Goal: Task Accomplishment & Management: Manage account settings

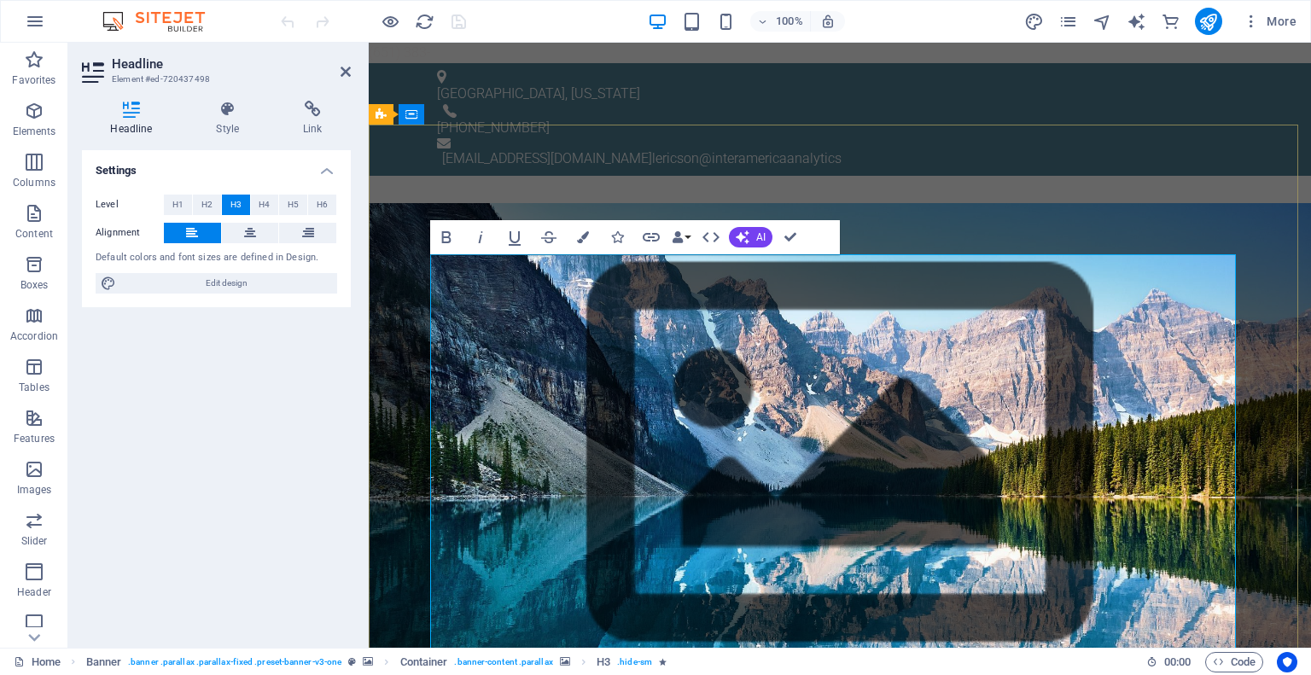
drag, startPoint x: 434, startPoint y: 266, endPoint x: 686, endPoint y: 272, distance: 251.9
click at [254, 236] on icon at bounding box center [250, 233] width 12 height 20
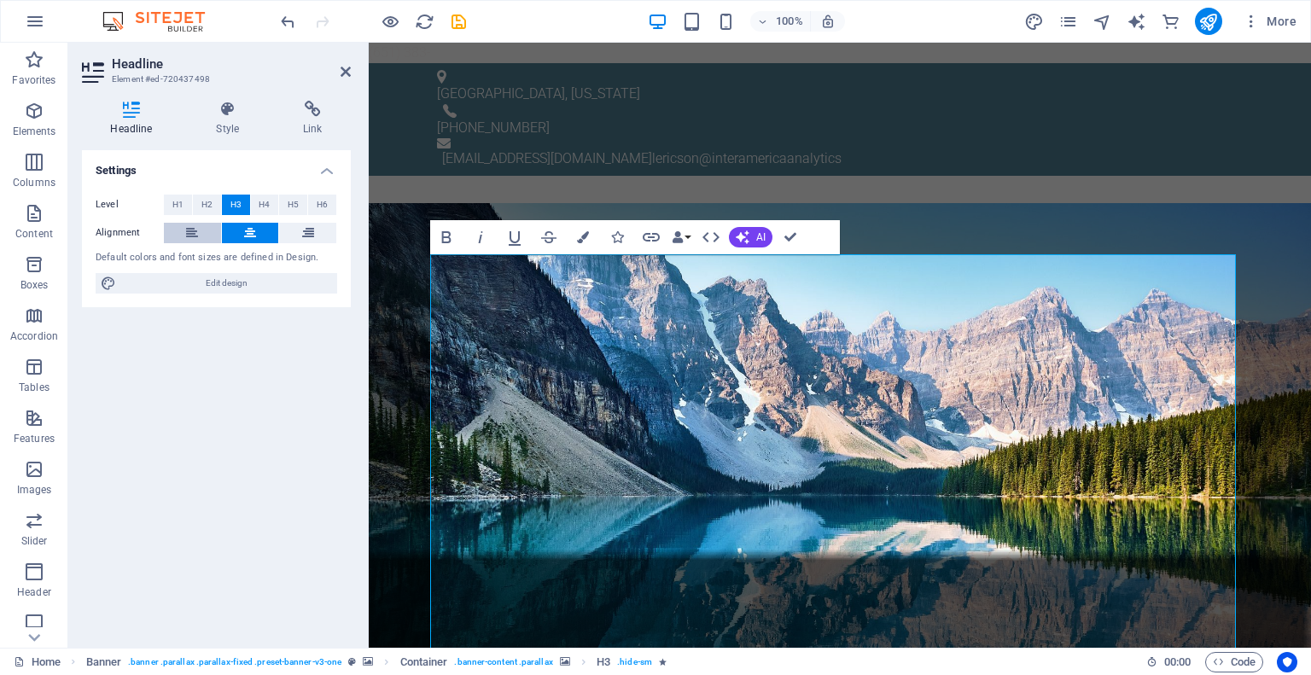
click at [197, 230] on icon at bounding box center [192, 233] width 12 height 20
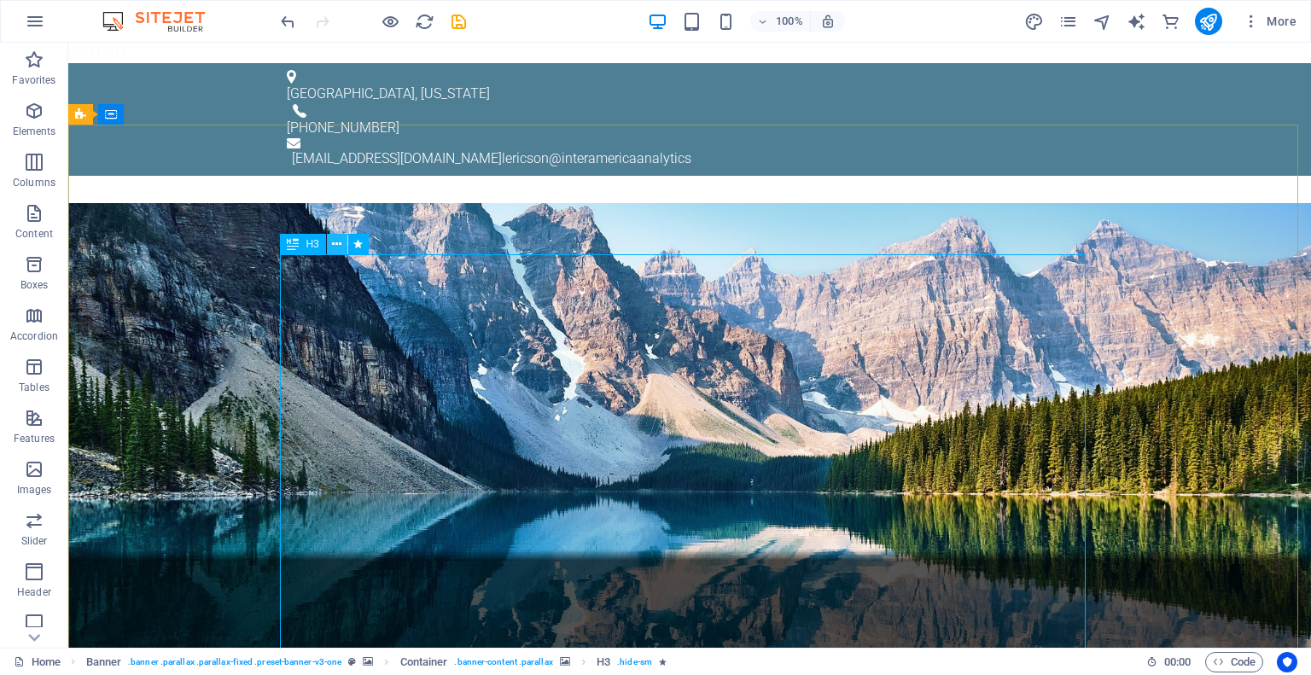
click at [331, 245] on button at bounding box center [337, 244] width 20 height 20
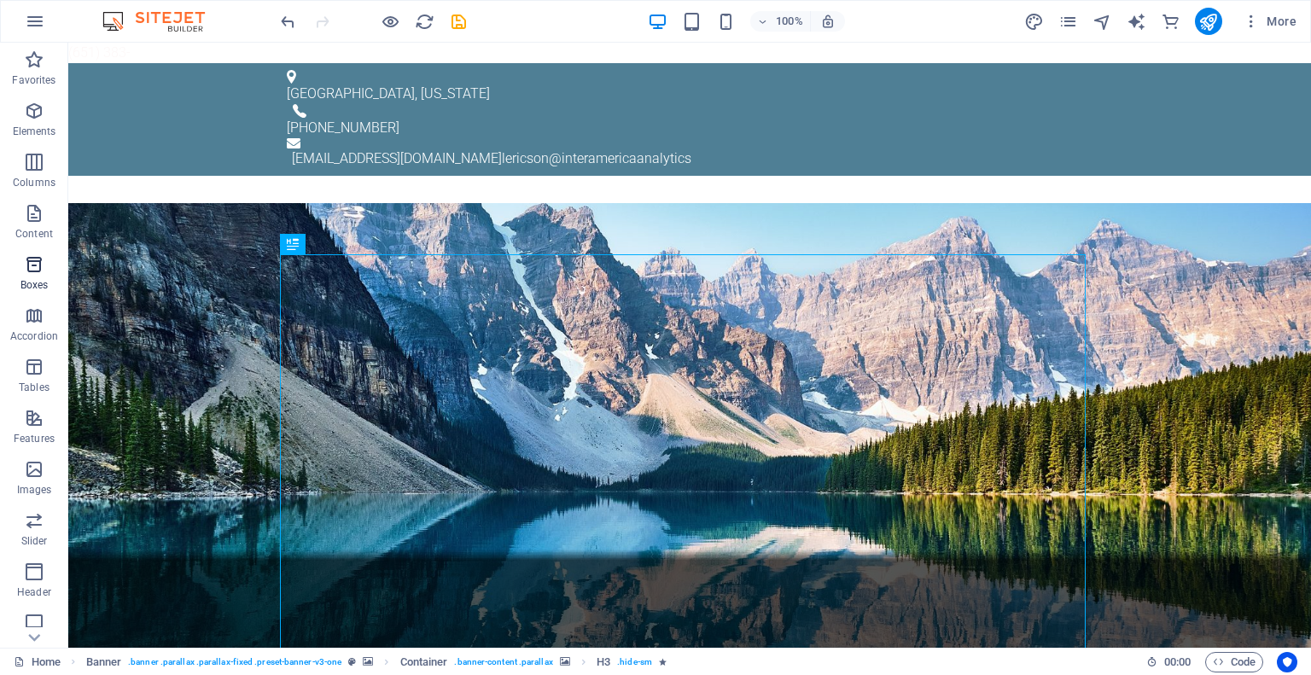
click at [42, 276] on span "Boxes" at bounding box center [34, 274] width 68 height 41
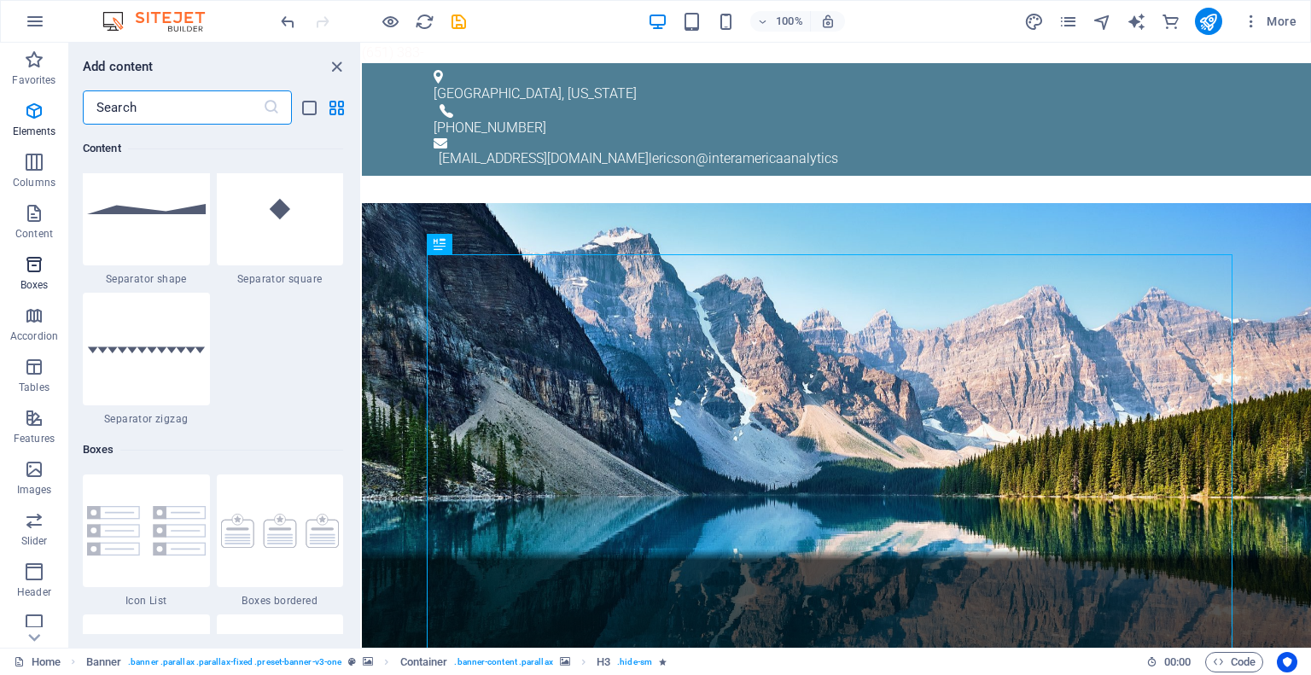
scroll to position [4708, 0]
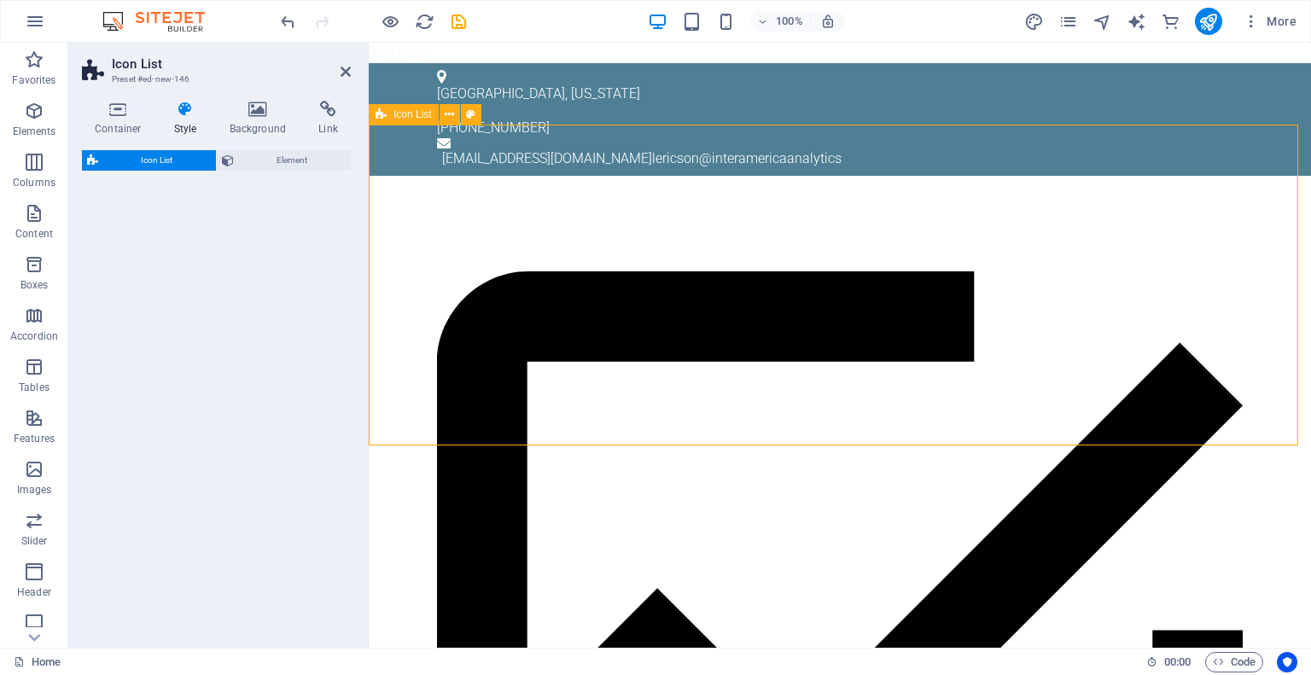
select select "rem"
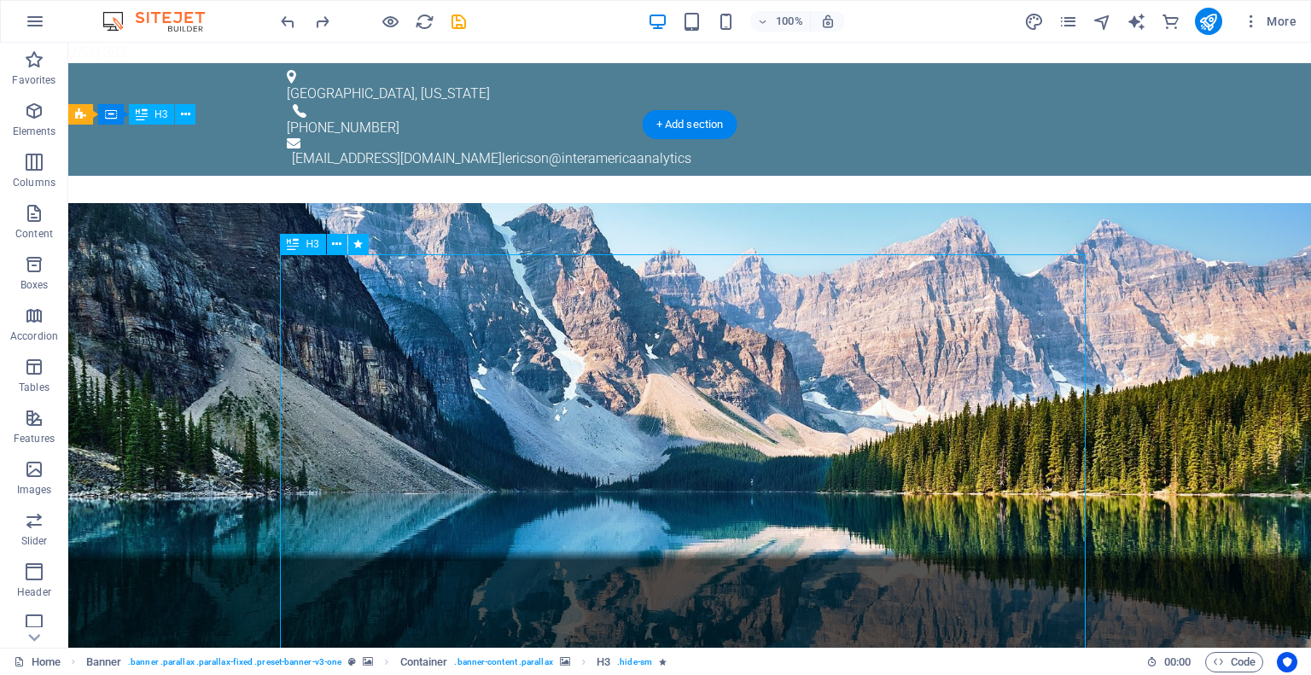
drag, startPoint x: 283, startPoint y: 293, endPoint x: 287, endPoint y: 310, distance: 17.4
drag, startPoint x: 1073, startPoint y: 253, endPoint x: 1069, endPoint y: 289, distance: 36.1
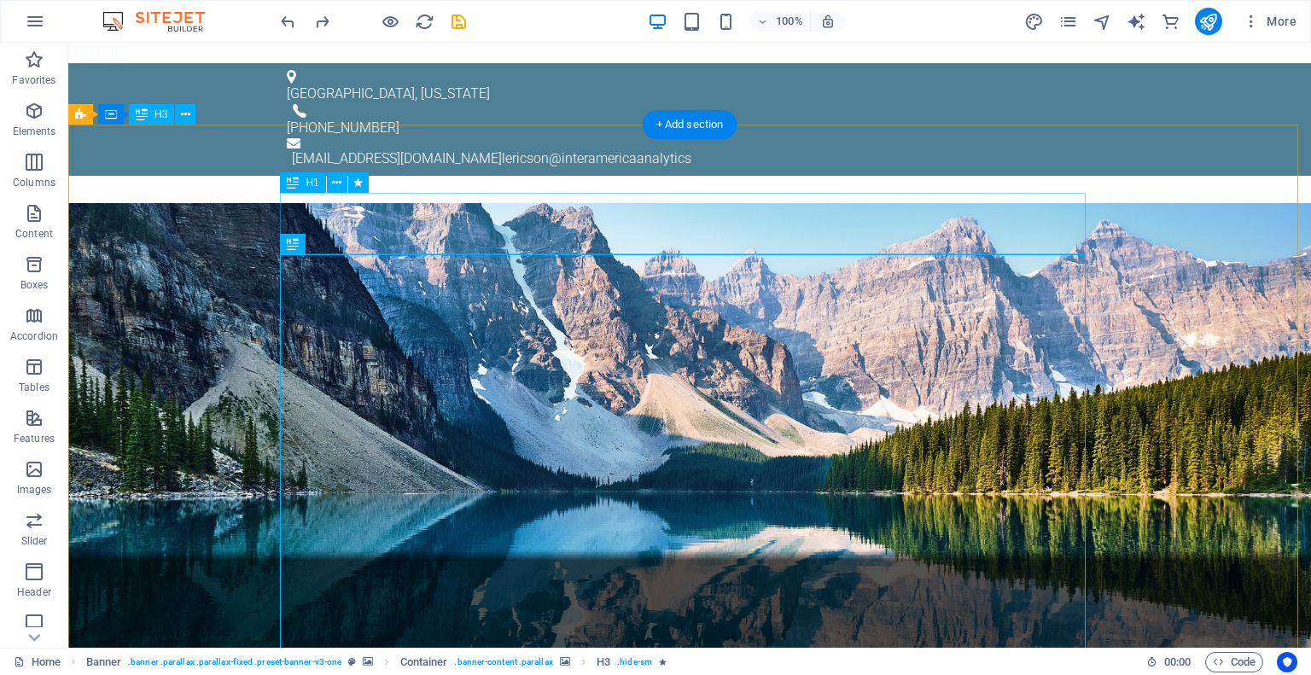
drag, startPoint x: 1067, startPoint y: 252, endPoint x: 1069, endPoint y: 236, distance: 15.5
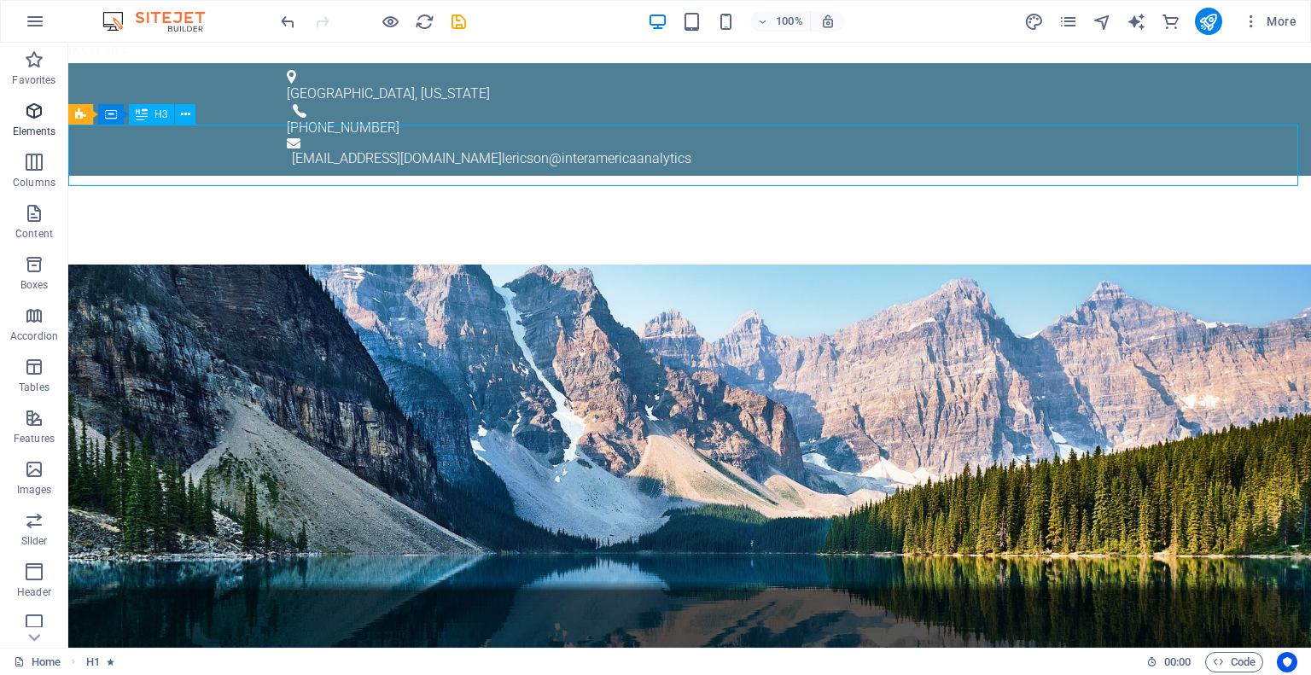
click at [38, 115] on icon "button" at bounding box center [34, 111] width 20 height 20
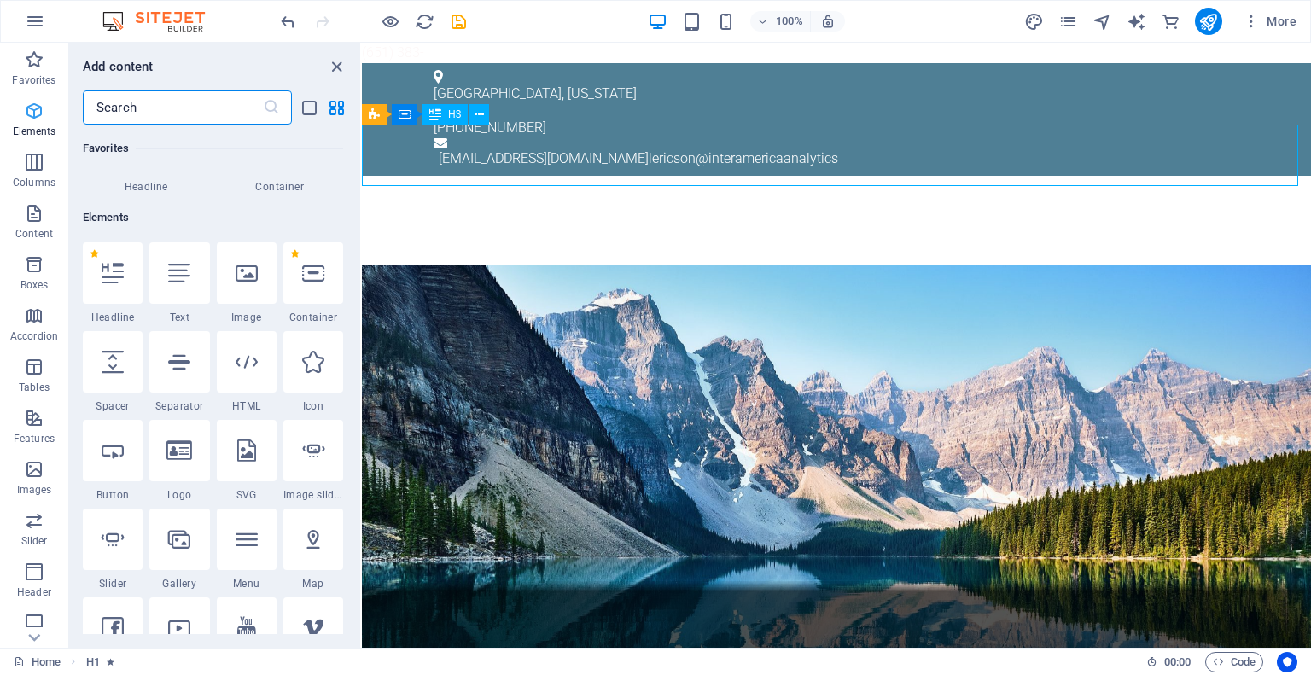
scroll to position [181, 0]
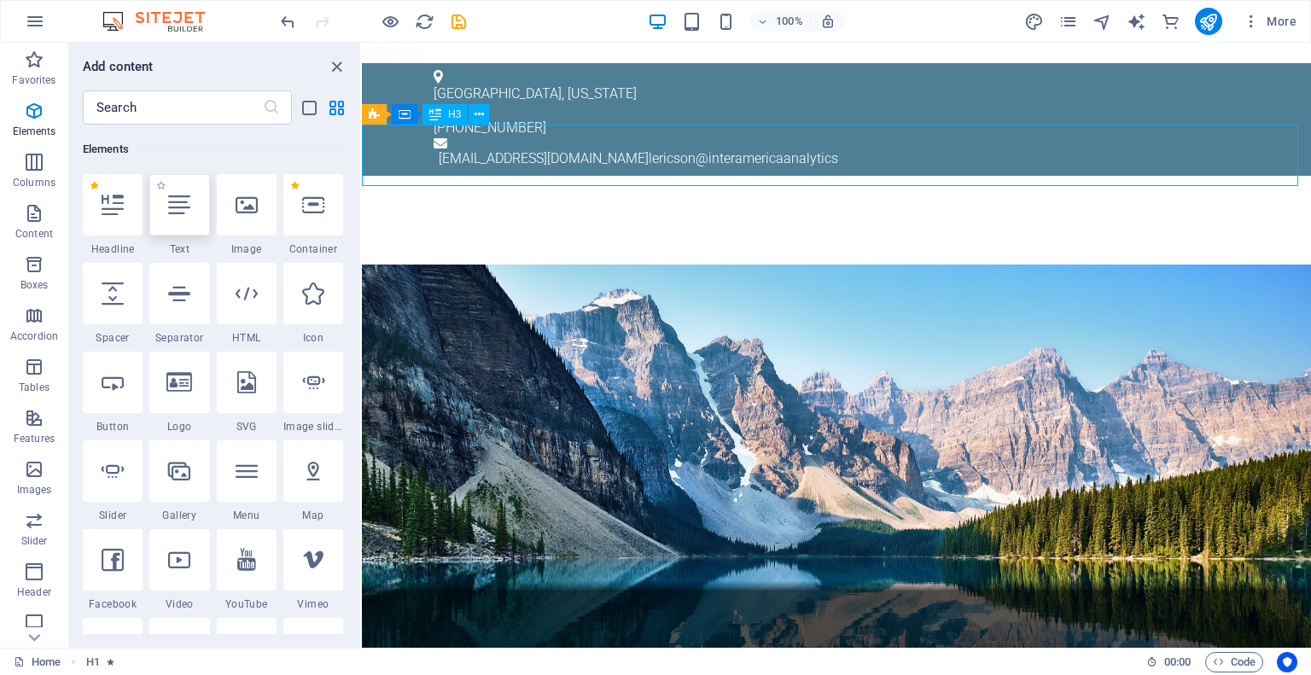
click at [198, 228] on div at bounding box center [179, 204] width 60 height 61
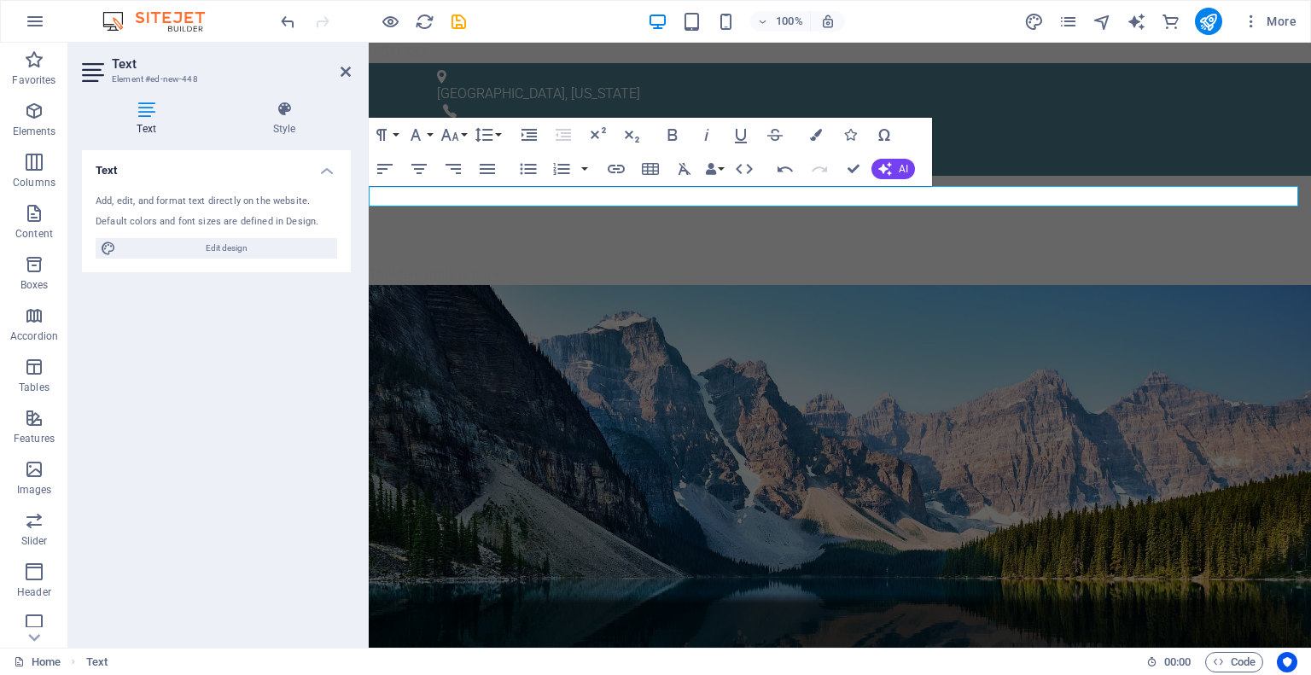
click at [154, 108] on icon at bounding box center [146, 109] width 129 height 17
click at [512, 265] on p "TheMercantile is back" at bounding box center [840, 275] width 942 height 20
click at [343, 69] on icon at bounding box center [346, 72] width 10 height 14
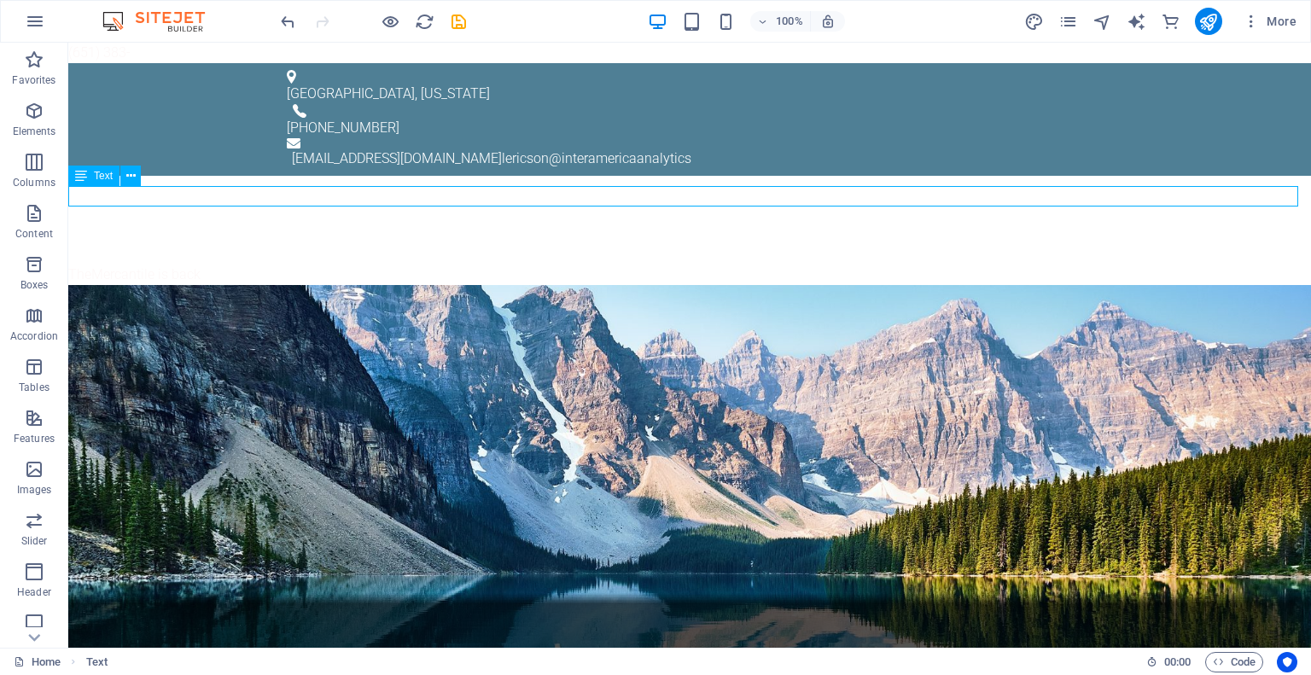
click at [96, 265] on div "TheMercantile is back" at bounding box center [689, 275] width 1243 height 20
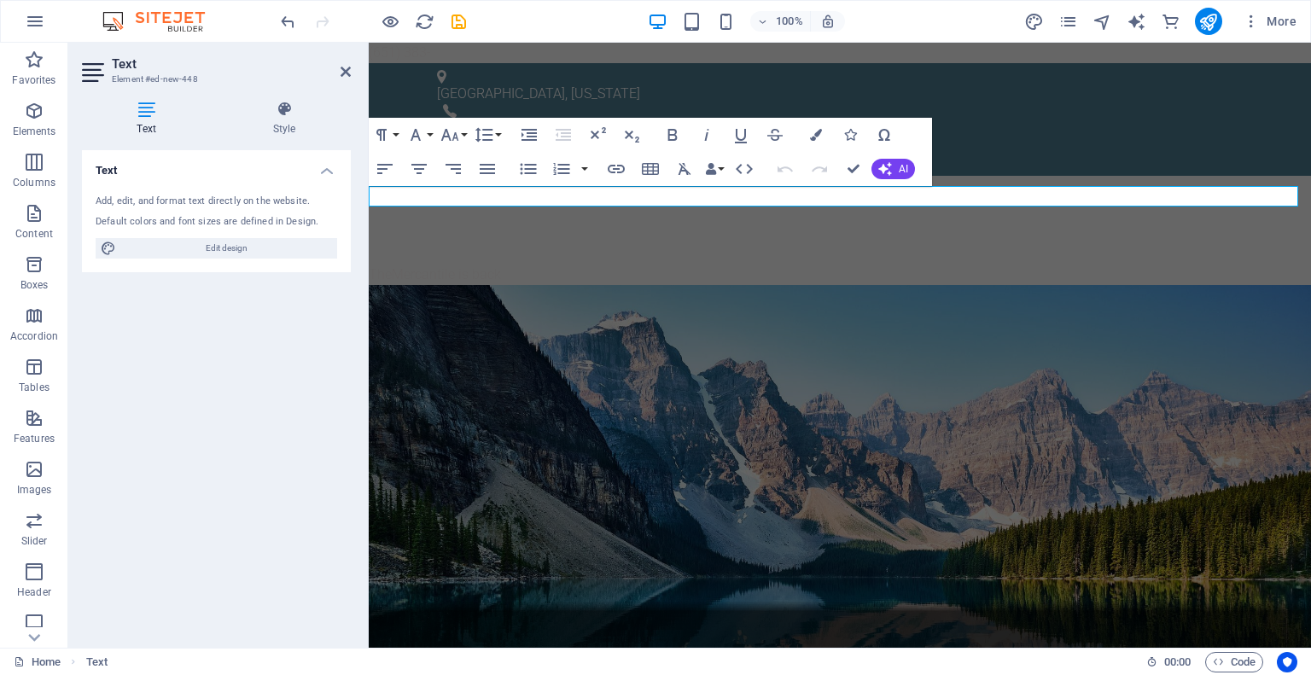
click at [150, 108] on icon at bounding box center [146, 109] width 129 height 17
click at [417, 265] on p "TheMercantile is back" at bounding box center [840, 275] width 942 height 20
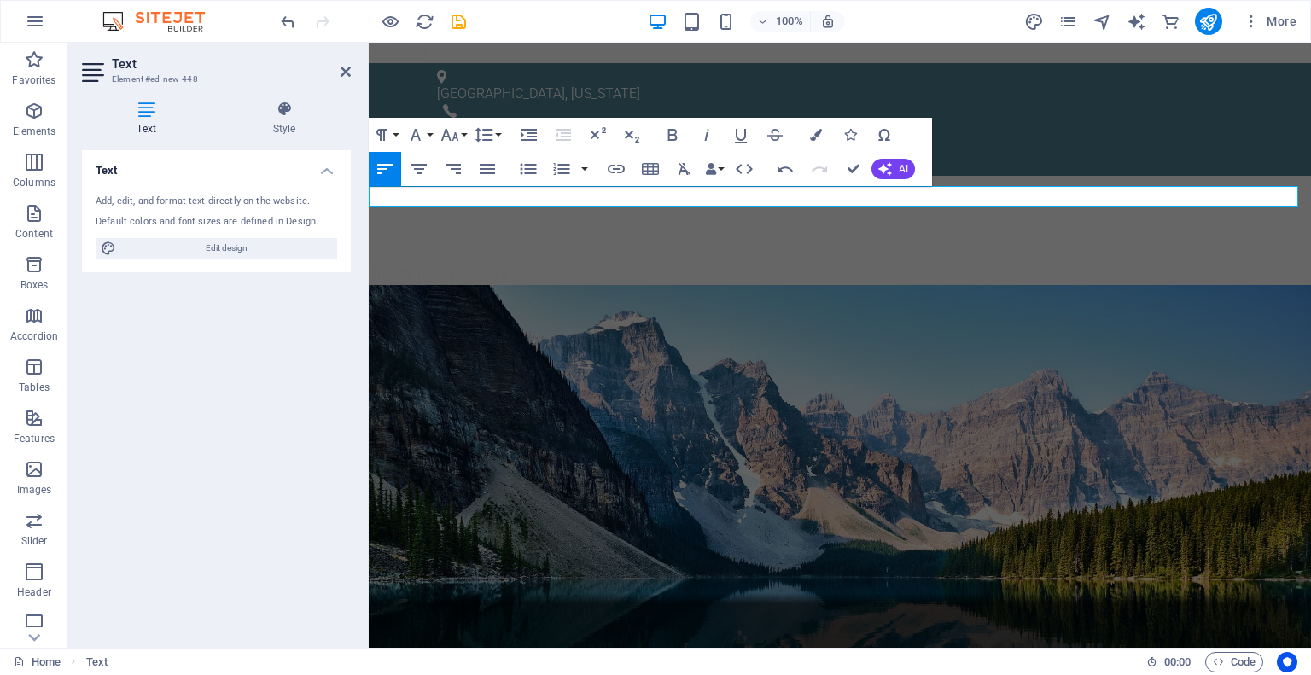
click at [471, 265] on p "TheMerTcantile is back" at bounding box center [840, 275] width 942 height 20
click at [467, 265] on p "TheMerTcantile iThes back" at bounding box center [840, 275] width 942 height 20
drag, startPoint x: 521, startPoint y: 201, endPoint x: 355, endPoint y: 184, distance: 166.5
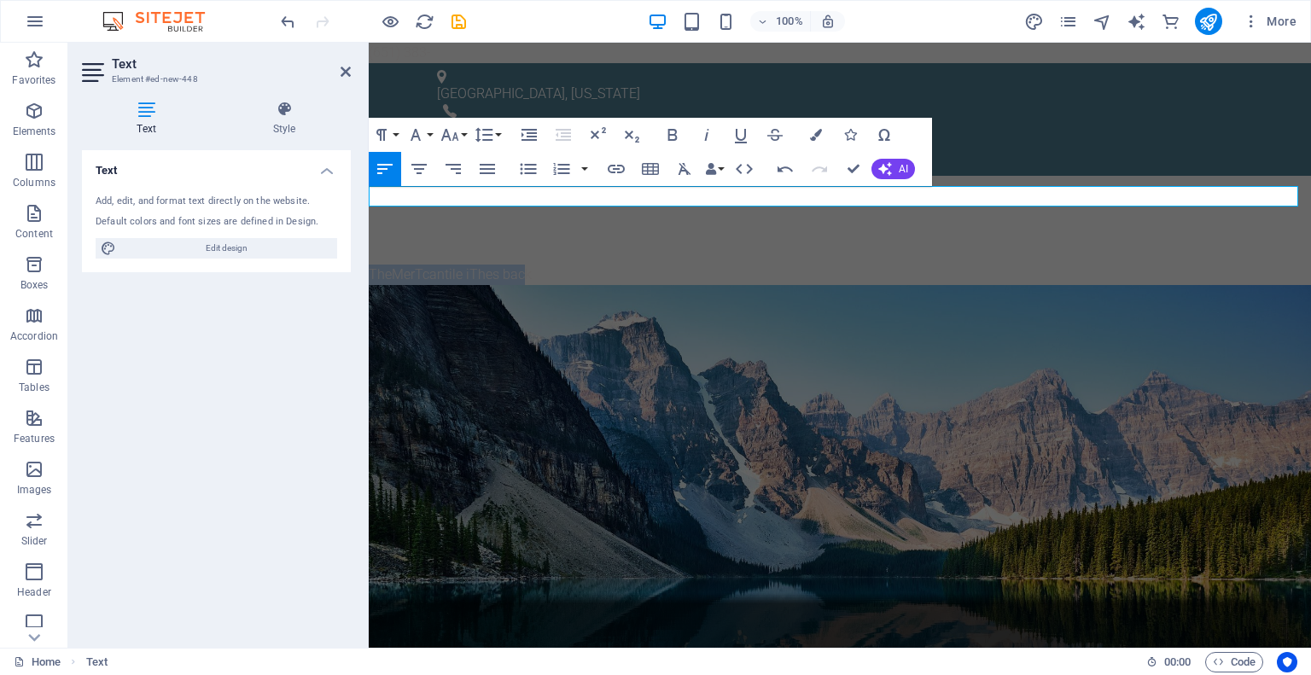
drag, startPoint x: 715, startPoint y: 195, endPoint x: 332, endPoint y: 167, distance: 384.3
click at [430, 134] on button "Font Family" at bounding box center [419, 135] width 32 height 34
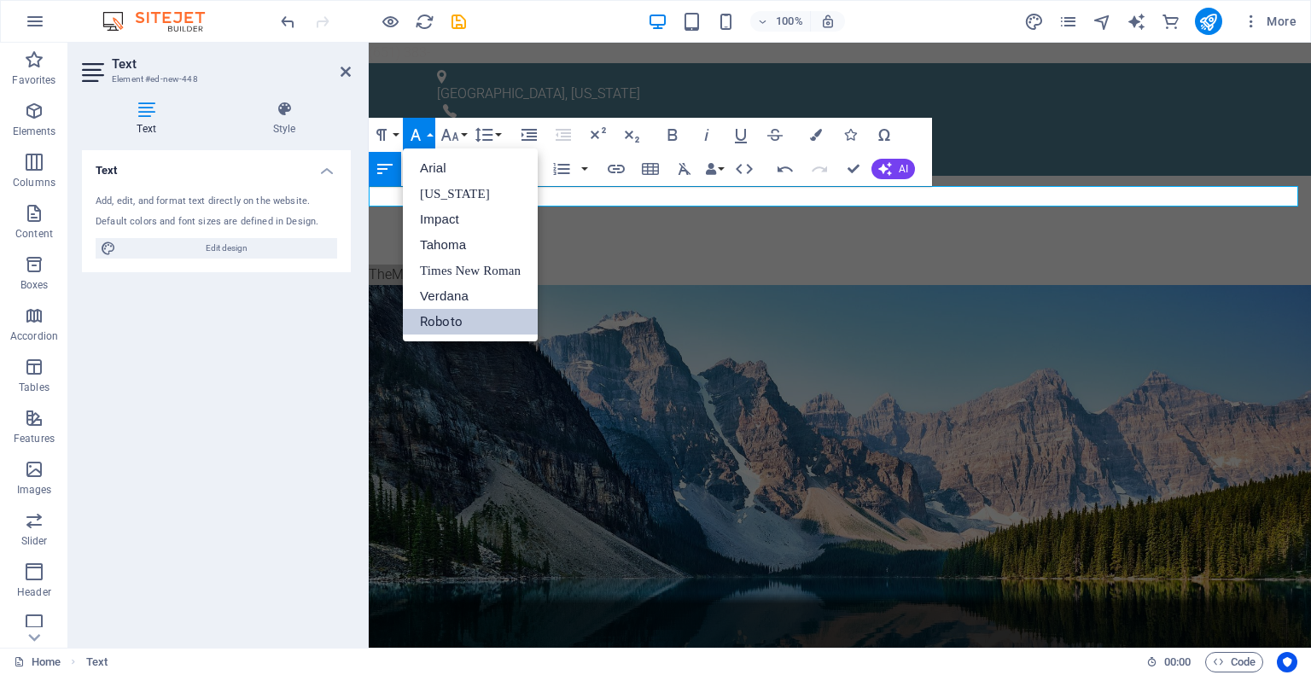
scroll to position [0, 0]
click at [430, 134] on button "Font Family" at bounding box center [419, 135] width 32 height 34
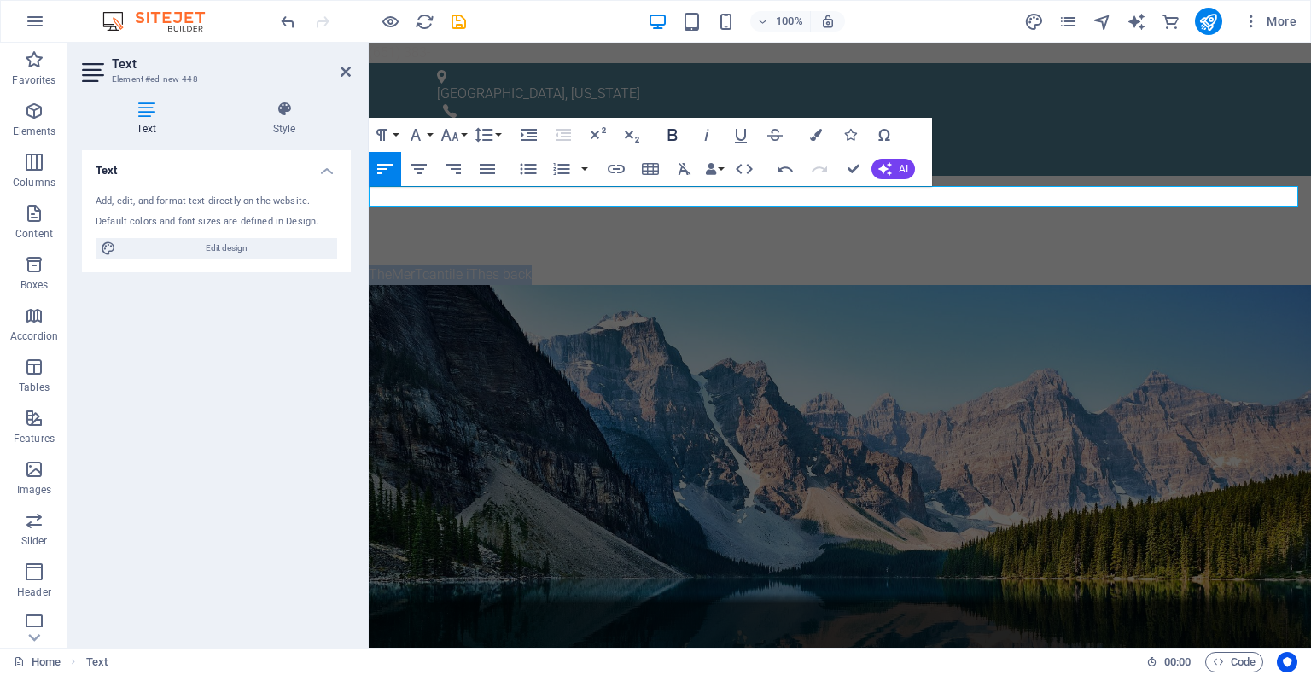
click at [669, 133] on icon "button" at bounding box center [672, 135] width 9 height 12
click at [818, 135] on icon "button" at bounding box center [816, 135] width 12 height 12
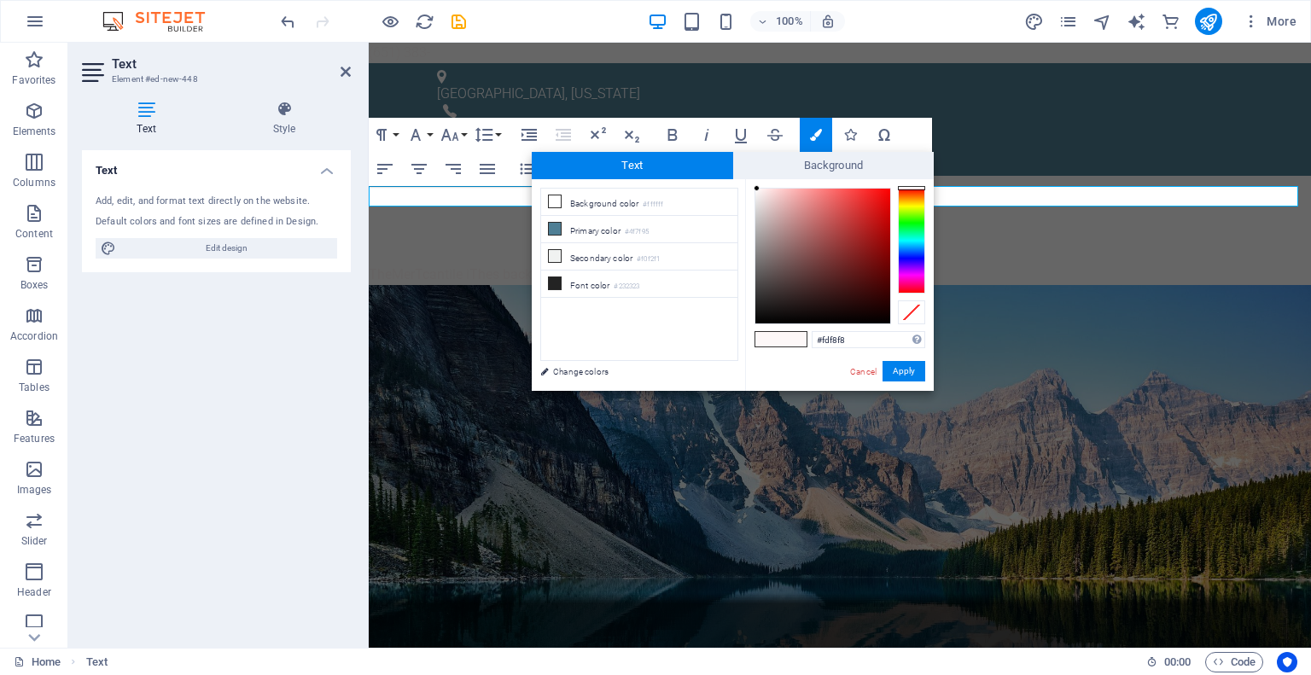
type input "#a61d1d"
click at [866, 235] on div at bounding box center [822, 256] width 135 height 135
drag, startPoint x: 901, startPoint y: 369, endPoint x: 527, endPoint y: 322, distance: 376.8
click at [901, 369] on button "Apply" at bounding box center [904, 371] width 43 height 20
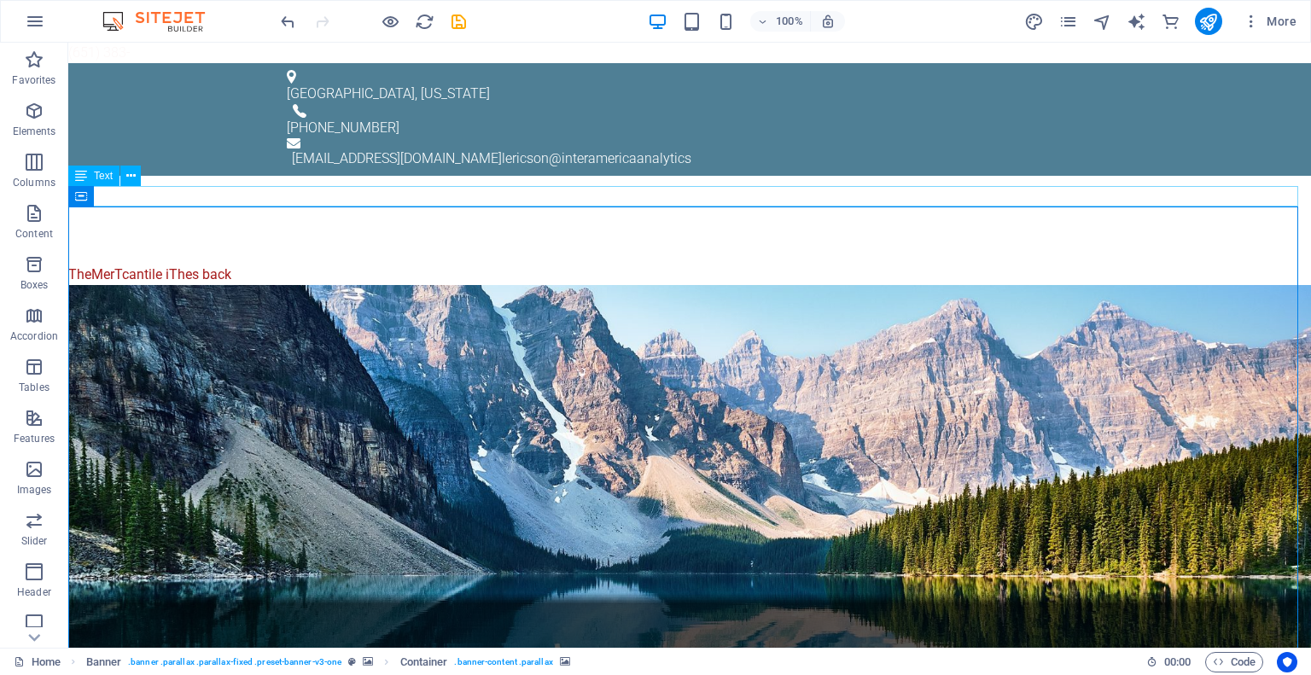
click at [131, 265] on div "TheMerTcantile iThes back" at bounding box center [689, 275] width 1243 height 20
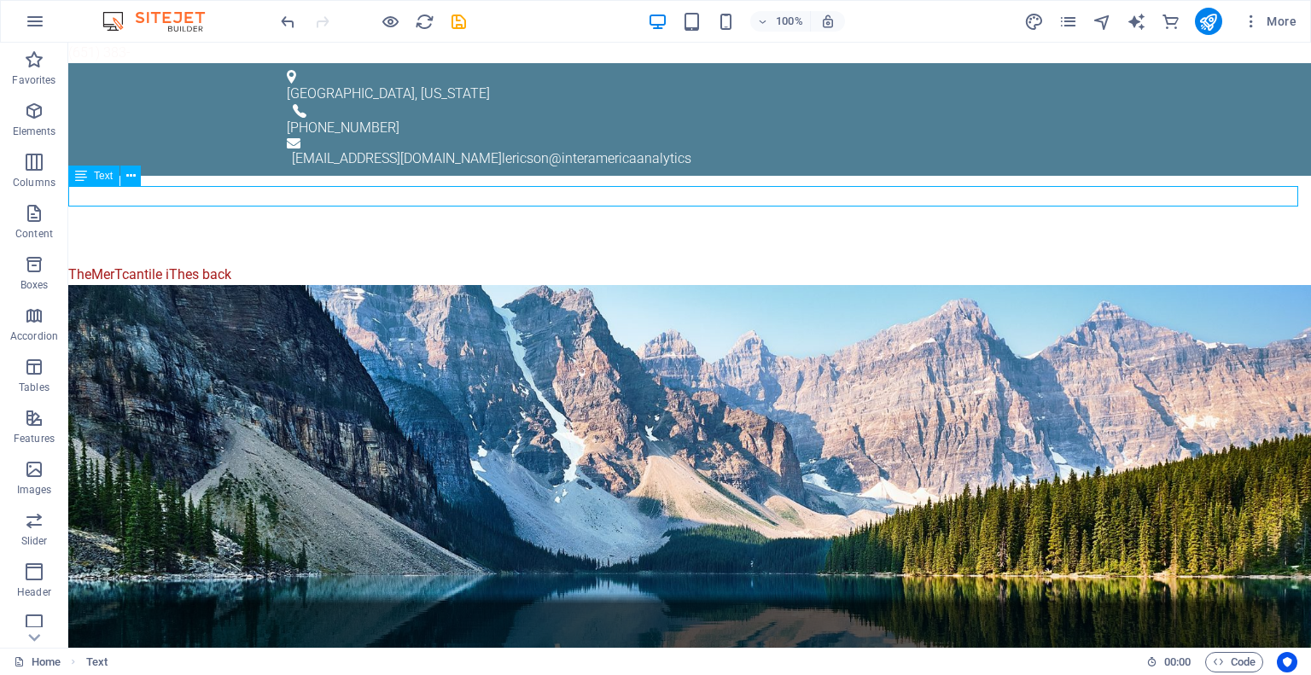
click at [119, 265] on div "TheMerTcantile iThes back" at bounding box center [689, 275] width 1243 height 20
click at [125, 265] on div "TheMerTcantile iThes back" at bounding box center [689, 275] width 1243 height 20
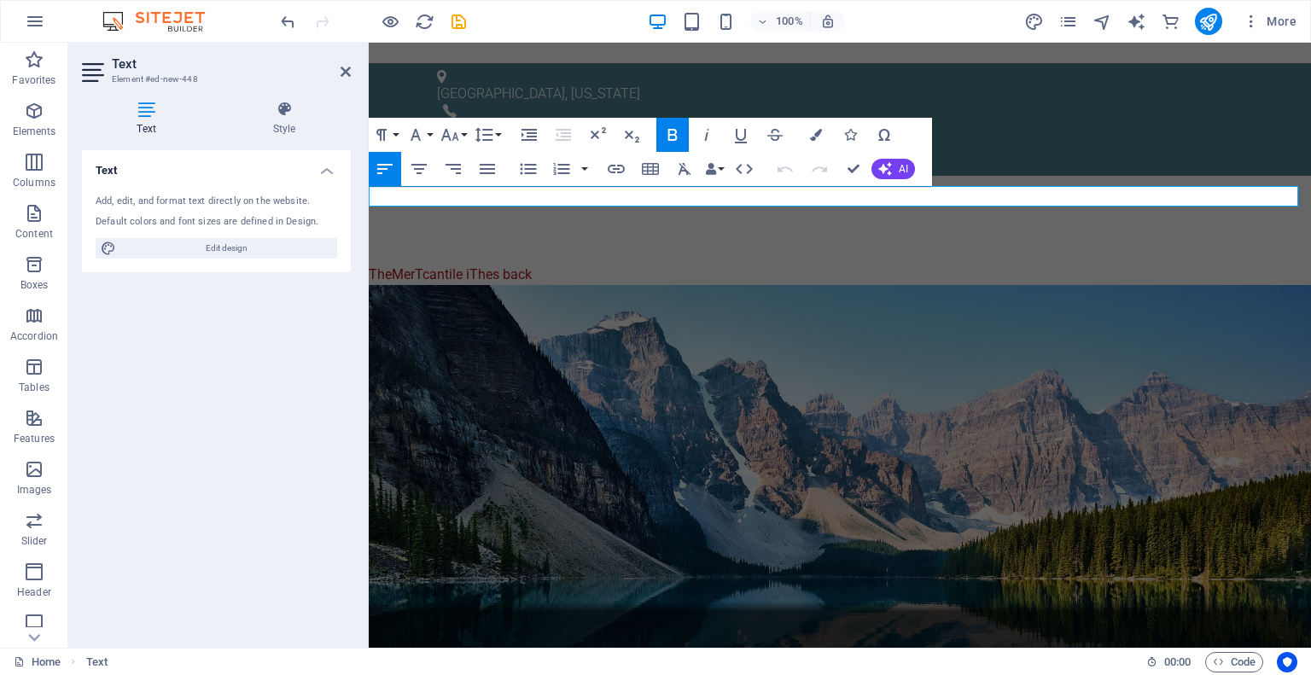
click at [420, 266] on span "TheMerTcantile iThes back" at bounding box center [450, 274] width 163 height 16
click at [393, 266] on span "TheMercantile iThes back" at bounding box center [446, 274] width 155 height 16
click at [477, 266] on span "The Mercantile is back" at bounding box center [437, 274] width 136 height 16
click at [515, 265] on p "The Mercantile is Back" at bounding box center [840, 275] width 942 height 20
click at [463, 136] on button "Font Size" at bounding box center [453, 135] width 32 height 34
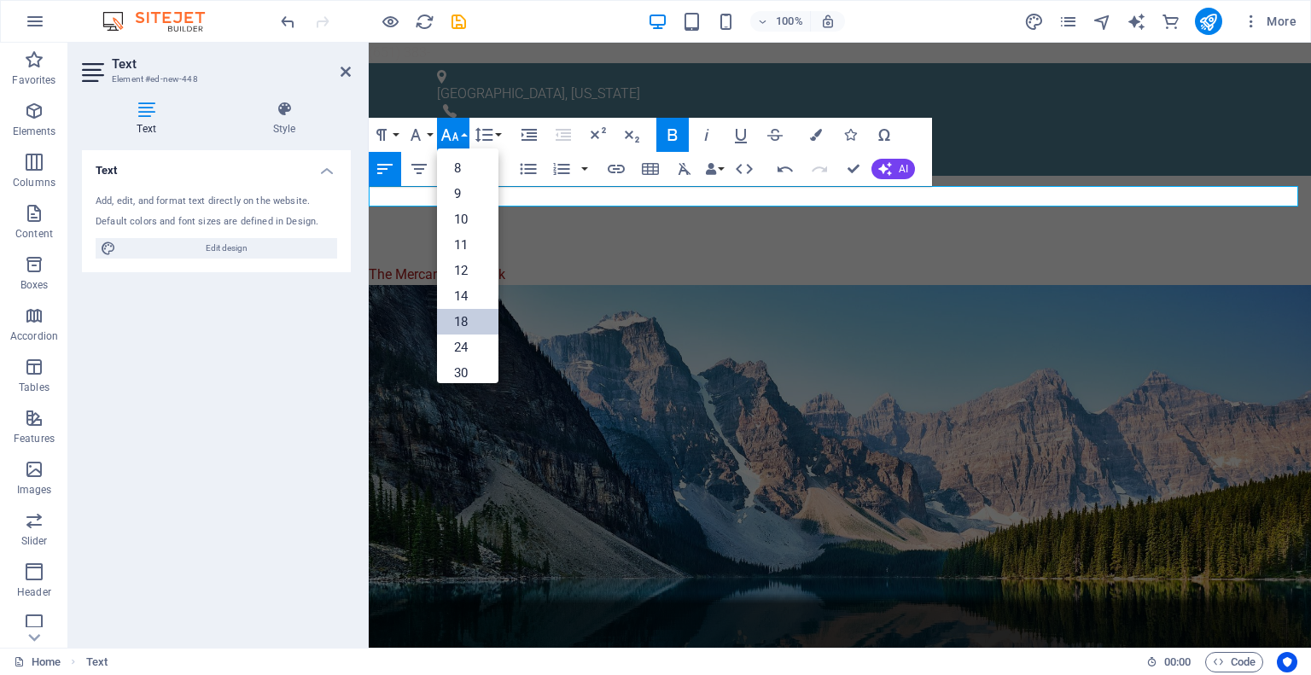
click at [481, 318] on link "18" at bounding box center [467, 322] width 61 height 26
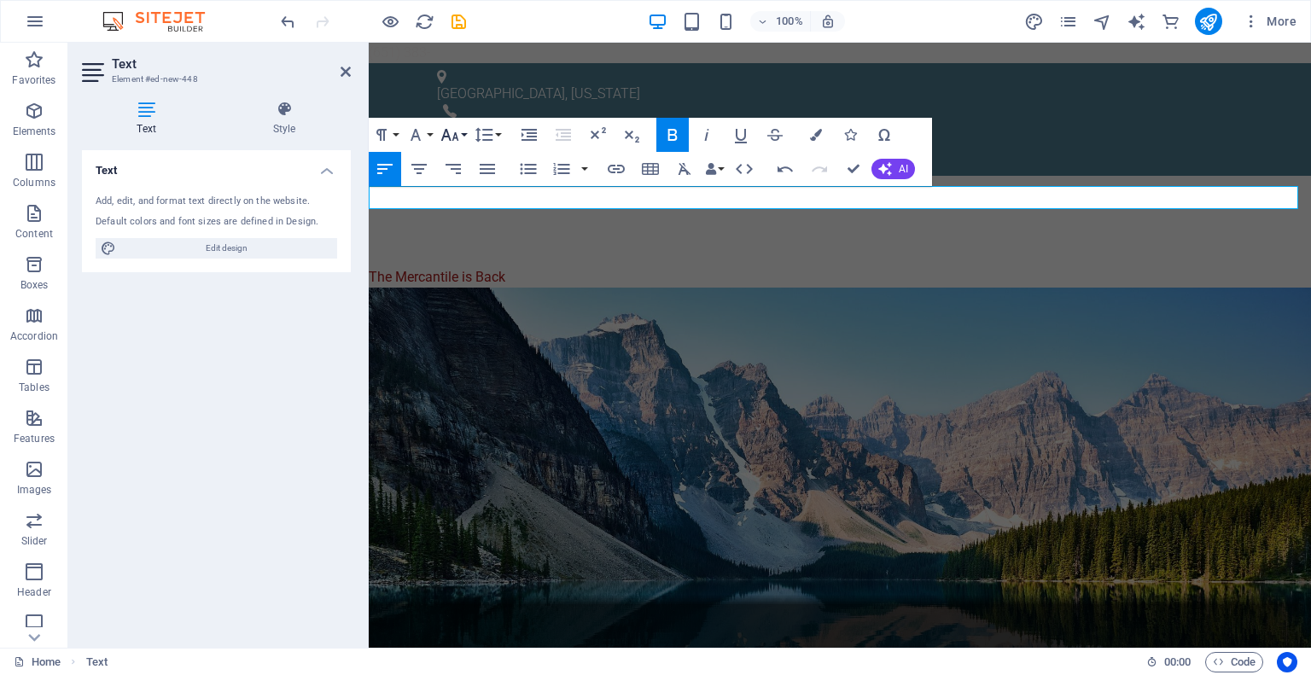
click at [463, 133] on button "Font Size" at bounding box center [453, 135] width 32 height 34
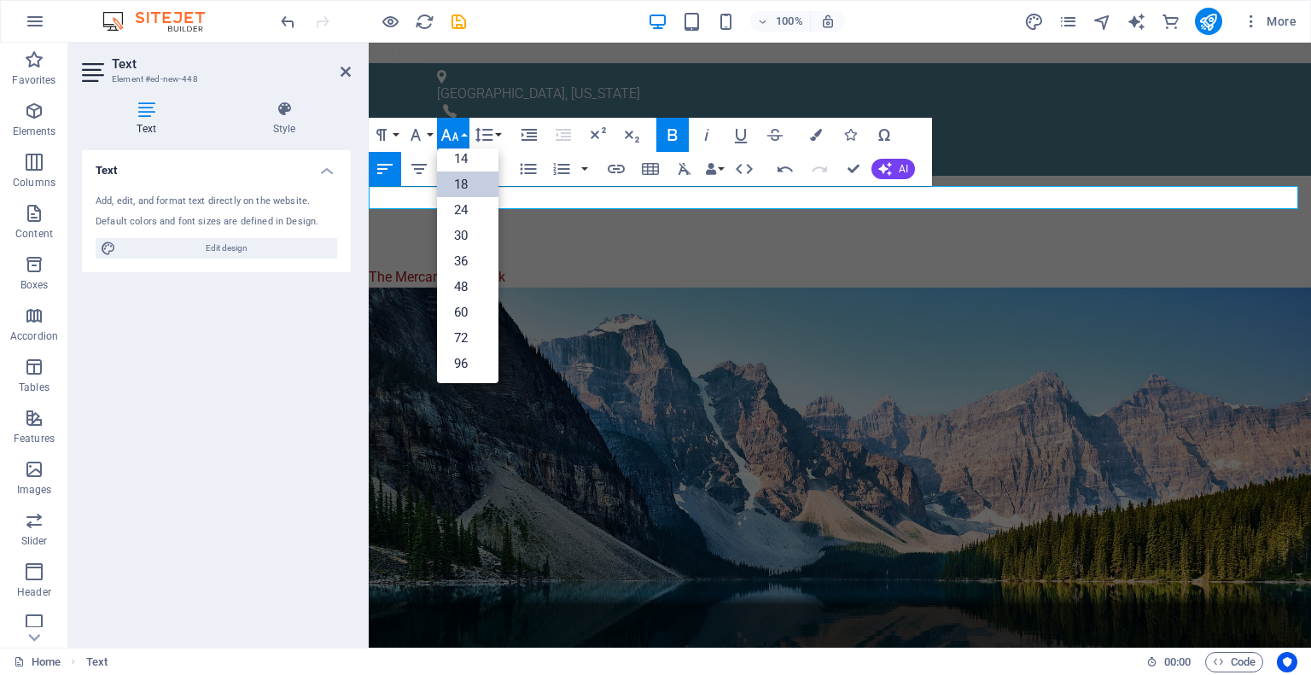
scroll to position [137, 0]
click at [454, 235] on link "30" at bounding box center [467, 237] width 61 height 26
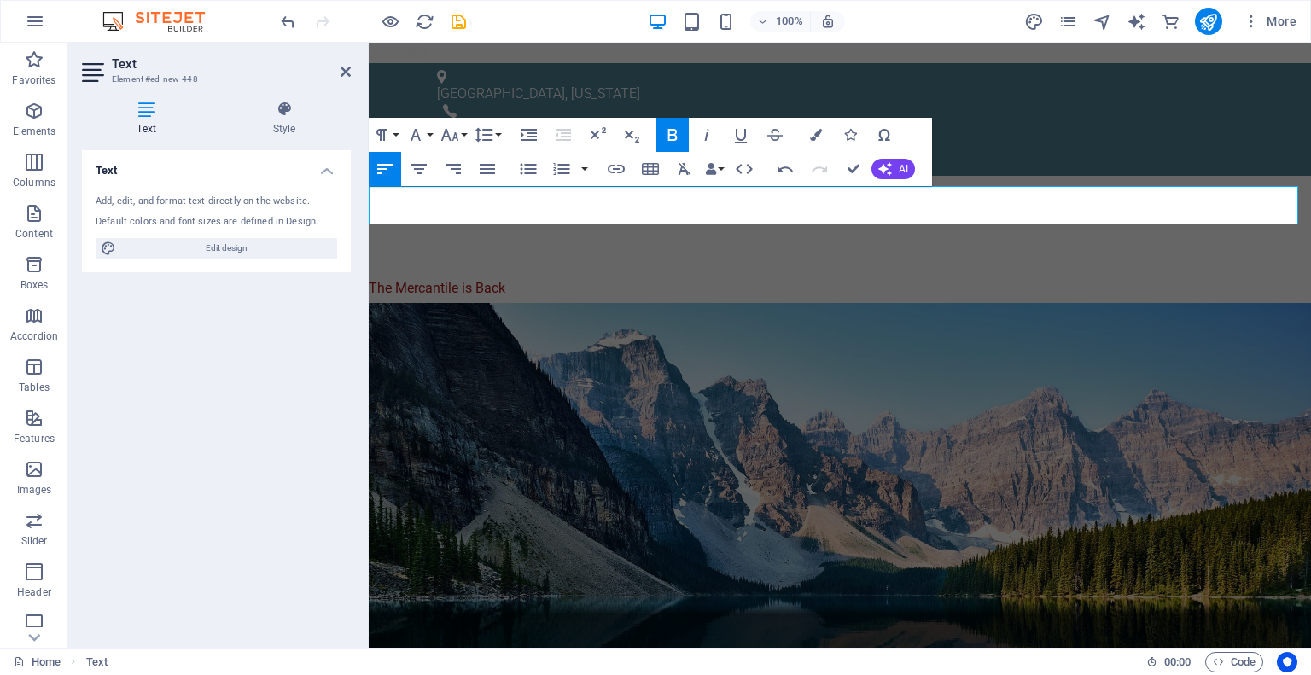
click at [479, 280] on span "The Mercantile is Back ​" at bounding box center [437, 288] width 137 height 16
drag, startPoint x: 478, startPoint y: 213, endPoint x: 370, endPoint y: 220, distance: 108.6
click at [370, 265] on p "The Mercantile is Back ​" at bounding box center [840, 284] width 942 height 38
drag, startPoint x: 506, startPoint y: 207, endPoint x: 369, endPoint y: 214, distance: 137.6
click at [369, 265] on p "The Mercantile is Back ​" at bounding box center [840, 284] width 942 height 38
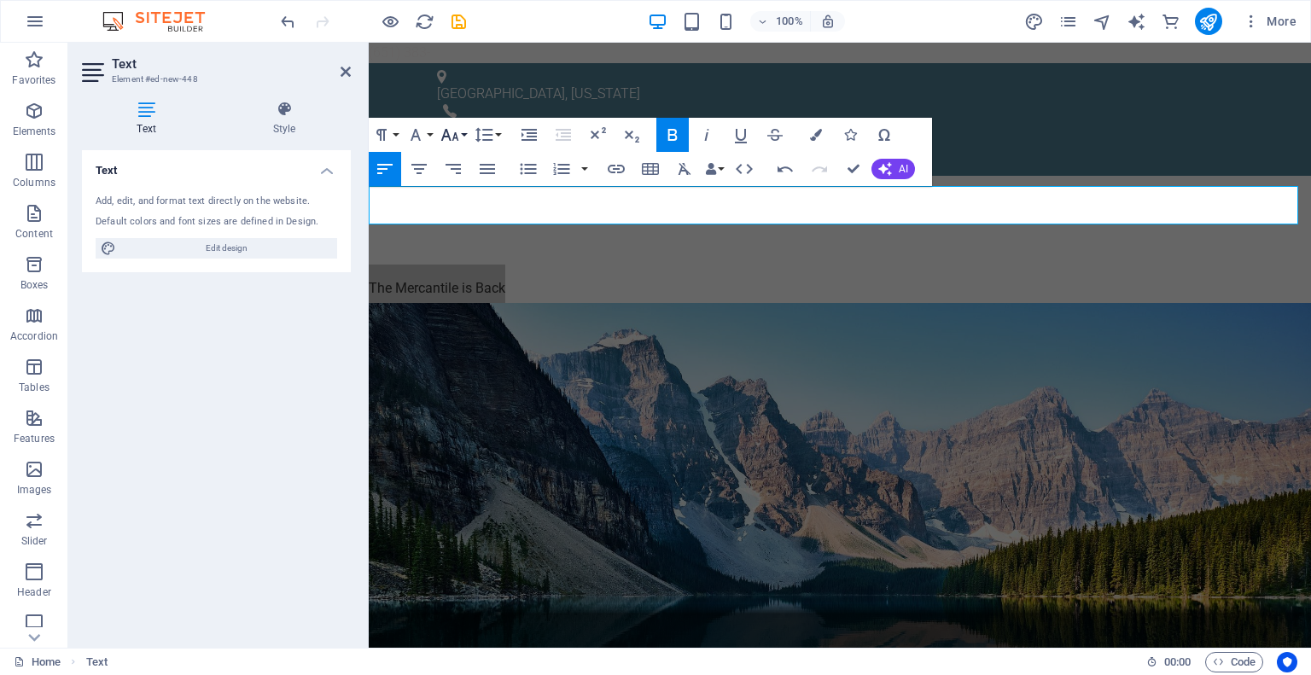
click at [455, 137] on icon "button" at bounding box center [450, 135] width 20 height 20
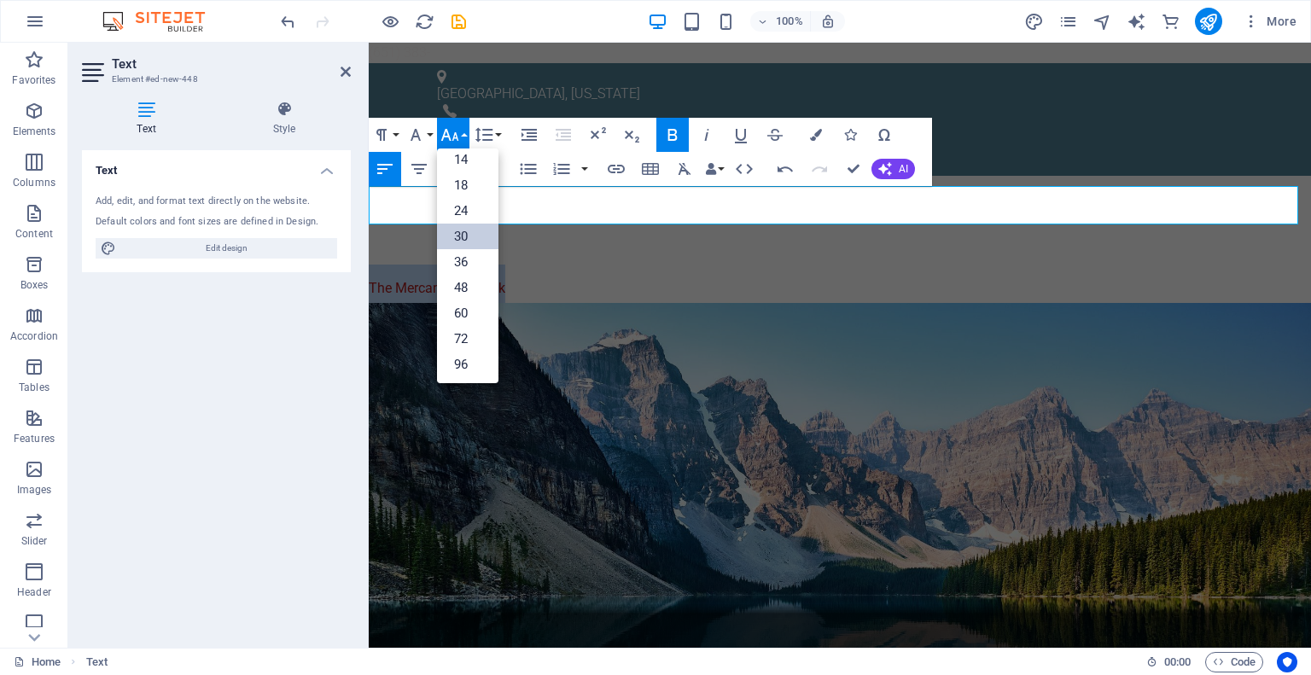
click at [459, 238] on link "30" at bounding box center [467, 237] width 61 height 26
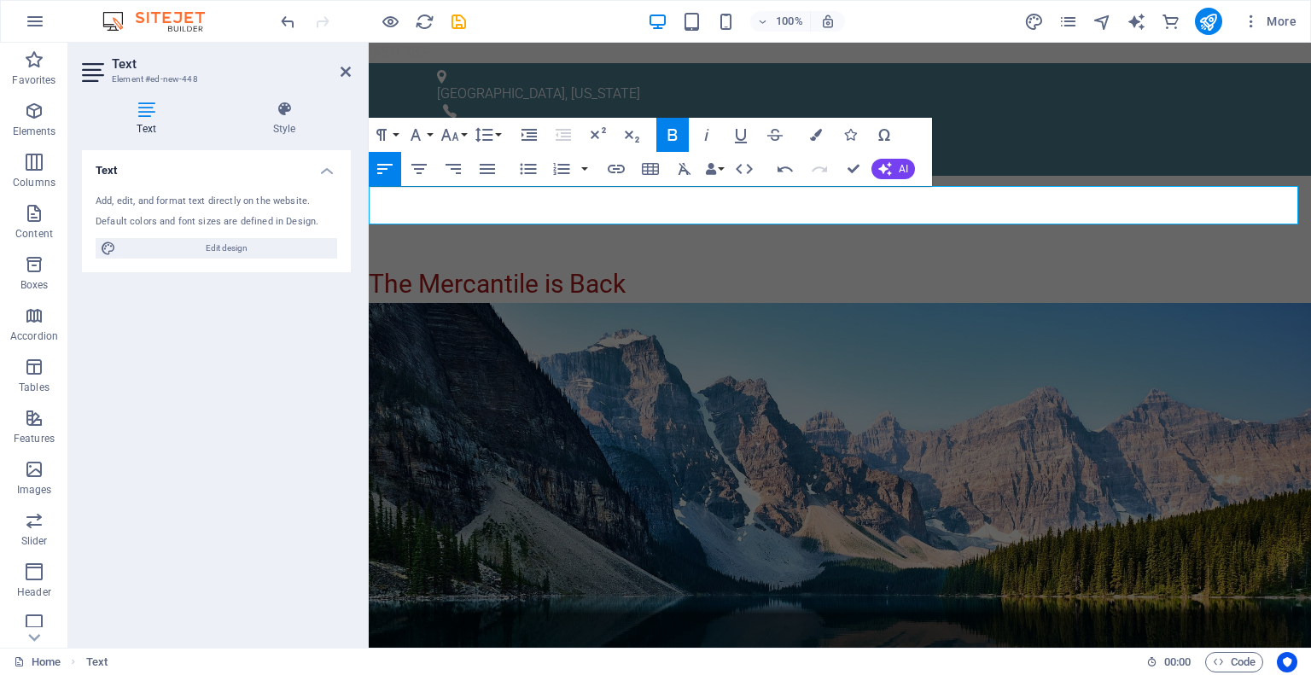
click at [666, 265] on p "The Mercantile is Back​" at bounding box center [840, 284] width 942 height 38
click at [416, 172] on icon "button" at bounding box center [419, 169] width 20 height 20
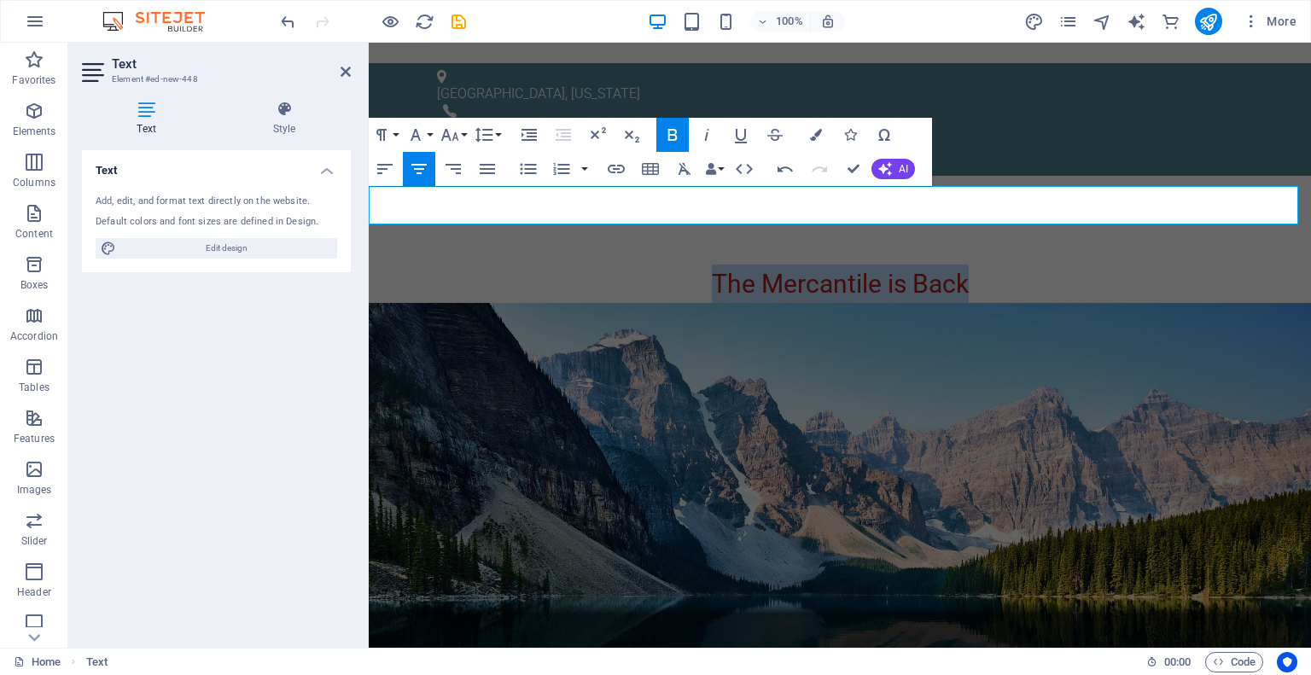
drag, startPoint x: 708, startPoint y: 201, endPoint x: 966, endPoint y: 206, distance: 257.8
click at [966, 265] on p "The Mercantile is Back​" at bounding box center [840, 284] width 942 height 38
click at [147, 121] on h4 "Text" at bounding box center [150, 119] width 136 height 36
click at [675, 134] on icon "button" at bounding box center [672, 135] width 9 height 12
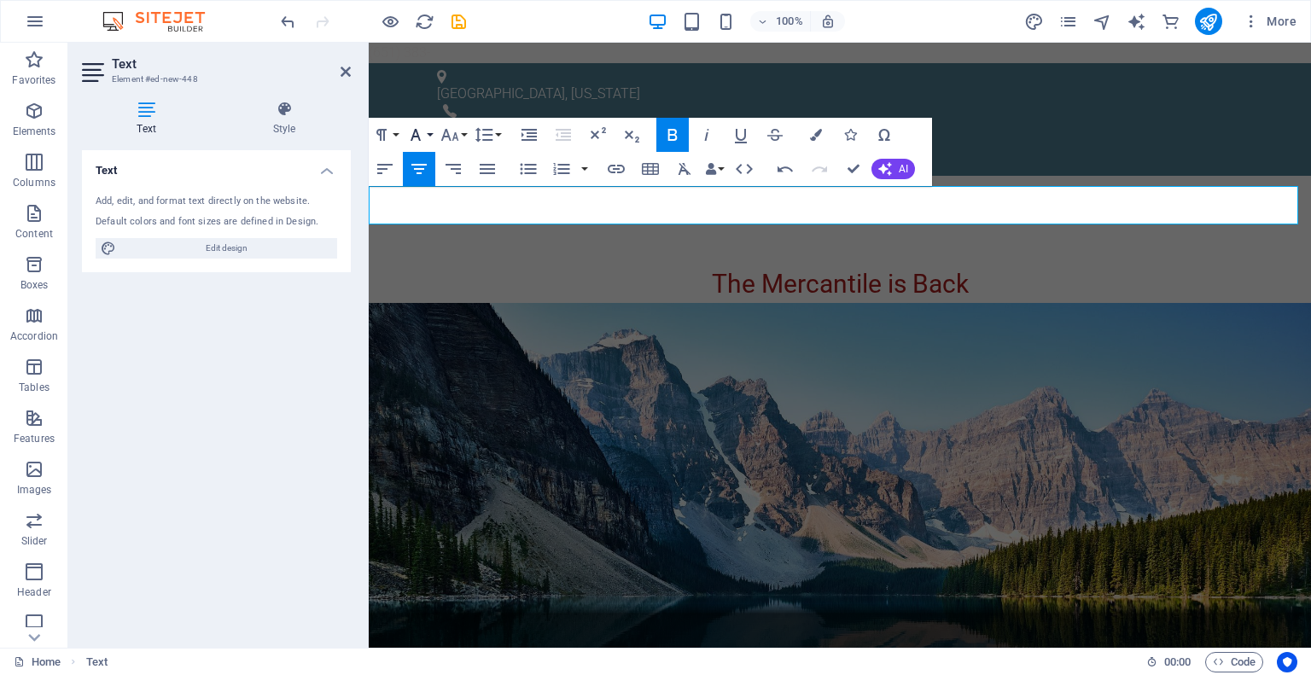
click at [430, 135] on button "Font Family" at bounding box center [419, 135] width 32 height 34
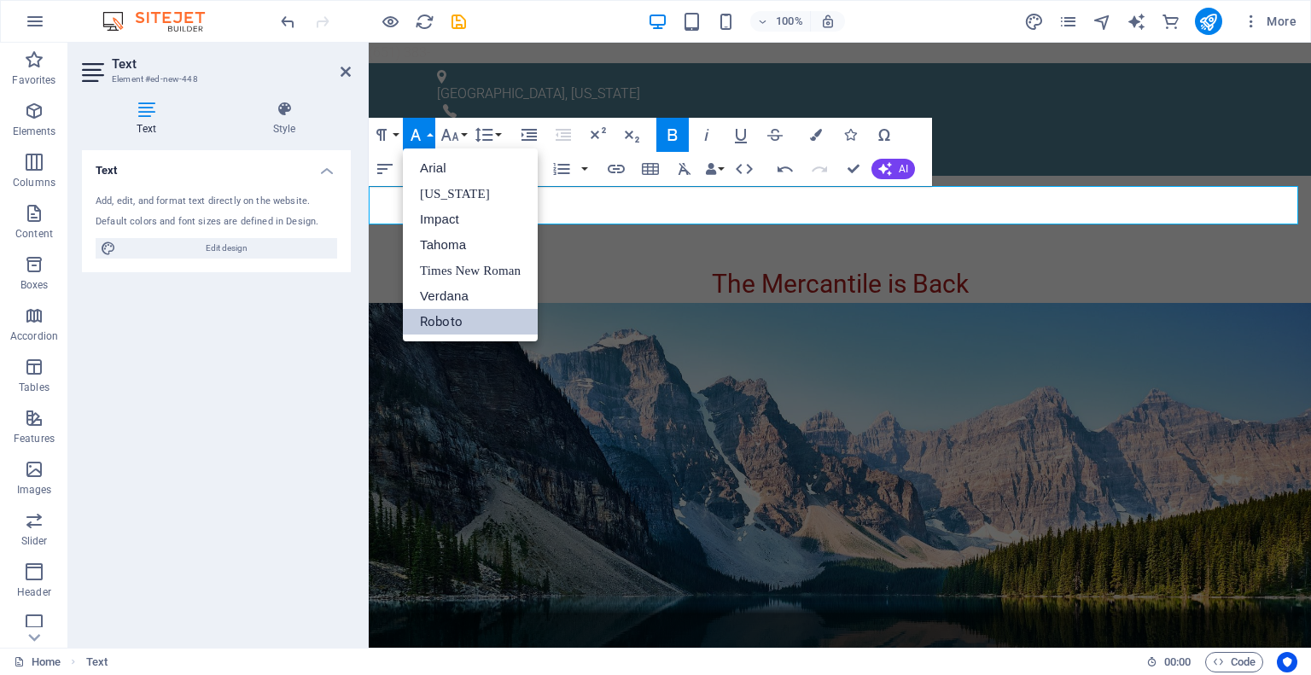
scroll to position [0, 0]
click at [459, 298] on link "Verdana" at bounding box center [470, 296] width 135 height 26
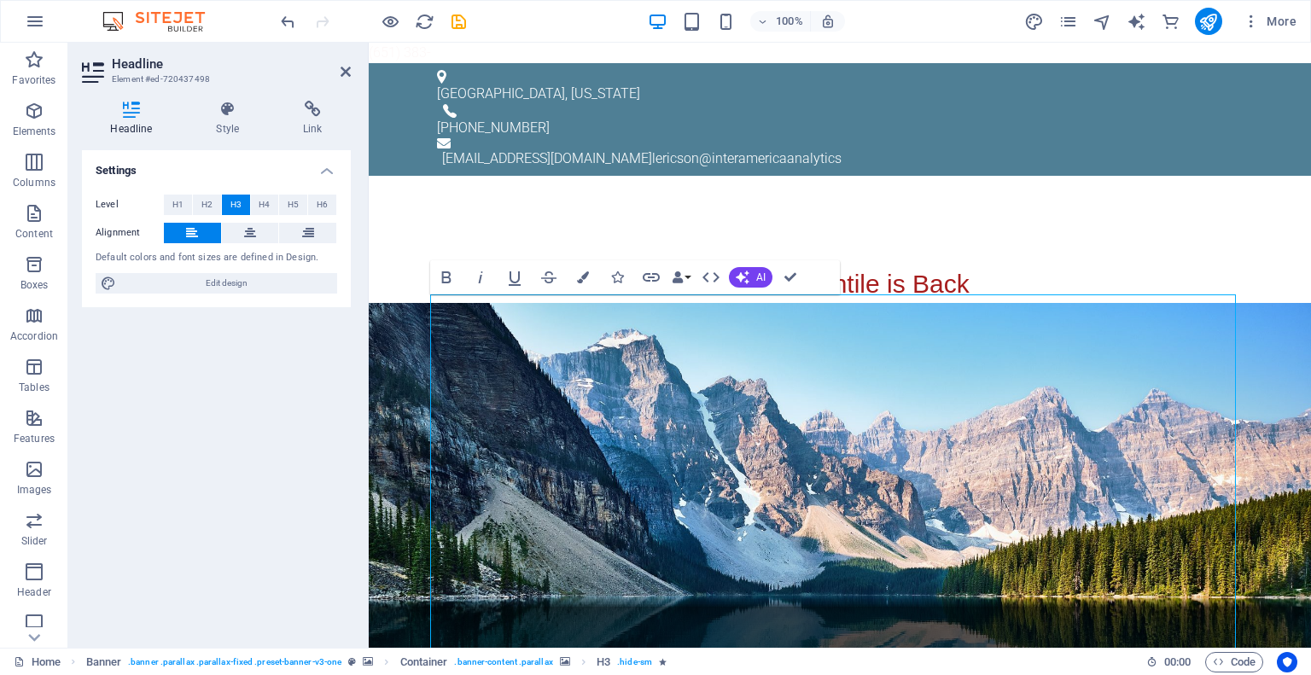
drag, startPoint x: 440, startPoint y: 306, endPoint x: 428, endPoint y: 305, distance: 12.1
drag, startPoint x: 1016, startPoint y: 312, endPoint x: 1182, endPoint y: 321, distance: 166.7
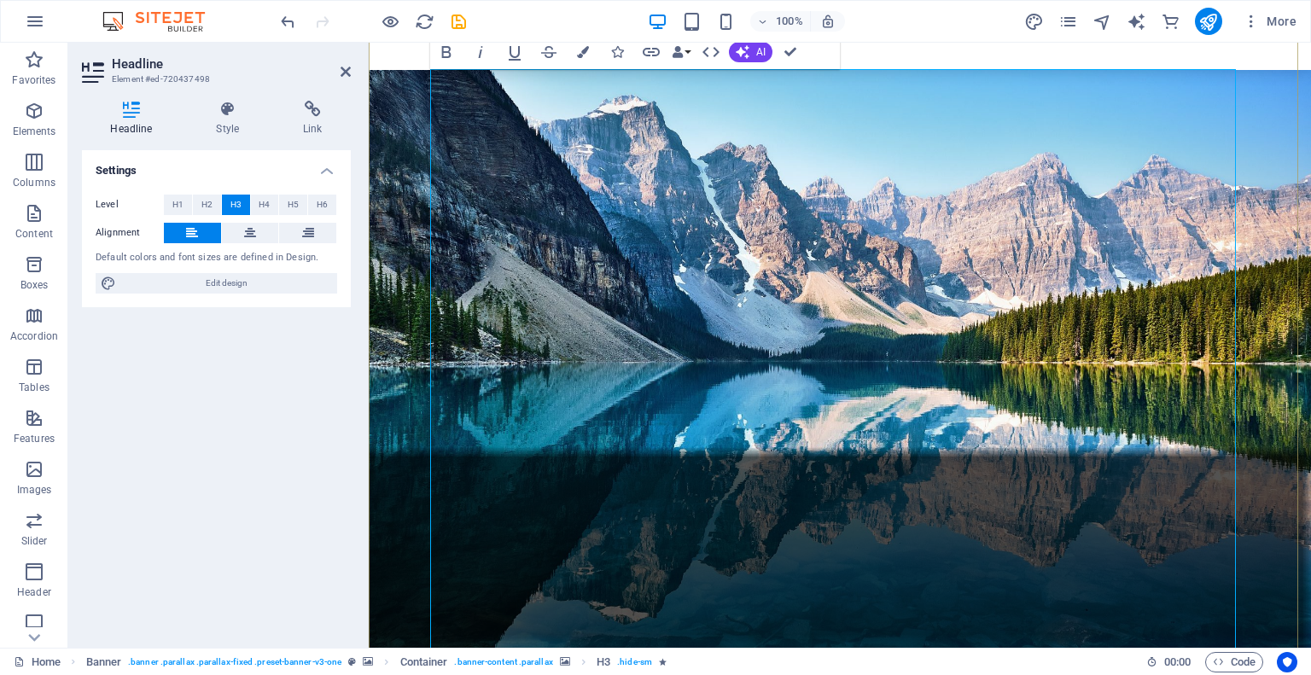
scroll to position [256, 0]
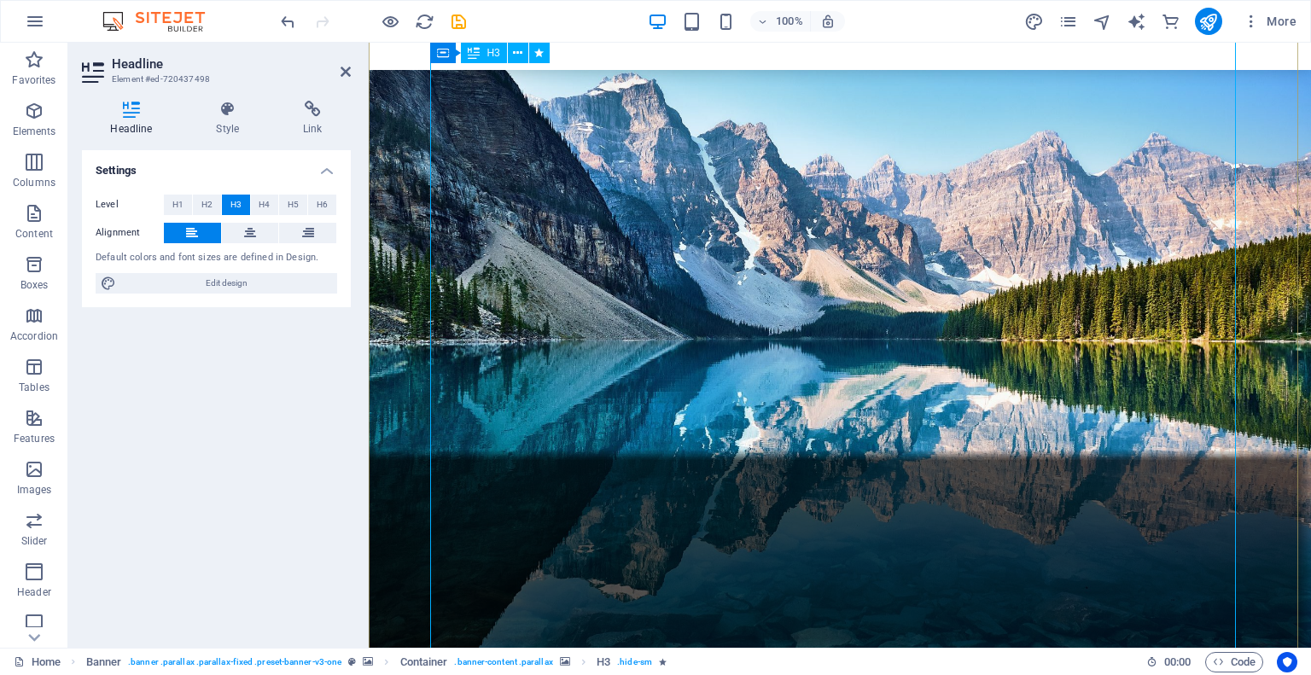
click at [131, 112] on icon at bounding box center [131, 109] width 99 height 17
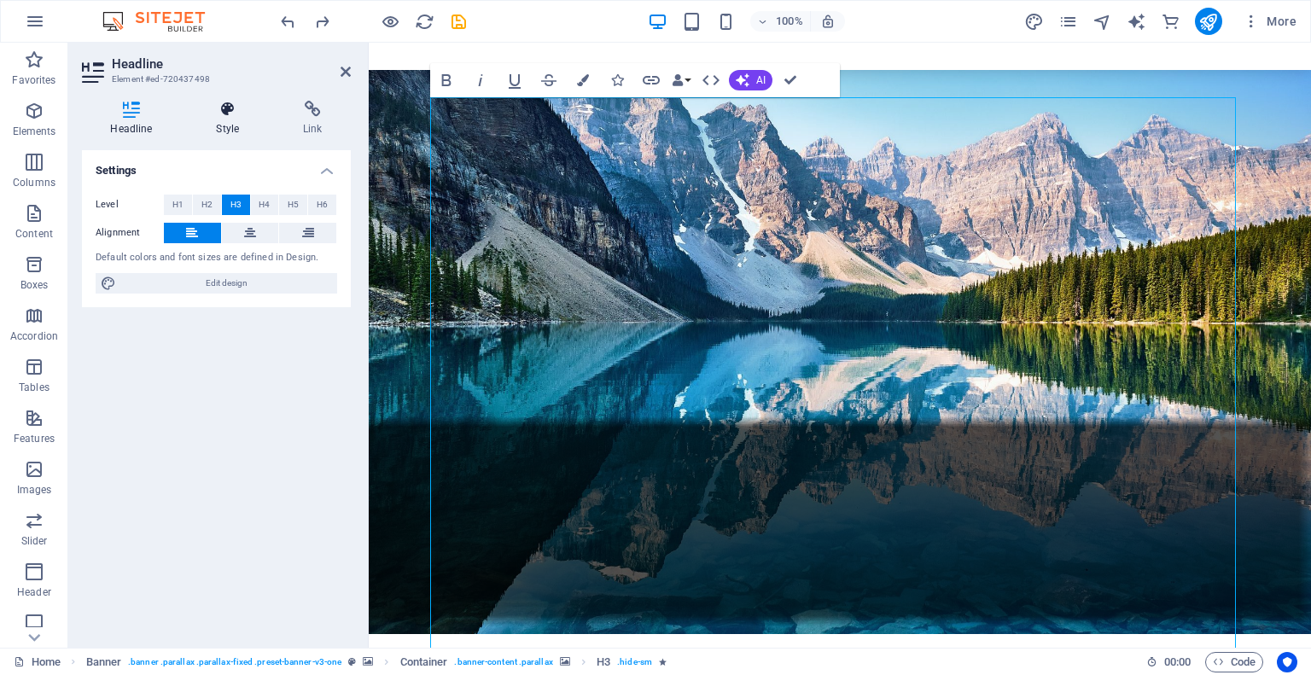
scroll to position [0, 0]
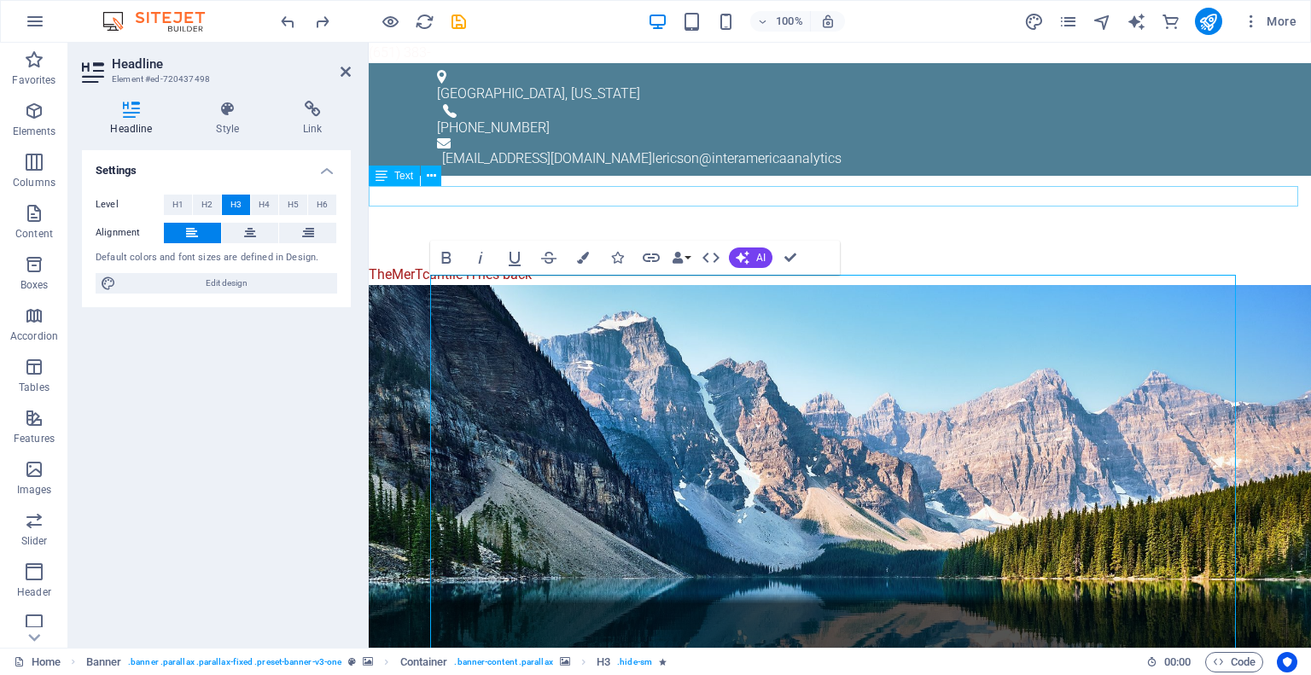
click at [481, 265] on div "TheMerTcantile iThes back" at bounding box center [840, 275] width 942 height 20
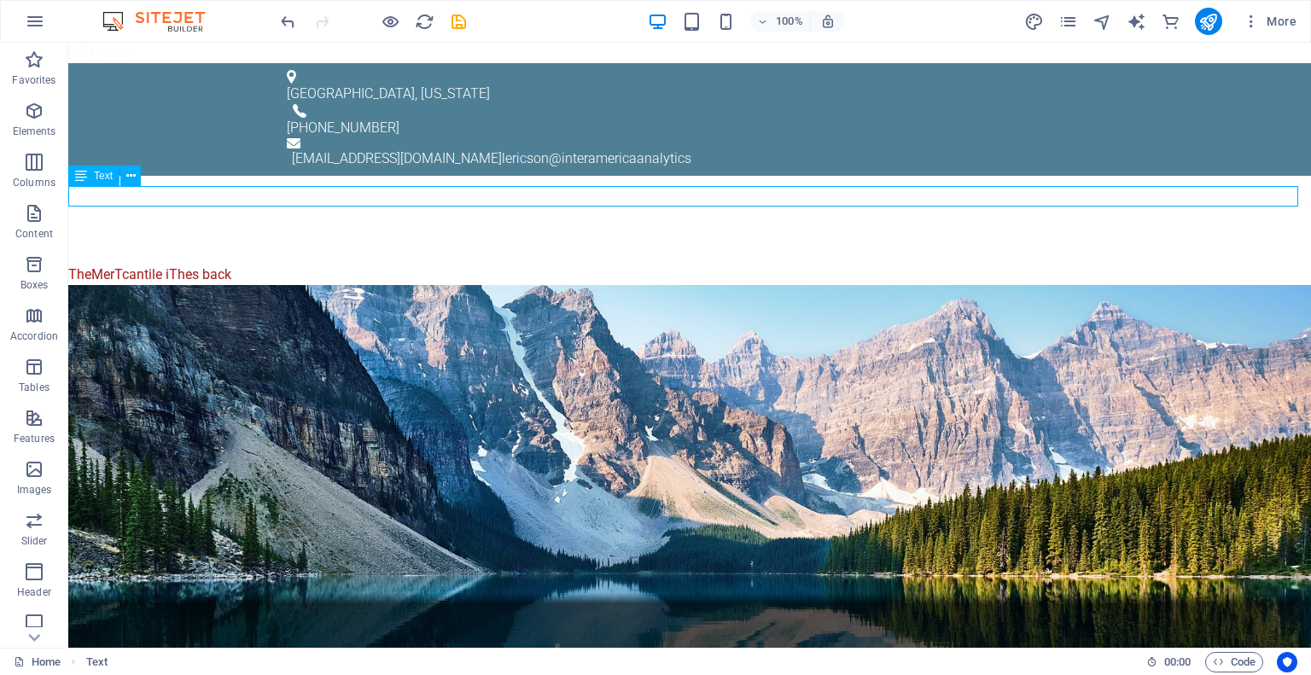
click at [237, 265] on div "TheMerTcantile iThes back" at bounding box center [689, 275] width 1243 height 20
click at [236, 265] on div "TheMerTcantile iThes back" at bounding box center [689, 275] width 1243 height 20
drag, startPoint x: 236, startPoint y: 192, endPoint x: 106, endPoint y: 192, distance: 130.6
click at [106, 265] on div "TheMerTcantile iThes back" at bounding box center [689, 275] width 1243 height 20
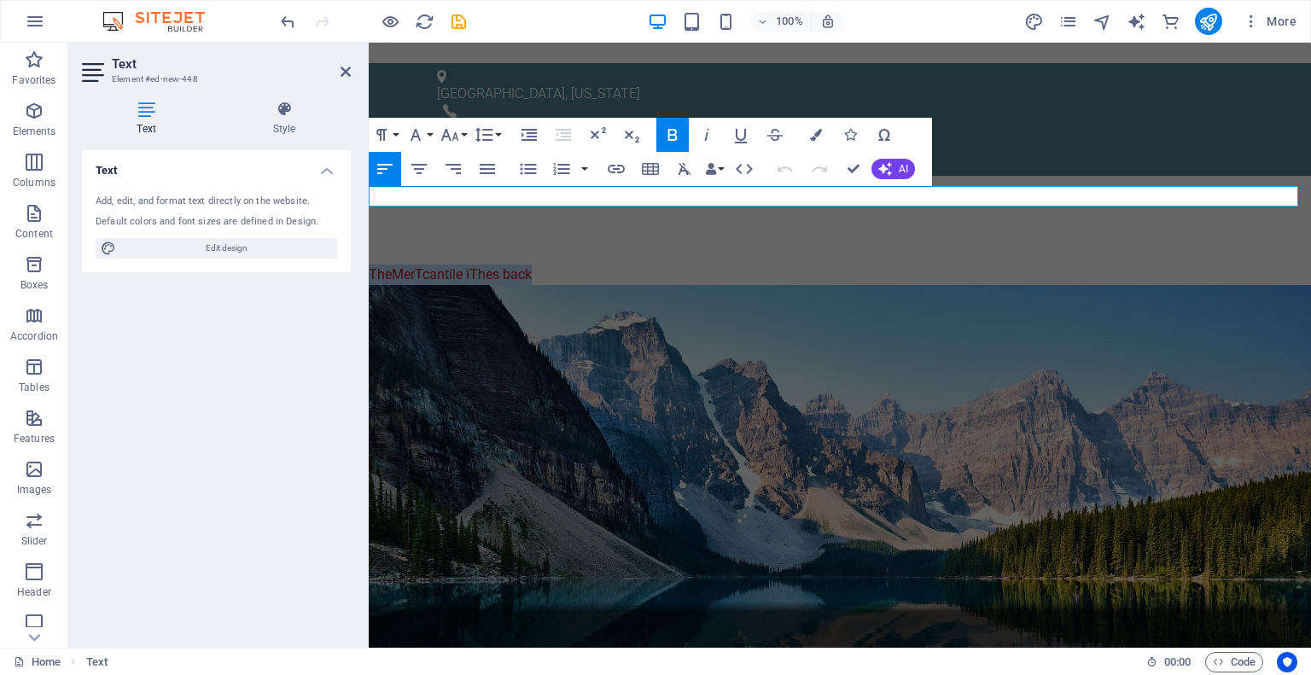
drag, startPoint x: 537, startPoint y: 195, endPoint x: 312, endPoint y: 175, distance: 226.3
click at [427, 130] on button "Font Family" at bounding box center [419, 135] width 32 height 34
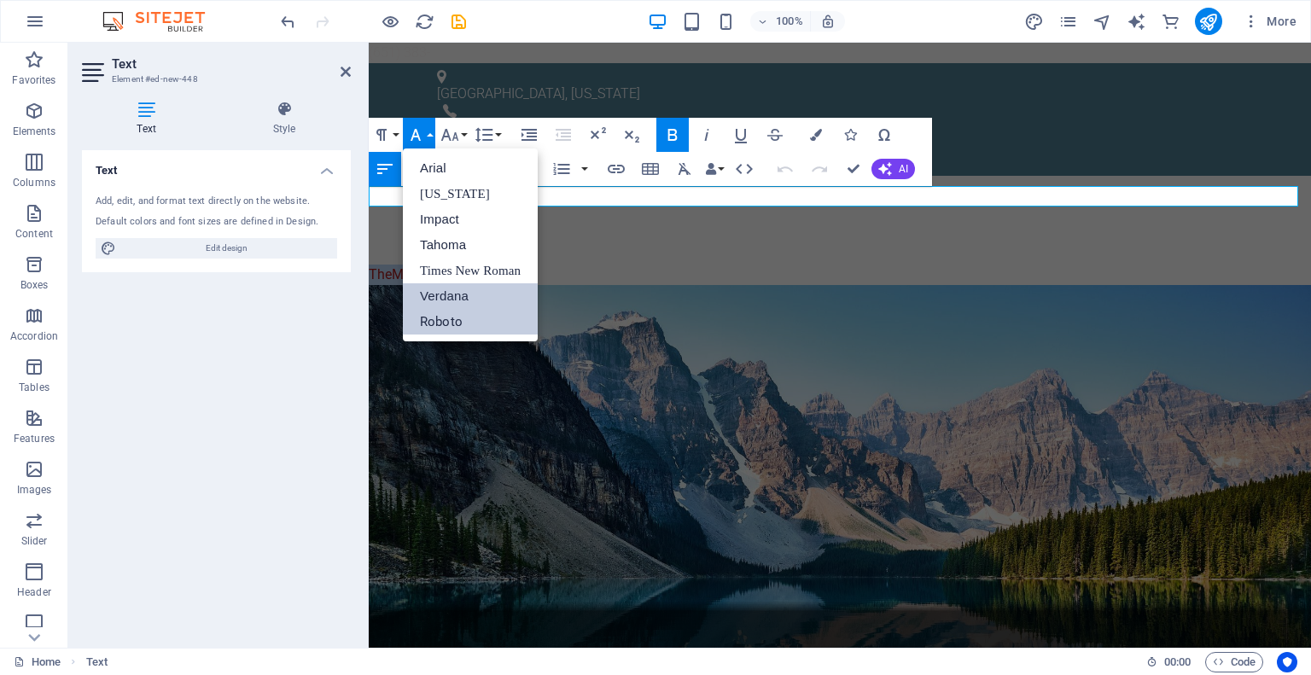
click at [448, 300] on link "Verdana" at bounding box center [470, 296] width 135 height 26
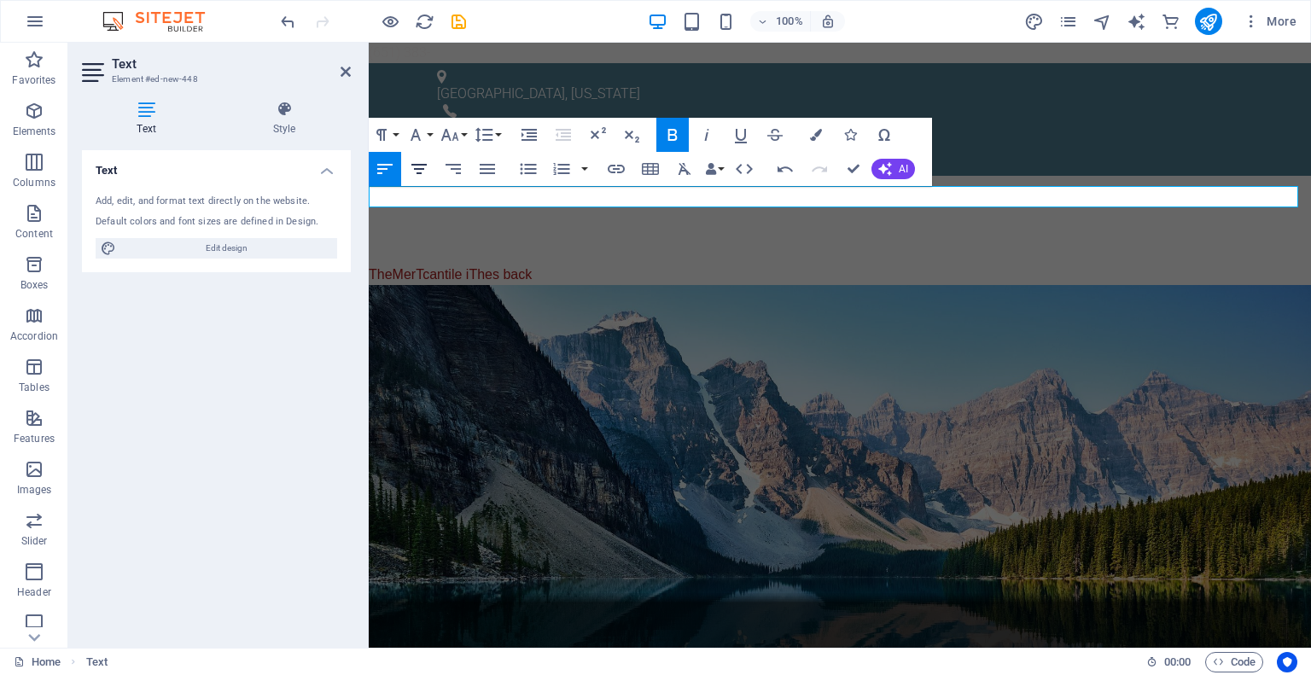
click at [413, 166] on icon "button" at bounding box center [419, 169] width 20 height 20
click at [427, 134] on button "Font Family" at bounding box center [419, 135] width 32 height 34
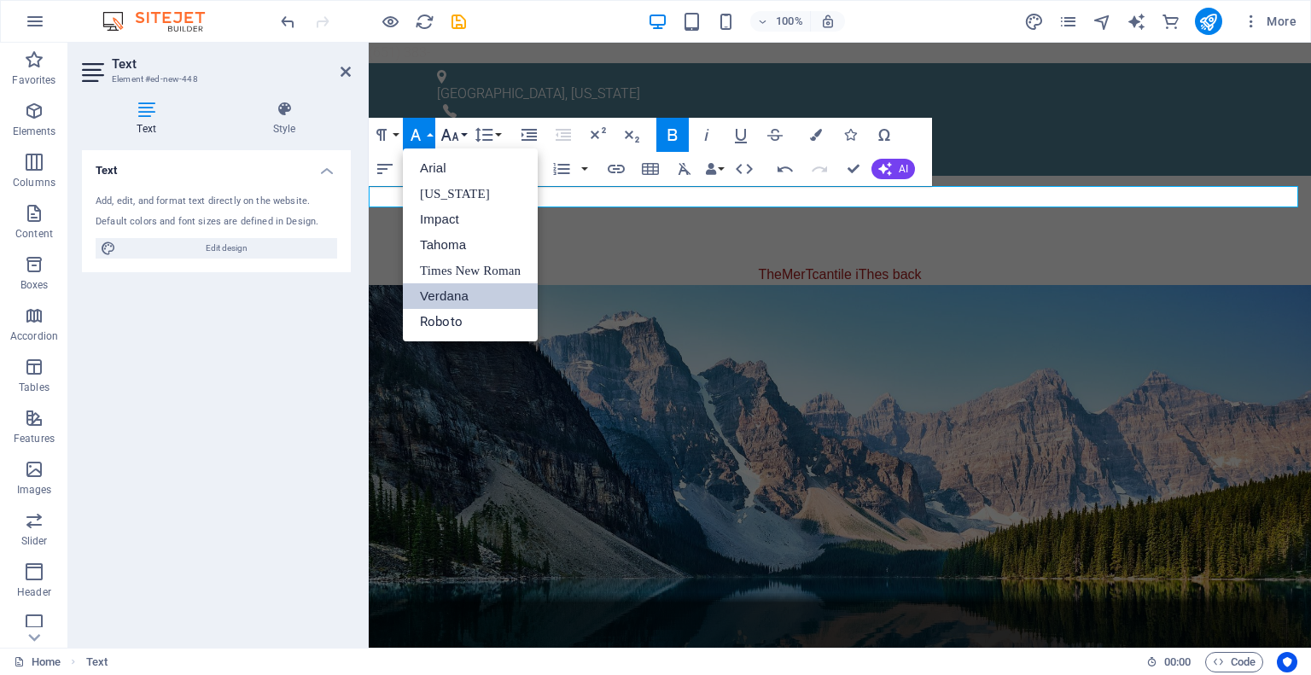
click at [449, 132] on icon "button" at bounding box center [450, 135] width 20 height 20
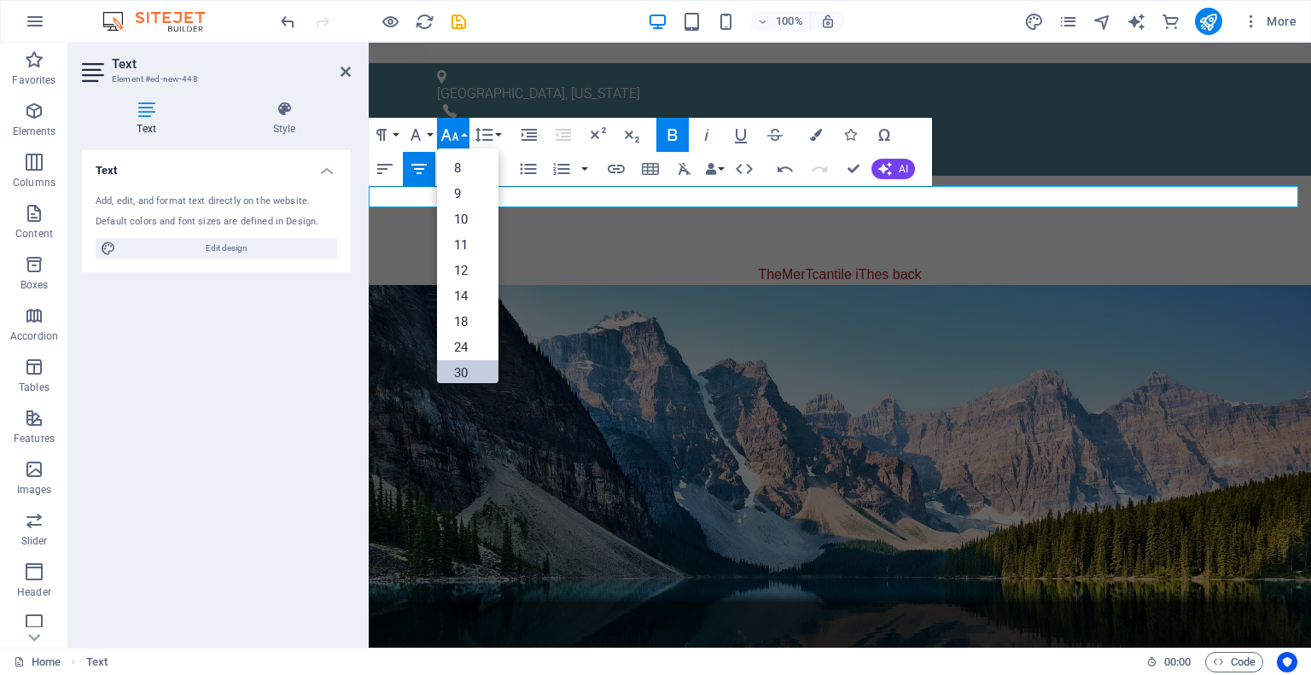
click at [469, 370] on link "30" at bounding box center [467, 373] width 61 height 26
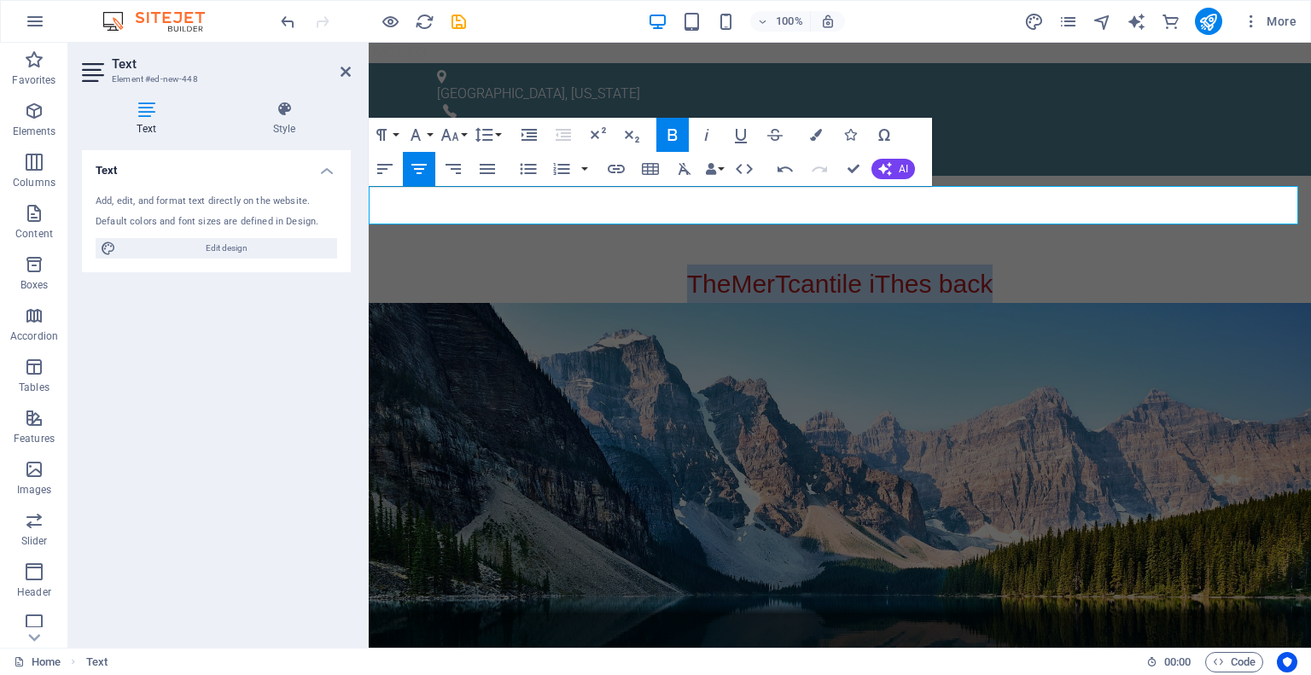
click at [708, 270] on span "TheMerTcantile iThes back" at bounding box center [840, 284] width 306 height 28
click at [874, 270] on span "The MerTcantile iThes back" at bounding box center [840, 284] width 306 height 28
click at [881, 270] on span "The MerTcantile T i hes back" at bounding box center [840, 284] width 312 height 28
click at [929, 270] on span "The MerTcantile i back" at bounding box center [840, 284] width 242 height 28
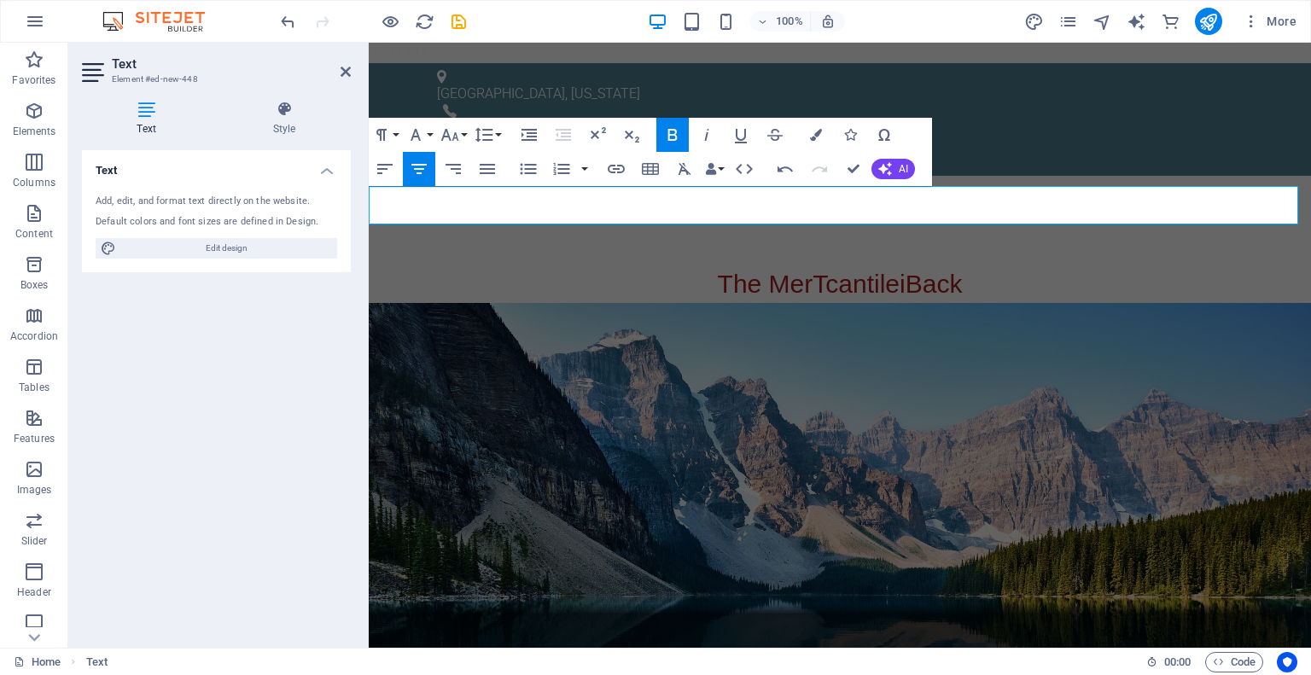
click at [905, 270] on span "i" at bounding box center [903, 284] width 6 height 28
click at [801, 270] on span "The MerTcantile is Back" at bounding box center [840, 284] width 258 height 28
click at [1011, 265] on p "The Mercantile is Back" at bounding box center [840, 284] width 942 height 38
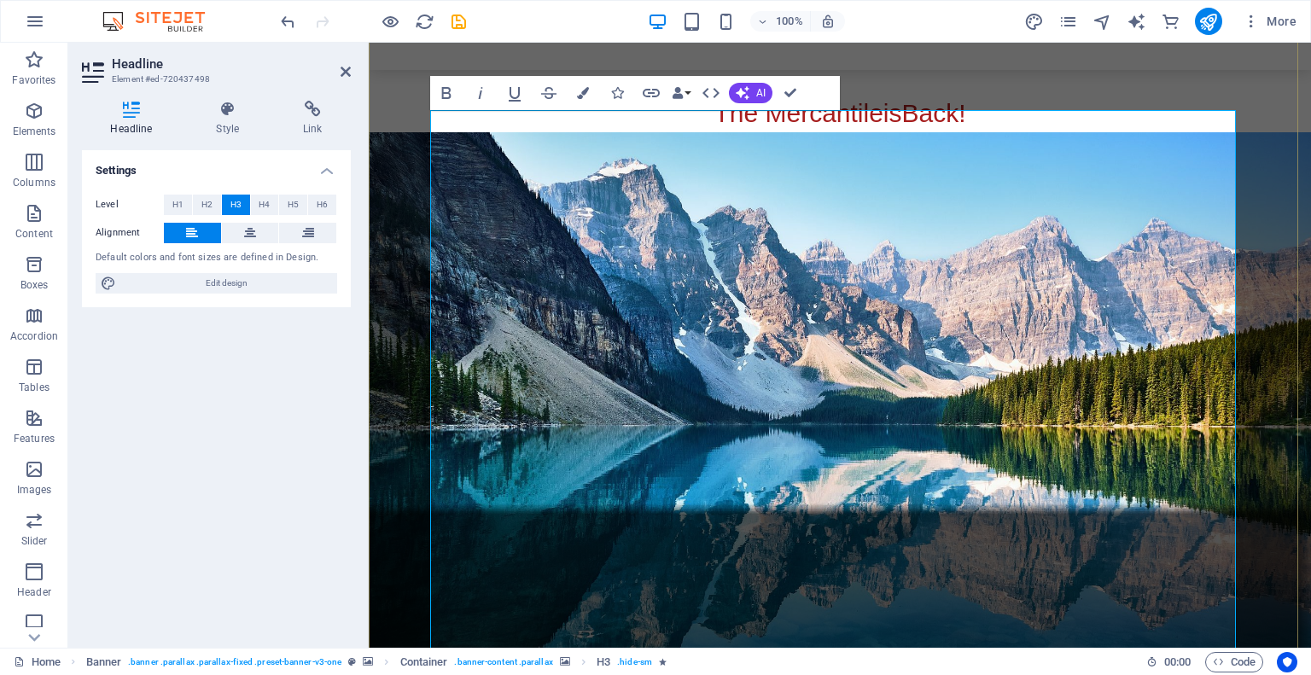
scroll to position [256, 0]
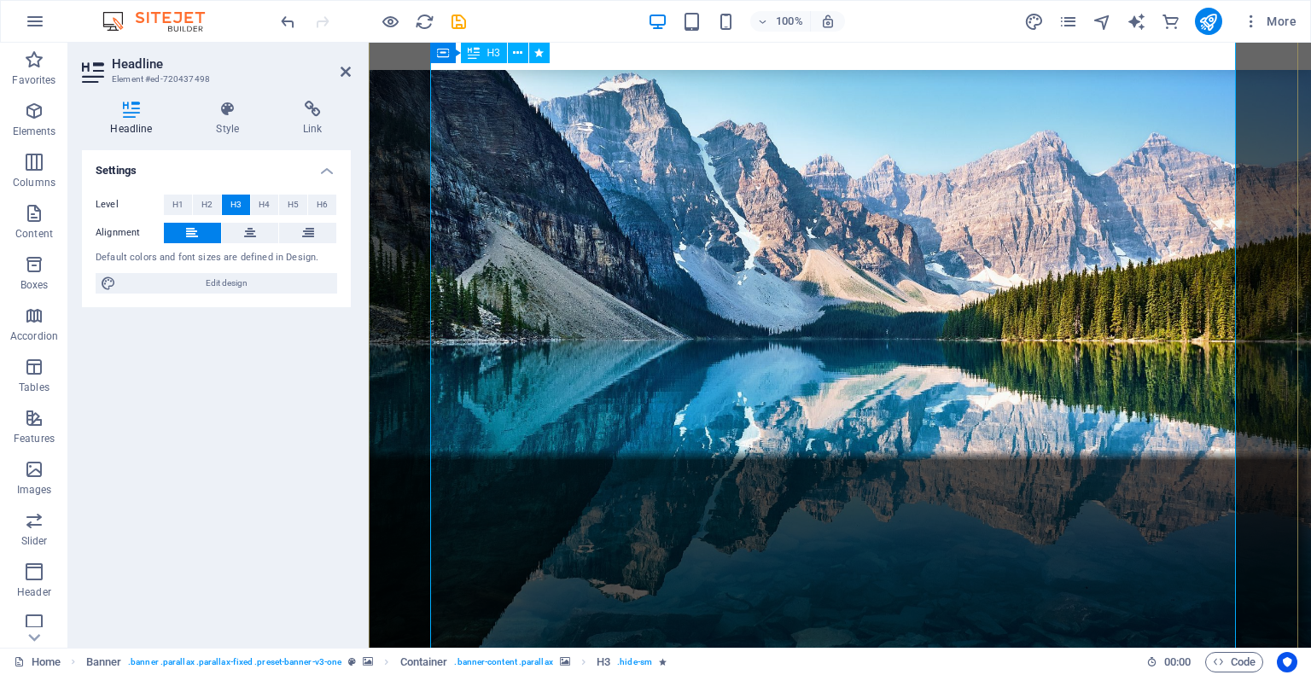
drag, startPoint x: 652, startPoint y: 364, endPoint x: 437, endPoint y: 358, distance: 215.2
click at [203, 205] on span "H2" at bounding box center [206, 205] width 11 height 20
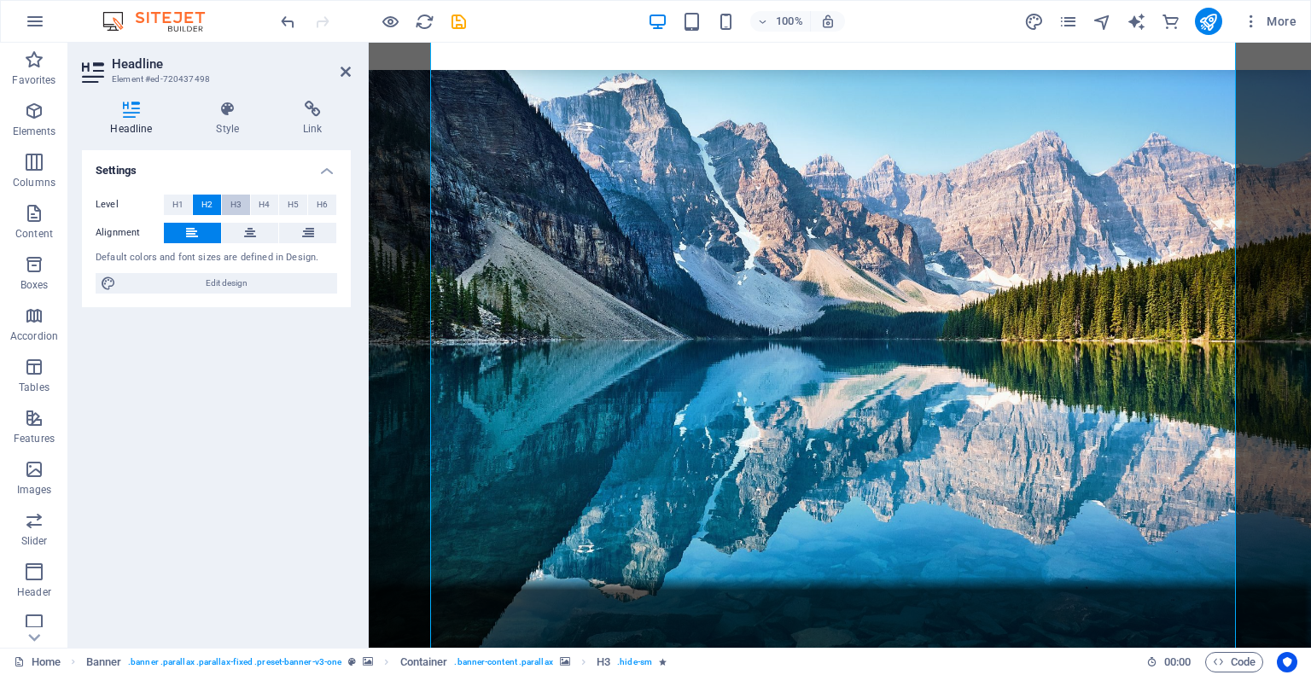
click at [225, 207] on button "H3" at bounding box center [236, 205] width 28 height 20
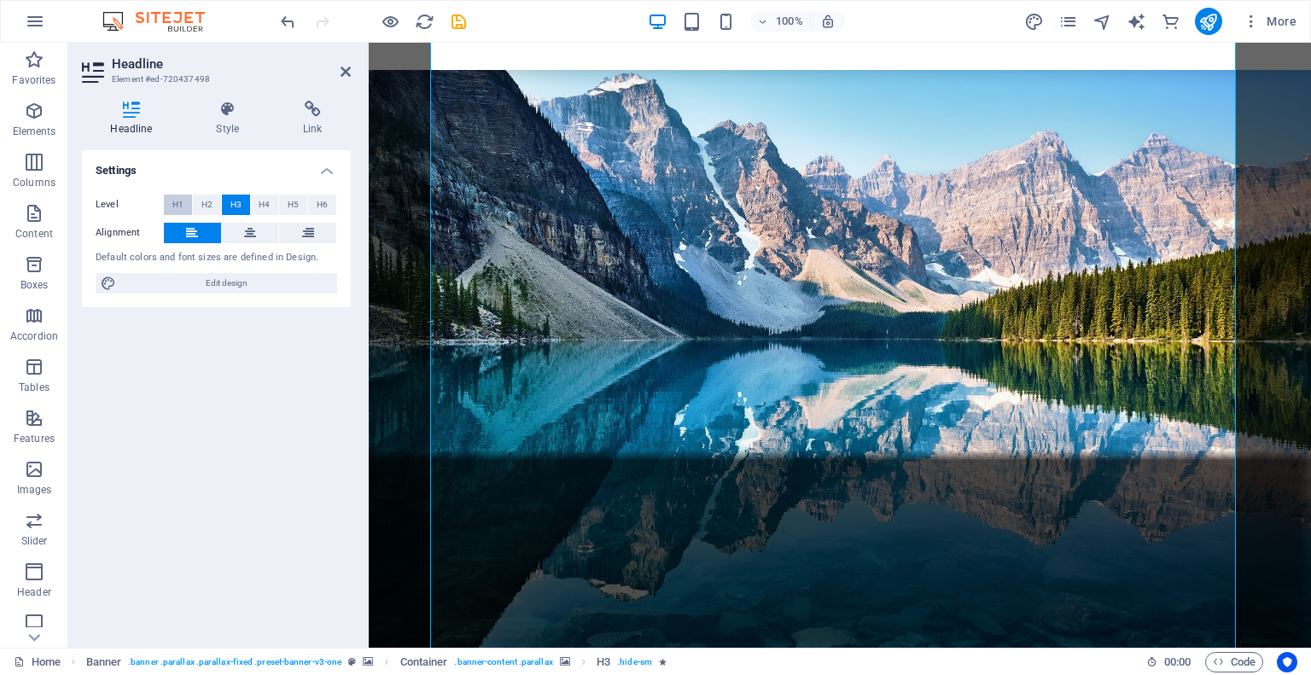
click at [183, 204] on span "H1" at bounding box center [177, 205] width 11 height 20
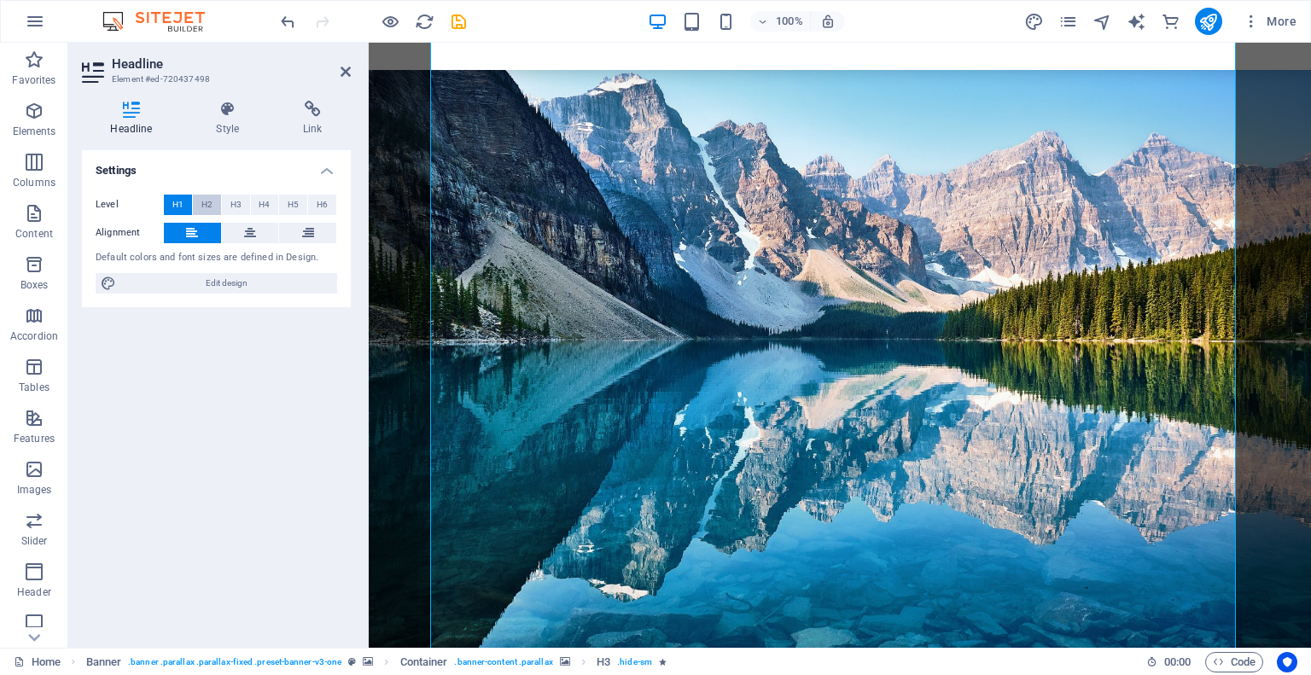
click at [213, 202] on button "H2" at bounding box center [207, 205] width 28 height 20
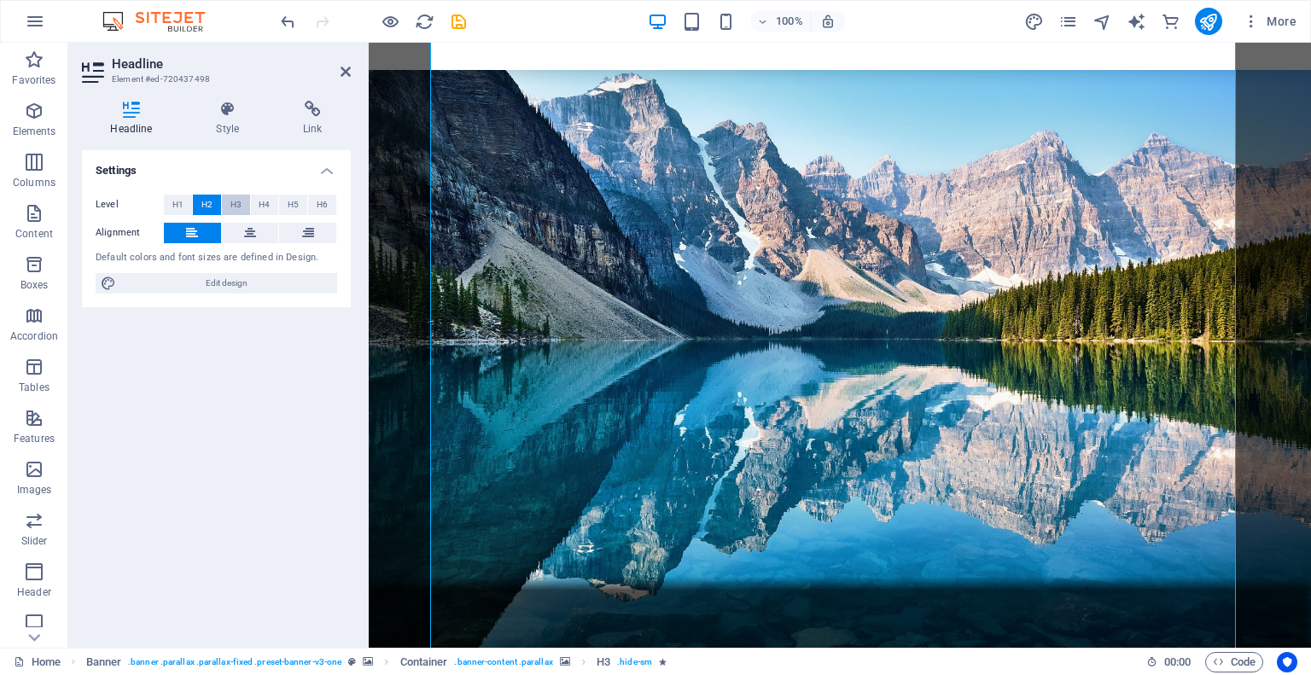
click at [236, 202] on span "H3" at bounding box center [235, 205] width 11 height 20
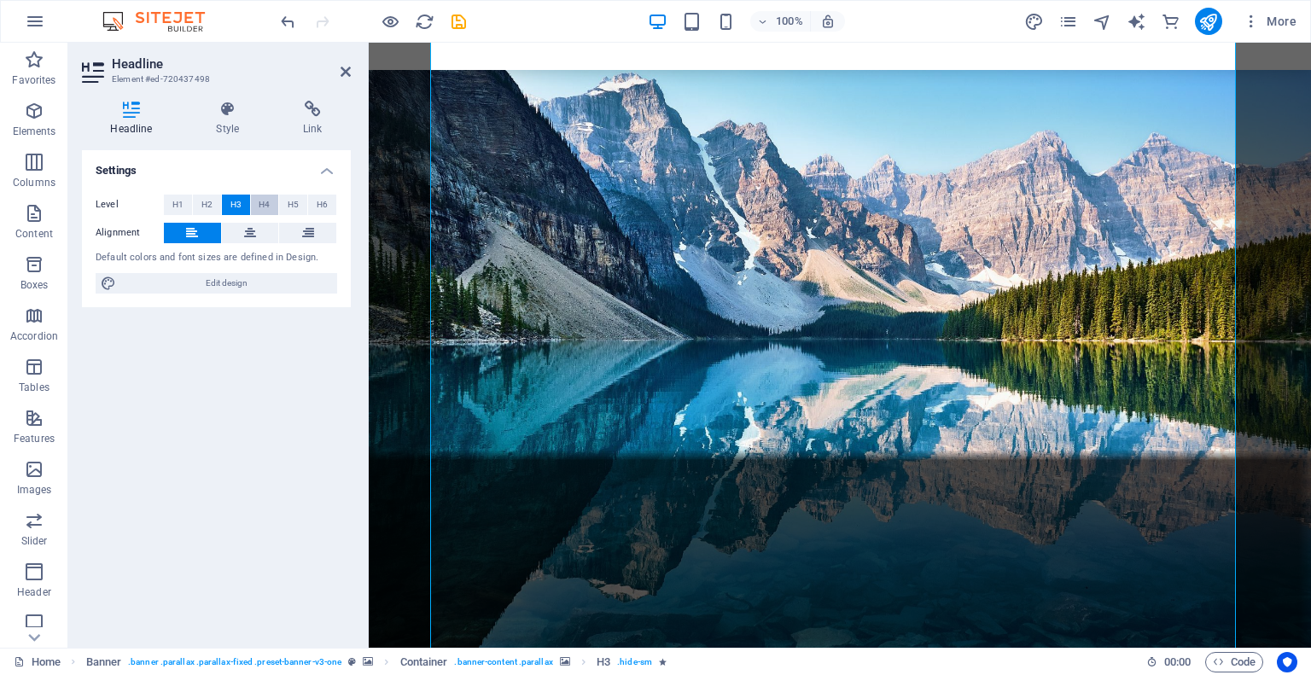
click at [260, 206] on span "H4" at bounding box center [264, 205] width 11 height 20
click at [292, 203] on span "H5" at bounding box center [293, 205] width 11 height 20
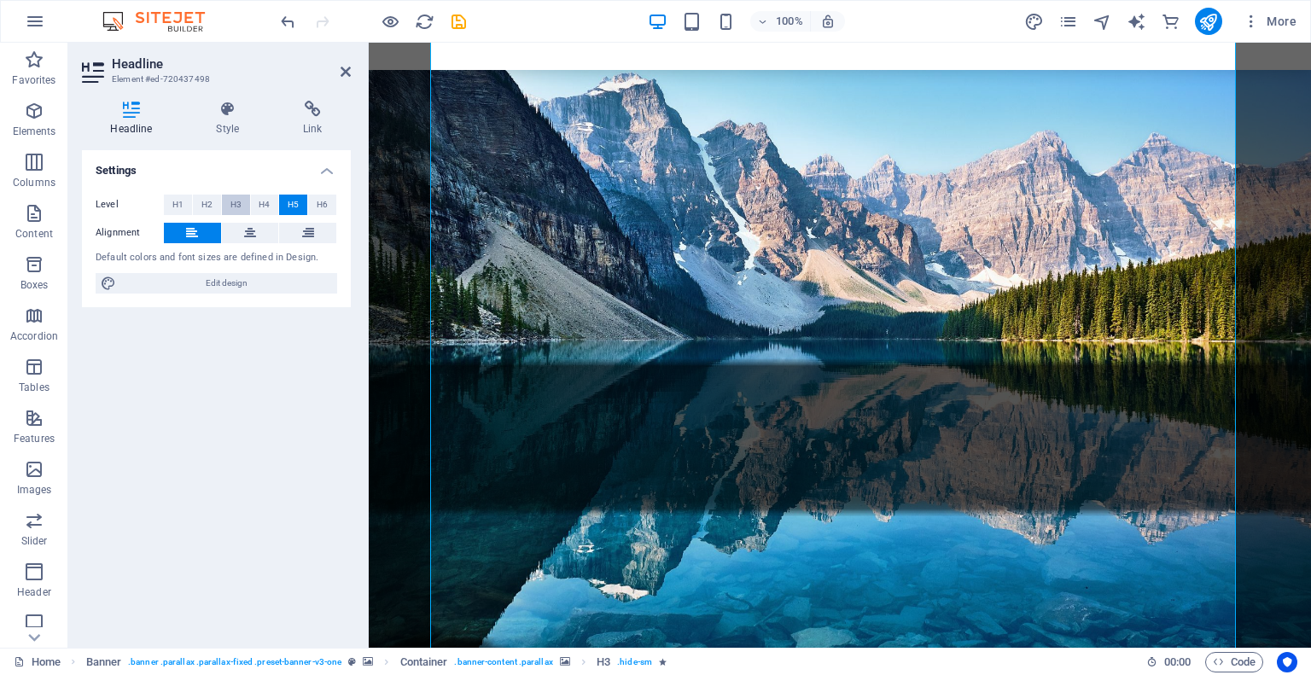
click at [235, 203] on span "H3" at bounding box center [235, 205] width 11 height 20
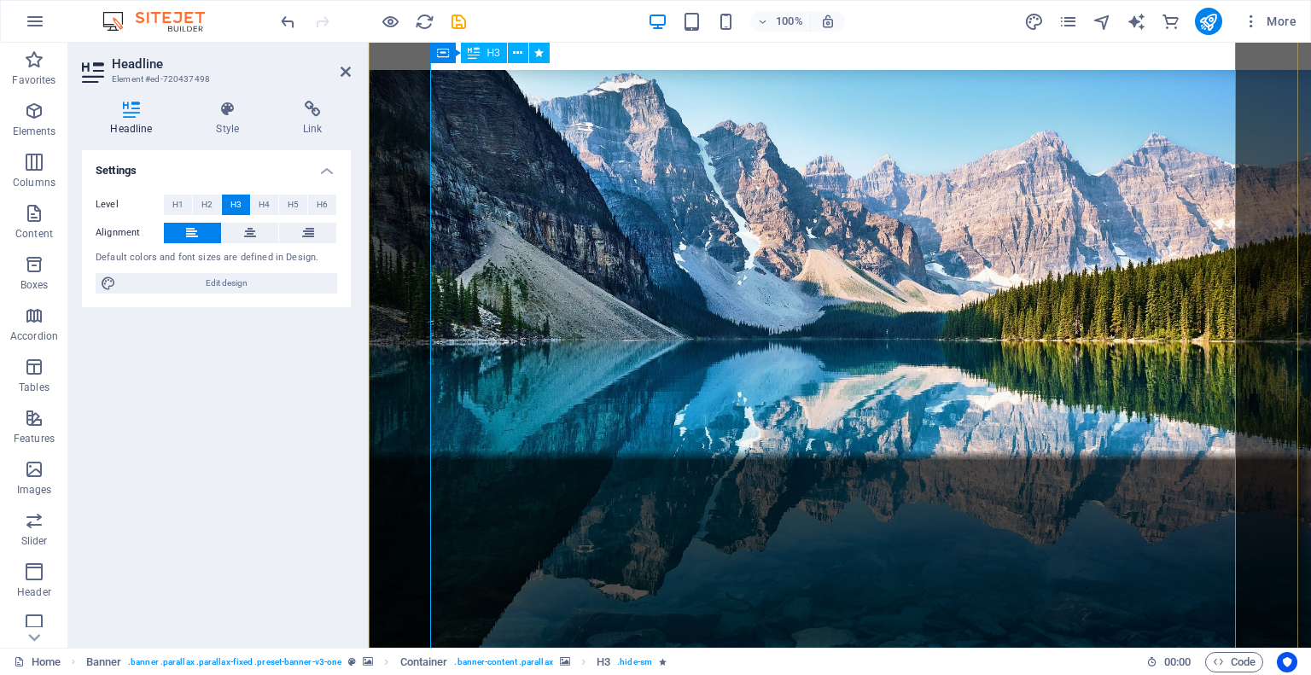
drag, startPoint x: 618, startPoint y: 362, endPoint x: 481, endPoint y: 347, distance: 137.4
drag, startPoint x: 431, startPoint y: 352, endPoint x: 655, endPoint y: 374, distance: 224.7
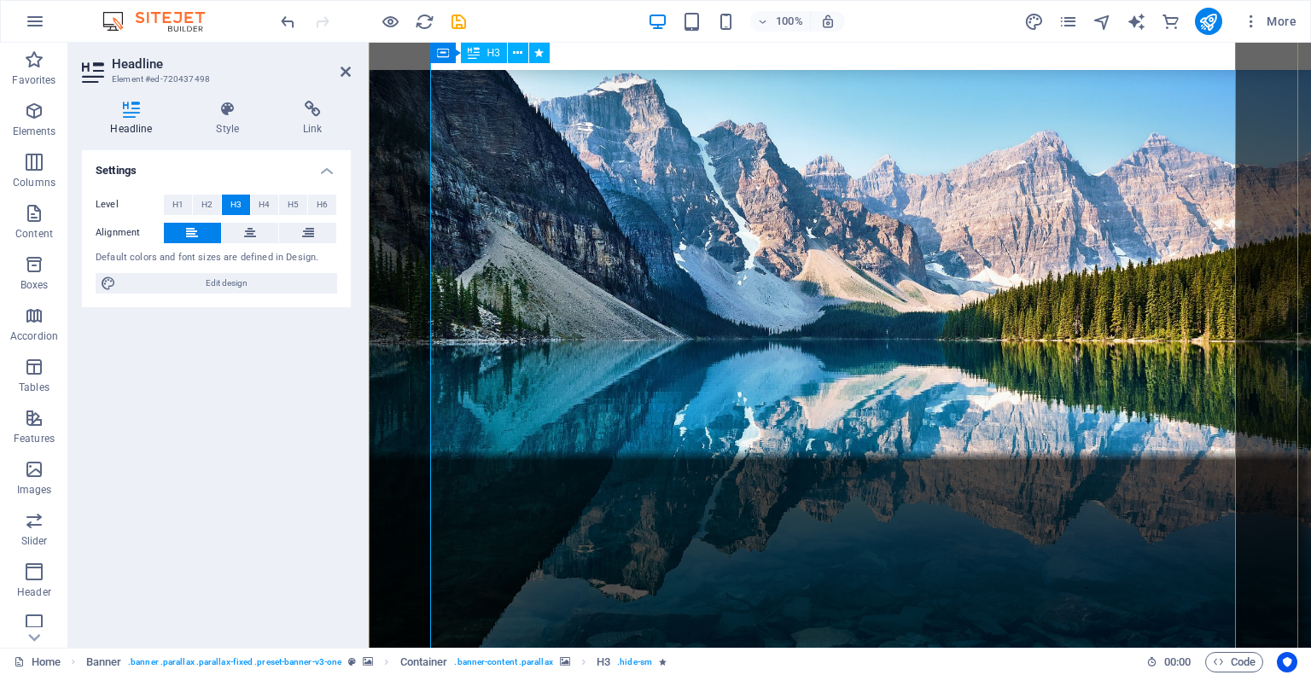
drag, startPoint x: 645, startPoint y: 362, endPoint x: 430, endPoint y: 345, distance: 215.8
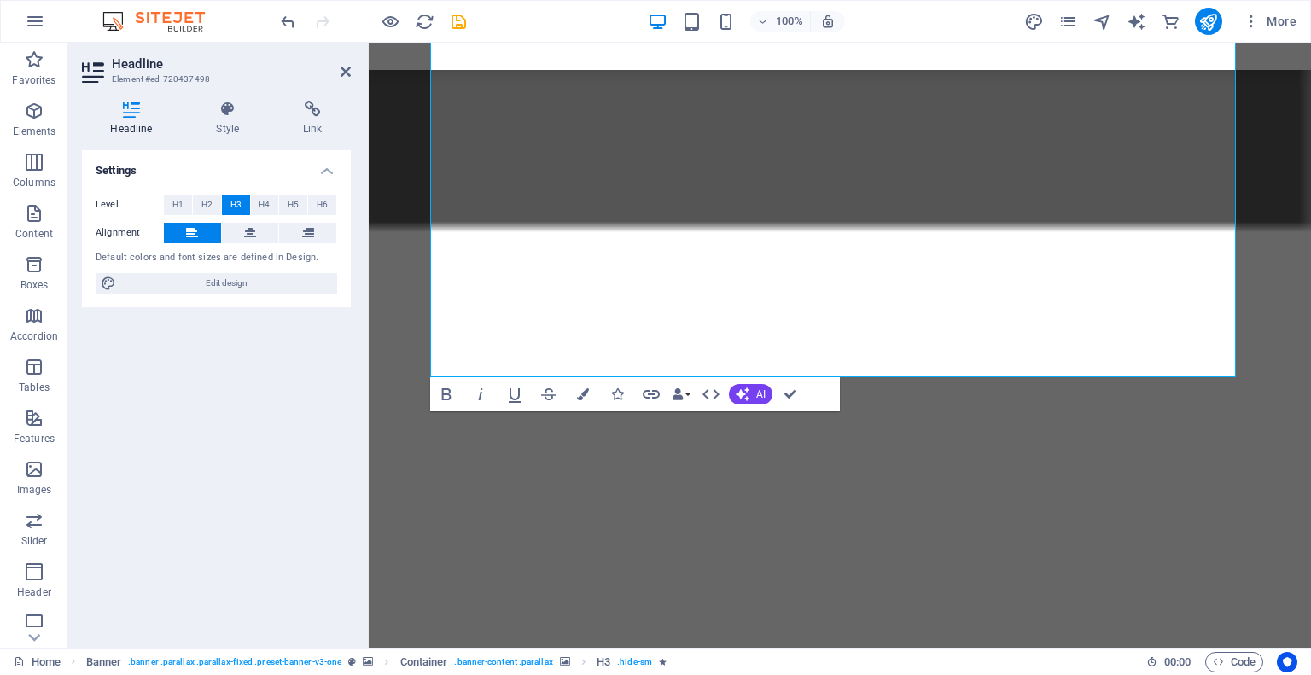
scroll to position [3264, 0]
drag, startPoint x: 743, startPoint y: 358, endPoint x: 454, endPoint y: 363, distance: 289.4
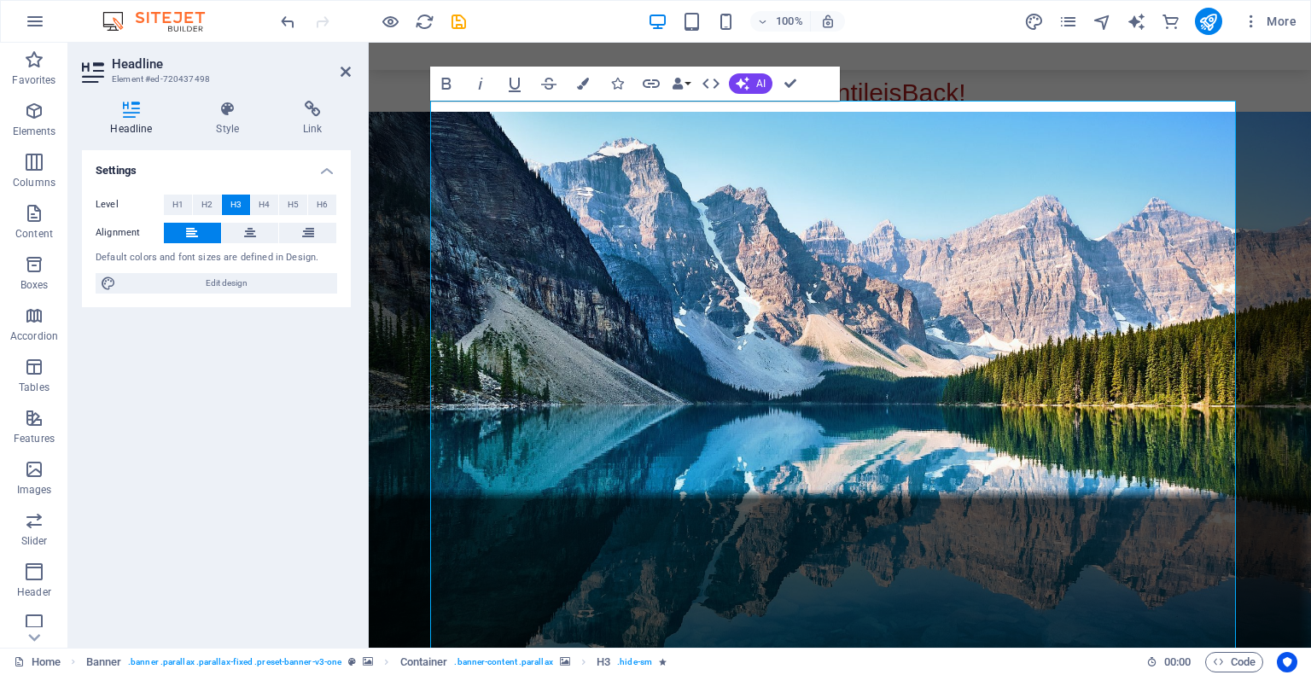
scroll to position [0, 0]
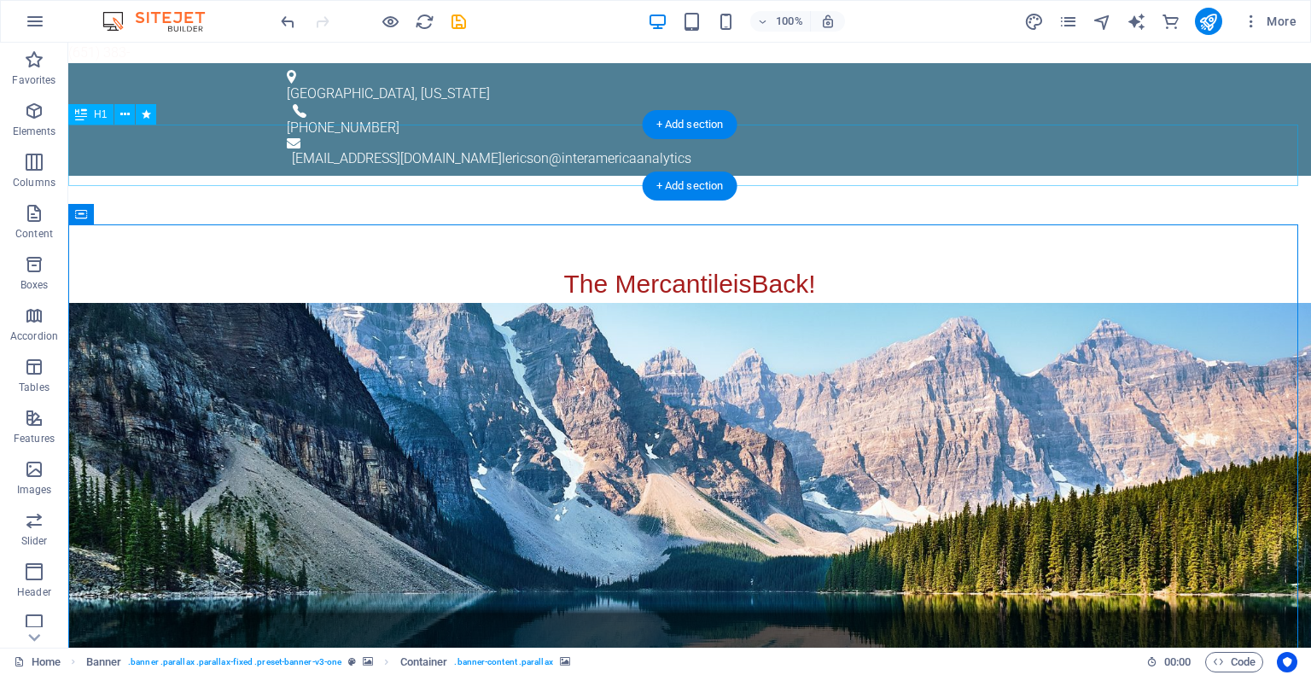
click at [260, 203] on div "interAmerica Mercantile" at bounding box center [689, 233] width 1243 height 61
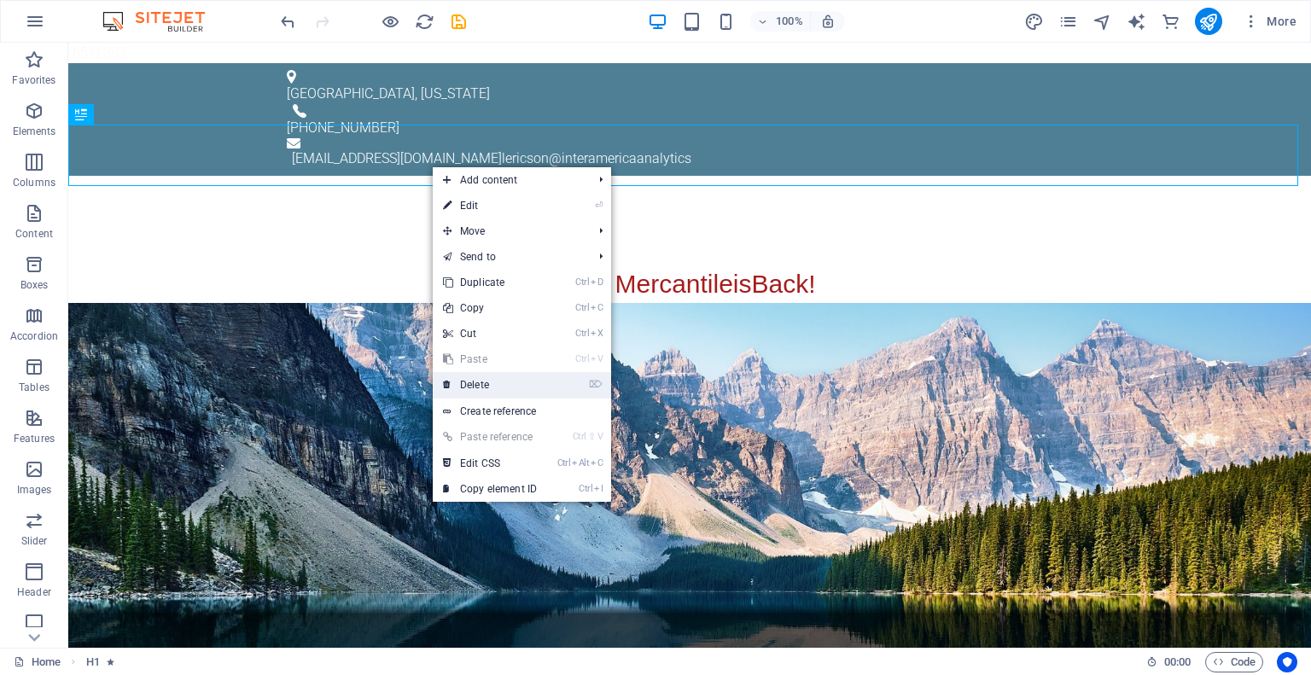
click at [542, 391] on link "⌦ Delete" at bounding box center [490, 385] width 114 height 26
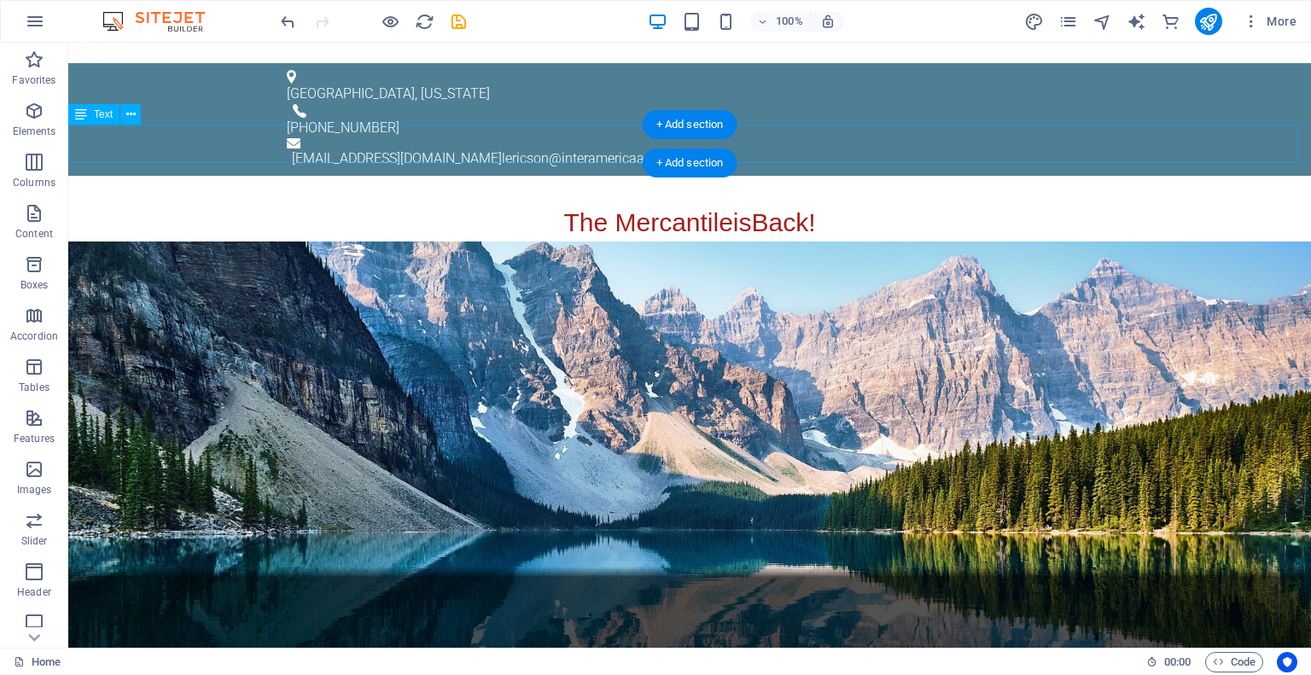
click at [544, 203] on div "The Mercantile is Back!" at bounding box center [689, 222] width 1243 height 38
click at [848, 203] on div "The Mercantile is Back!" at bounding box center [689, 222] width 1243 height 38
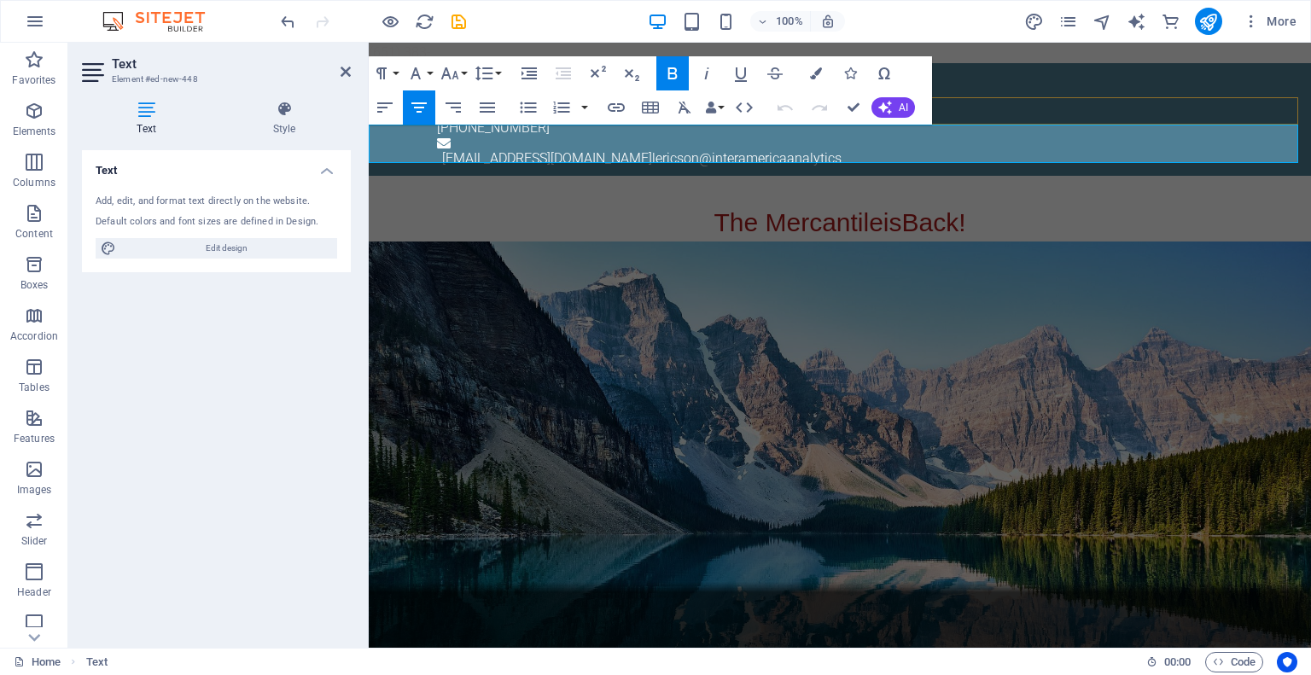
drag, startPoint x: 989, startPoint y: 143, endPoint x: 685, endPoint y: 111, distance: 306.3
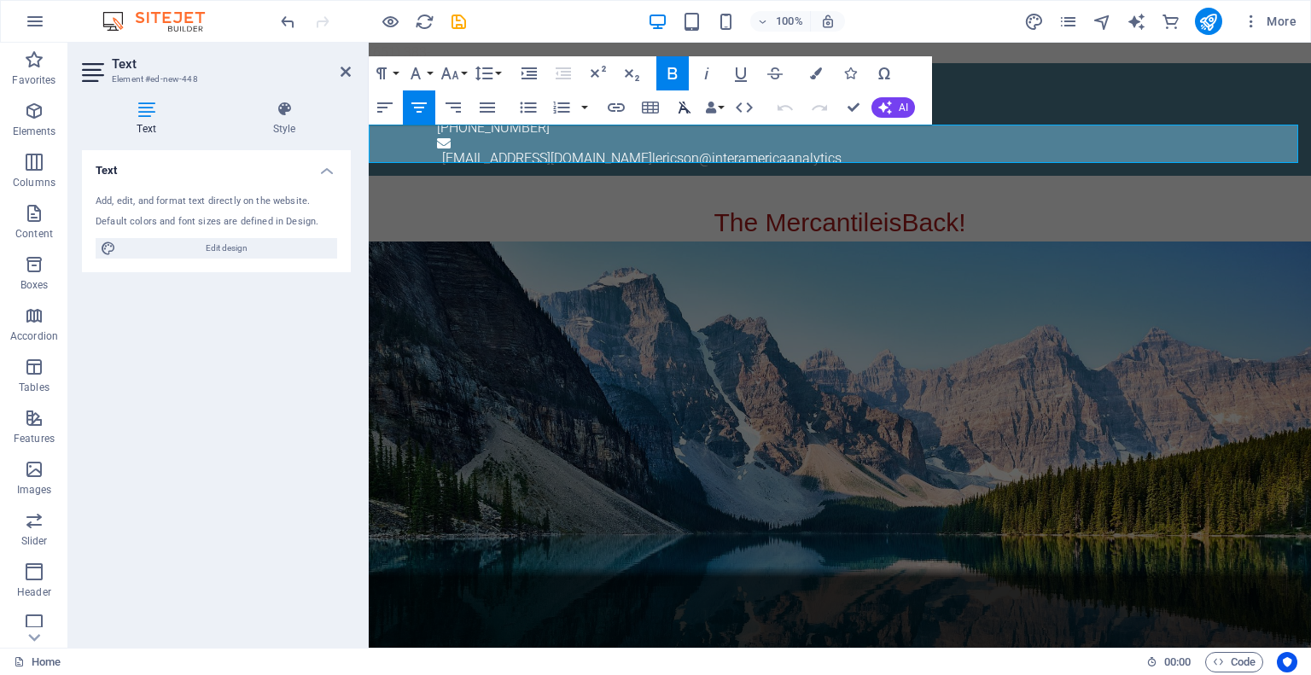
copy span "The Mercantile is Back!"
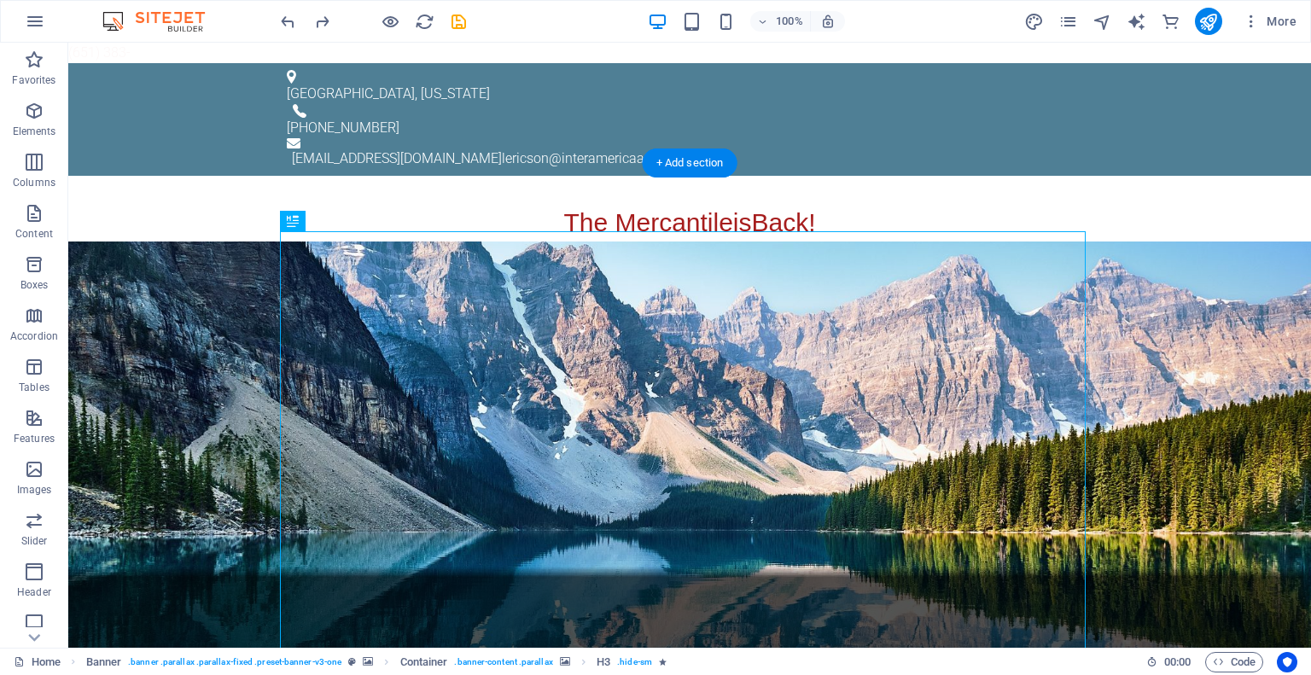
drag, startPoint x: 806, startPoint y: 207, endPoint x: 795, endPoint y: 205, distance: 11.4
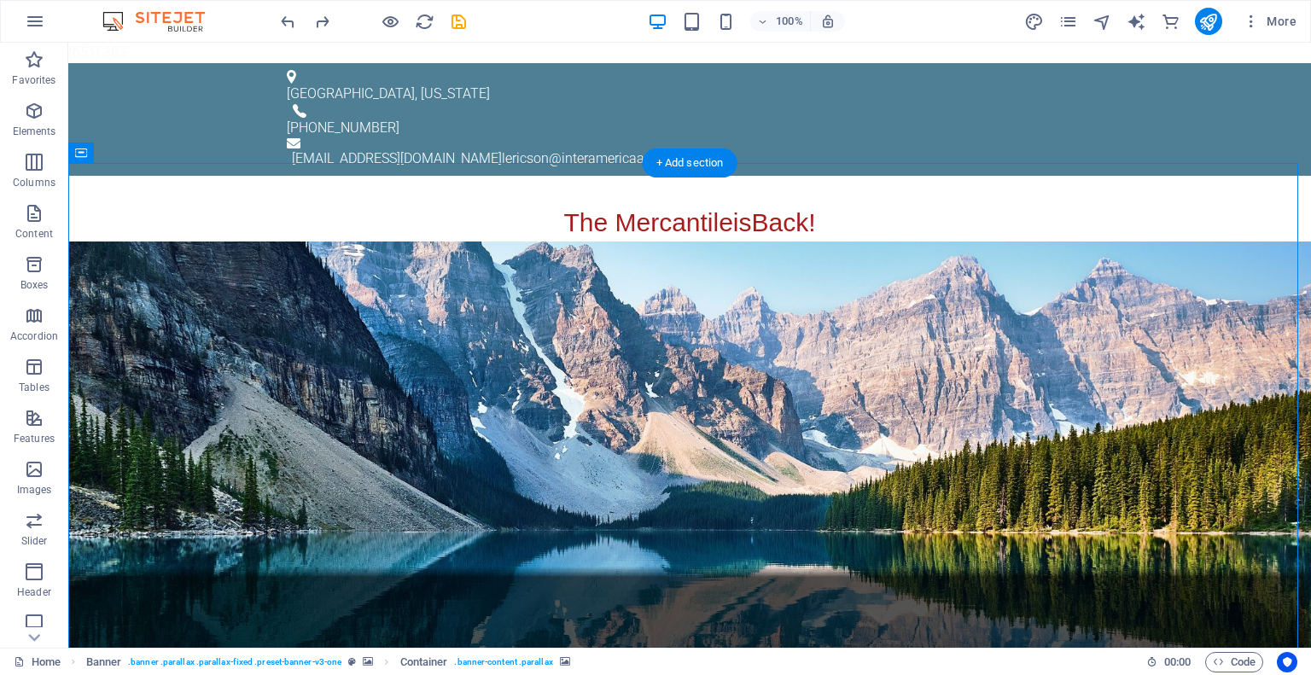
drag, startPoint x: 388, startPoint y: 229, endPoint x: 407, endPoint y: 181, distance: 51.4
click at [668, 169] on div "+ Add section" at bounding box center [690, 163] width 95 height 29
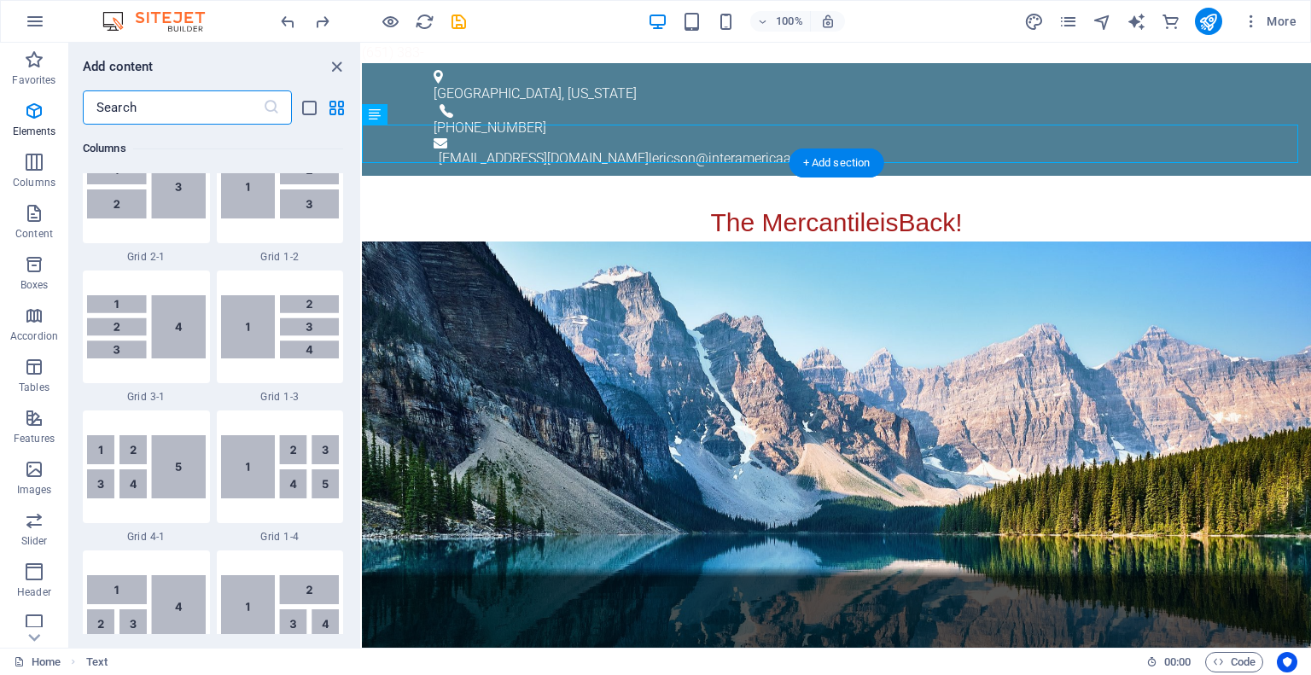
scroll to position [2986, 0]
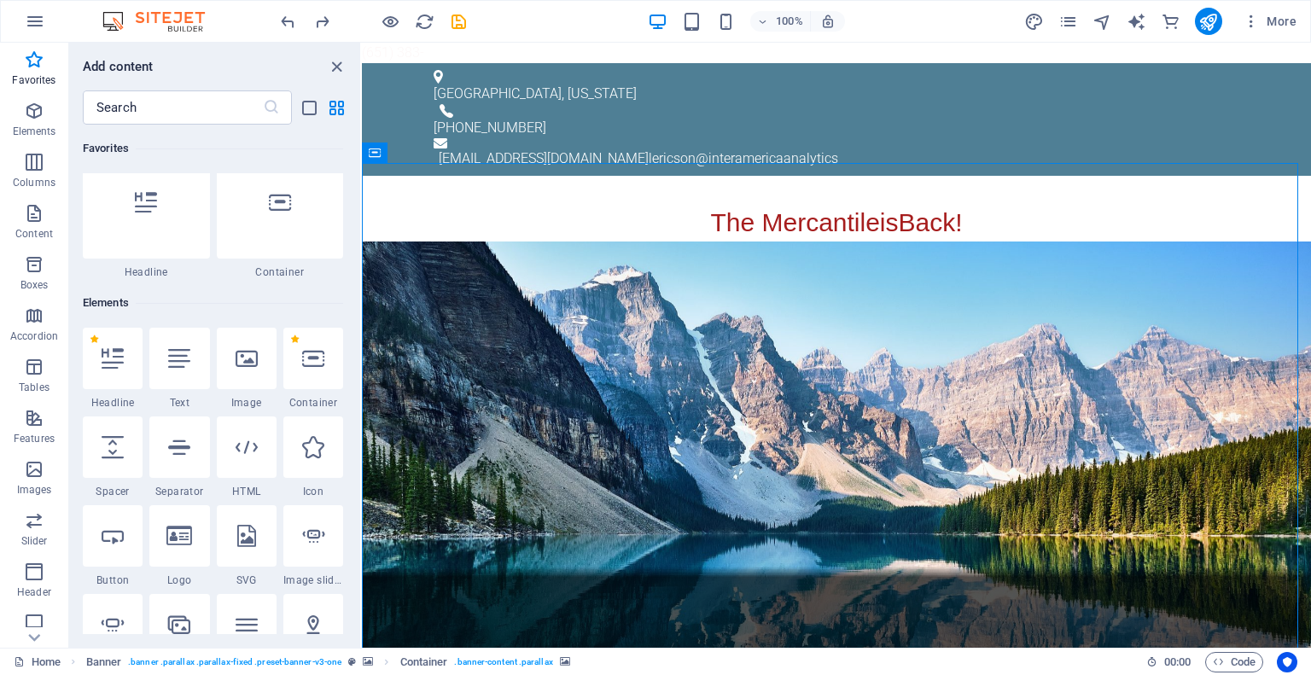
scroll to position [0, 0]
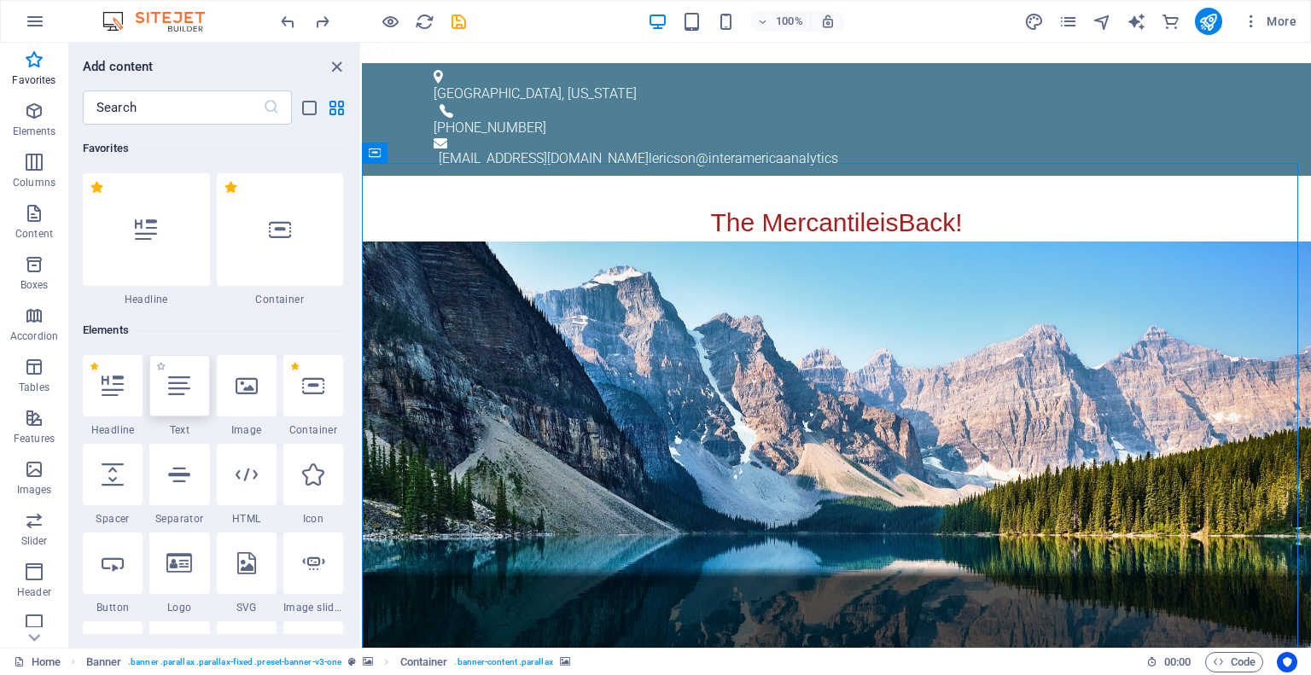
click at [189, 394] on icon at bounding box center [179, 386] width 22 height 22
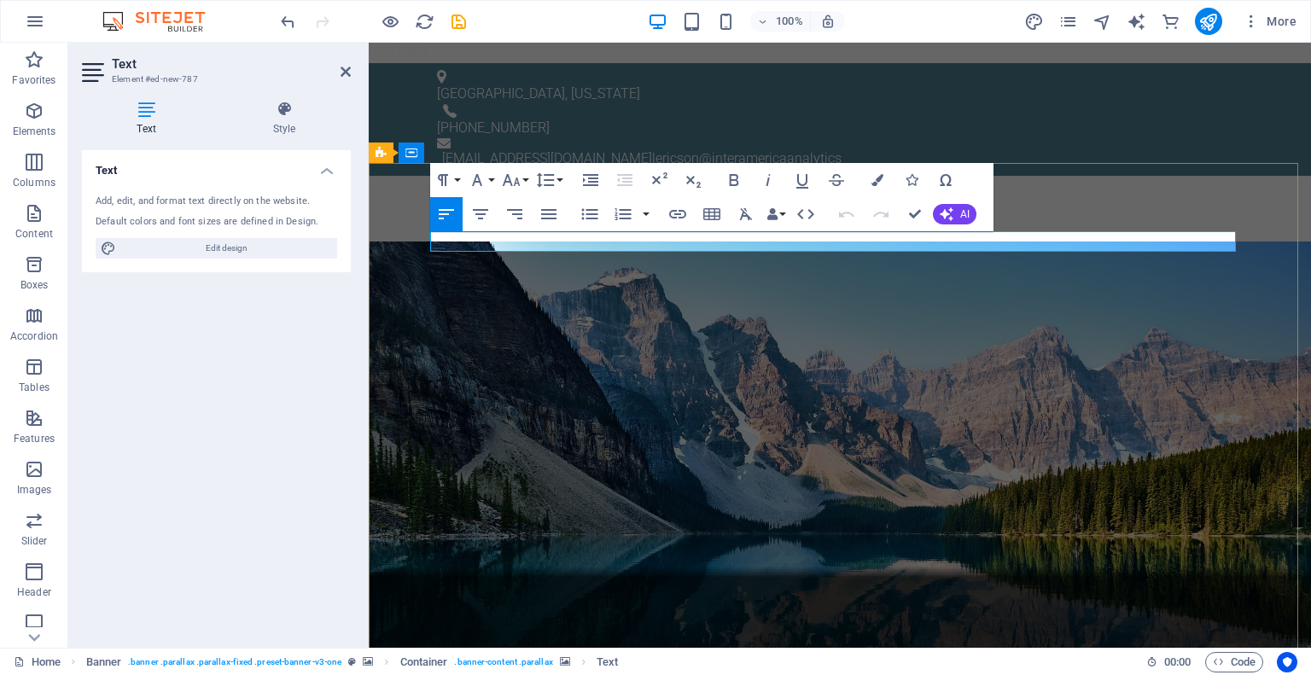
click at [483, 211] on icon "button" at bounding box center [480, 214] width 20 height 20
click at [734, 182] on icon "button" at bounding box center [734, 180] width 20 height 20
click at [482, 177] on icon "button" at bounding box center [477, 180] width 20 height 20
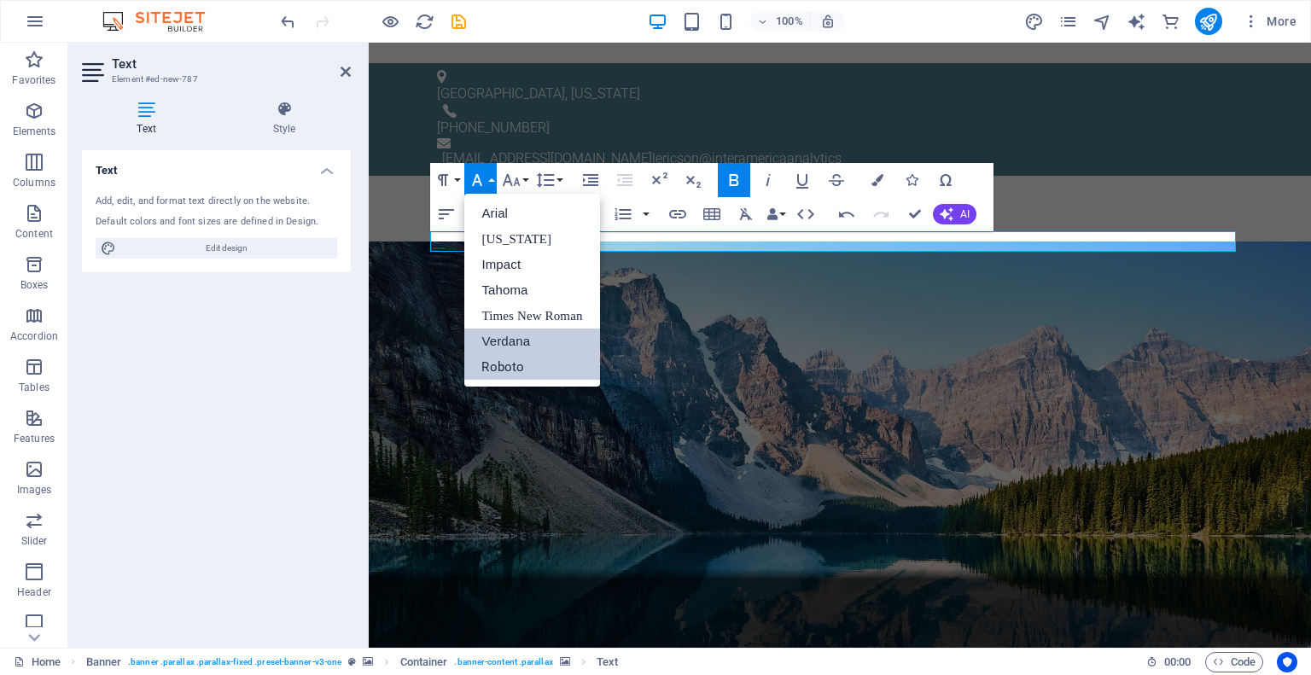
click at [494, 342] on link "Verdana" at bounding box center [531, 342] width 135 height 26
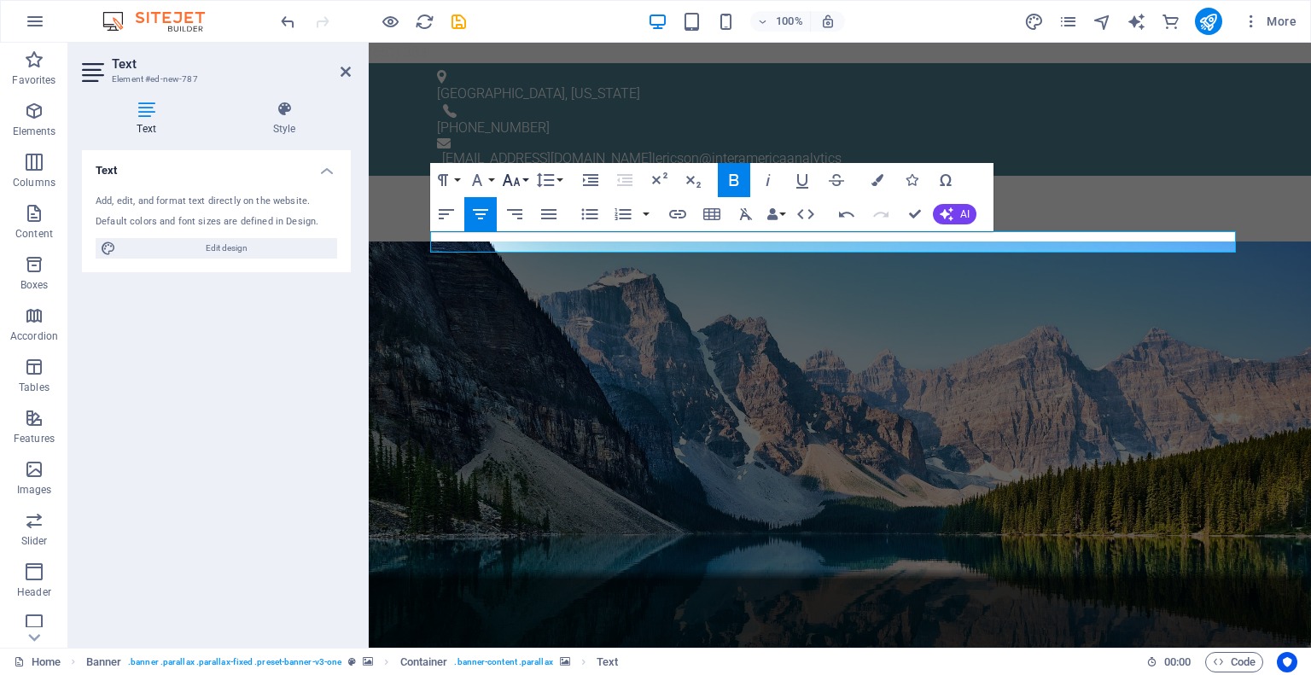
click at [524, 182] on button "Font Size" at bounding box center [514, 180] width 32 height 34
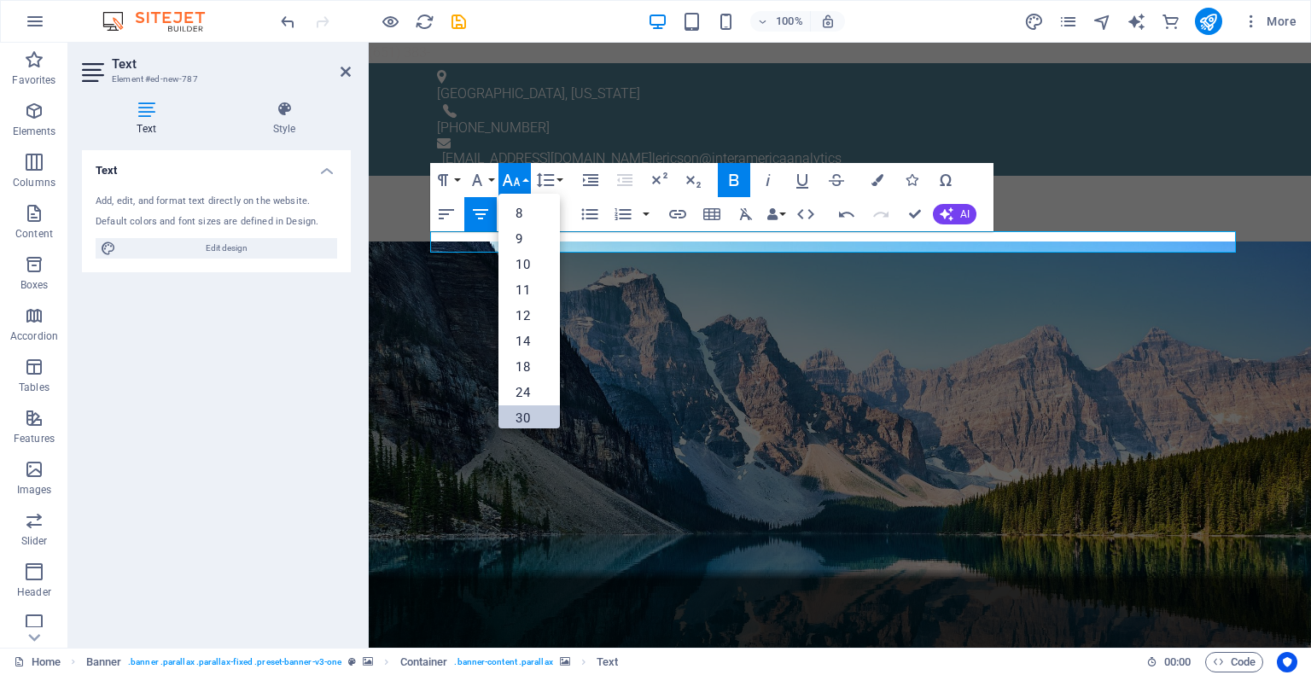
click at [514, 416] on link "30" at bounding box center [528, 418] width 61 height 26
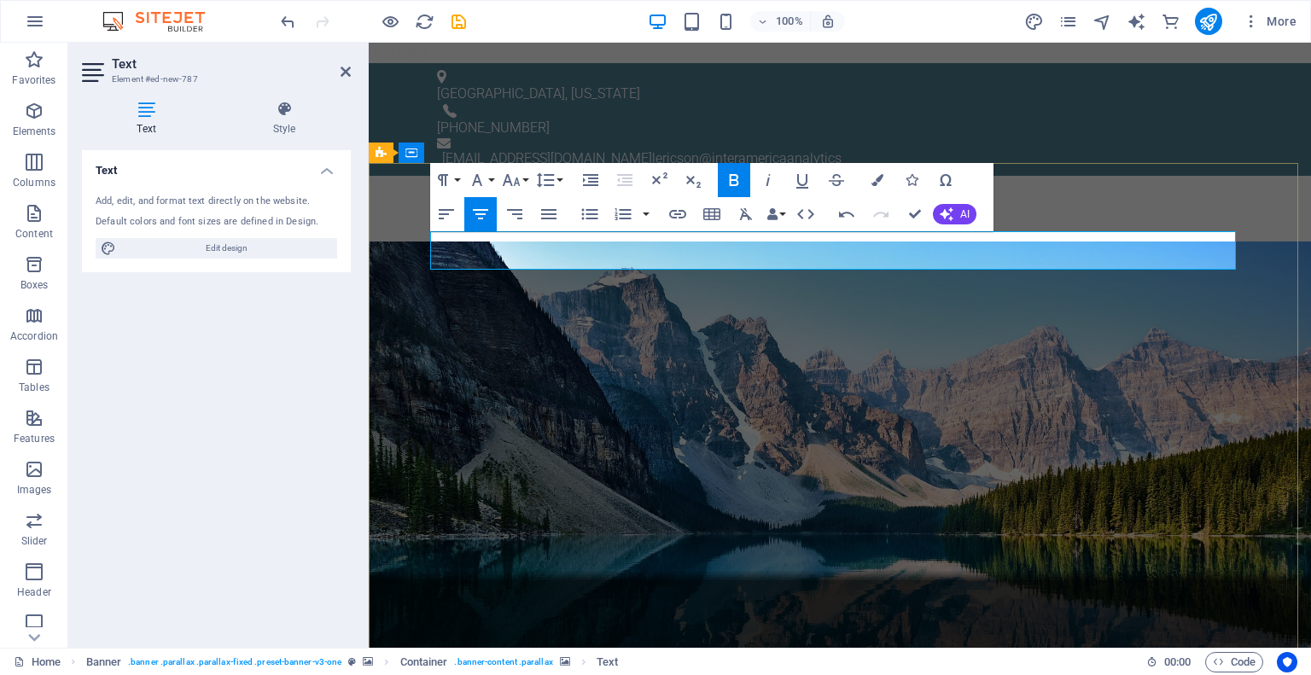
drag, startPoint x: 898, startPoint y: 257, endPoint x: 782, endPoint y: 255, distance: 116.1
click at [512, 178] on icon "button" at bounding box center [511, 180] width 20 height 20
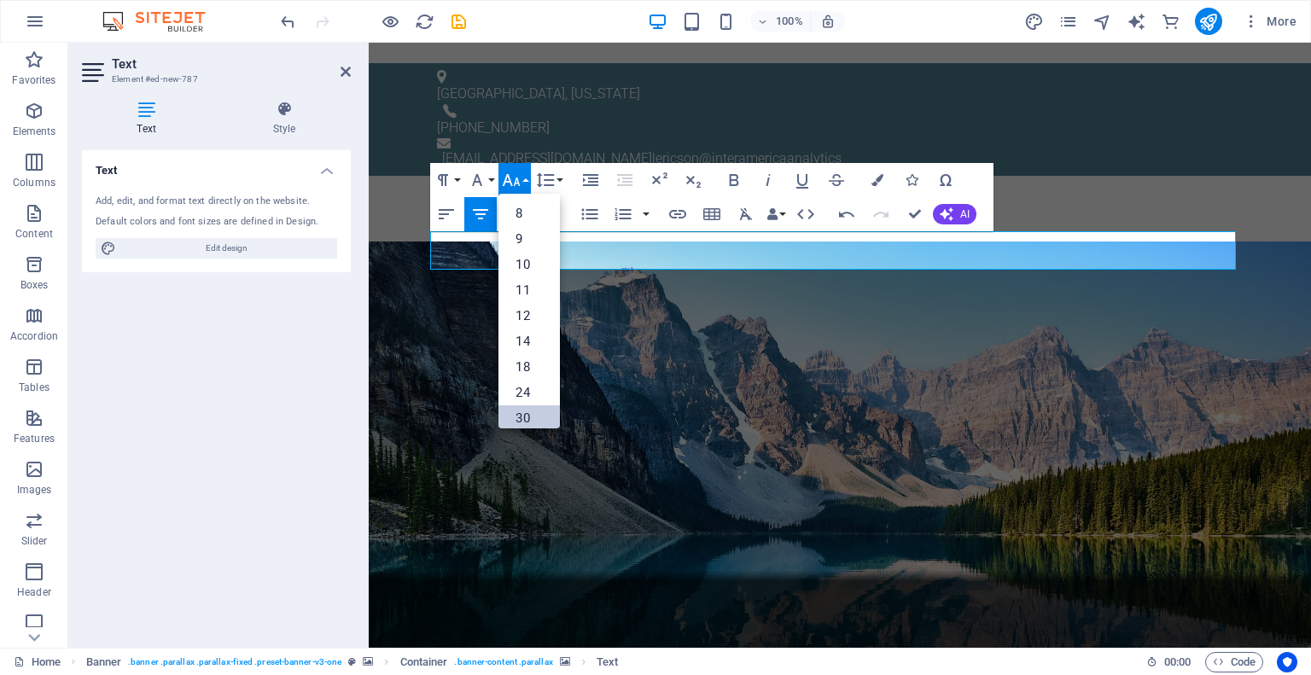
drag, startPoint x: 516, startPoint y: 416, endPoint x: 229, endPoint y: 319, distance: 302.6
click at [516, 416] on link "30" at bounding box center [528, 418] width 61 height 26
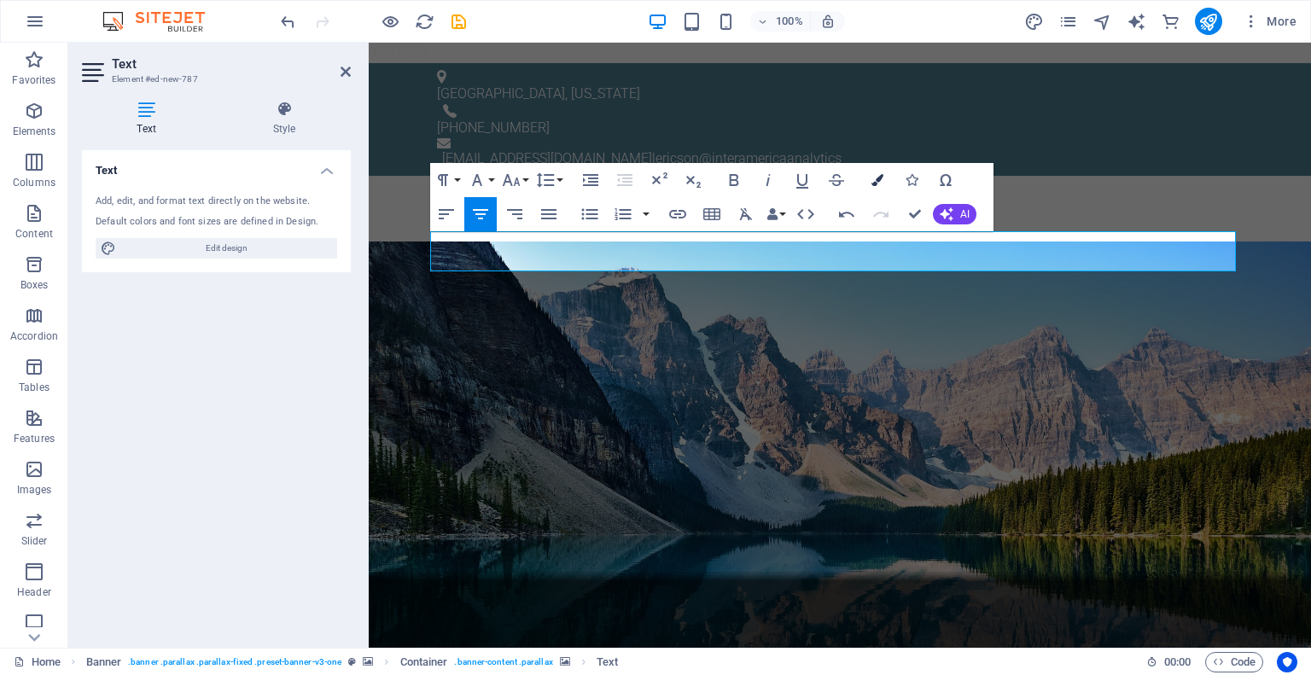
click at [873, 178] on icon "button" at bounding box center [877, 180] width 12 height 12
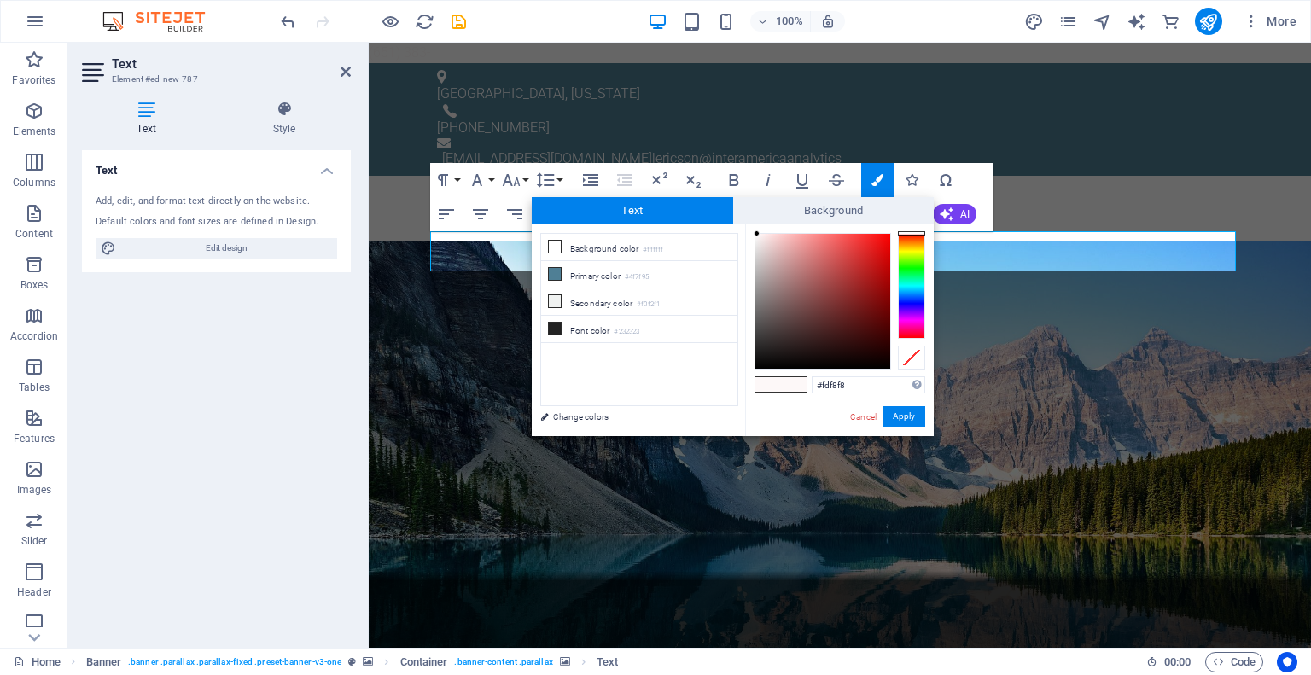
type input "#4e0b0b"
click at [871, 327] on div at bounding box center [822, 301] width 135 height 135
click at [901, 416] on button "Apply" at bounding box center [904, 416] width 43 height 20
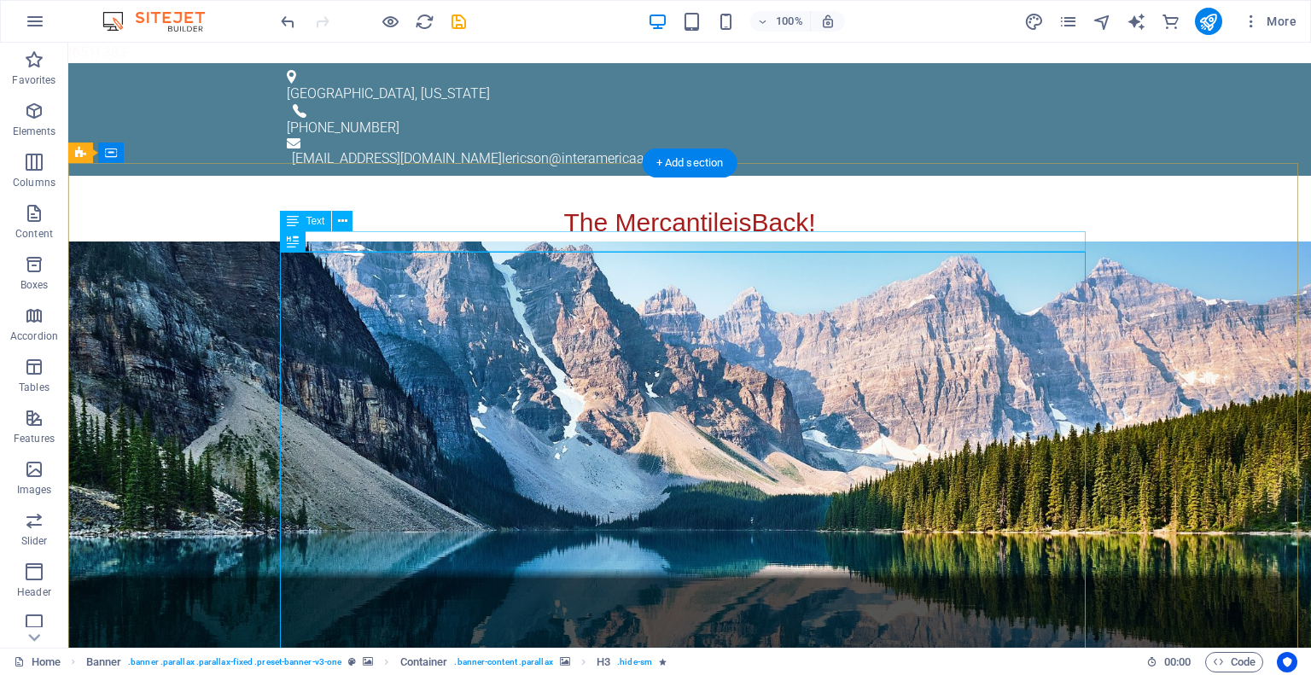
click at [312, 220] on span "Text" at bounding box center [315, 221] width 19 height 10
click at [292, 221] on icon at bounding box center [293, 221] width 12 height 20
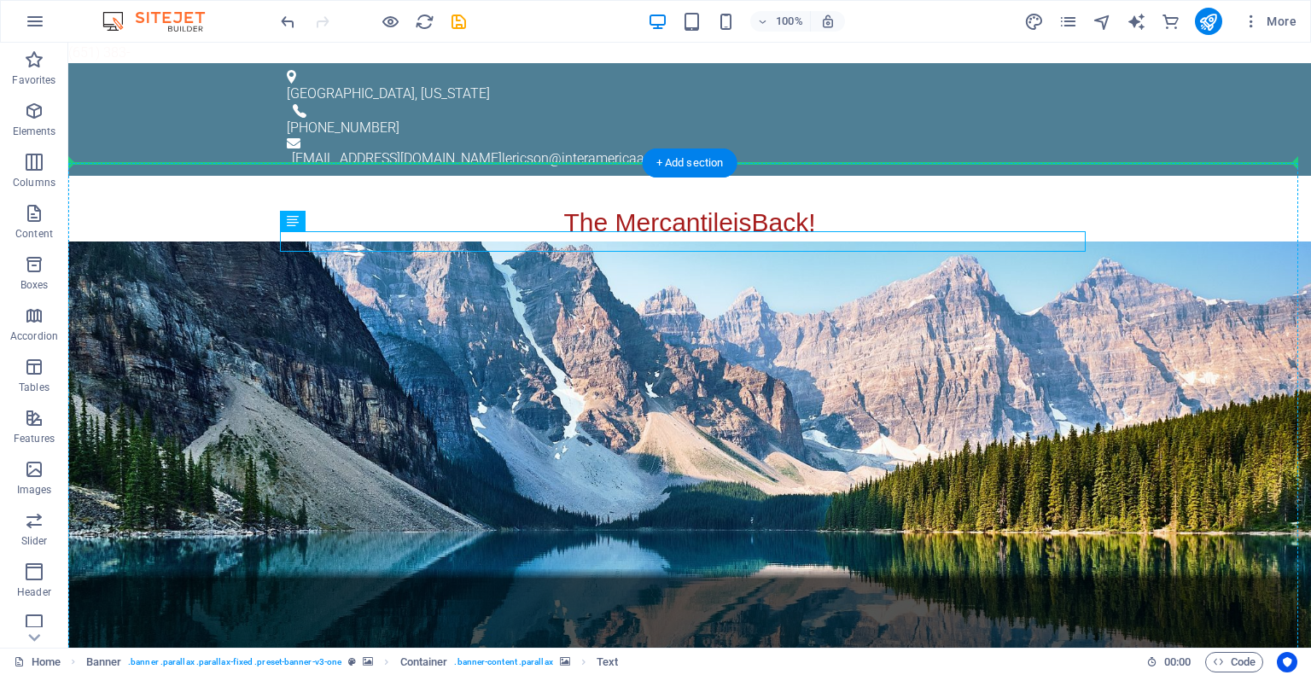
drag, startPoint x: 361, startPoint y: 264, endPoint x: 331, endPoint y: 177, distance: 92.0
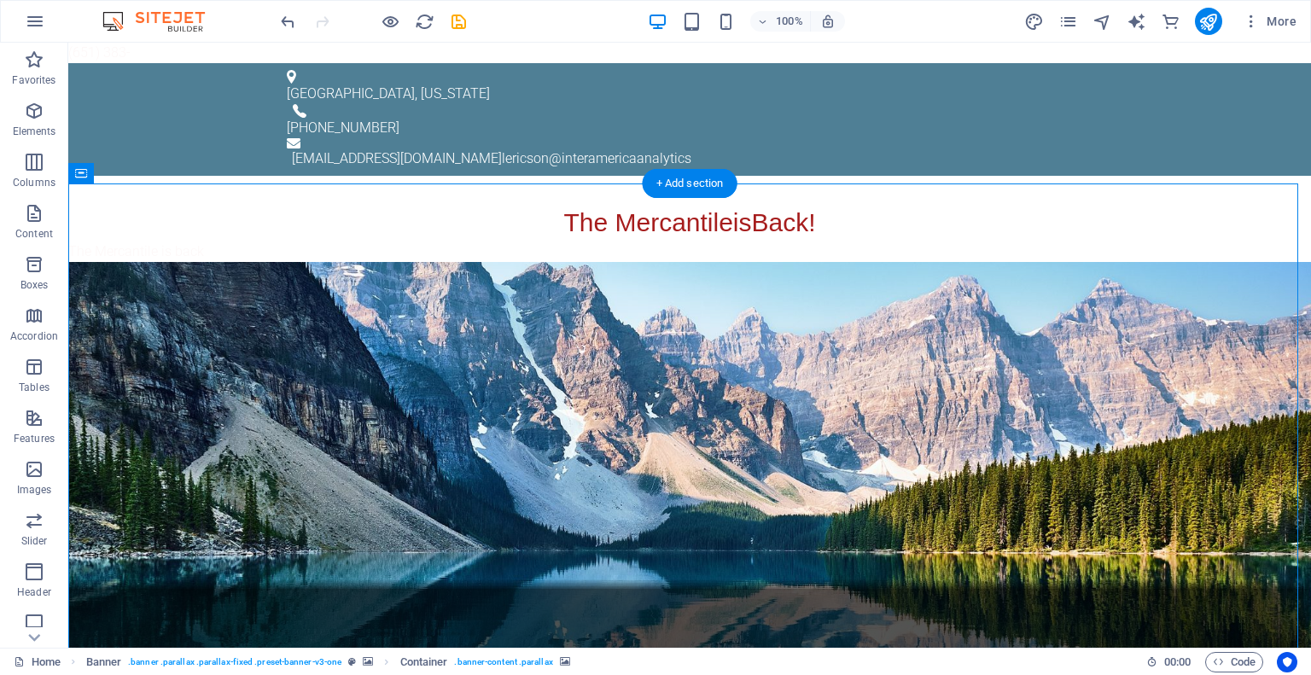
drag, startPoint x: 294, startPoint y: 248, endPoint x: 304, endPoint y: 236, distance: 14.5
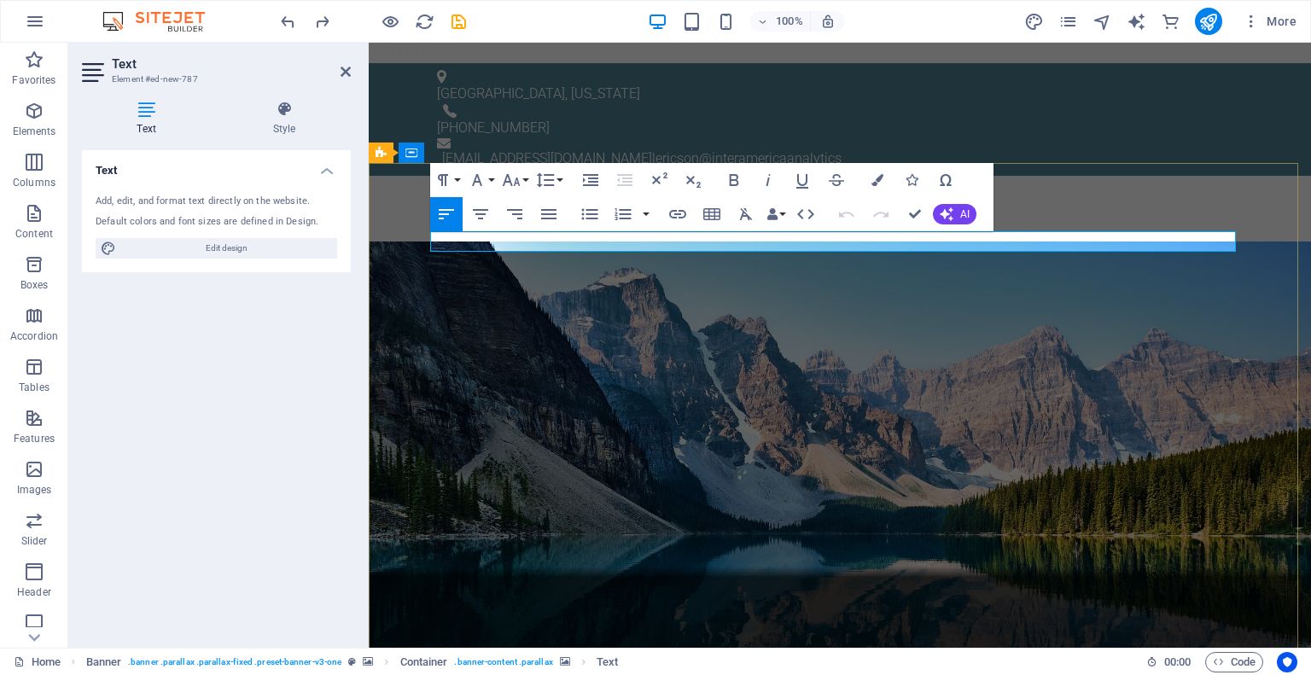
drag, startPoint x: 556, startPoint y: 238, endPoint x: 438, endPoint y: 236, distance: 118.6
click at [481, 210] on icon "button" at bounding box center [480, 214] width 15 height 10
drag, startPoint x: 734, startPoint y: 181, endPoint x: 686, endPoint y: 181, distance: 47.8
click at [733, 181] on icon "button" at bounding box center [734, 180] width 20 height 20
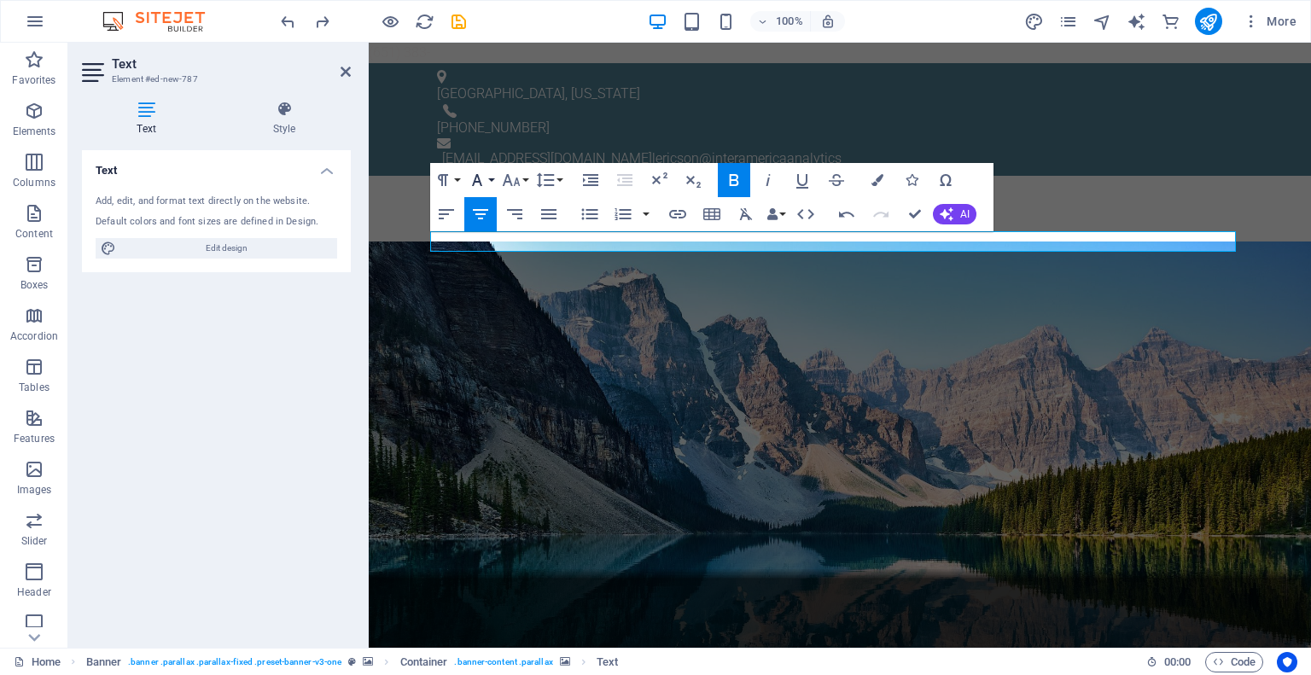
click at [478, 178] on icon "button" at bounding box center [477, 180] width 10 height 12
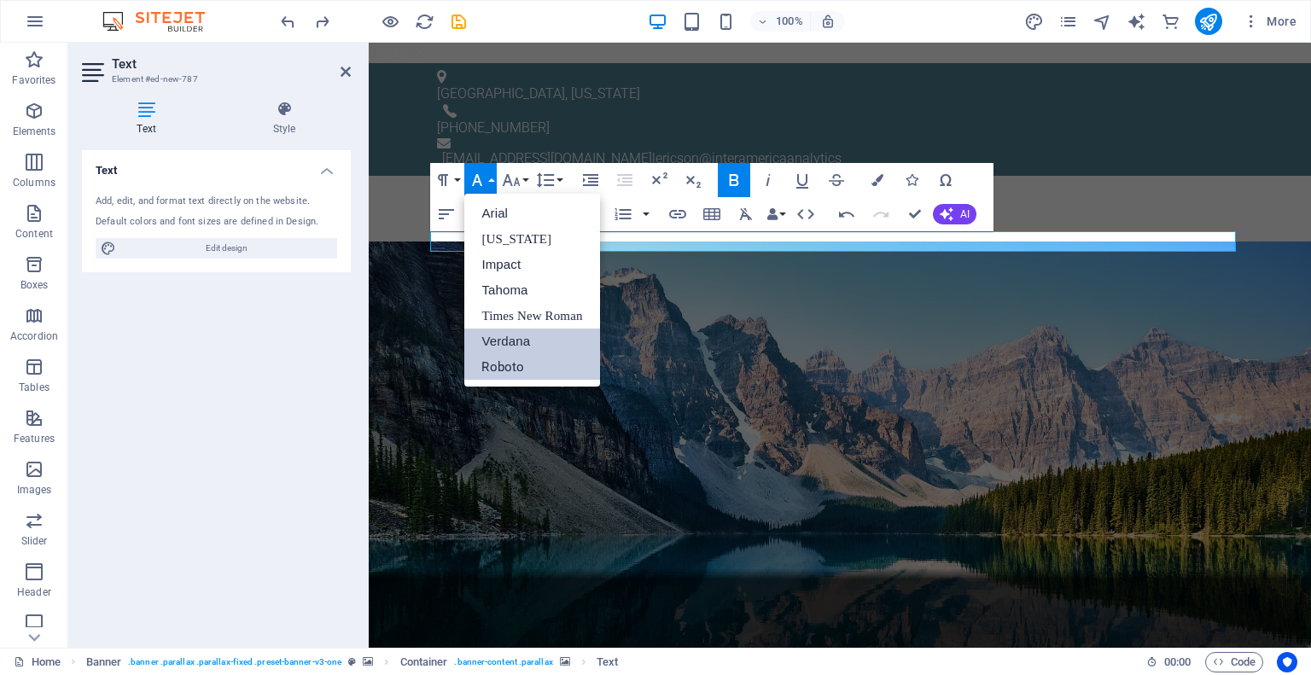
click at [502, 344] on link "Verdana" at bounding box center [531, 342] width 135 height 26
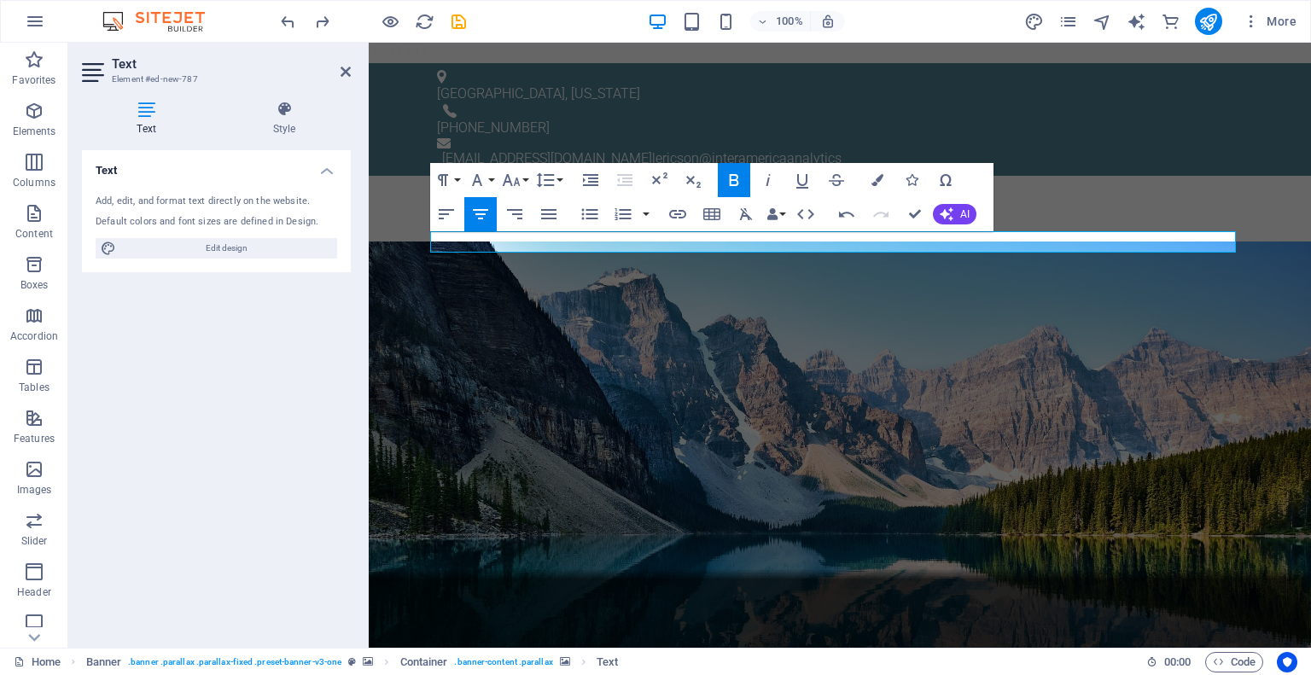
click at [531, 184] on div "Paragraph Format Normal Heading 1 Heading 2 Heading 3 Heading 4 Heading 5 Headi…" at bounding box center [498, 180] width 136 height 34
click at [521, 183] on icon "button" at bounding box center [511, 180] width 20 height 20
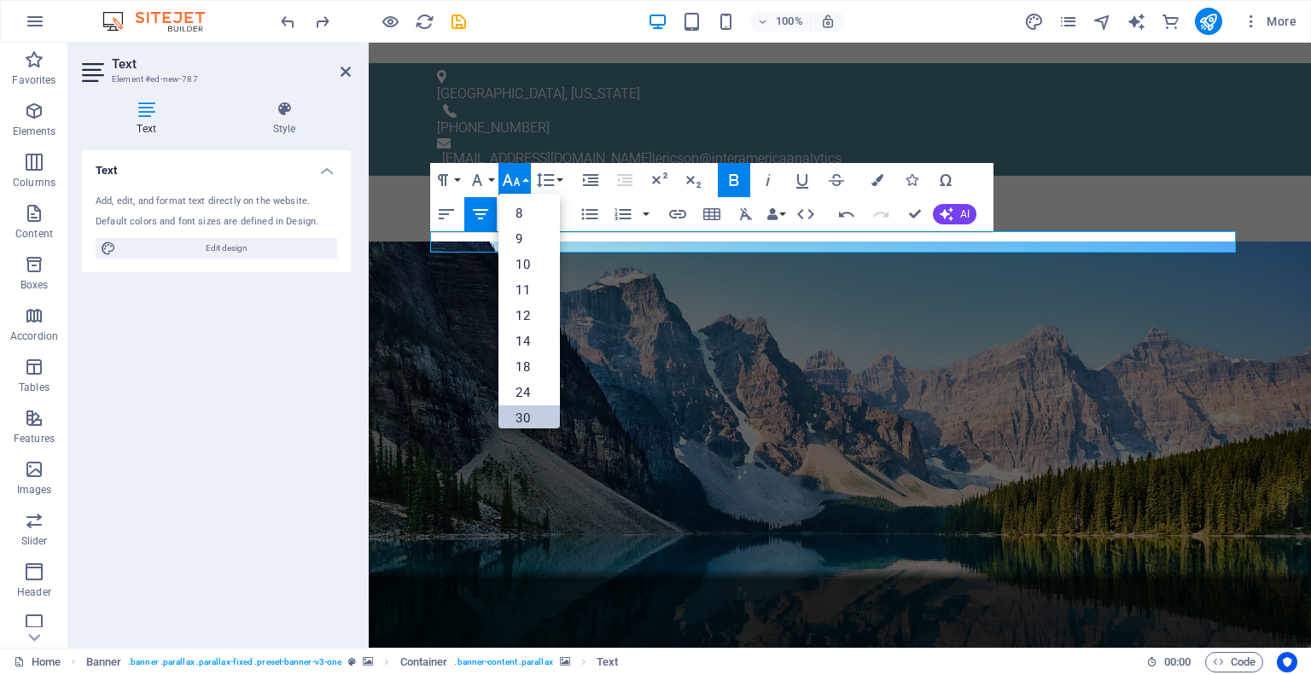
drag, startPoint x: 527, startPoint y: 416, endPoint x: 220, endPoint y: 337, distance: 316.3
click at [527, 416] on link "30" at bounding box center [528, 418] width 61 height 26
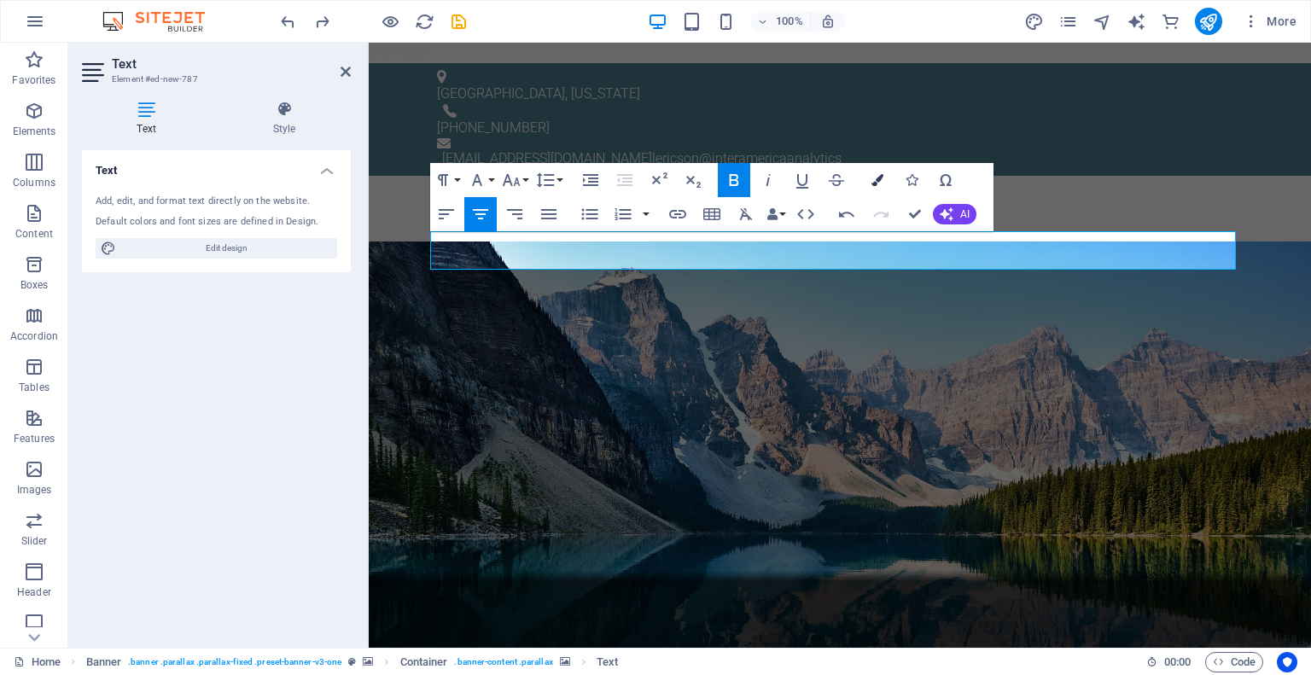
click at [876, 184] on icon "button" at bounding box center [877, 180] width 12 height 12
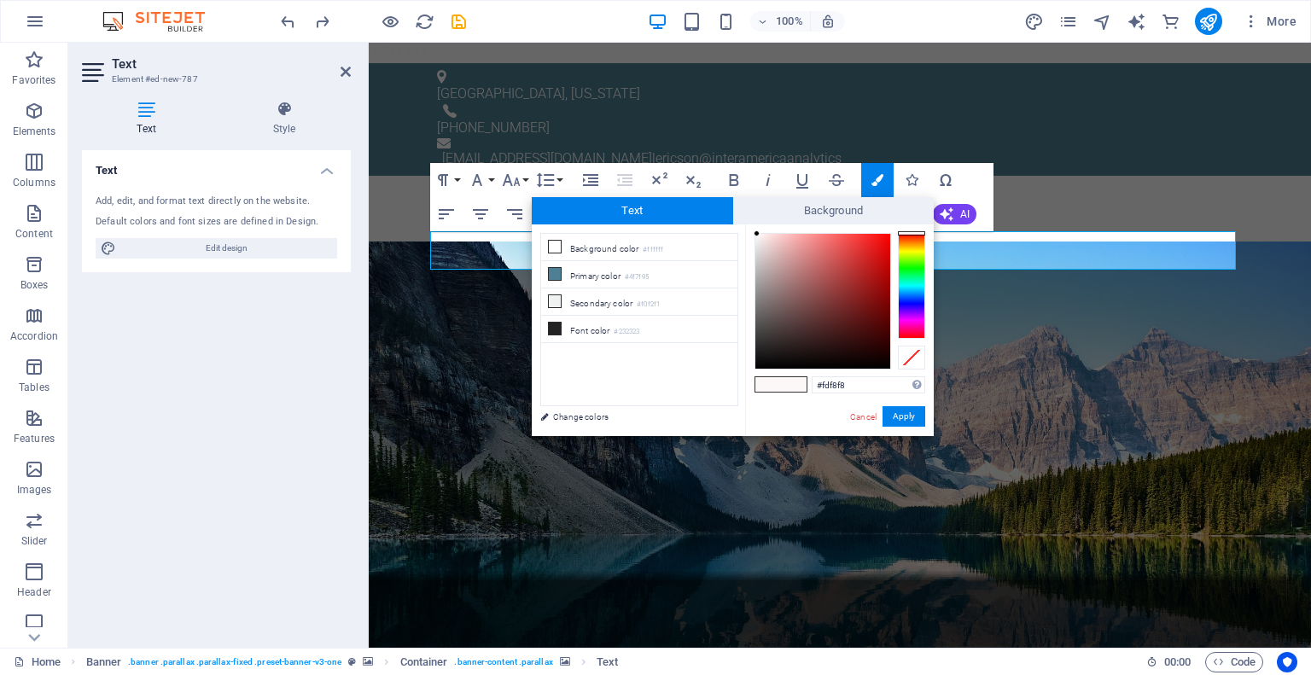
type input "#530a0a"
click at [873, 324] on div at bounding box center [822, 301] width 135 height 135
drag, startPoint x: 530, startPoint y: 374, endPoint x: 905, endPoint y: 417, distance: 377.2
click at [905, 417] on button "Apply" at bounding box center [904, 416] width 43 height 20
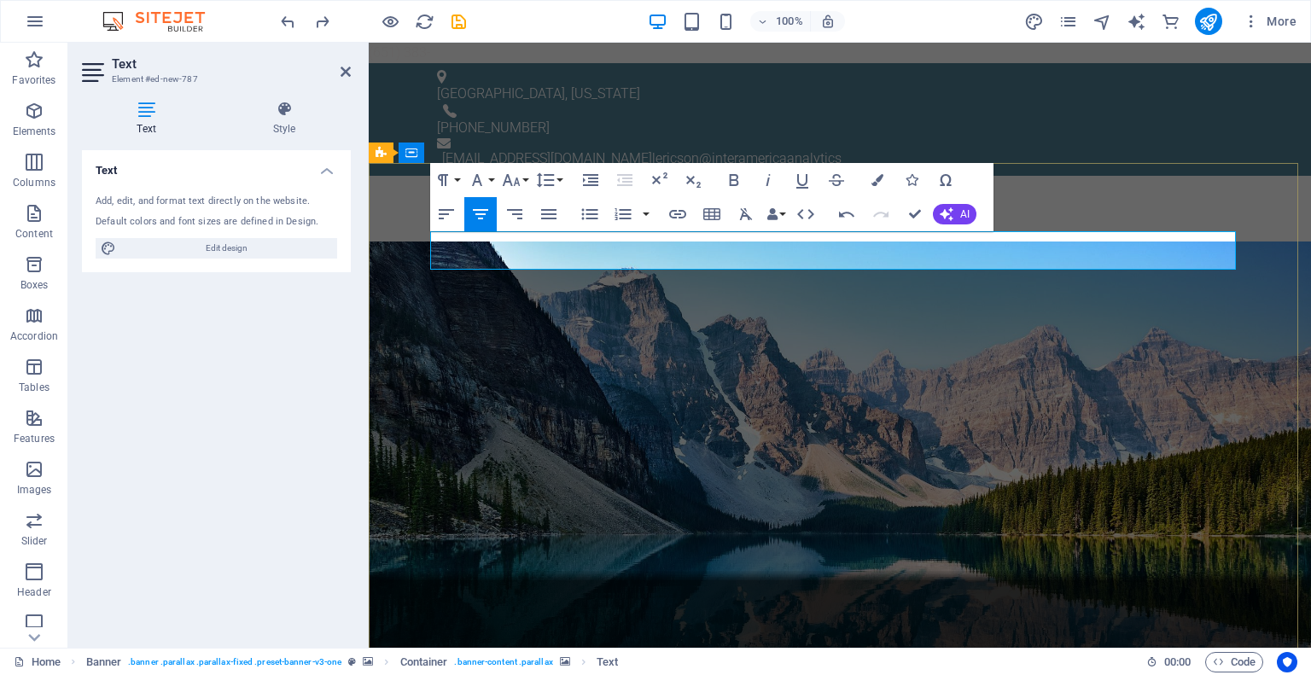
drag, startPoint x: 981, startPoint y: 255, endPoint x: 729, endPoint y: 241, distance: 252.2
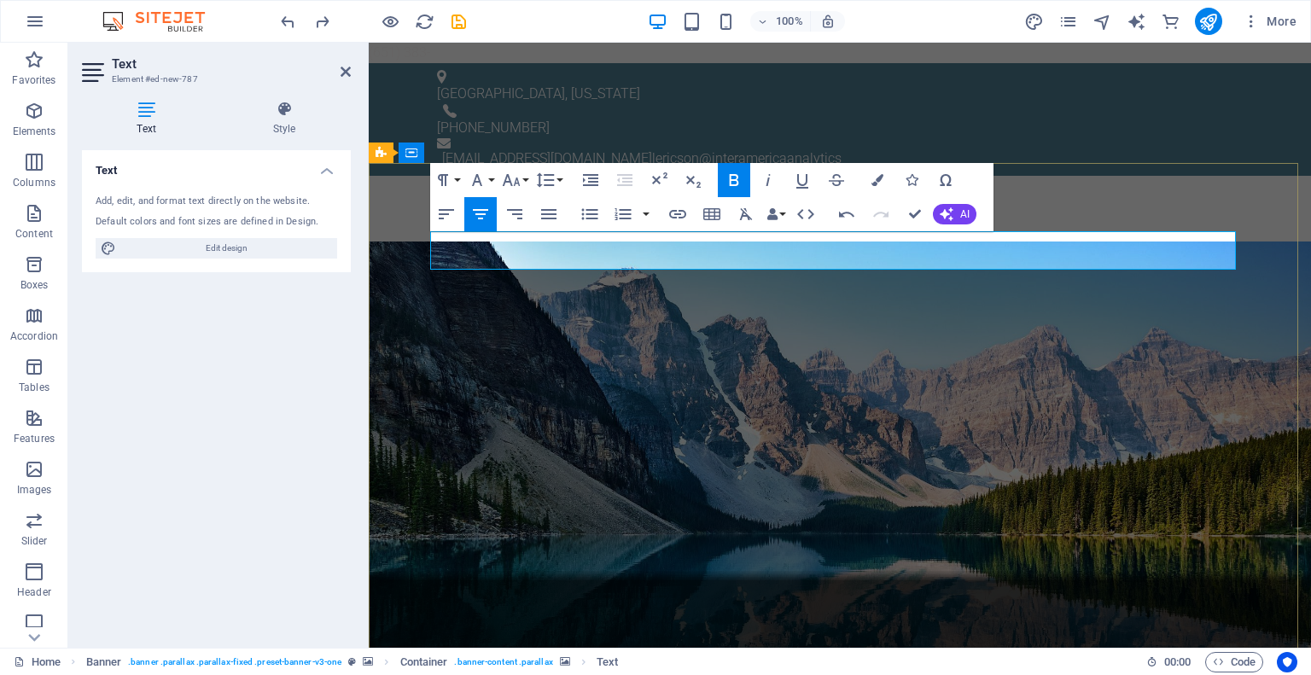
drag, startPoint x: 982, startPoint y: 255, endPoint x: 686, endPoint y: 242, distance: 296.5
click at [877, 184] on icon "button" at bounding box center [877, 180] width 12 height 12
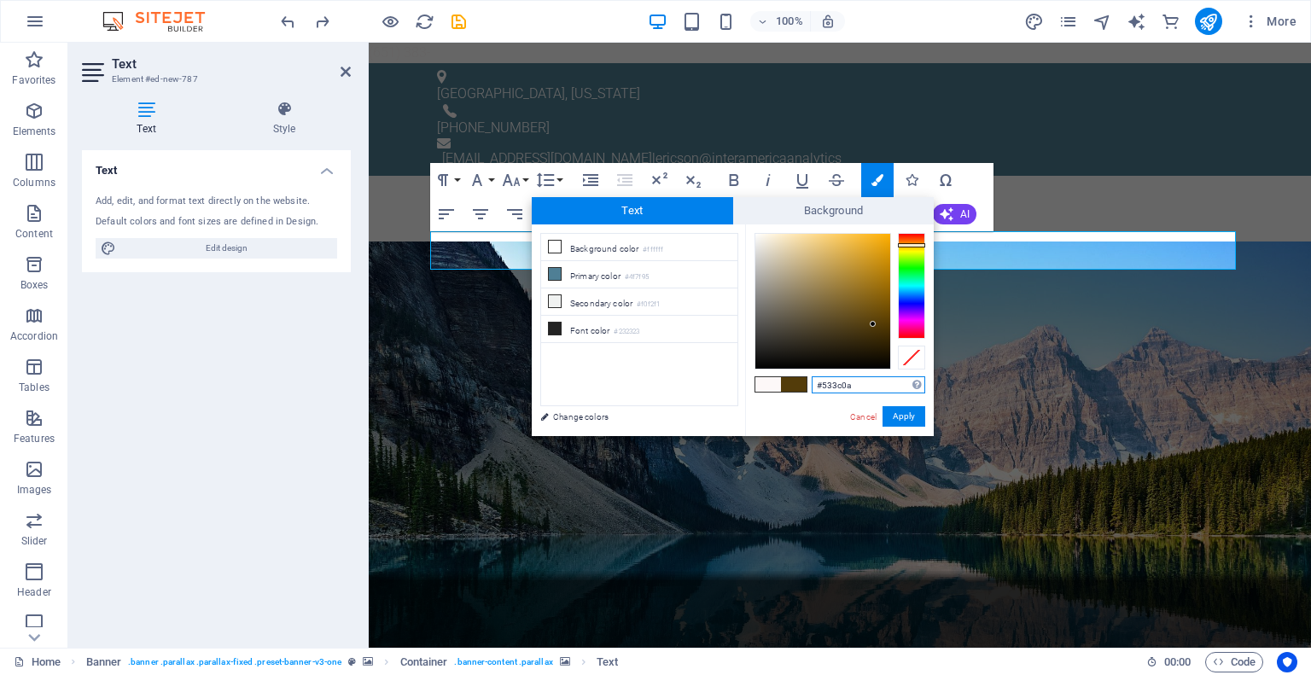
click at [914, 245] on div at bounding box center [911, 286] width 27 height 106
click at [827, 252] on div at bounding box center [822, 301] width 135 height 135
type input "#f4eee1"
click at [765, 239] on div at bounding box center [822, 301] width 135 height 135
click at [906, 420] on button "Apply" at bounding box center [904, 416] width 43 height 20
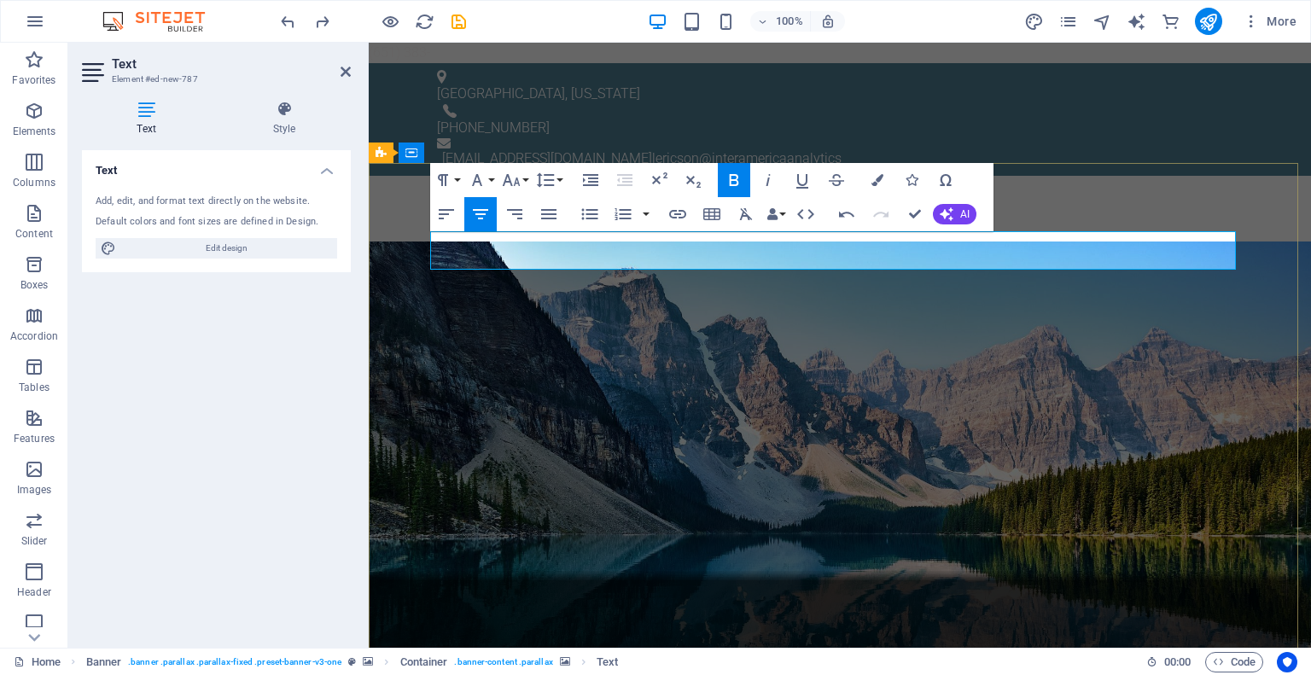
drag, startPoint x: 686, startPoint y: 253, endPoint x: 980, endPoint y: 265, distance: 293.8
click at [805, 183] on icon "button" at bounding box center [802, 180] width 20 height 20
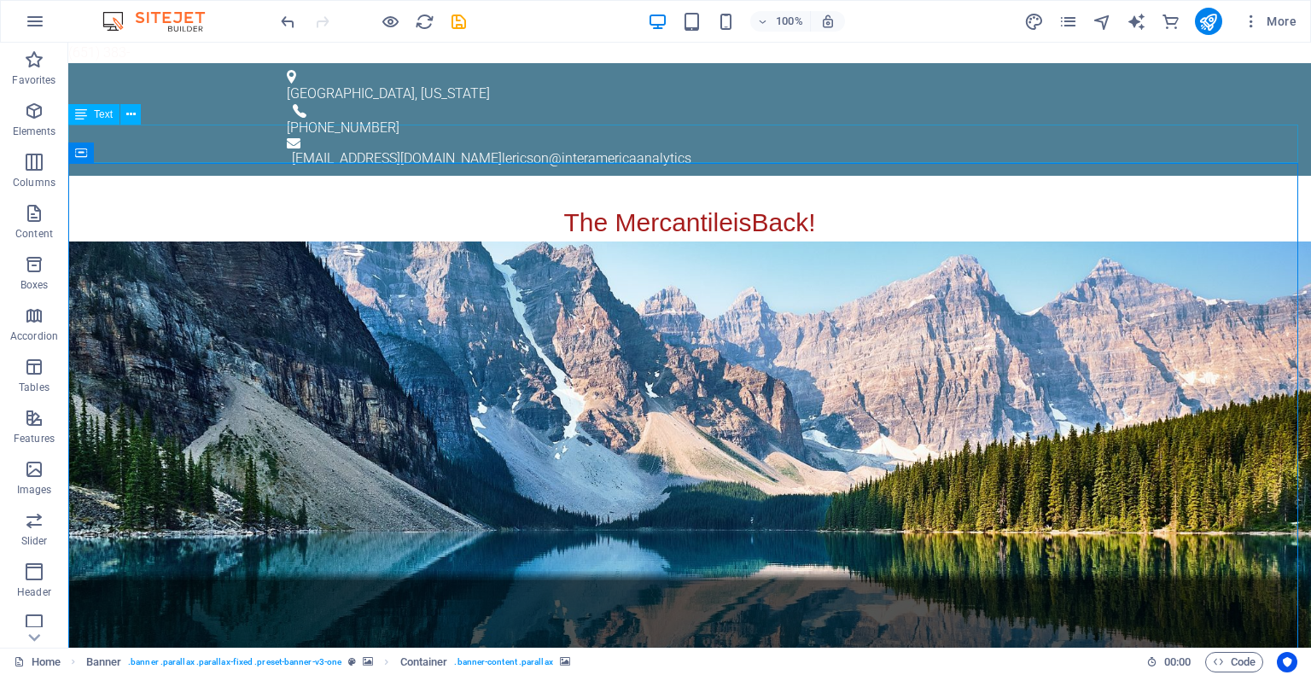
click at [994, 203] on div "The Mercantile is Back!" at bounding box center [689, 222] width 1243 height 38
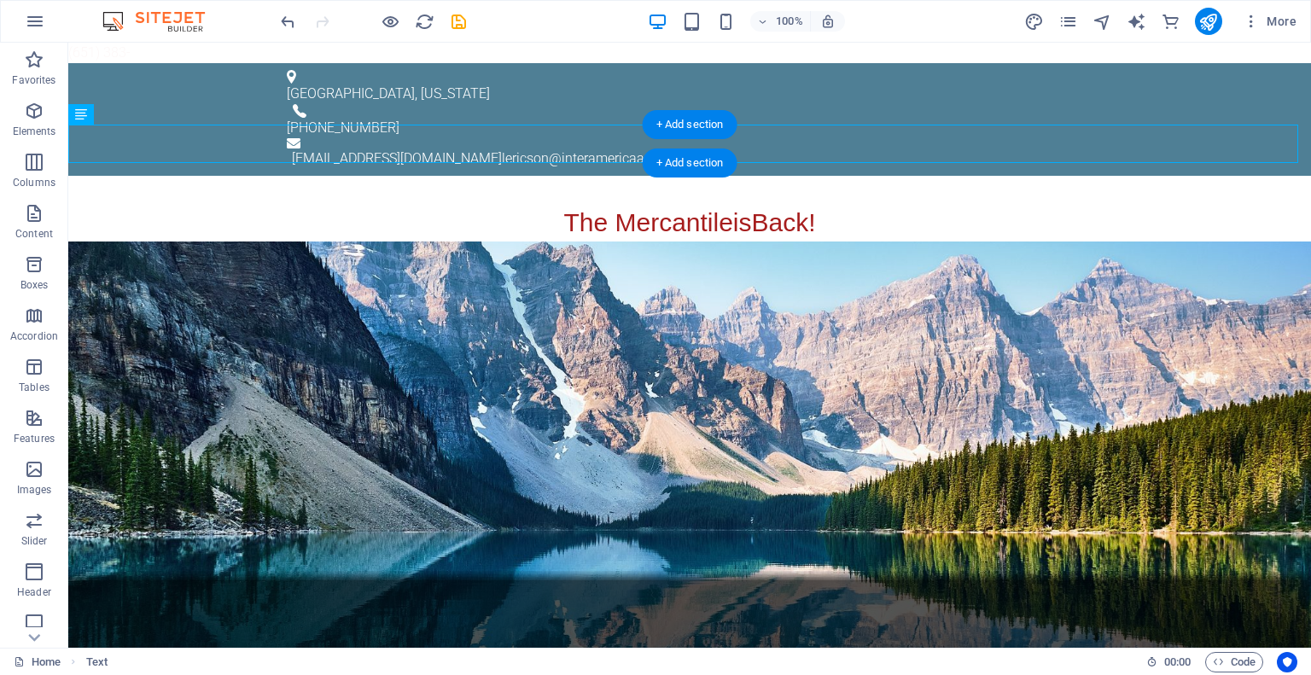
click at [666, 137] on div "+ Add section" at bounding box center [690, 124] width 95 height 29
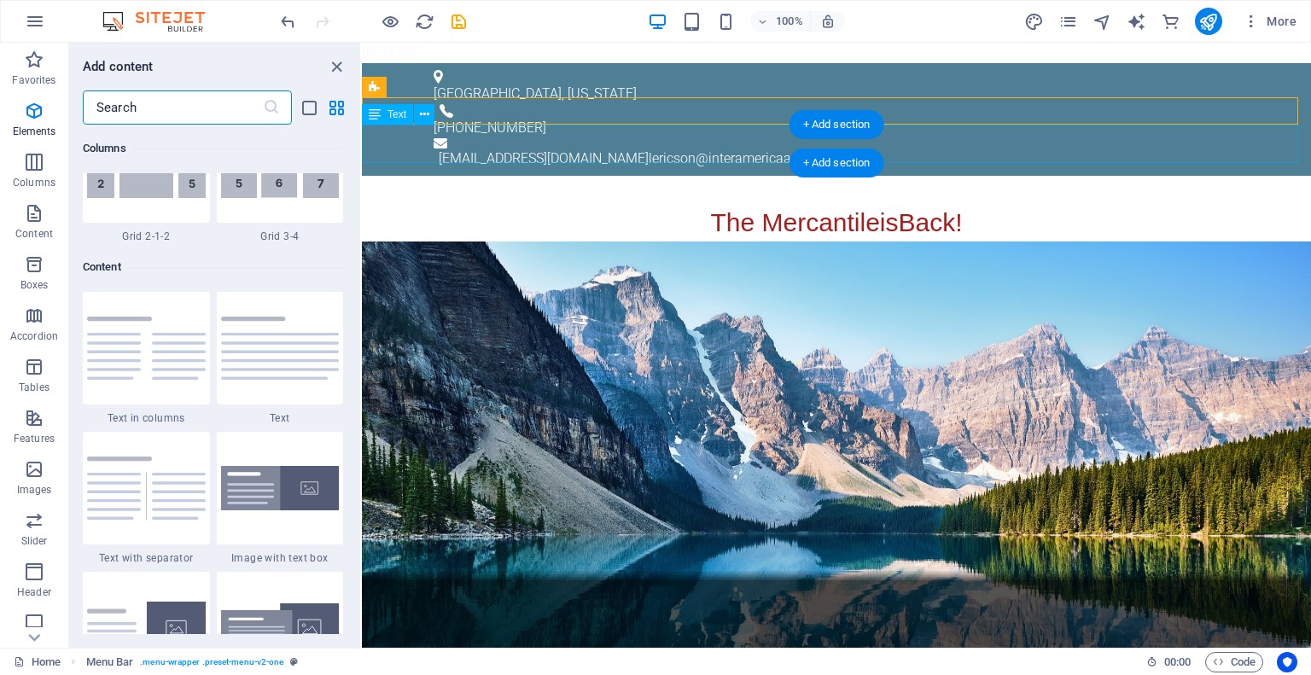
scroll to position [2986, 0]
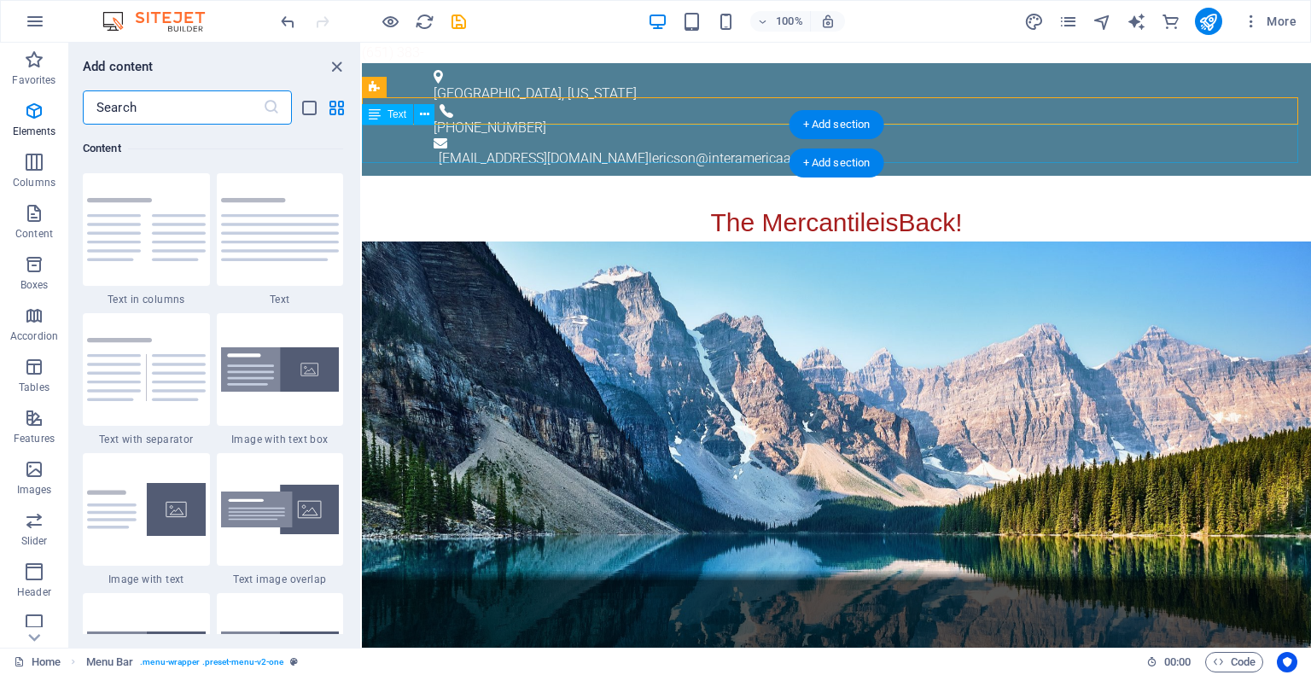
click at [706, 203] on div "The Mercantile is Back!" at bounding box center [836, 222] width 949 height 38
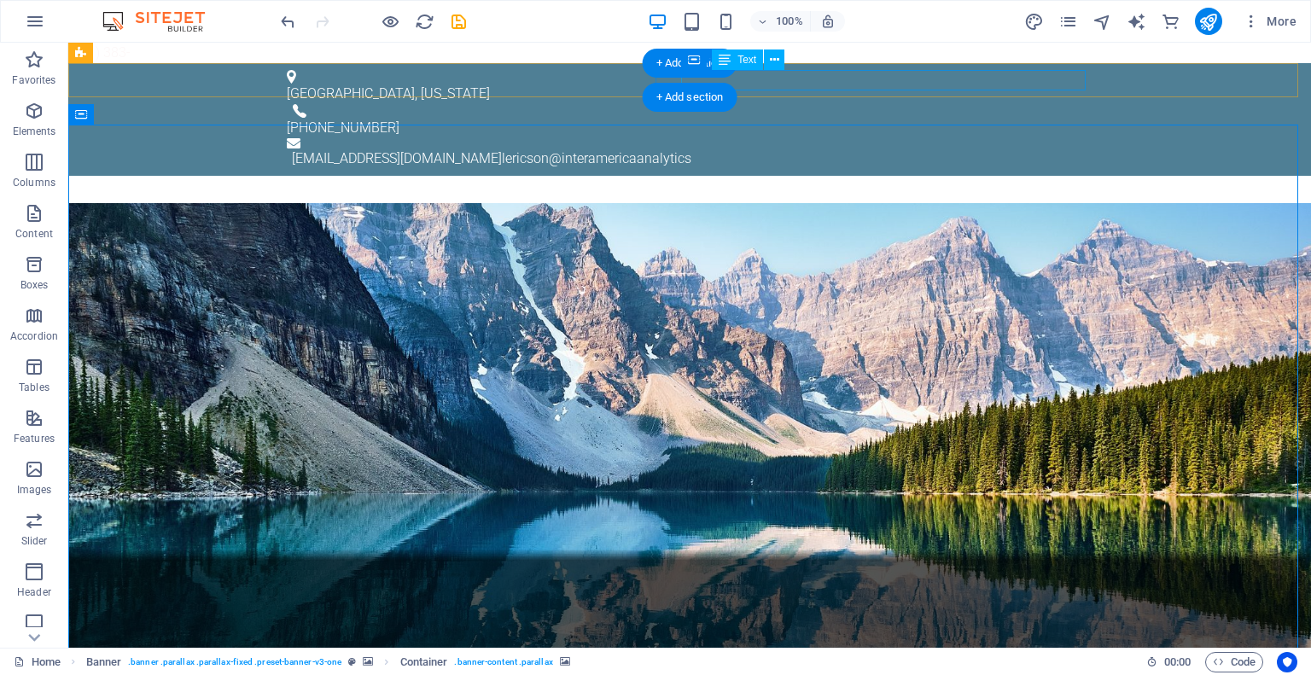
click at [922, 149] on div "[EMAIL_ADDRESS][DOMAIN_NAME] lericson@interamericaanalytics" at bounding box center [692, 159] width 801 height 20
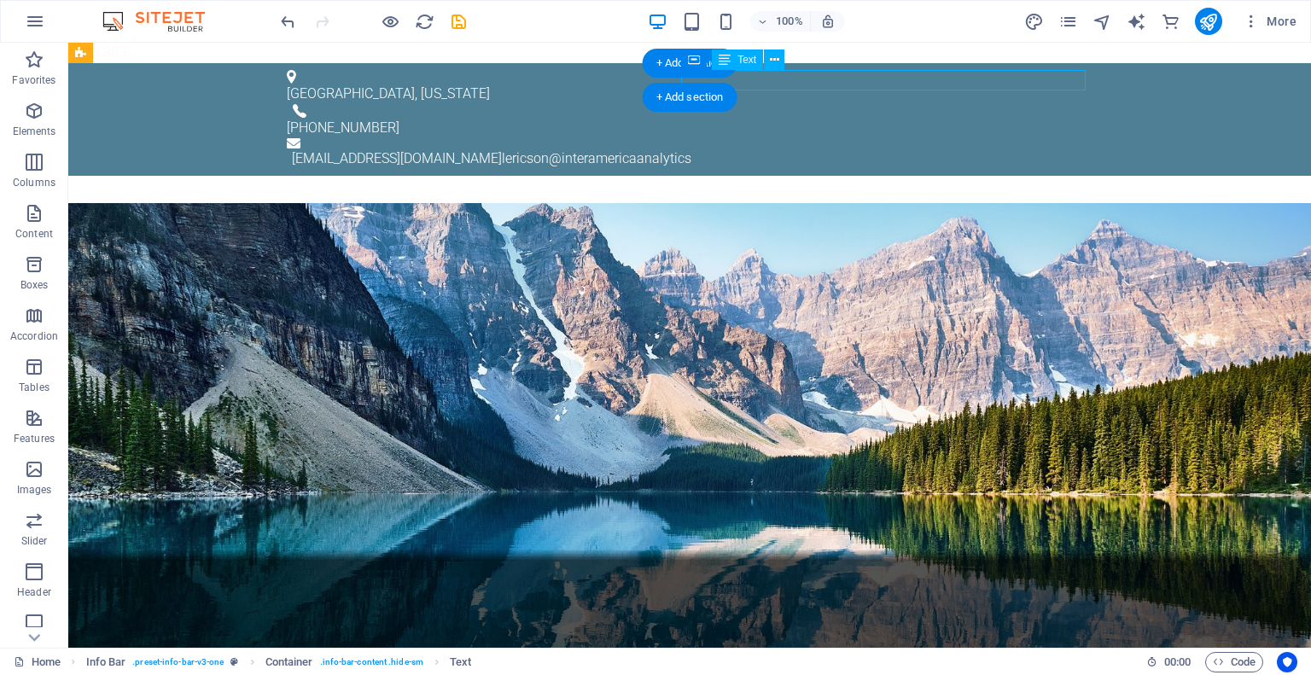
click at [921, 149] on div "[EMAIL_ADDRESS][DOMAIN_NAME] lericson@interamericaanalytics" at bounding box center [692, 159] width 801 height 20
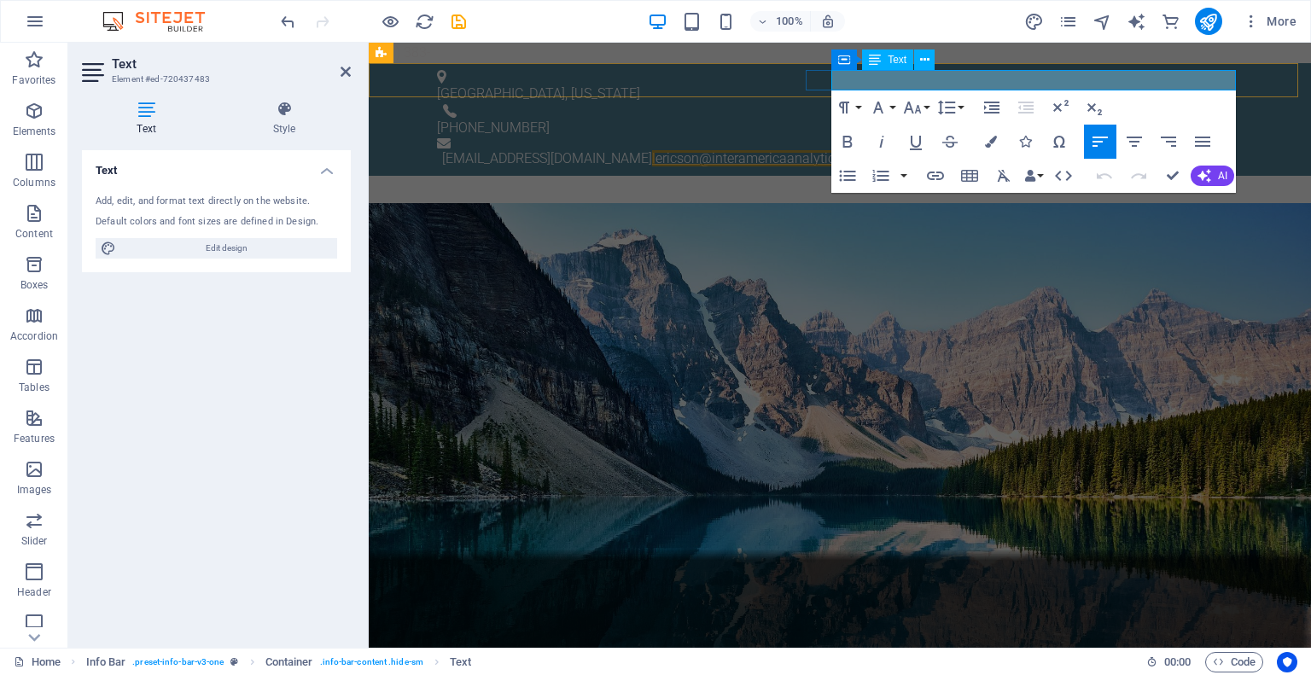
click at [842, 150] on link "lericson@interamericaanalytics" at bounding box center [746, 158] width 189 height 16
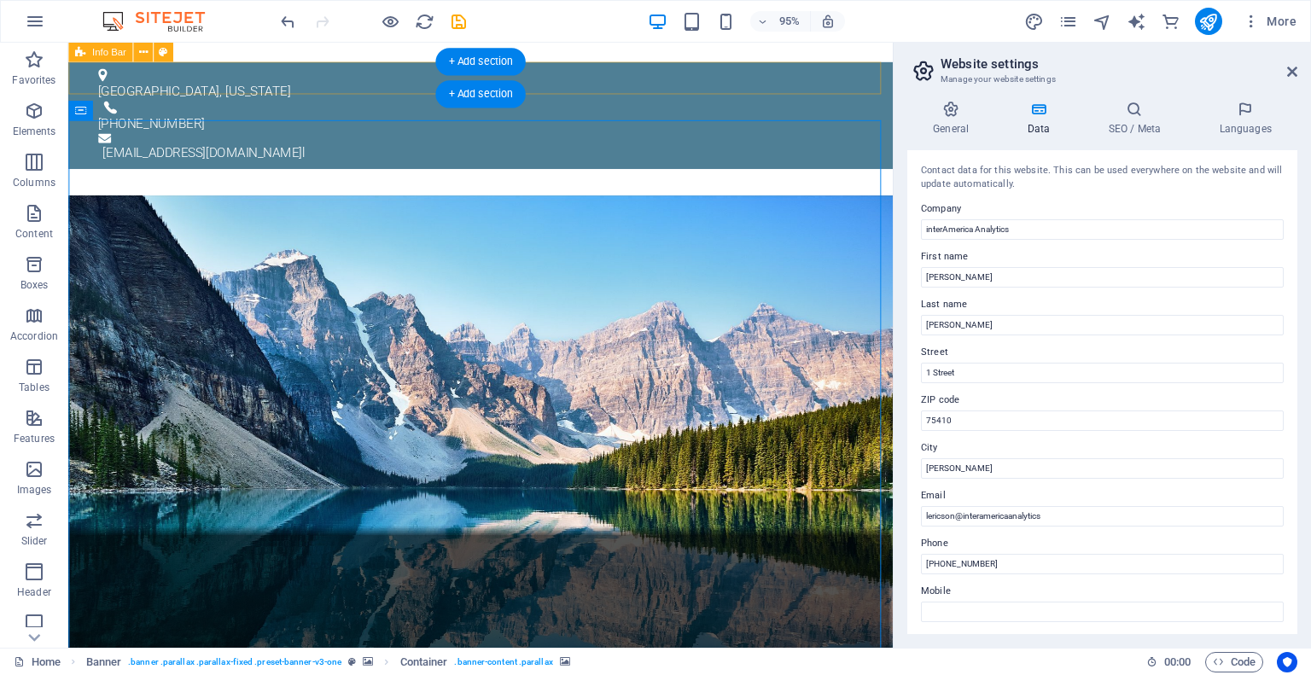
click at [907, 80] on div "[GEOGRAPHIC_DATA], [US_STATE] [PHONE_NUMBER] [EMAIL_ADDRESS][DOMAIN_NAME] l" at bounding box center [502, 119] width 868 height 113
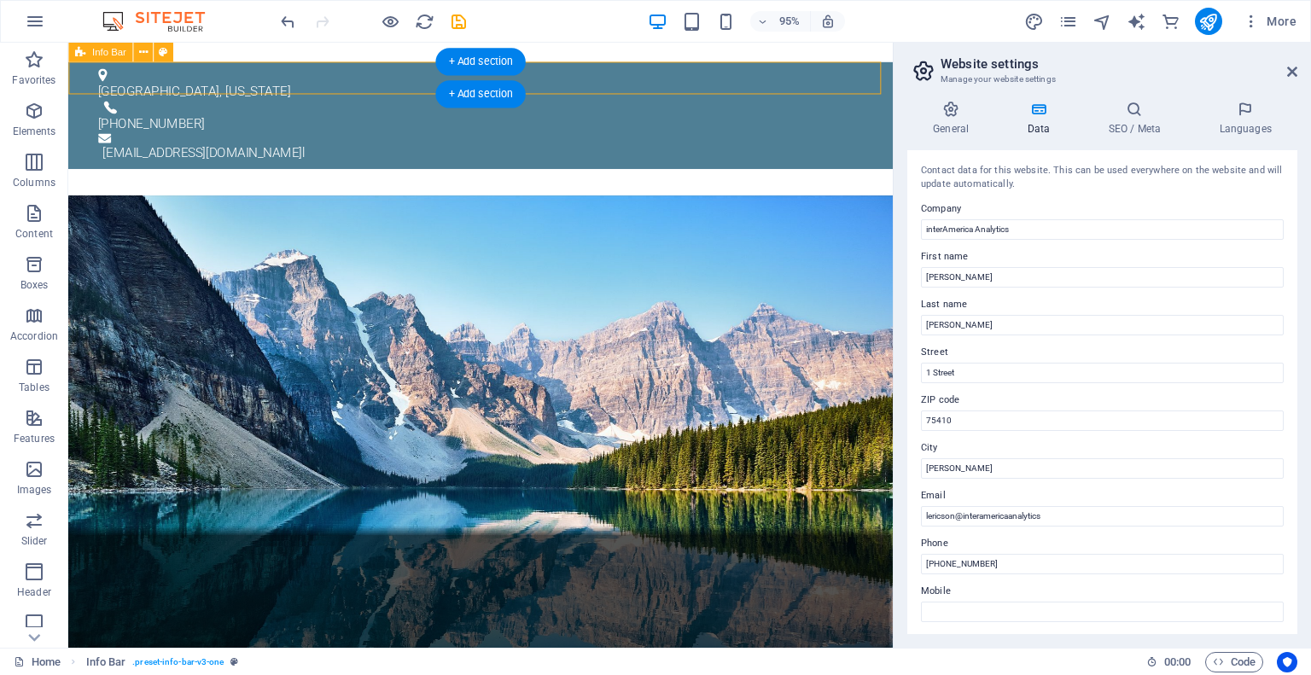
click at [907, 80] on div "[GEOGRAPHIC_DATA], [US_STATE] [PHONE_NUMBER] [EMAIL_ADDRESS][DOMAIN_NAME] l" at bounding box center [502, 119] width 868 height 113
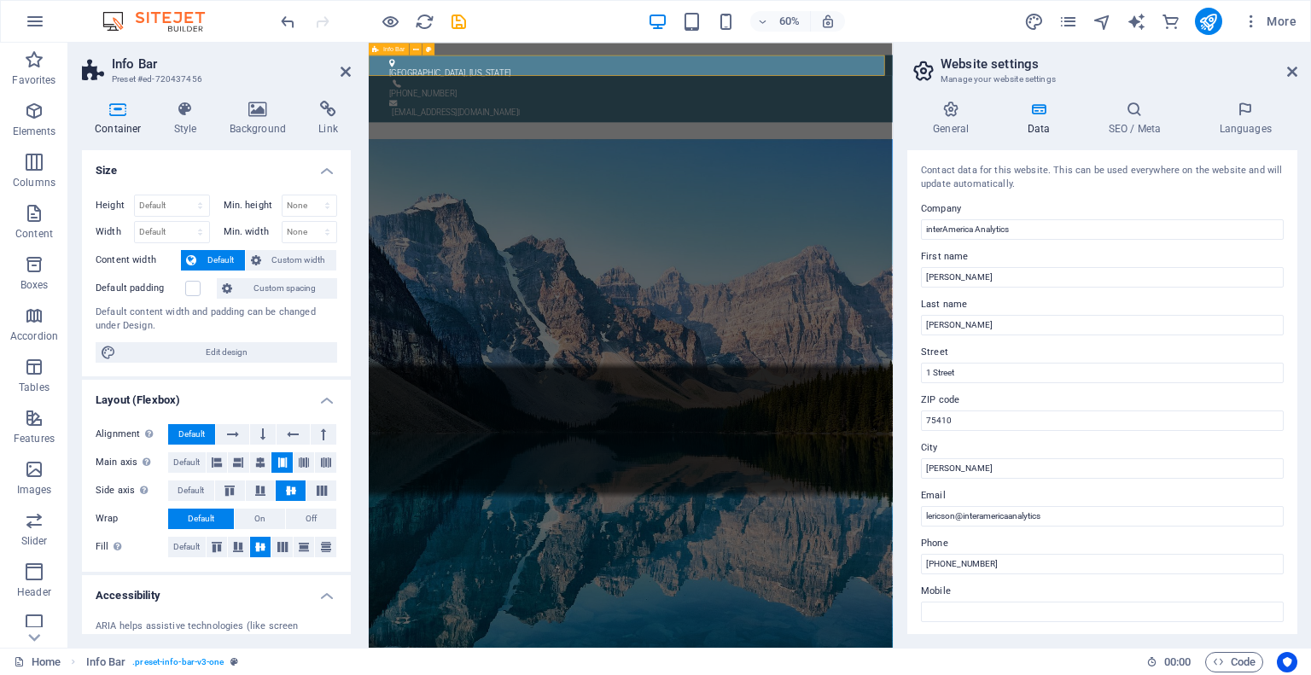
click at [1206, 73] on div "[GEOGRAPHIC_DATA], [US_STATE] [PHONE_NUMBER] [EMAIL_ADDRESS][DOMAIN_NAME] l" at bounding box center [805, 119] width 873 height 113
click at [1200, 149] on div "[EMAIL_ADDRESS][DOMAIN_NAME] l" at bounding box center [808, 159] width 801 height 20
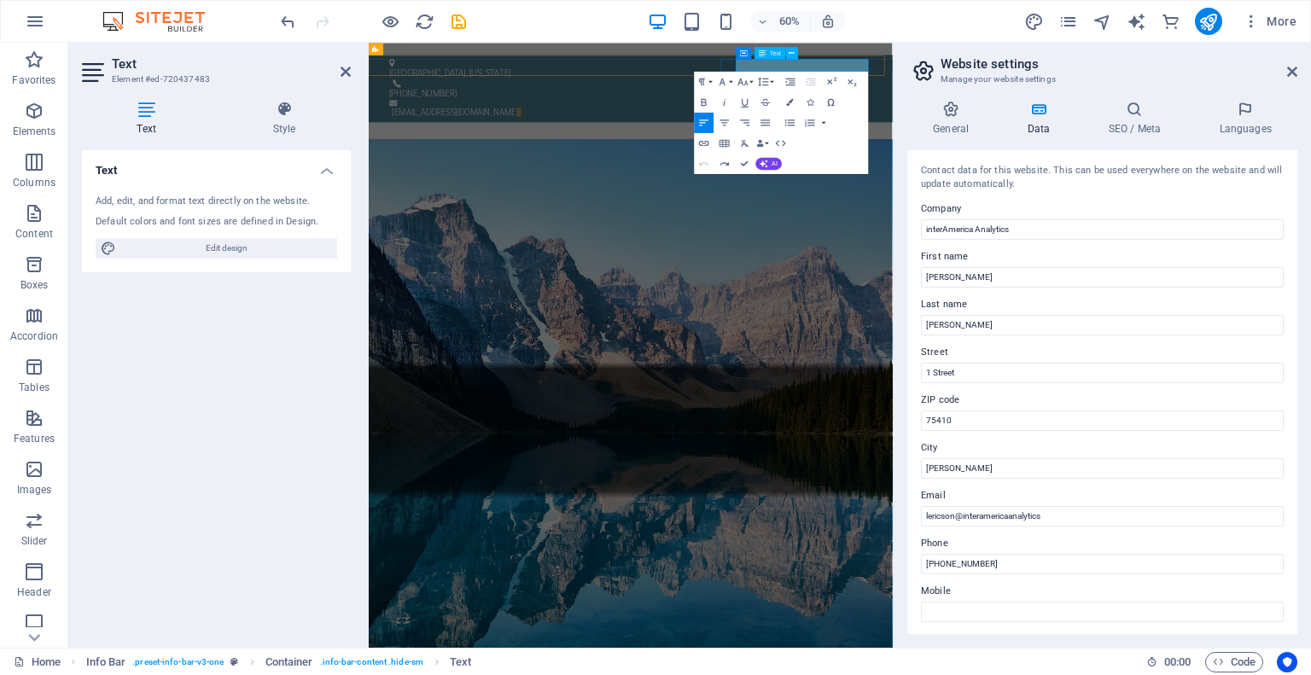
click at [1196, 149] on p "[EMAIL_ADDRESS][DOMAIN_NAME] l" at bounding box center [808, 159] width 801 height 20
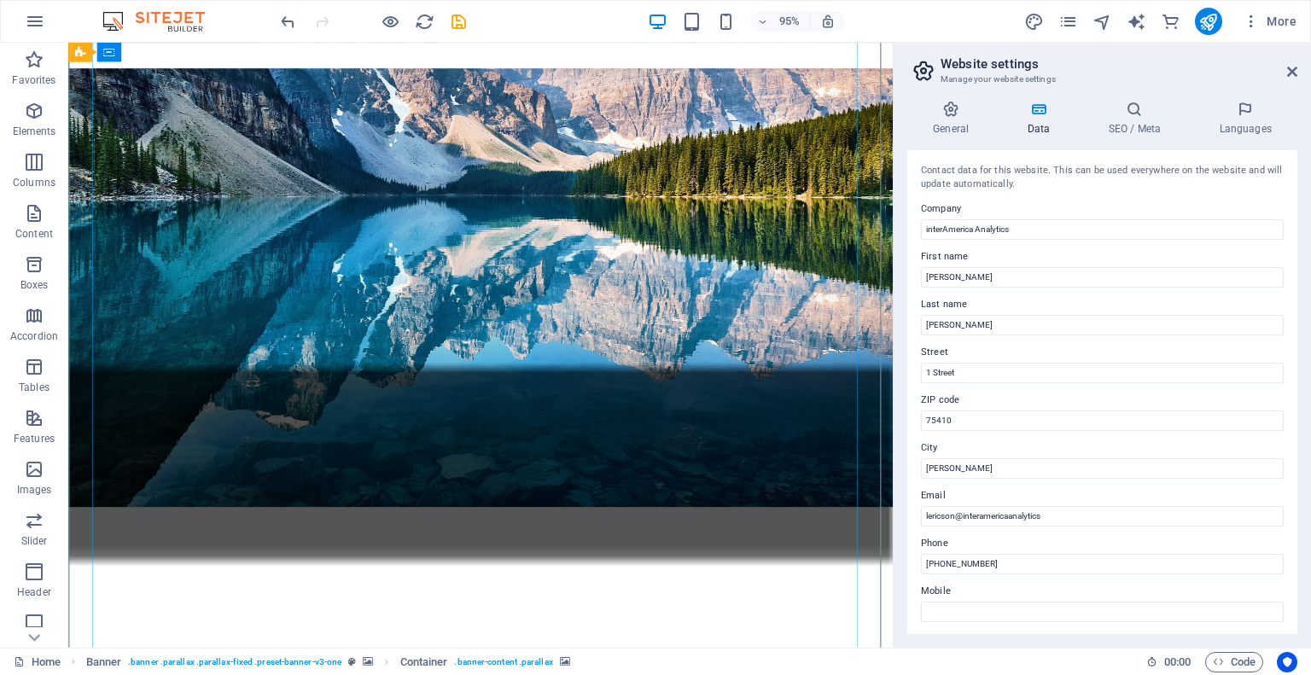
scroll to position [341, 0]
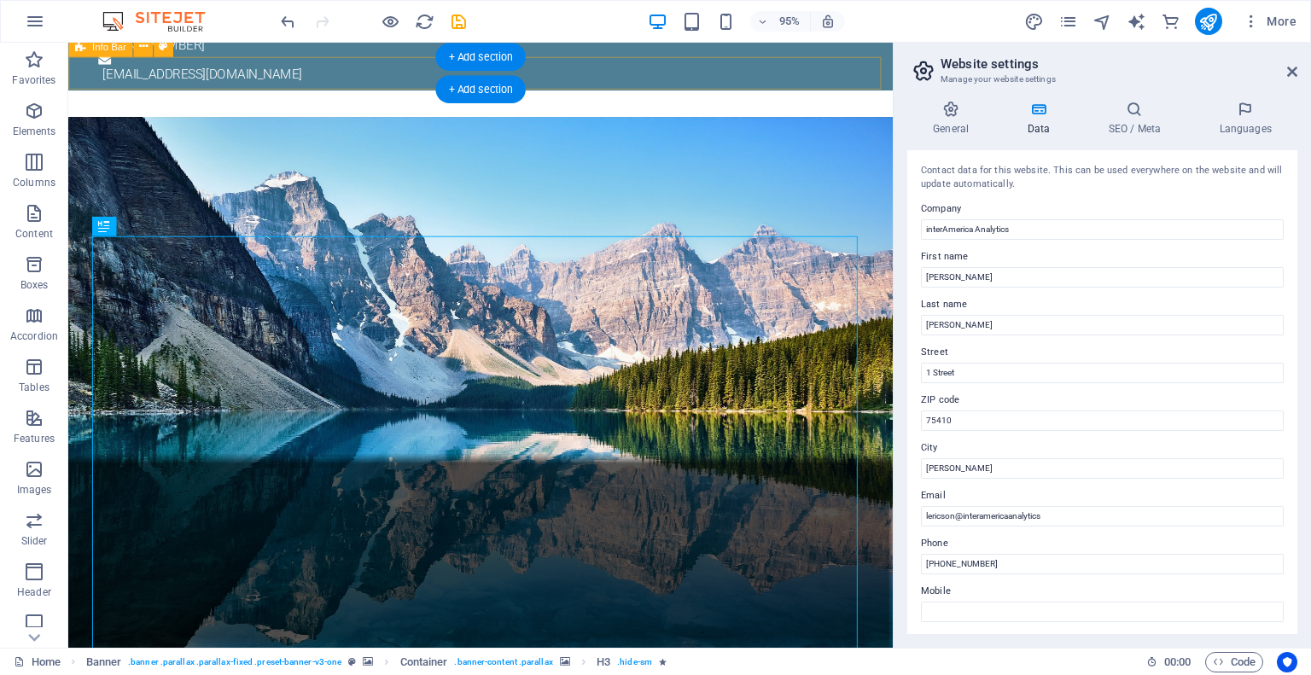
scroll to position [0, 0]
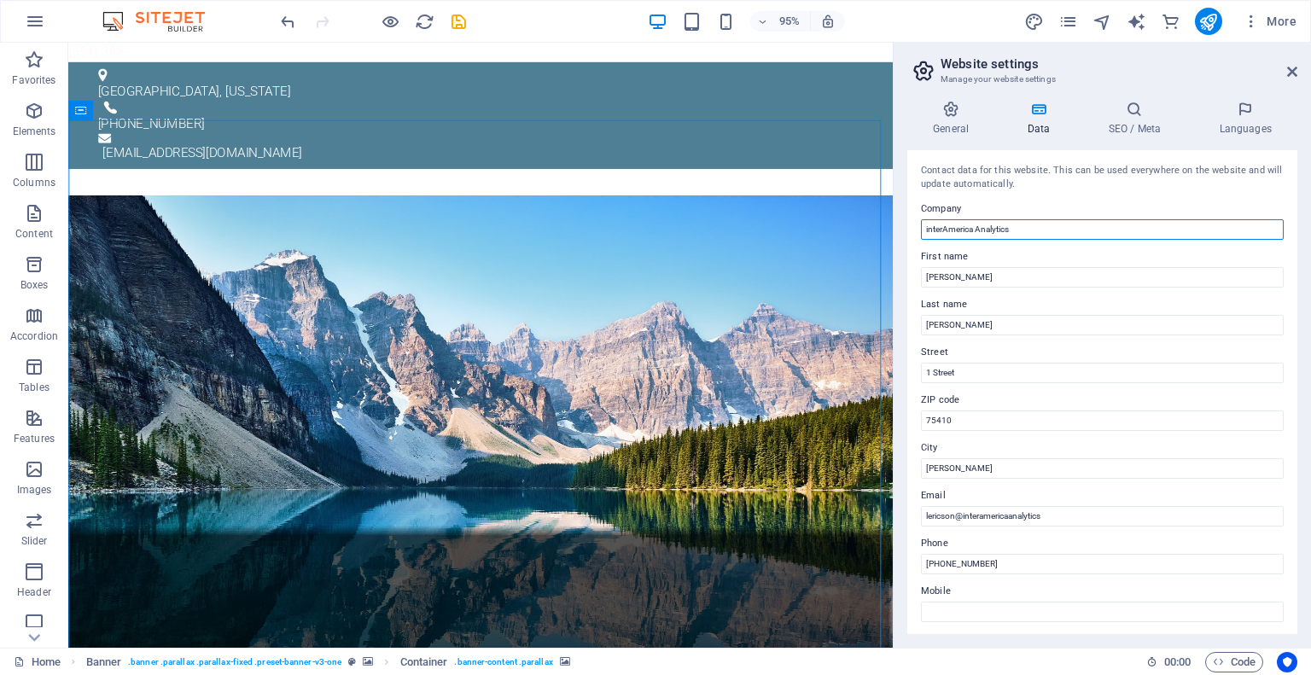
click at [1036, 231] on input "interAmerica Analytics" at bounding box center [1102, 229] width 363 height 20
drag, startPoint x: 1011, startPoint y: 223, endPoint x: 975, endPoint y: 223, distance: 35.8
click at [975, 223] on input "interAmerica Analytics" at bounding box center [1102, 229] width 363 height 20
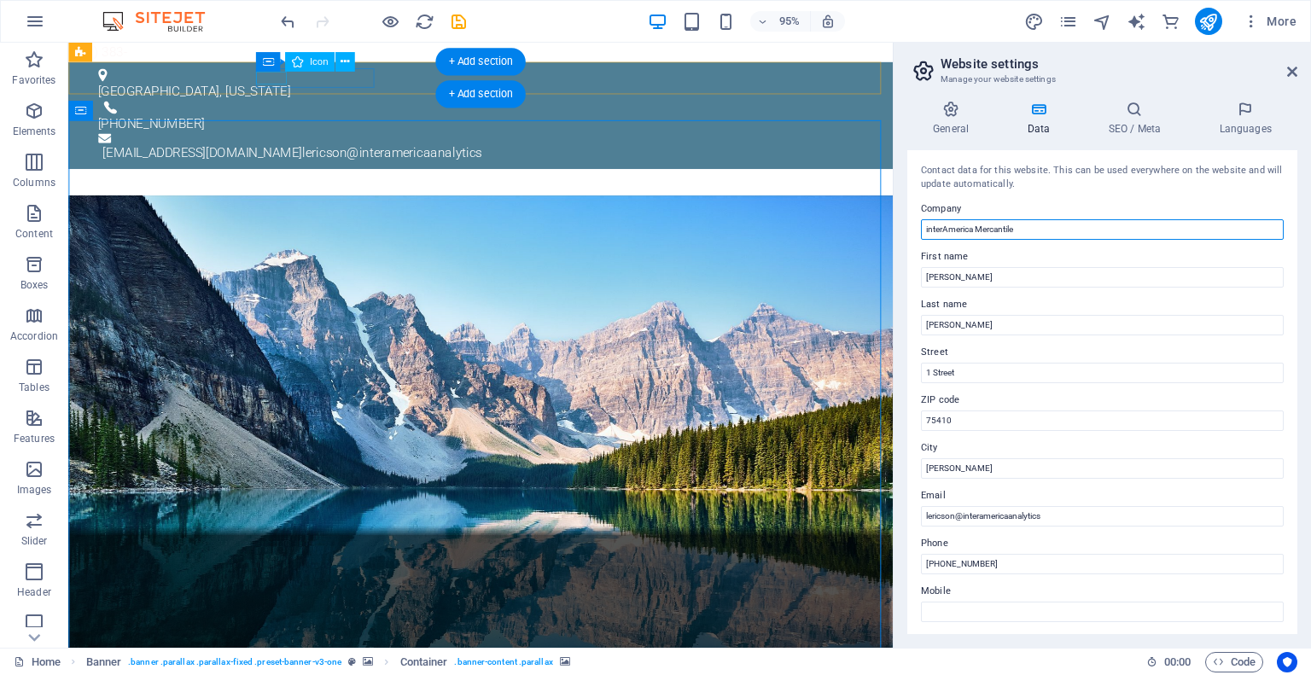
type input "interAmerica Mercantile"
click at [284, 104] on figure at bounding box center [496, 111] width 792 height 14
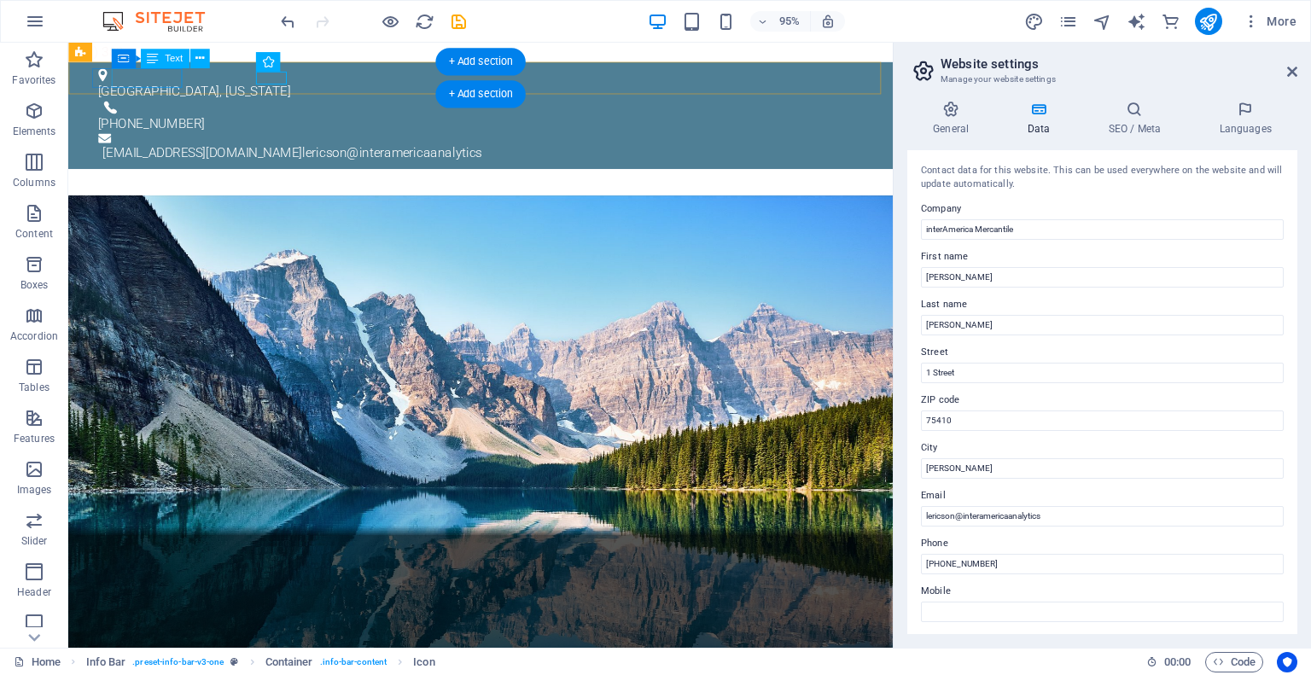
click at [117, 84] on div "[GEOGRAPHIC_DATA], [US_STATE]" at bounding box center [496, 94] width 792 height 20
click at [757, 149] on div "[EMAIL_ADDRESS][DOMAIN_NAME] lericson@interamericaanalytics" at bounding box center [505, 159] width 801 height 20
click at [710, 149] on div "[EMAIL_ADDRESS][DOMAIN_NAME] lericson@interamericaanalytics" at bounding box center [505, 159] width 801 height 20
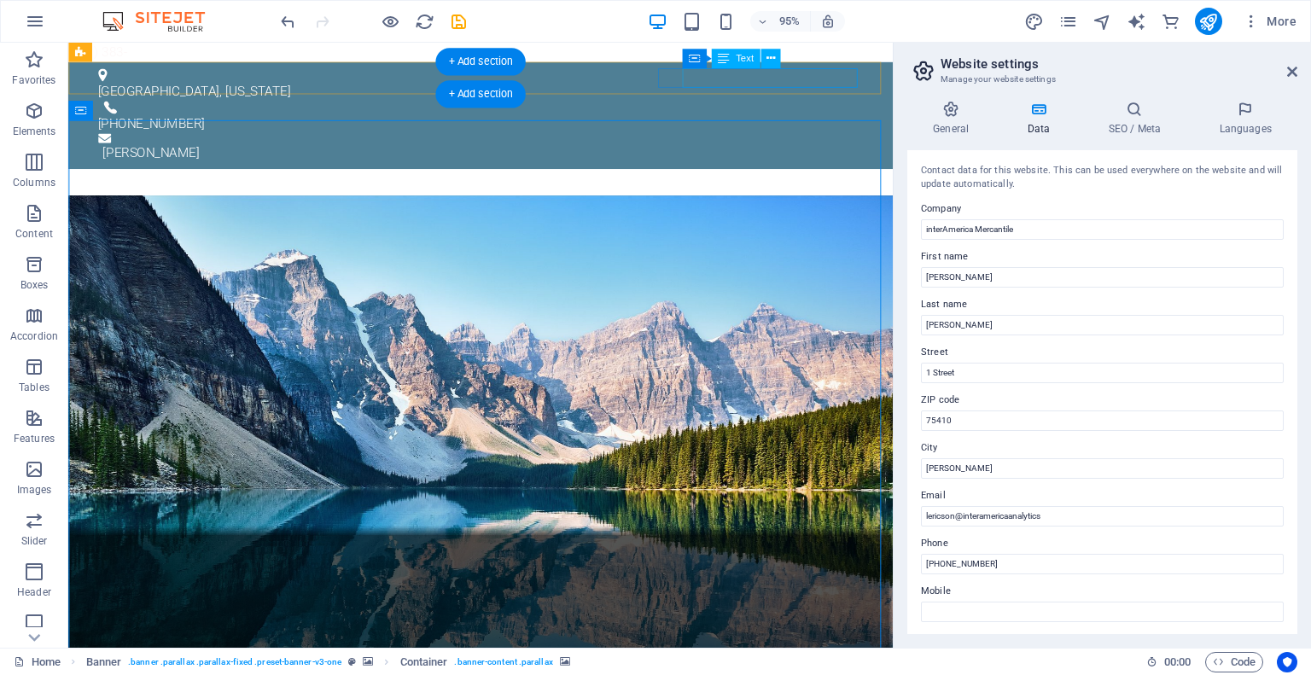
click at [732, 149] on div "[PERSON_NAME]" at bounding box center [505, 159] width 801 height 20
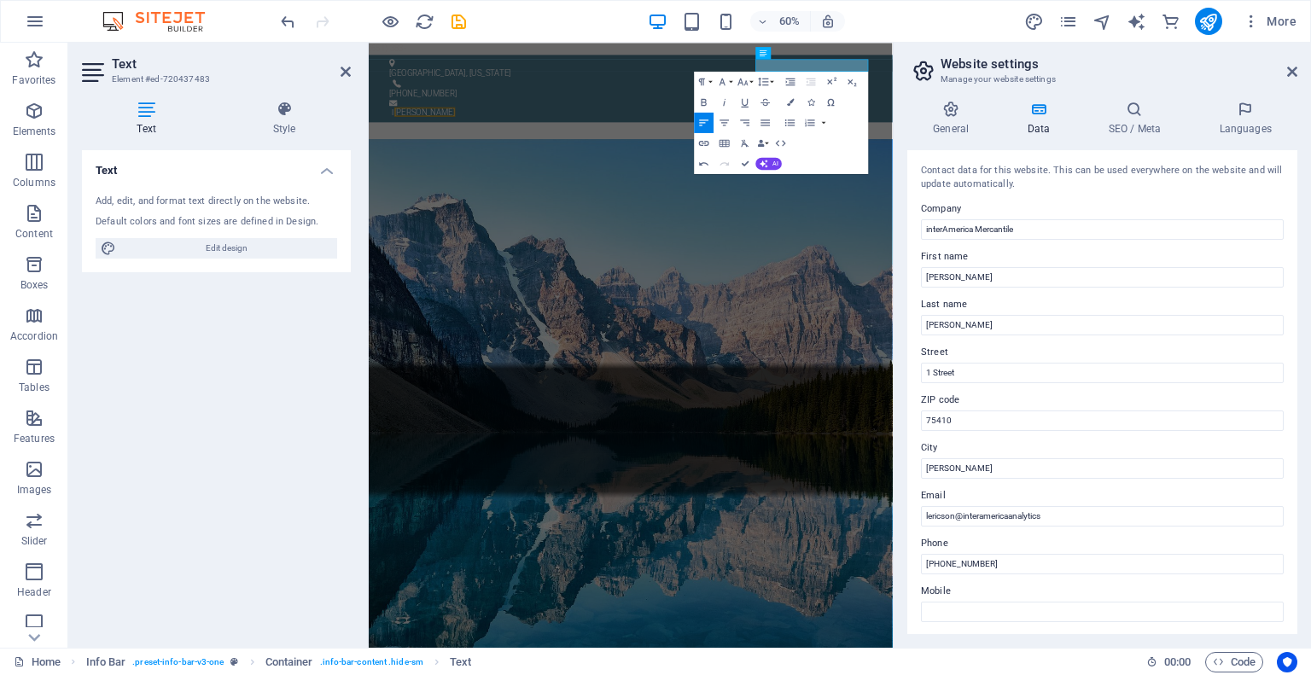
drag, startPoint x: 773, startPoint y: 152, endPoint x: 784, endPoint y: 153, distance: 11.1
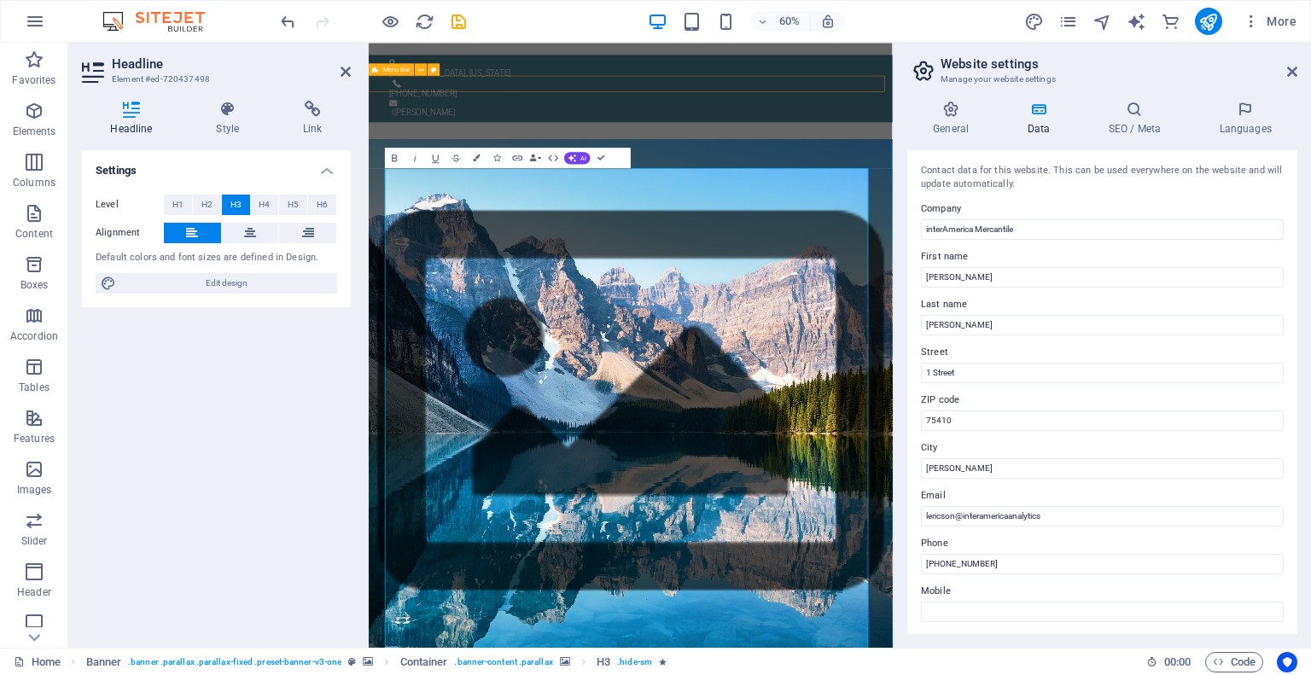
click at [1115, 176] on div at bounding box center [805, 189] width 873 height 27
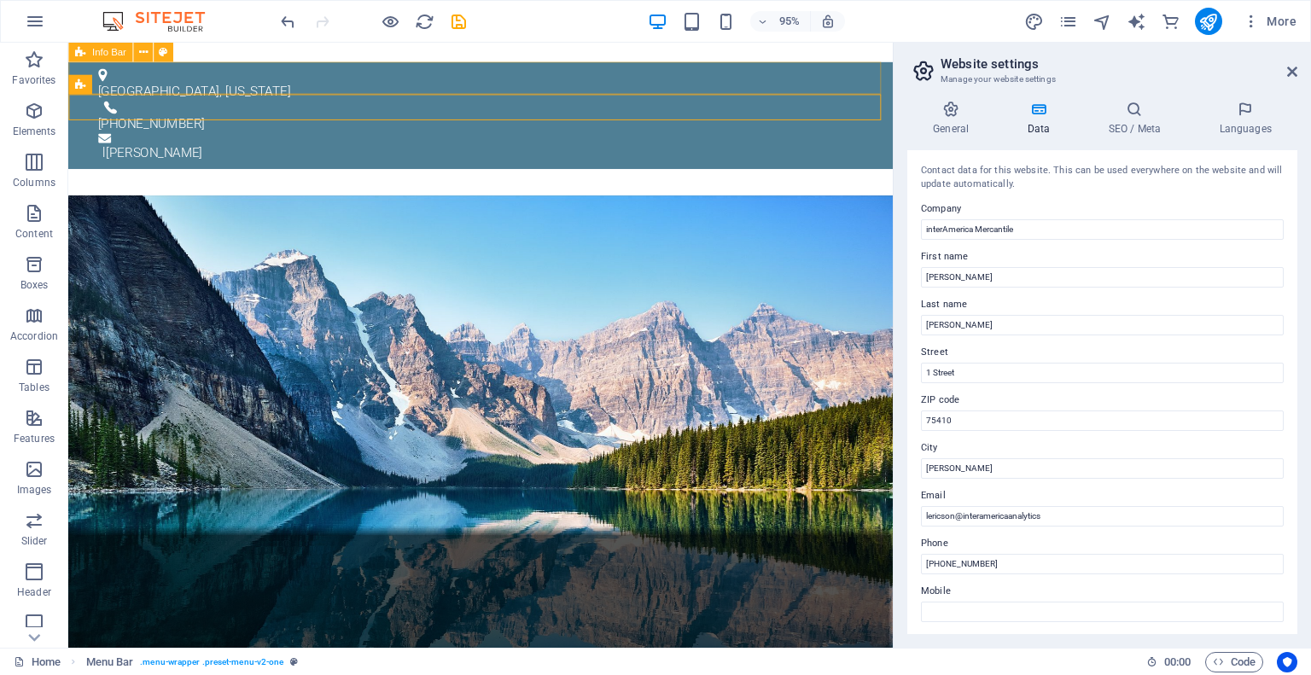
click at [119, 50] on span "Info Bar" at bounding box center [109, 52] width 34 height 9
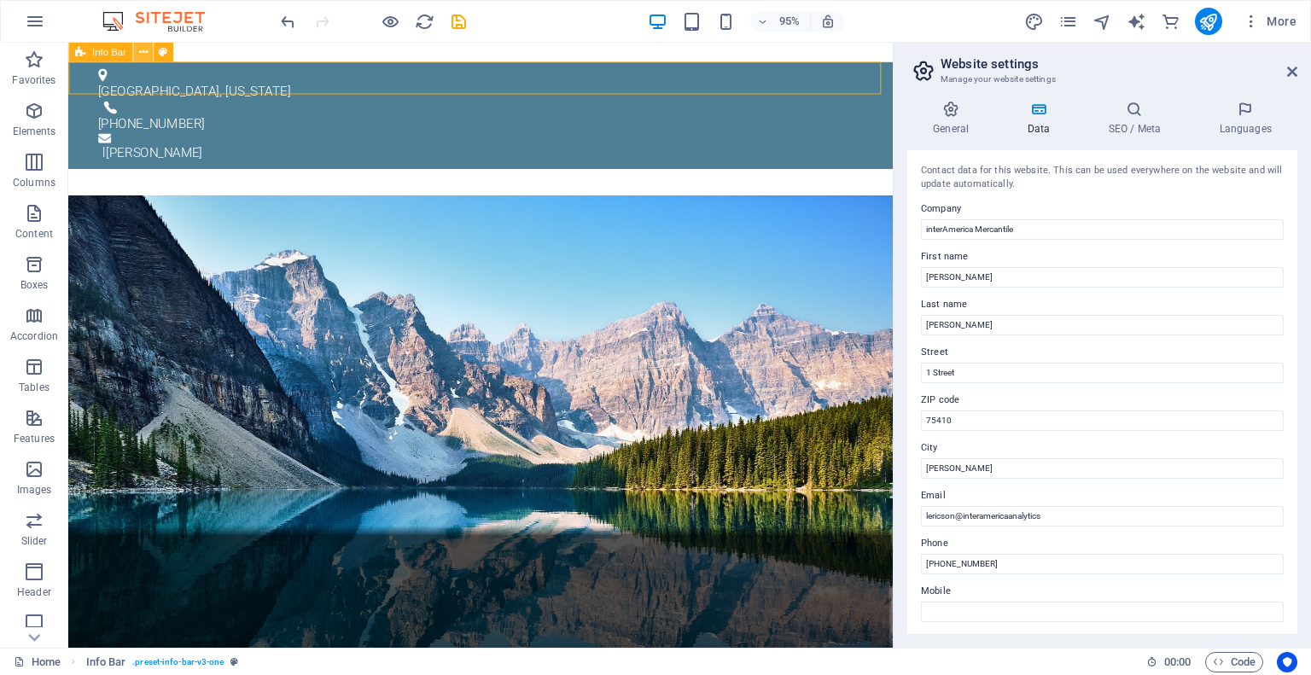
click at [136, 49] on button at bounding box center [143, 53] width 20 height 20
click at [622, 87] on div "[GEOGRAPHIC_DATA], [US_STATE] [PHONE_NUMBER] l [PERSON_NAME]" at bounding box center [502, 119] width 868 height 113
click at [461, 23] on icon "save" at bounding box center [459, 22] width 20 height 20
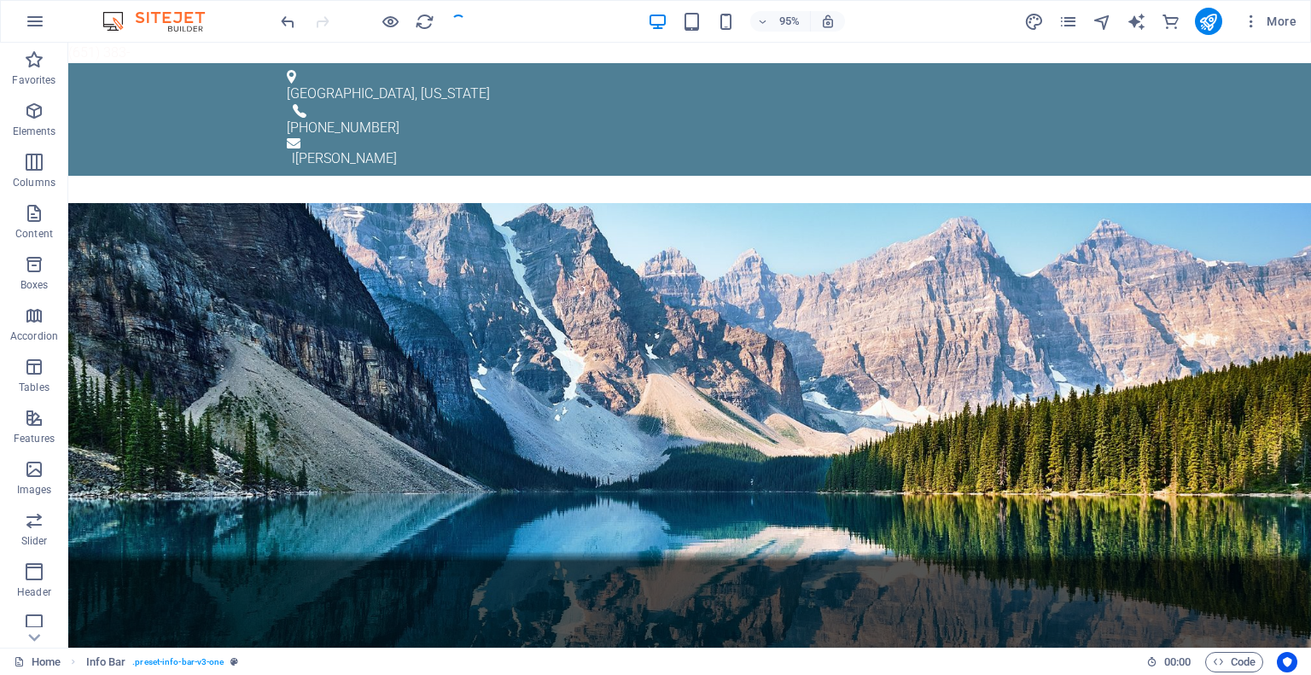
checkbox input "false"
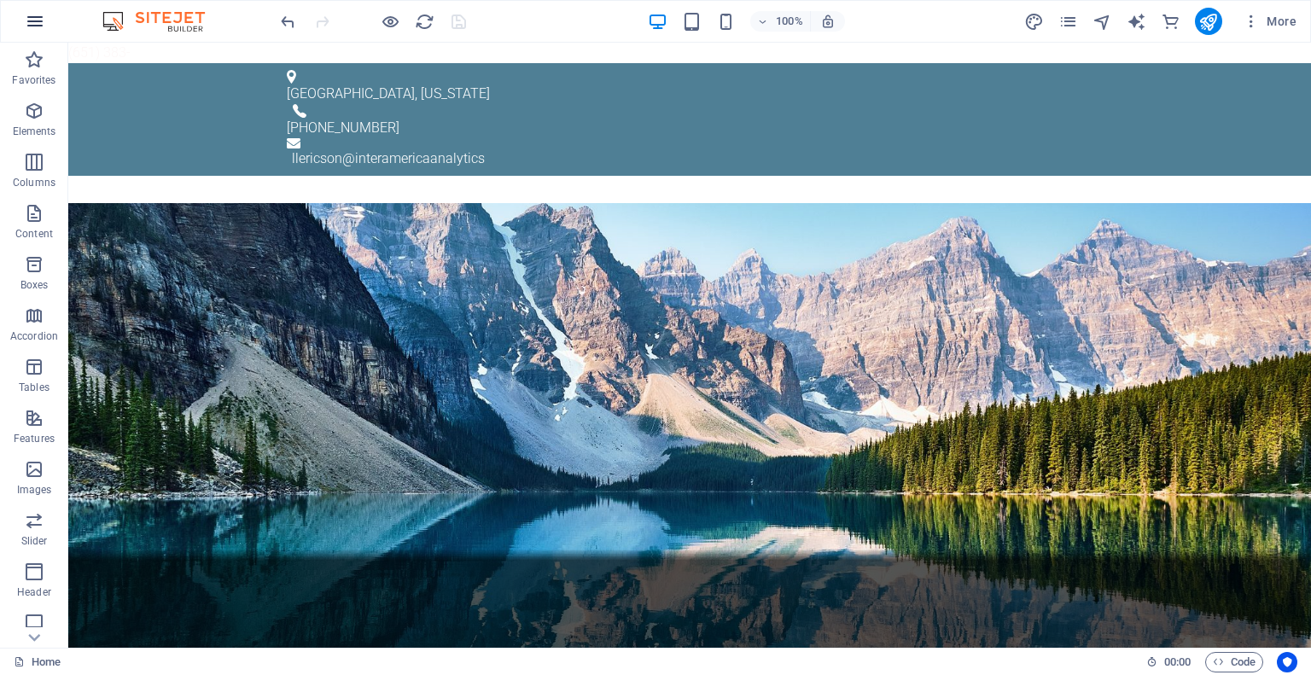
click at [38, 26] on icon "button" at bounding box center [35, 21] width 20 height 20
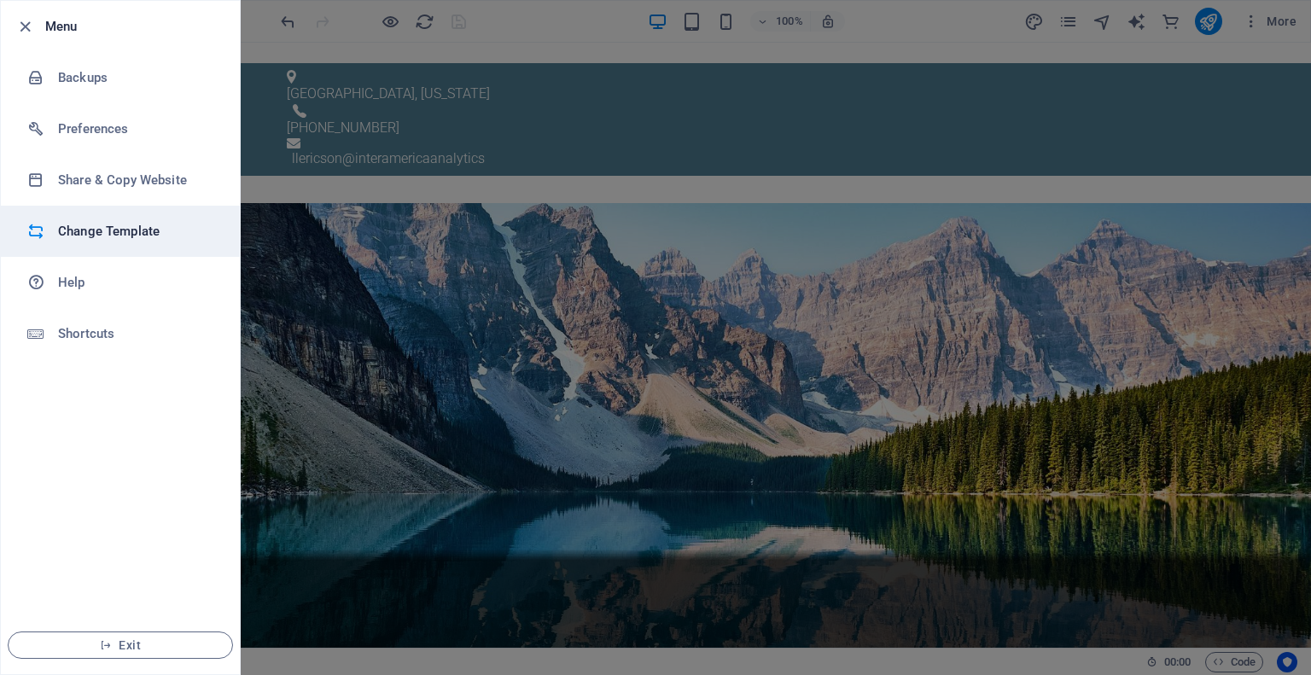
click at [141, 231] on h6 "Change Template" at bounding box center [137, 231] width 158 height 20
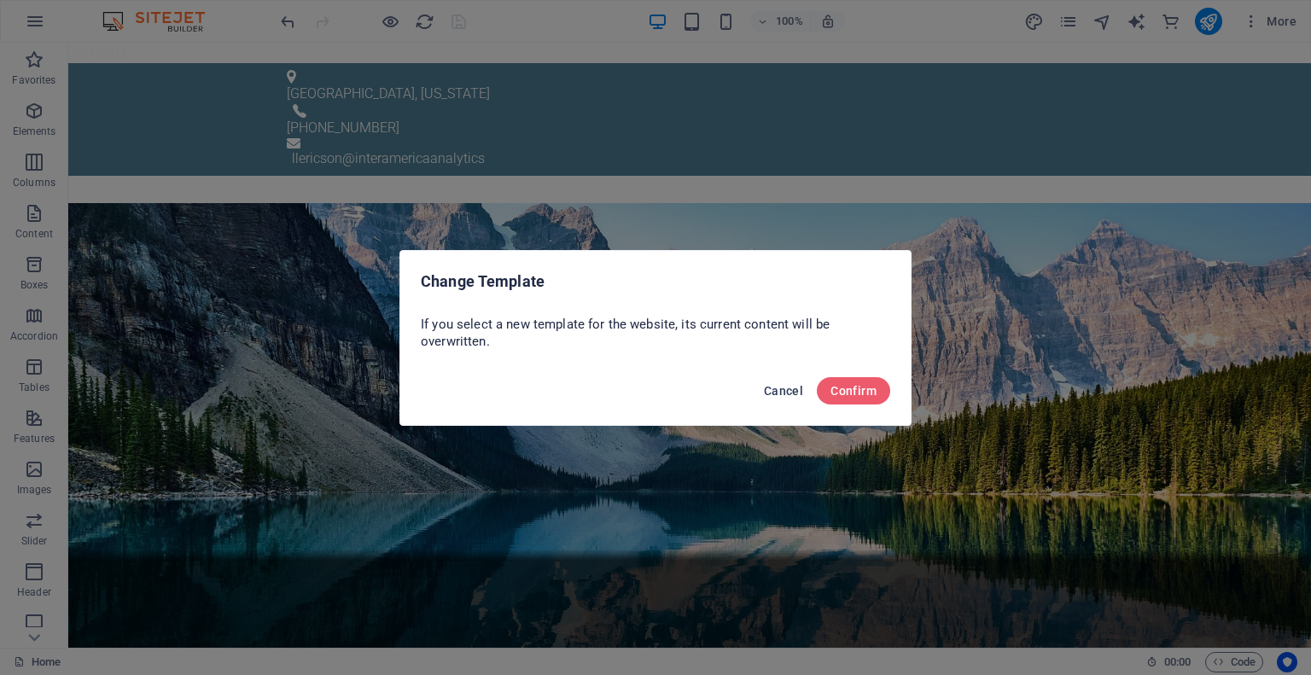
click at [778, 387] on span "Cancel" at bounding box center [783, 391] width 39 height 14
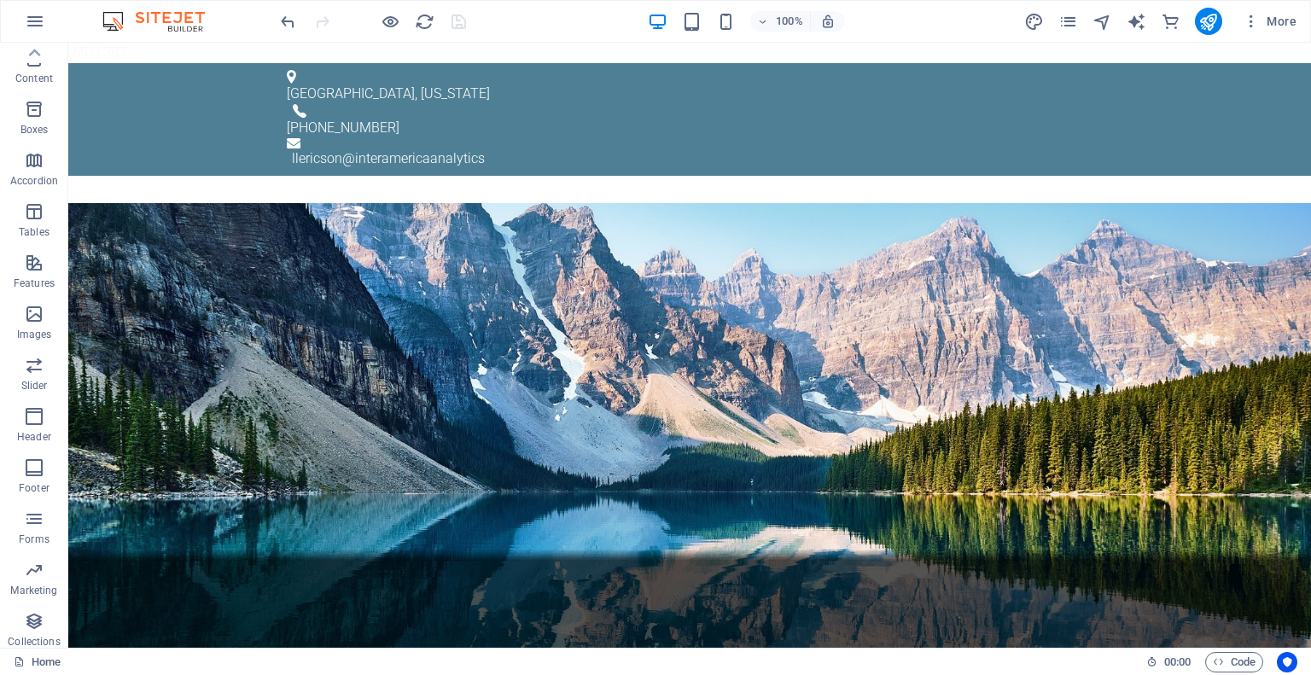
scroll to position [128, 0]
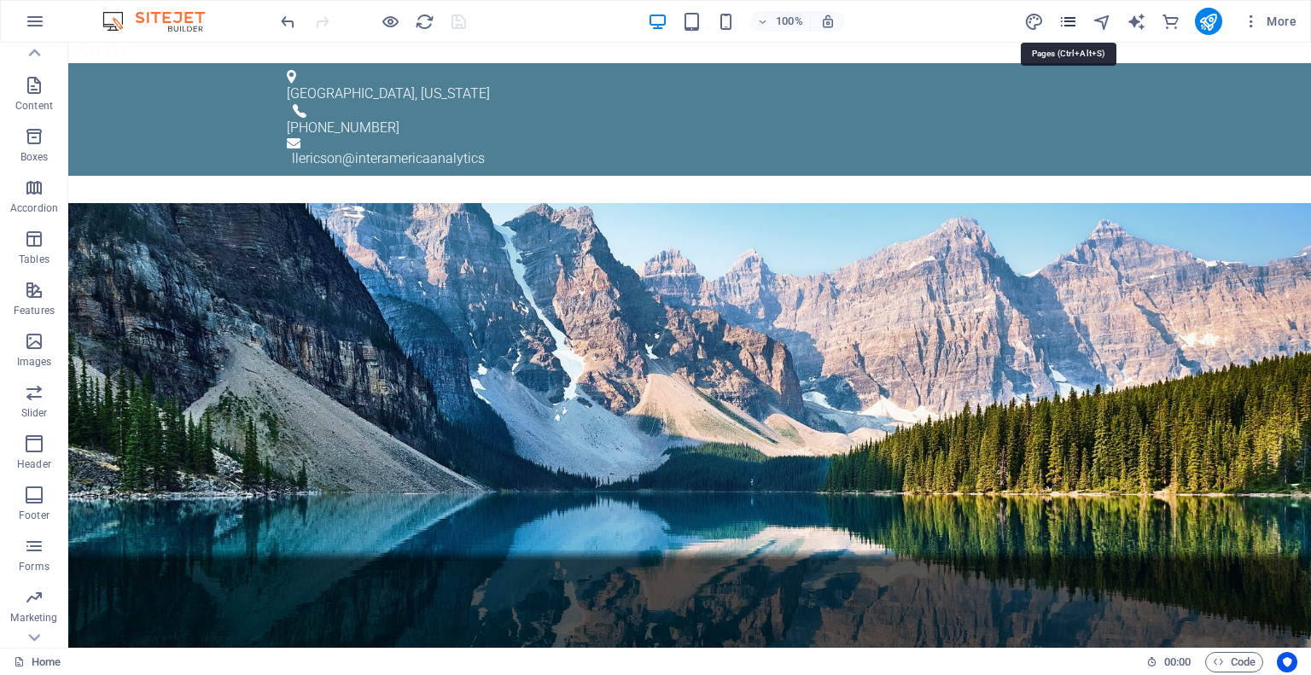
click at [1063, 23] on icon "pages" at bounding box center [1068, 22] width 20 height 20
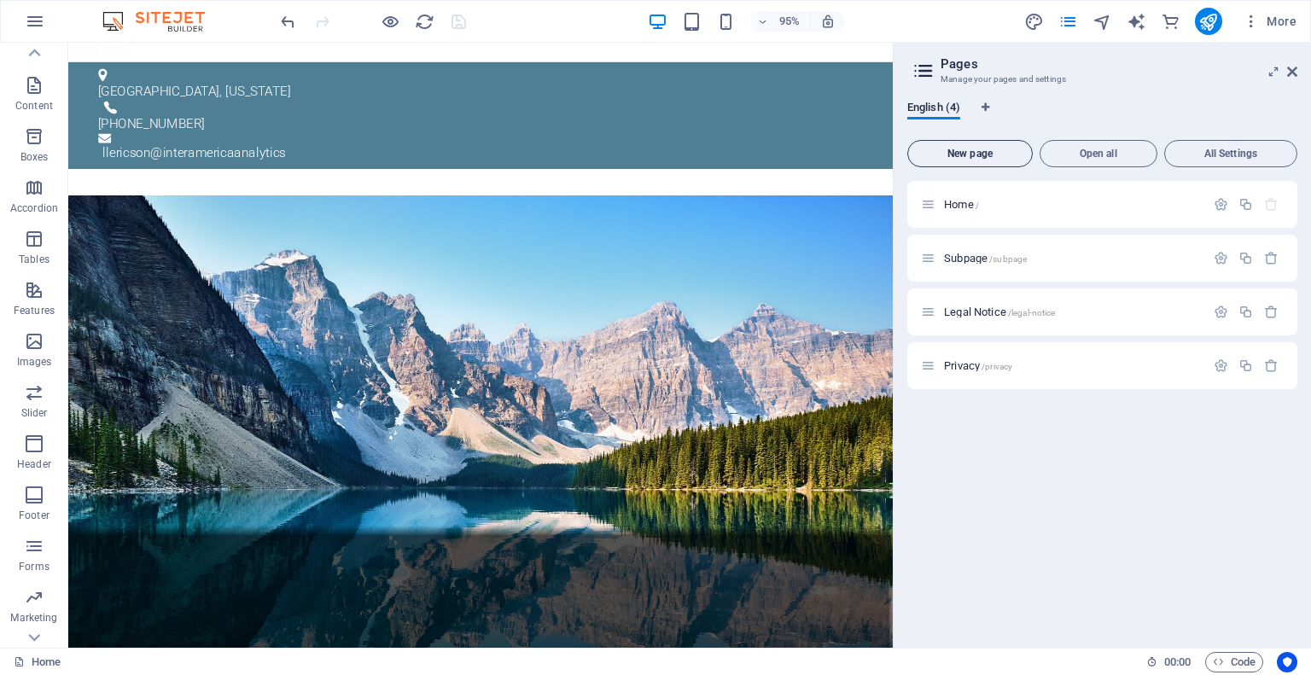
click at [983, 154] on span "New page" at bounding box center [970, 154] width 110 height 10
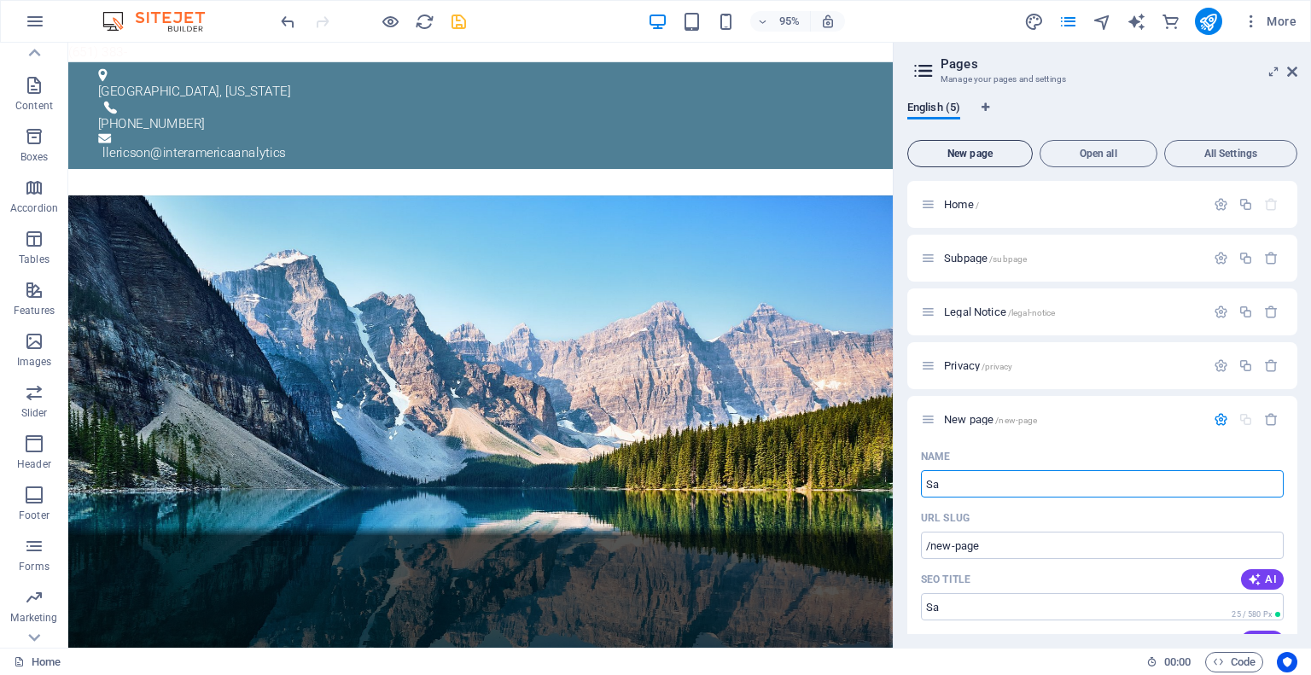
type input "Saf"
type input "/sa"
type input "Safe"
type input "/saf"
type input "Safe"
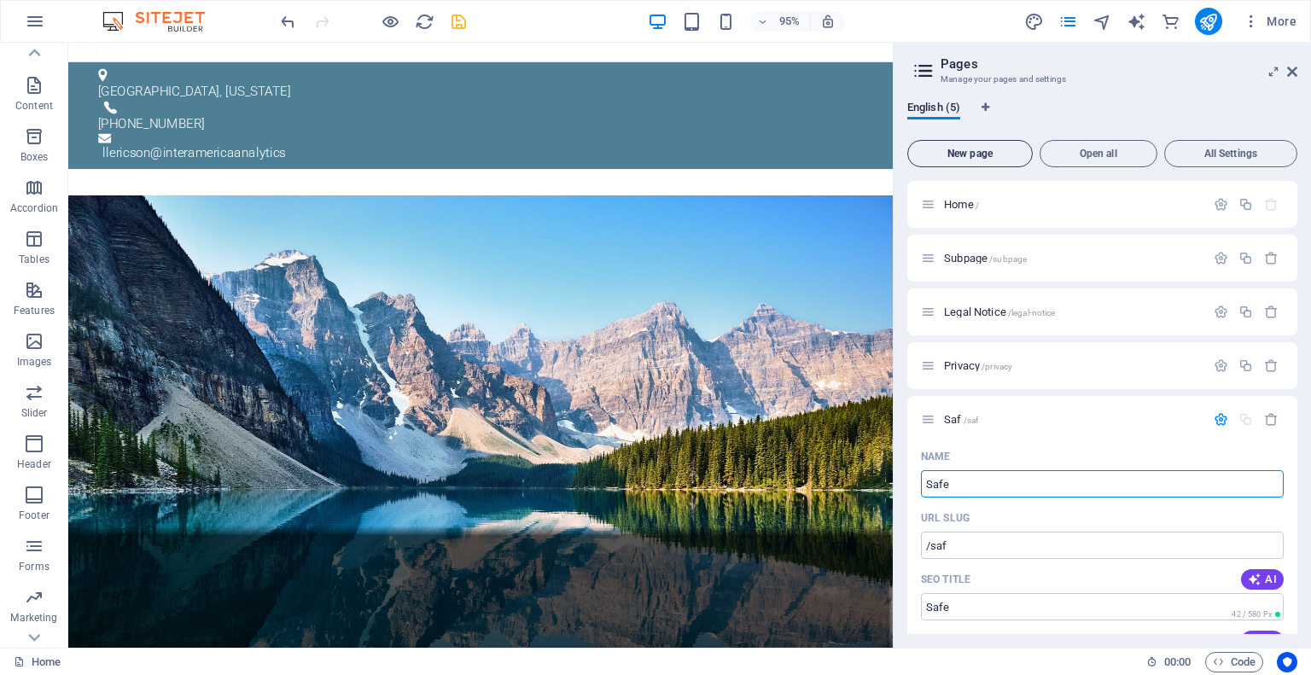
type input "/safe"
type input "Safe B"
type input "/safe-b"
type input "Safe Bab"
type input "/safe-ba"
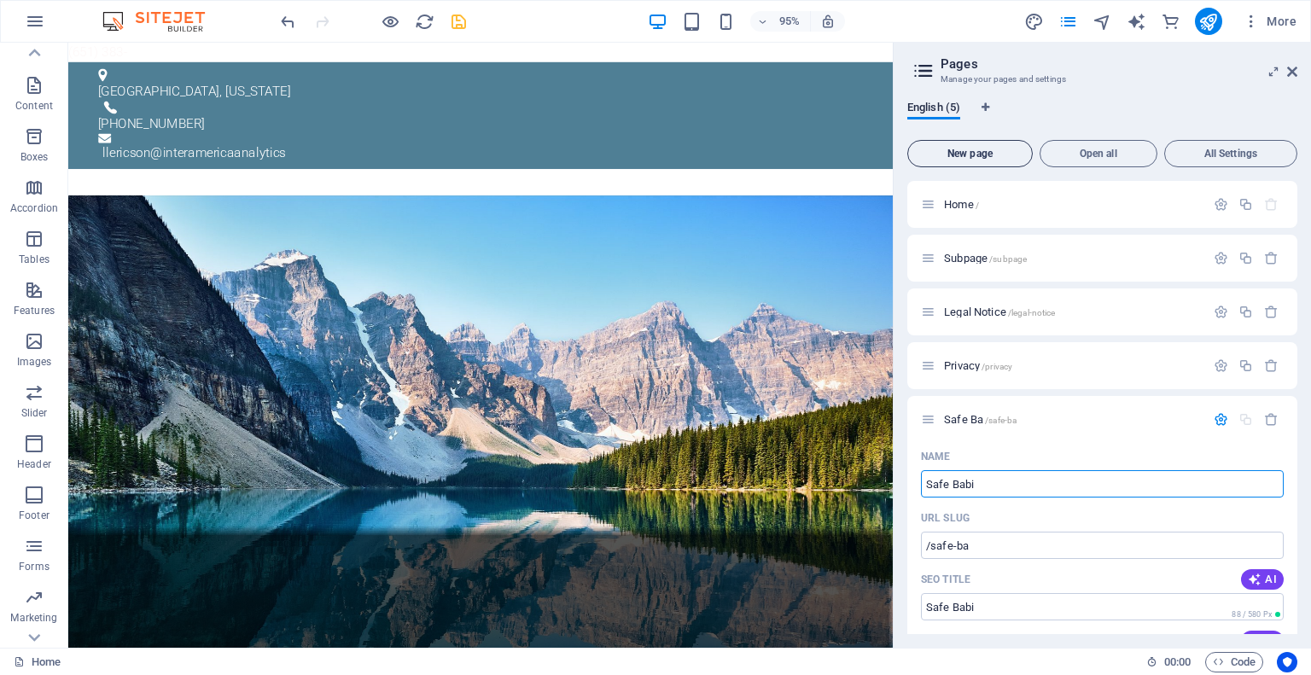
type input "Safe Babi"
type input "/safe-babi"
type input "Safe Babies"
type input "/safe-babies"
click at [952, 481] on input "Safe Babies" at bounding box center [1102, 483] width 363 height 27
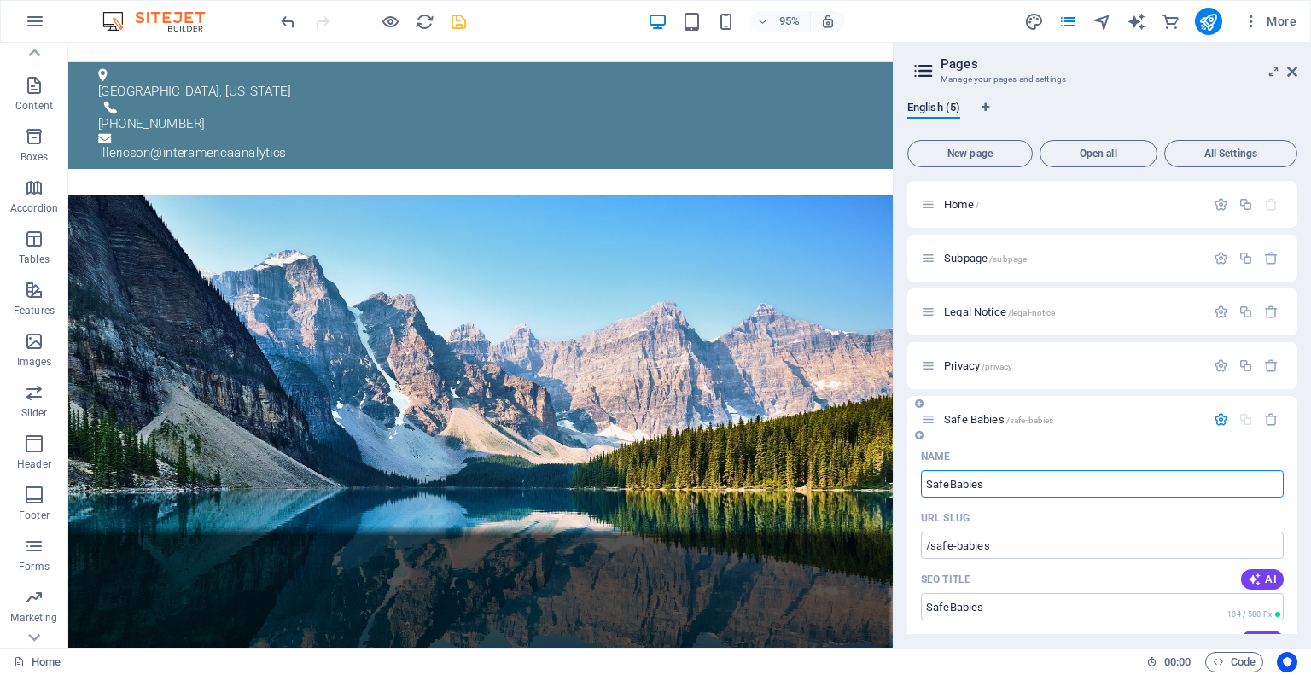
type input "SafeBabies"
type input "/safebabies"
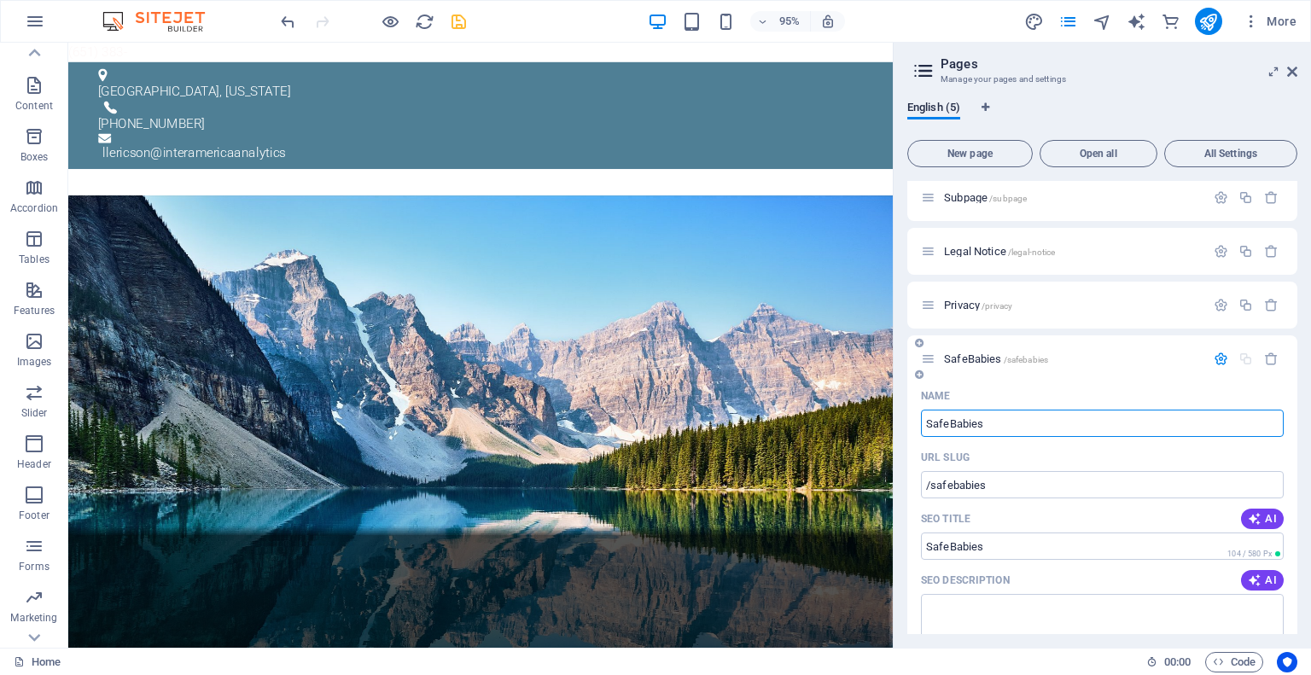
scroll to position [171, 0]
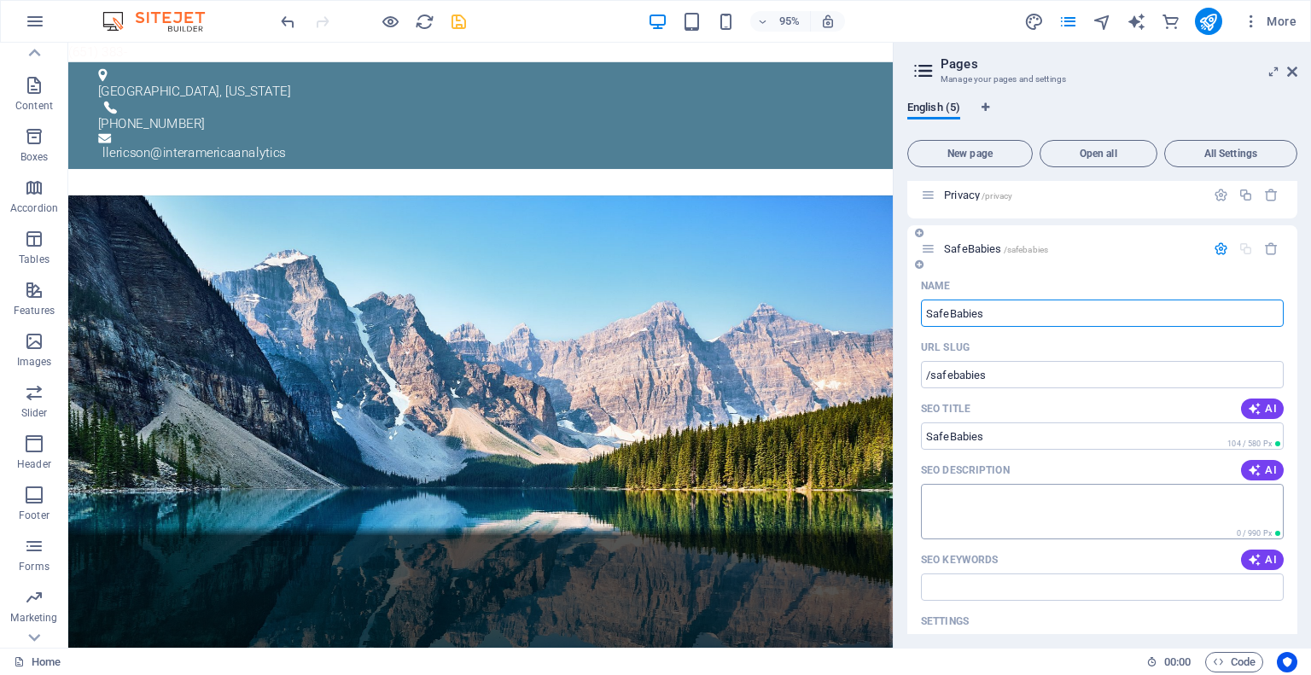
type input "SafeBabies"
click at [950, 497] on textarea "SEO Description" at bounding box center [1102, 511] width 363 height 55
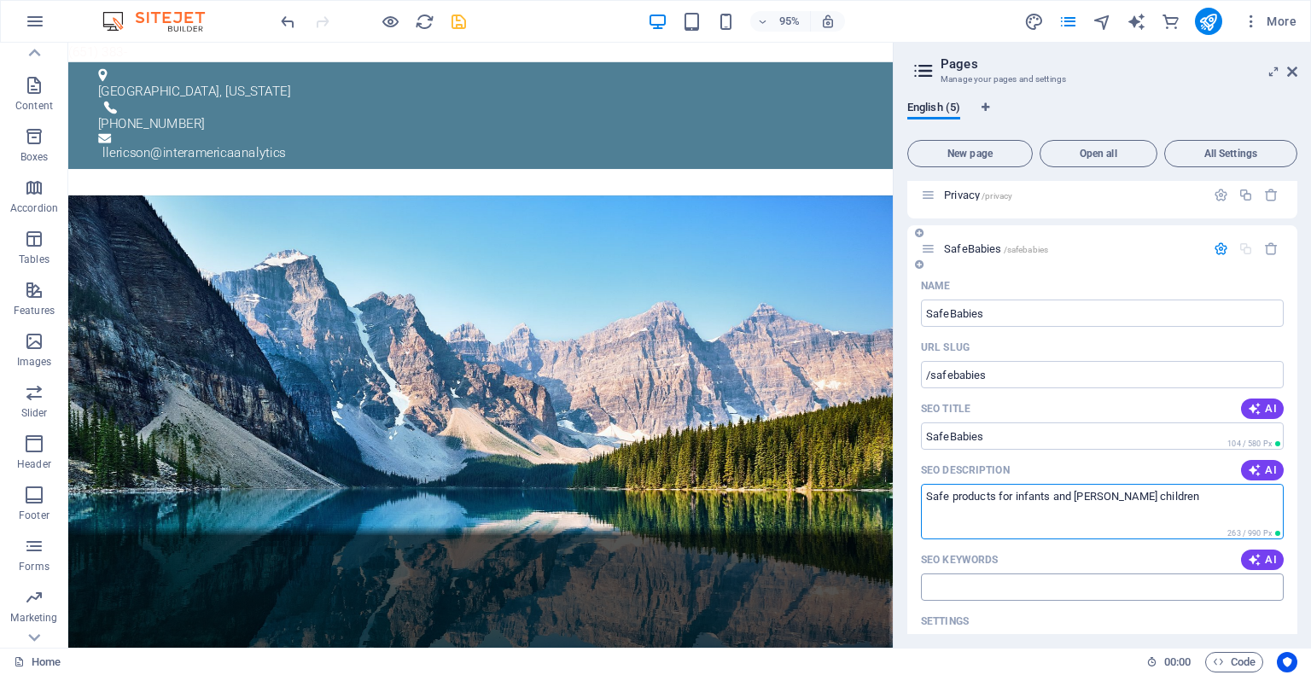
type textarea "Safe products for infants and [PERSON_NAME] children"
click at [932, 589] on input "SEO Keywords" at bounding box center [1102, 587] width 363 height 27
click at [1248, 557] on icon "button" at bounding box center [1255, 560] width 14 height 14
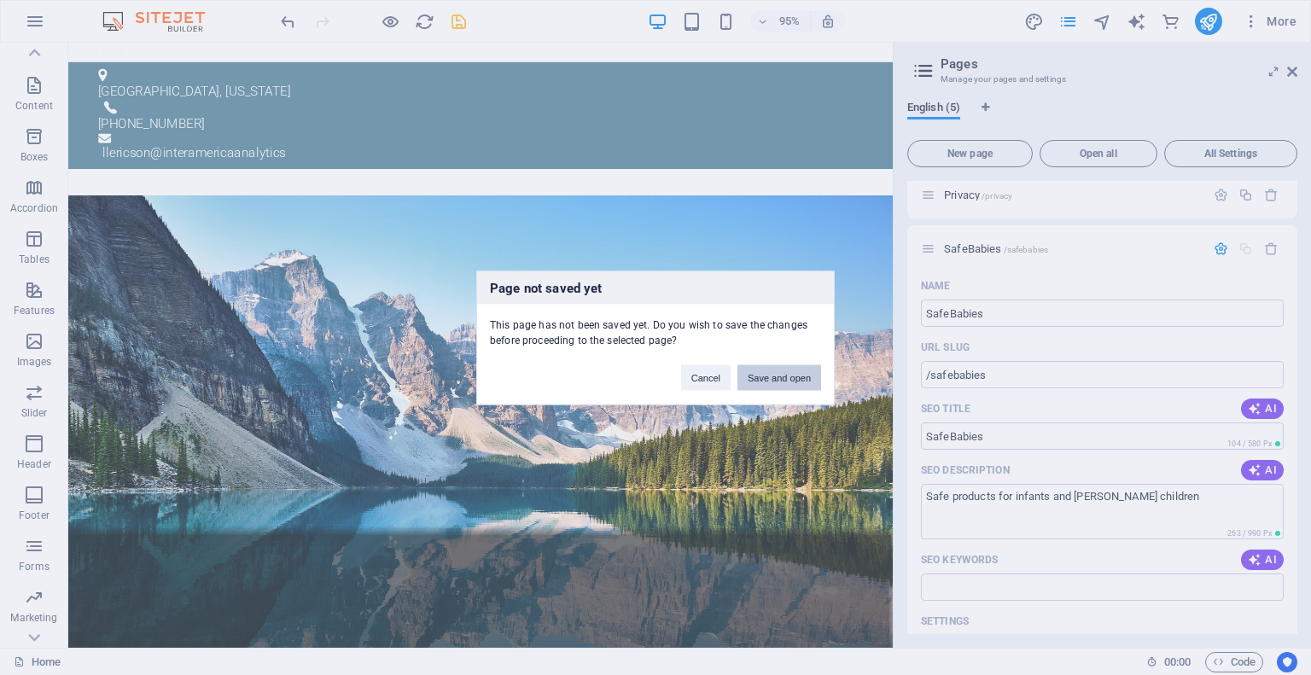
click at [778, 383] on button "Save and open" at bounding box center [779, 377] width 84 height 26
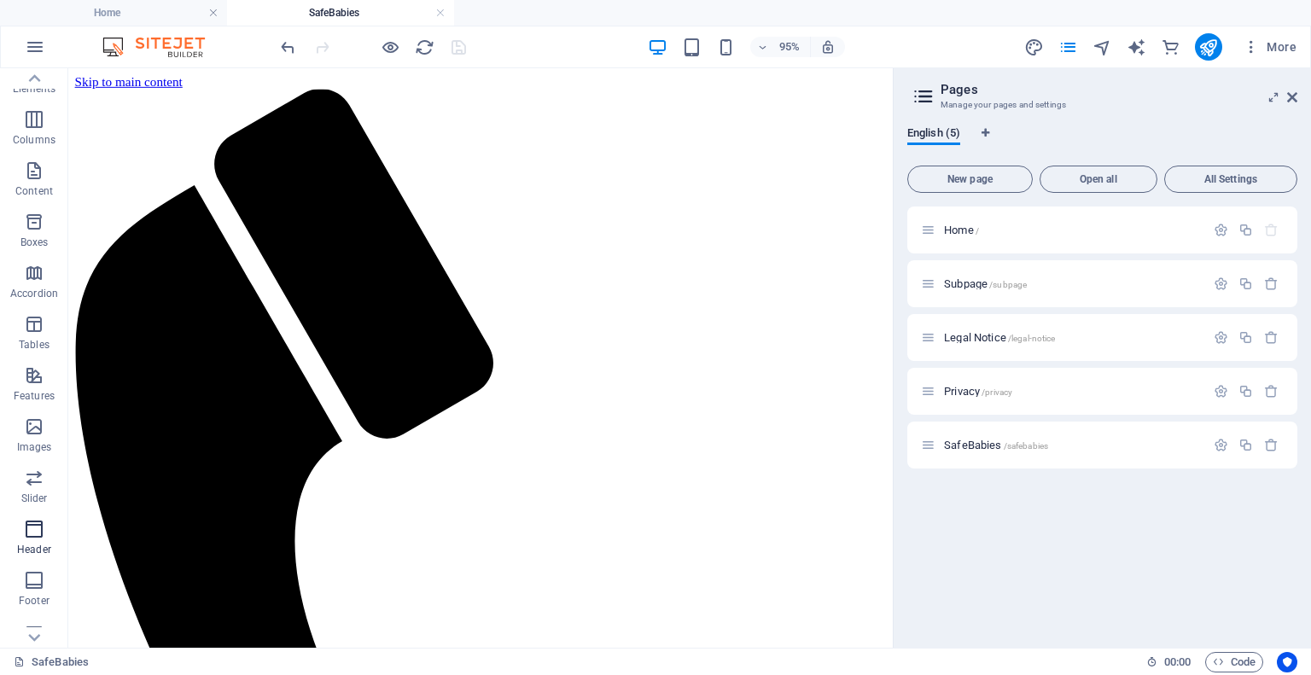
scroll to position [0, 0]
click at [1246, 184] on span "All Settings" at bounding box center [1231, 179] width 118 height 10
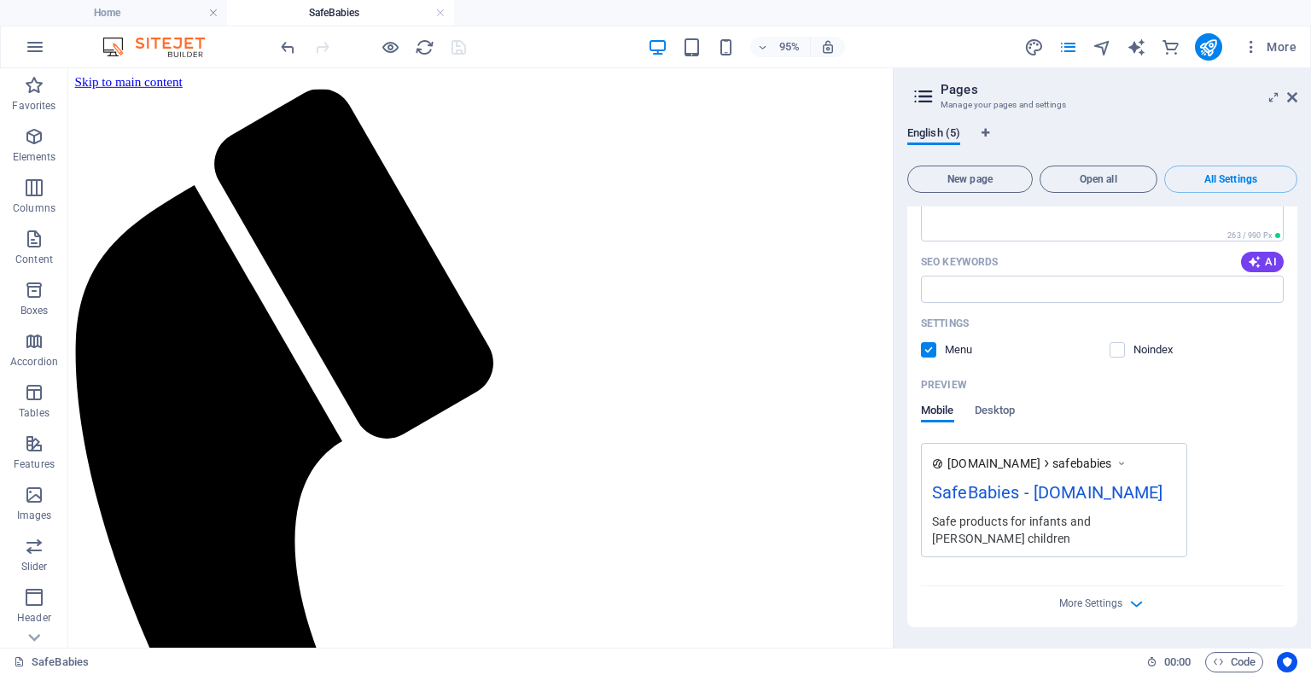
scroll to position [3139, 0]
click at [1138, 603] on icon "button" at bounding box center [1137, 604] width 20 height 20
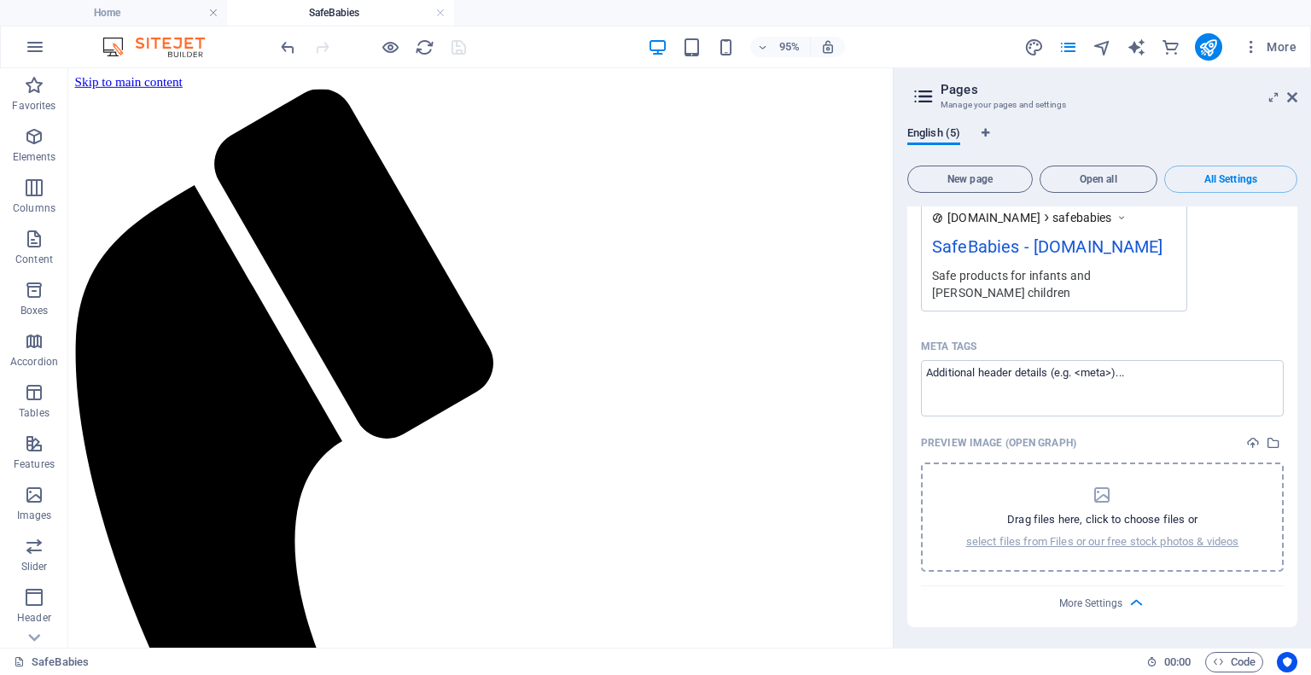
scroll to position [3384, 0]
drag, startPoint x: 1293, startPoint y: 623, endPoint x: 1302, endPoint y: 562, distance: 61.2
click at [1302, 562] on div "English (5) New page Open all All Settings Home / Name Home ​ URL SLUG / ​ SEO …" at bounding box center [1102, 380] width 417 height 535
drag, startPoint x: 1296, startPoint y: 625, endPoint x: 1310, endPoint y: 573, distance: 53.8
click at [1310, 573] on div "English (5) New page Open all All Settings Home / Name Home ​ URL SLUG / ​ SEO …" at bounding box center [1102, 380] width 417 height 535
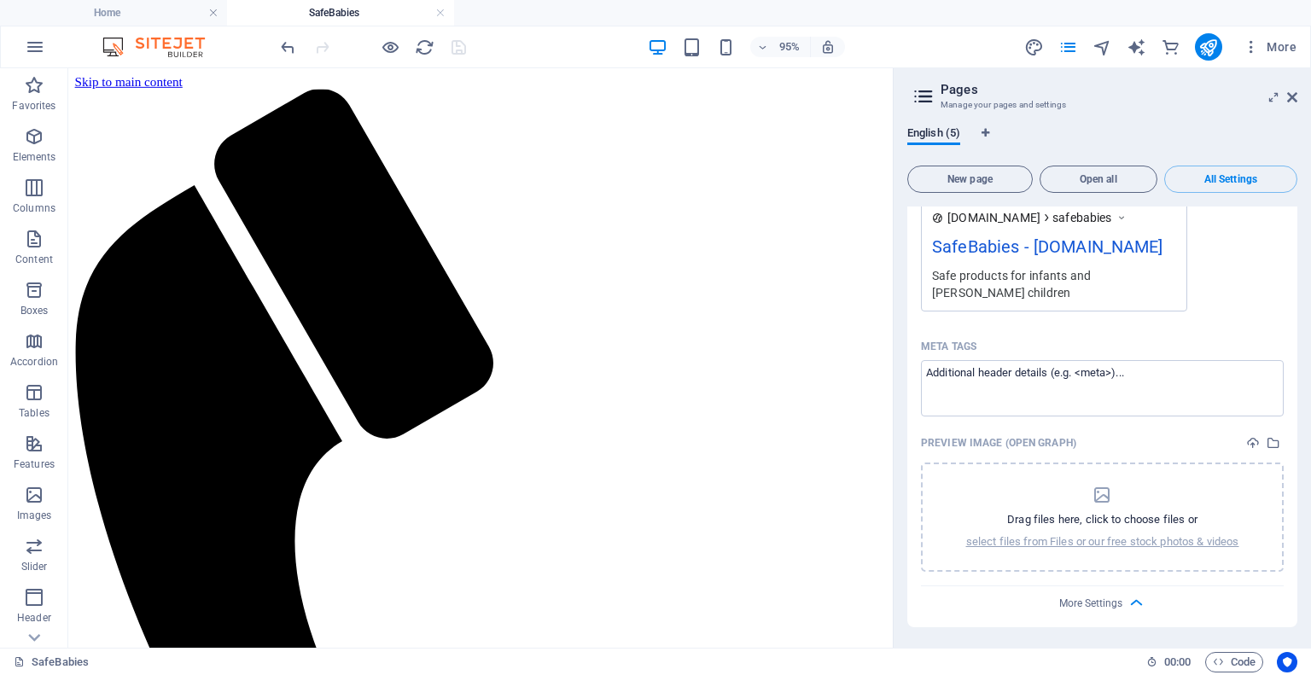
drag, startPoint x: 1293, startPoint y: 607, endPoint x: 1310, endPoint y: 566, distance: 44.4
click at [1310, 566] on div "English (5) New page Open all All Settings Home / Name Home ​ URL SLUG / ​ SEO …" at bounding box center [1102, 380] width 417 height 535
click at [989, 135] on icon "Language Tabs" at bounding box center [986, 133] width 8 height 10
select select "41"
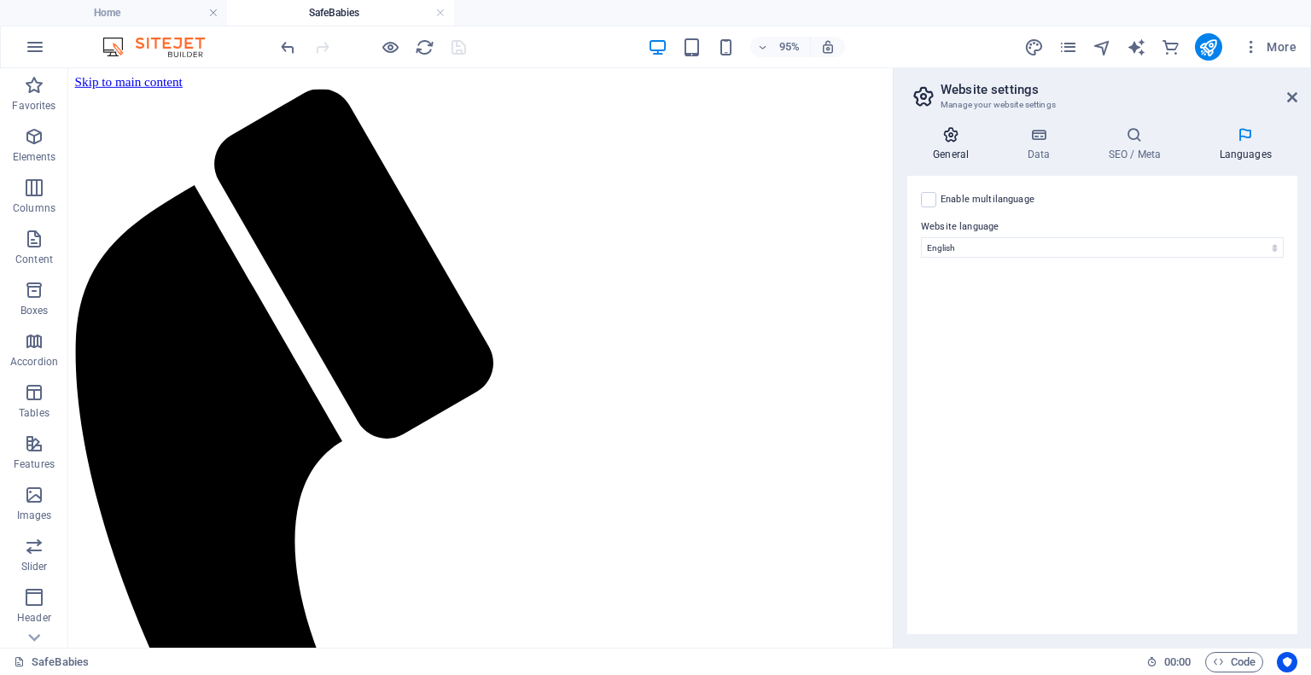
click at [964, 153] on h4 "General" at bounding box center [954, 144] width 94 height 36
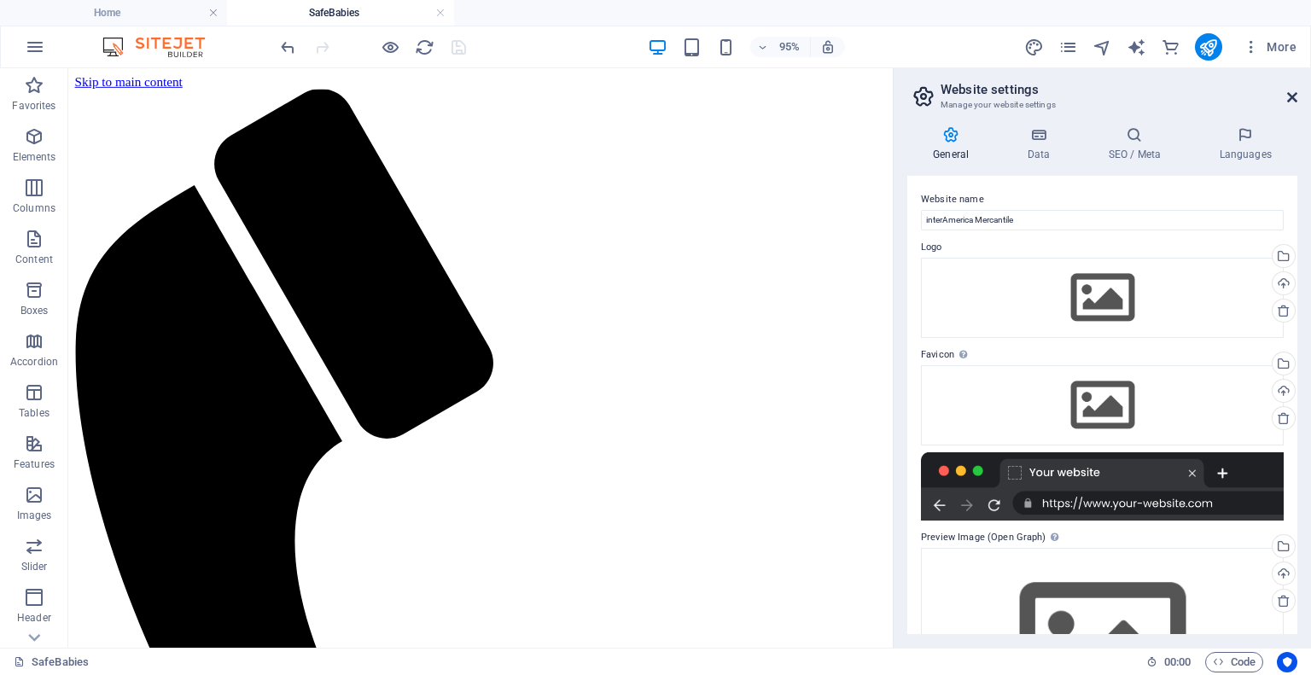
click at [1294, 96] on icon at bounding box center [1292, 97] width 10 height 14
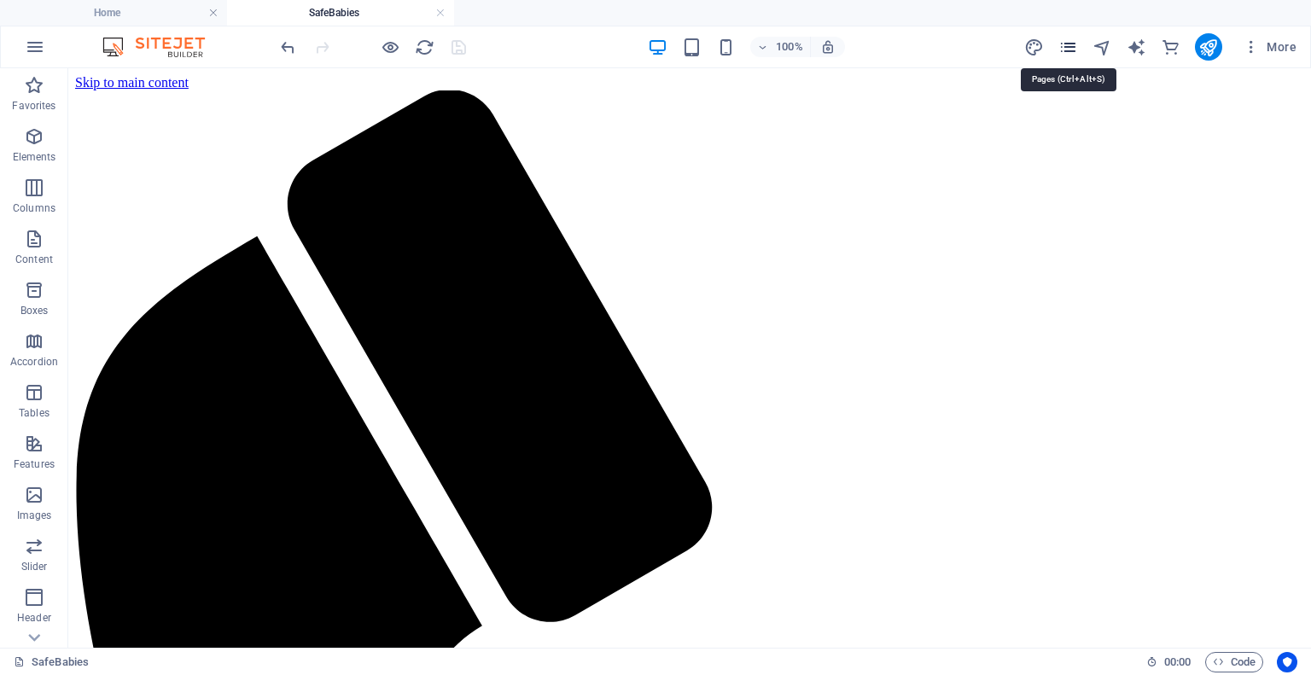
click at [1062, 50] on icon "pages" at bounding box center [1068, 48] width 20 height 20
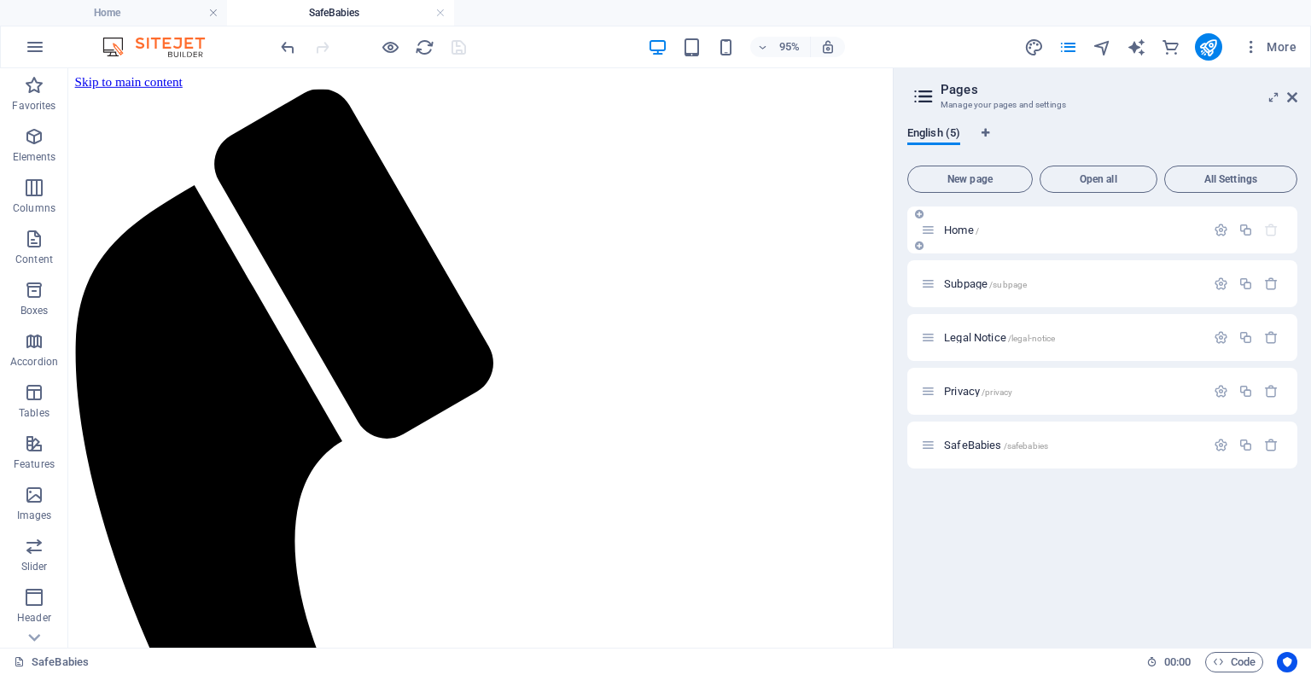
click at [953, 234] on span "Home /" at bounding box center [961, 230] width 35 height 13
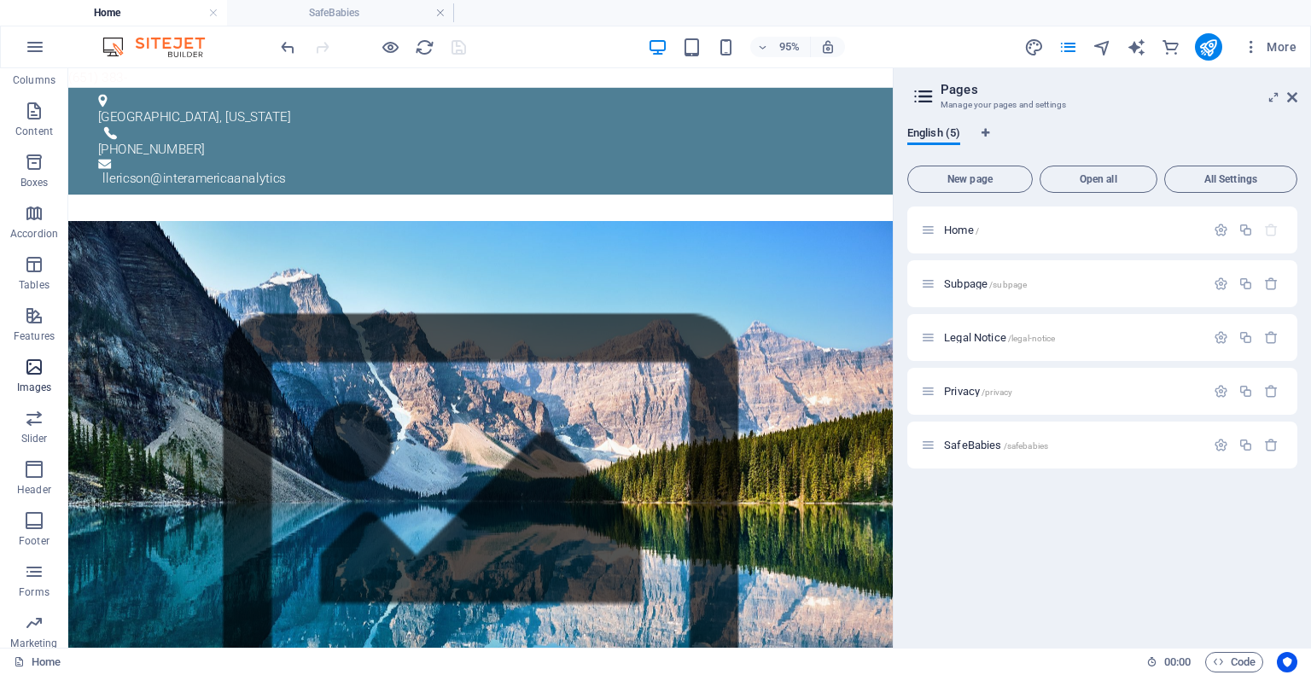
click at [32, 372] on icon "button" at bounding box center [34, 367] width 20 height 20
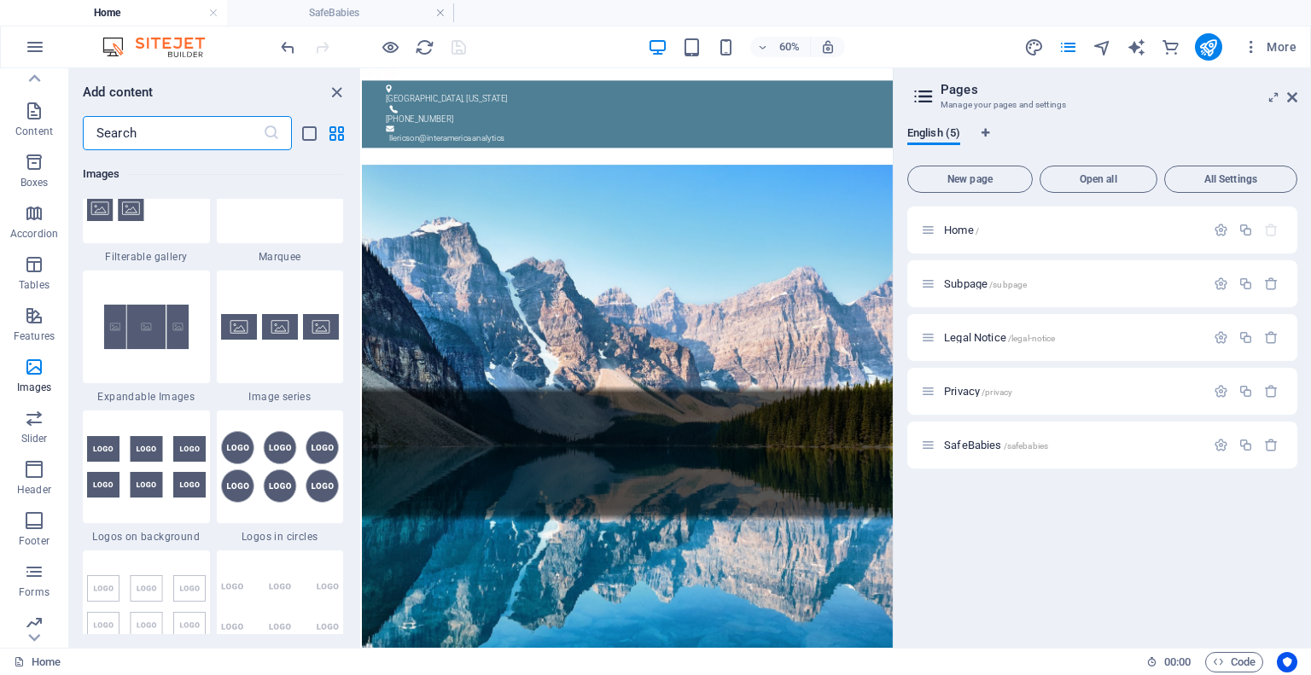
scroll to position [9252, 0]
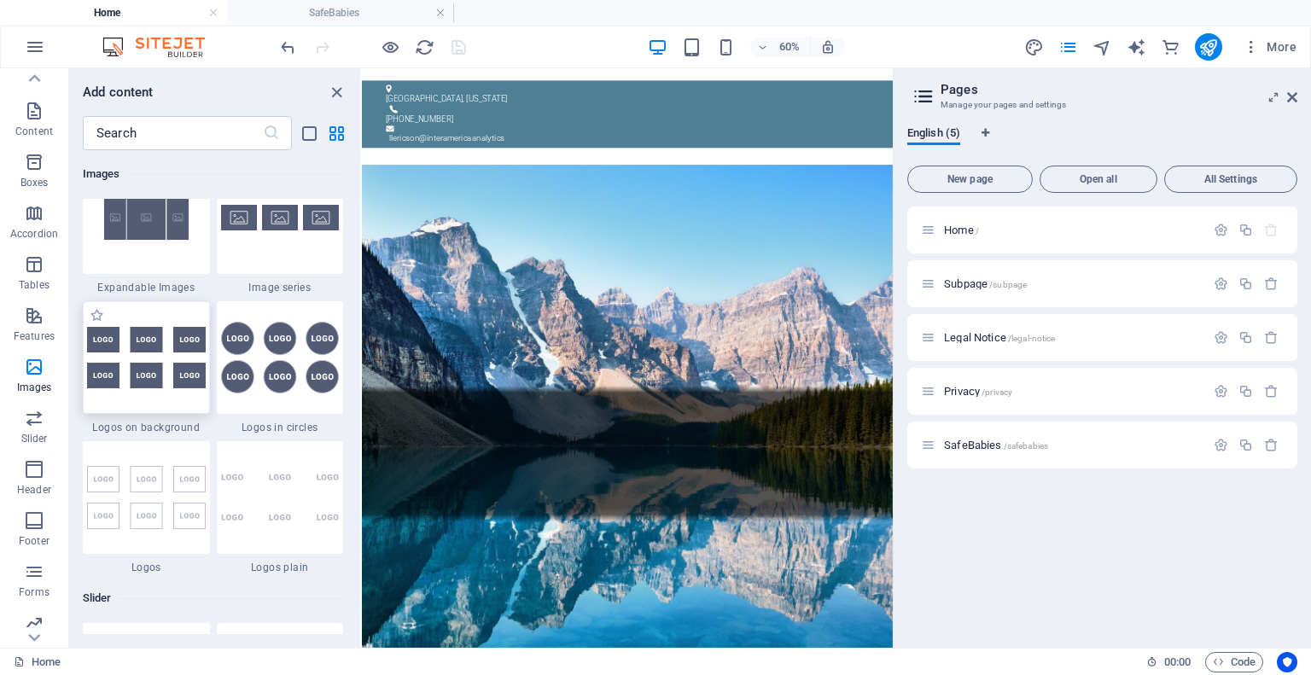
click at [95, 345] on img at bounding box center [146, 357] width 119 height 61
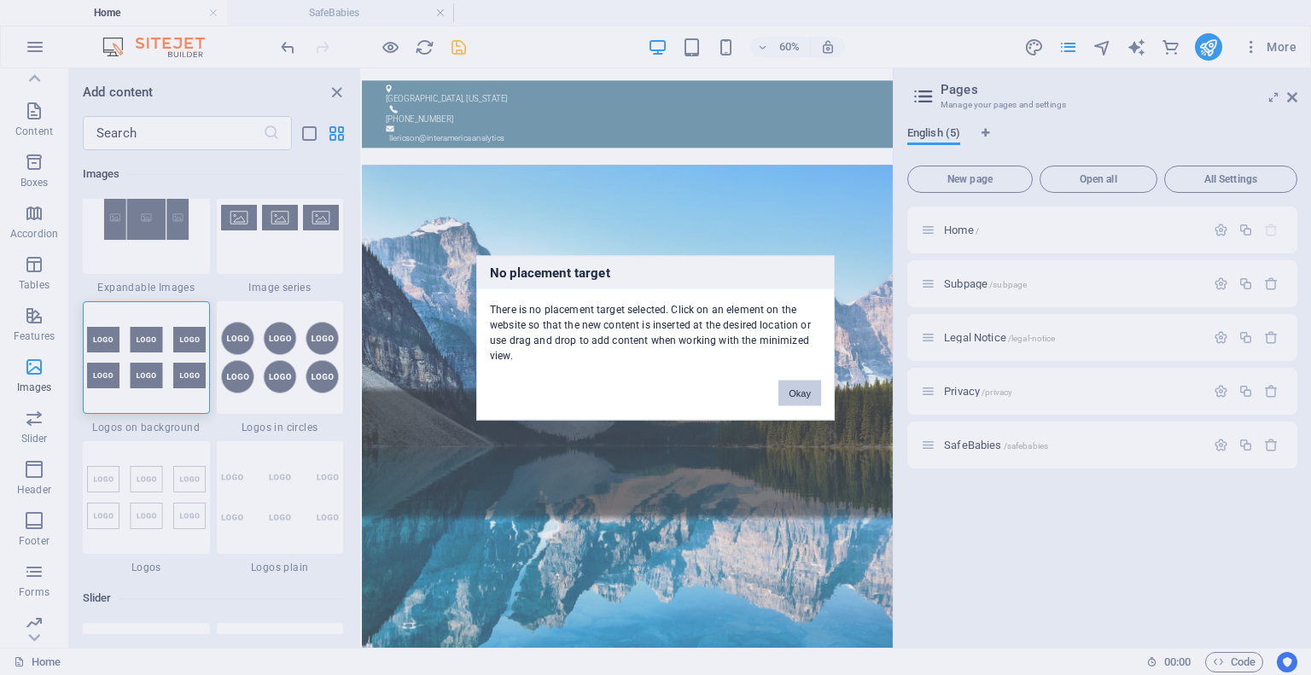
click at [794, 395] on button "Okay" at bounding box center [799, 393] width 43 height 26
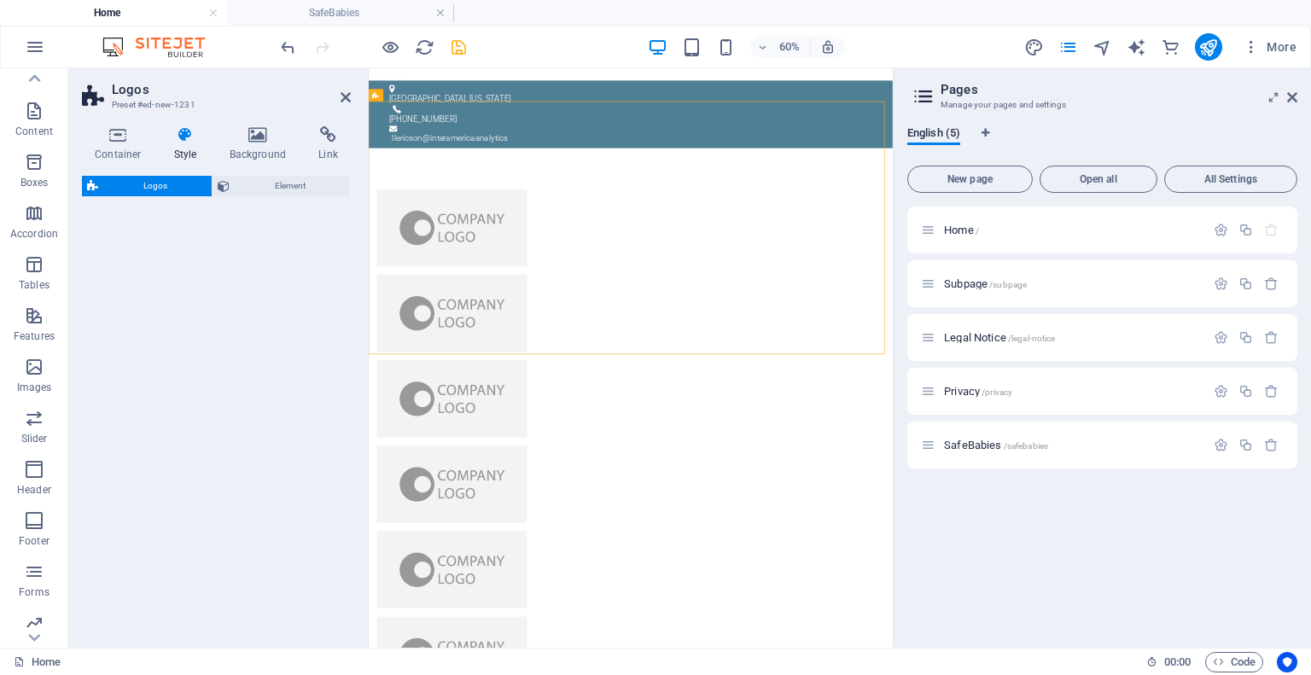
select select "rem"
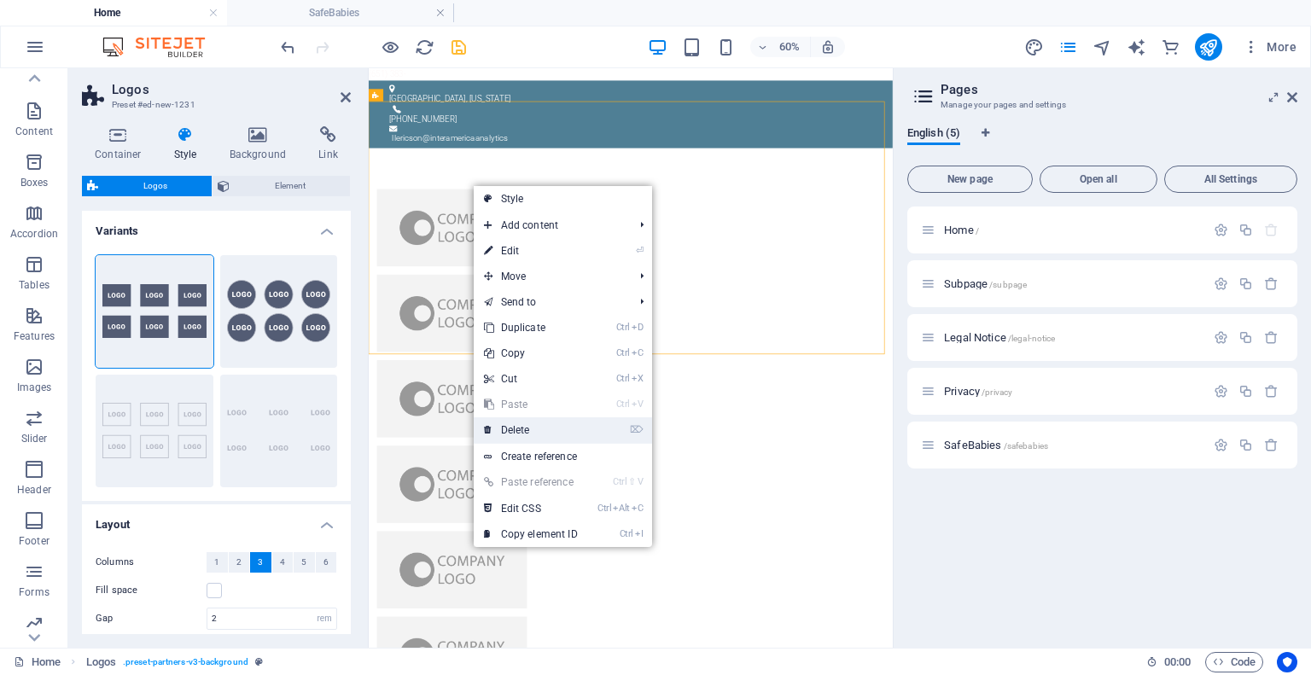
click at [523, 426] on link "⌦ Delete" at bounding box center [531, 430] width 114 height 26
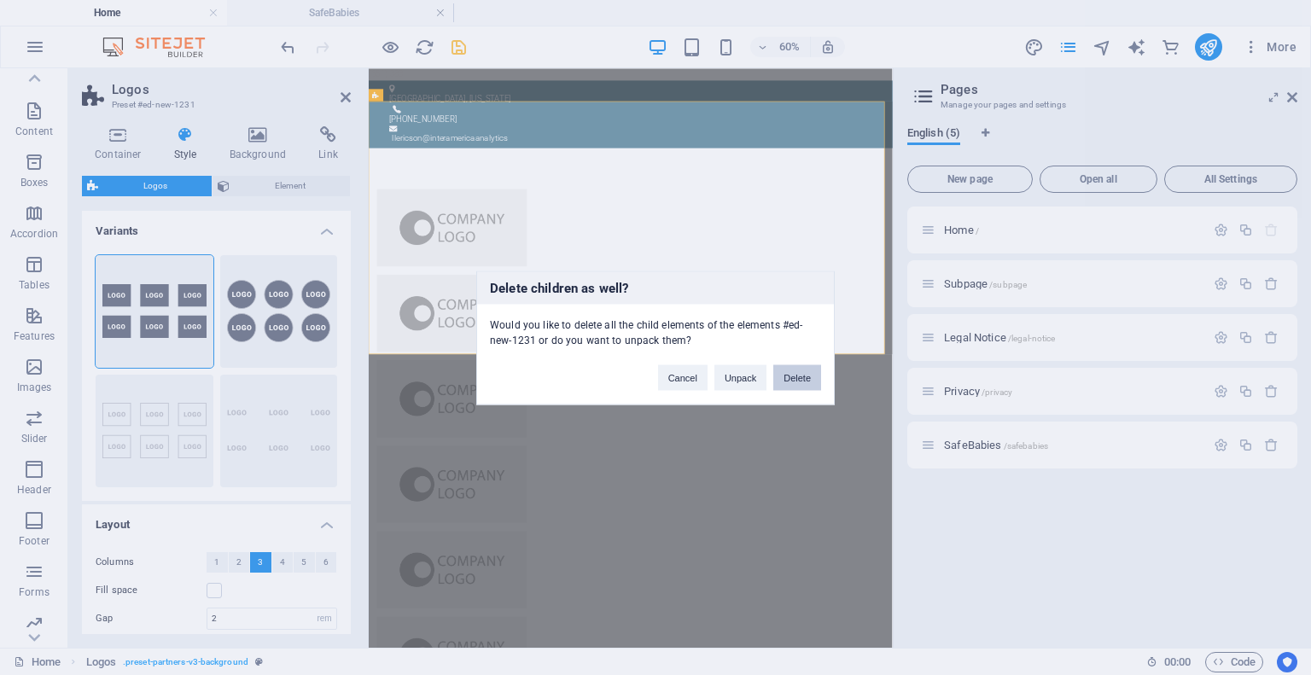
click at [806, 376] on button "Delete" at bounding box center [797, 377] width 48 height 26
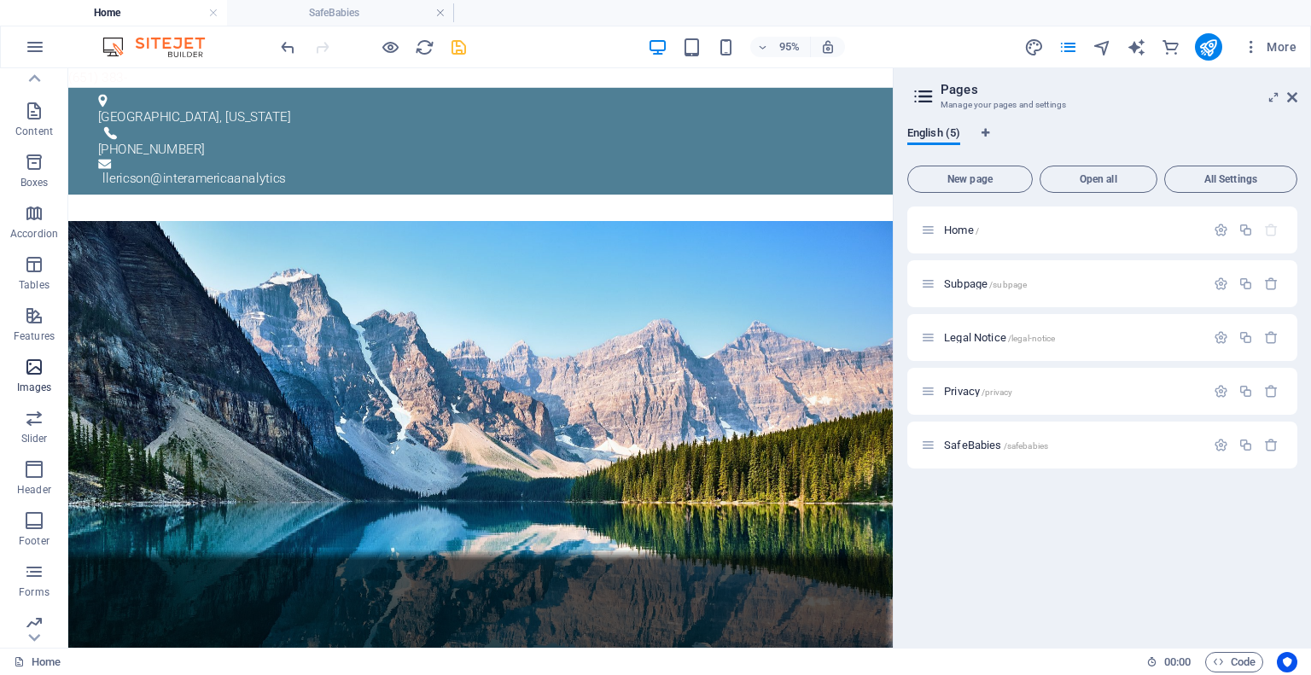
click at [32, 379] on span "Images" at bounding box center [34, 377] width 68 height 41
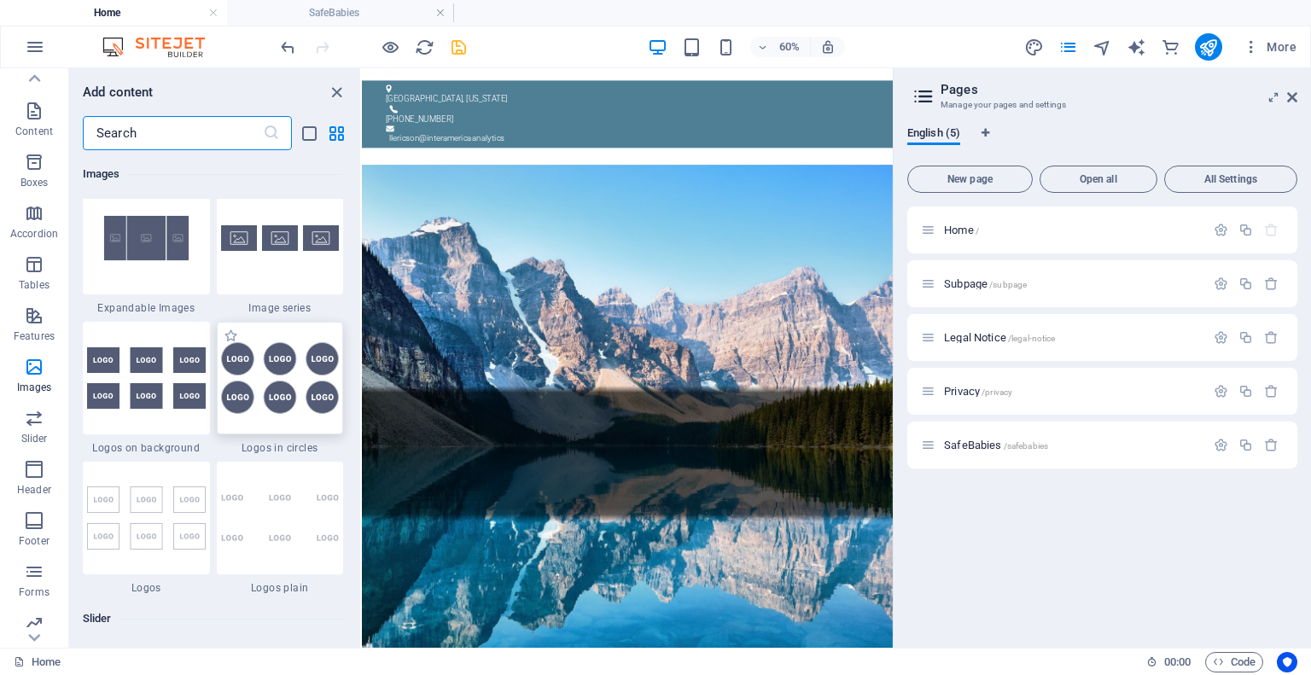
scroll to position [9337, 0]
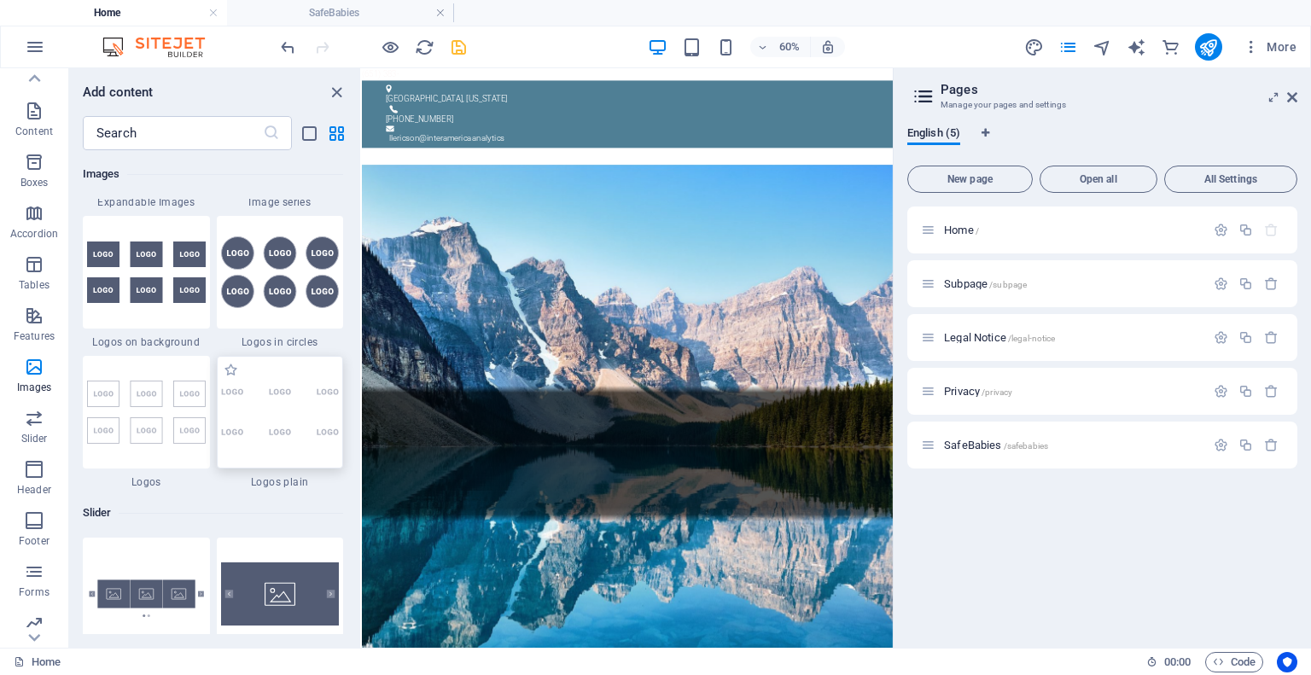
click at [231, 397] on img at bounding box center [280, 412] width 119 height 50
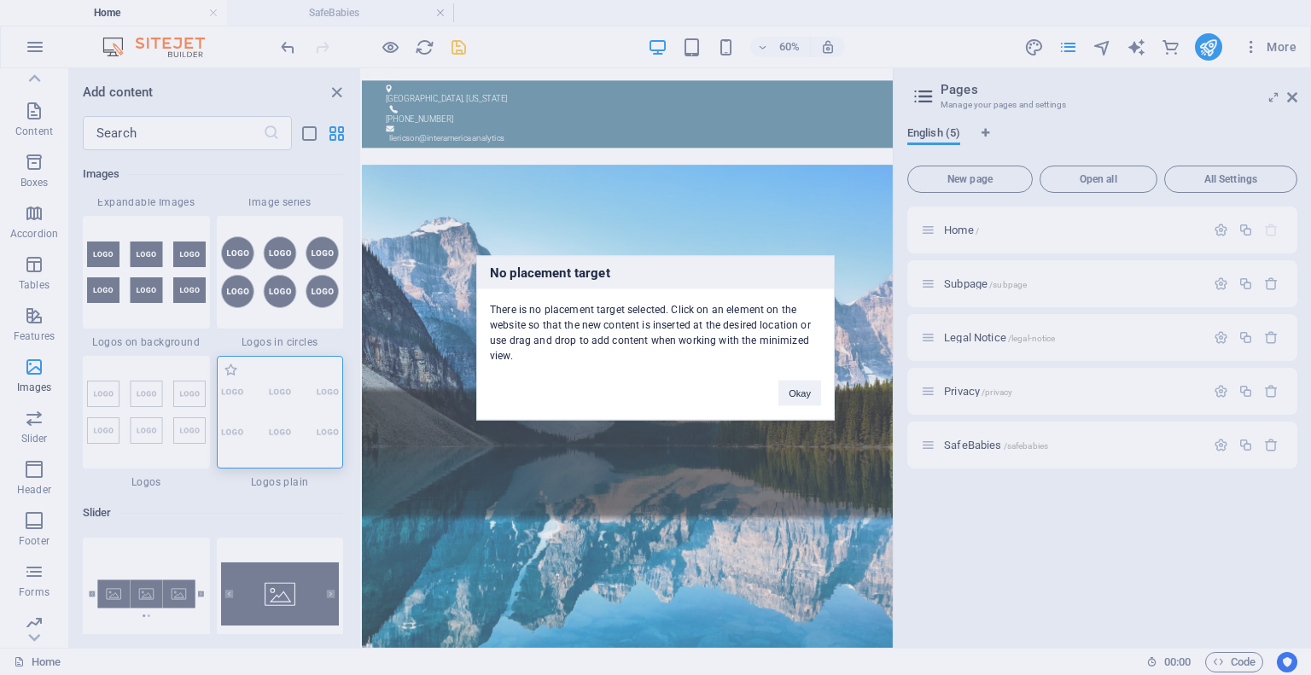
click at [231, 397] on div "No placement target There is no placement target selected. Click on an element …" at bounding box center [655, 337] width 1311 height 675
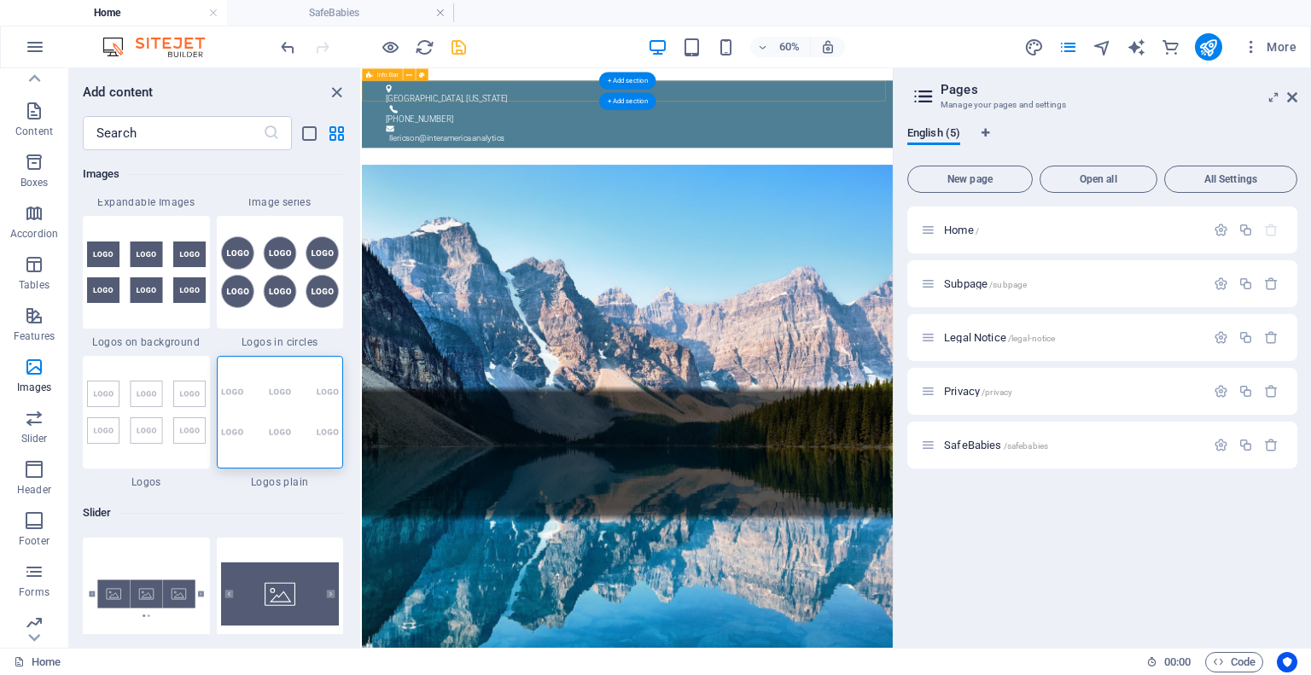
click at [532, 108] on div "[GEOGRAPHIC_DATA], [US_STATE] [PHONE_NUMBER] l lericson@interamericaanalytics" at bounding box center [804, 145] width 885 height 113
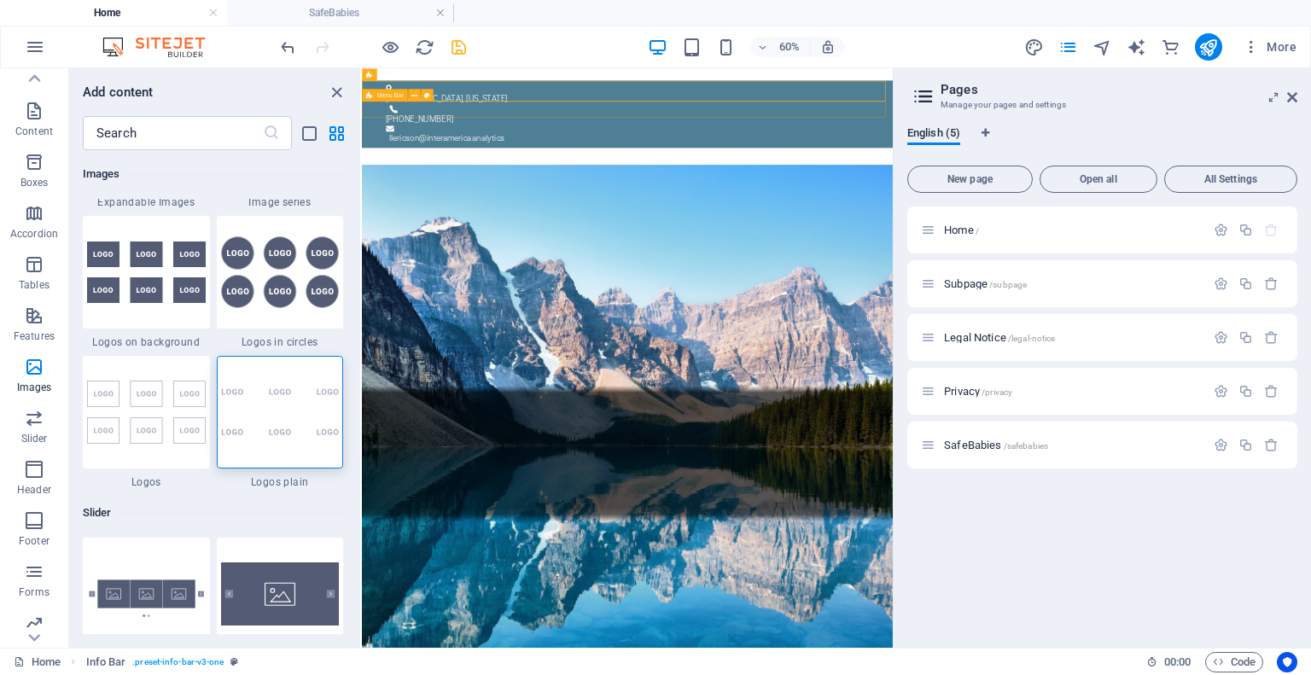
click at [510, 201] on div at bounding box center [804, 214] width 885 height 27
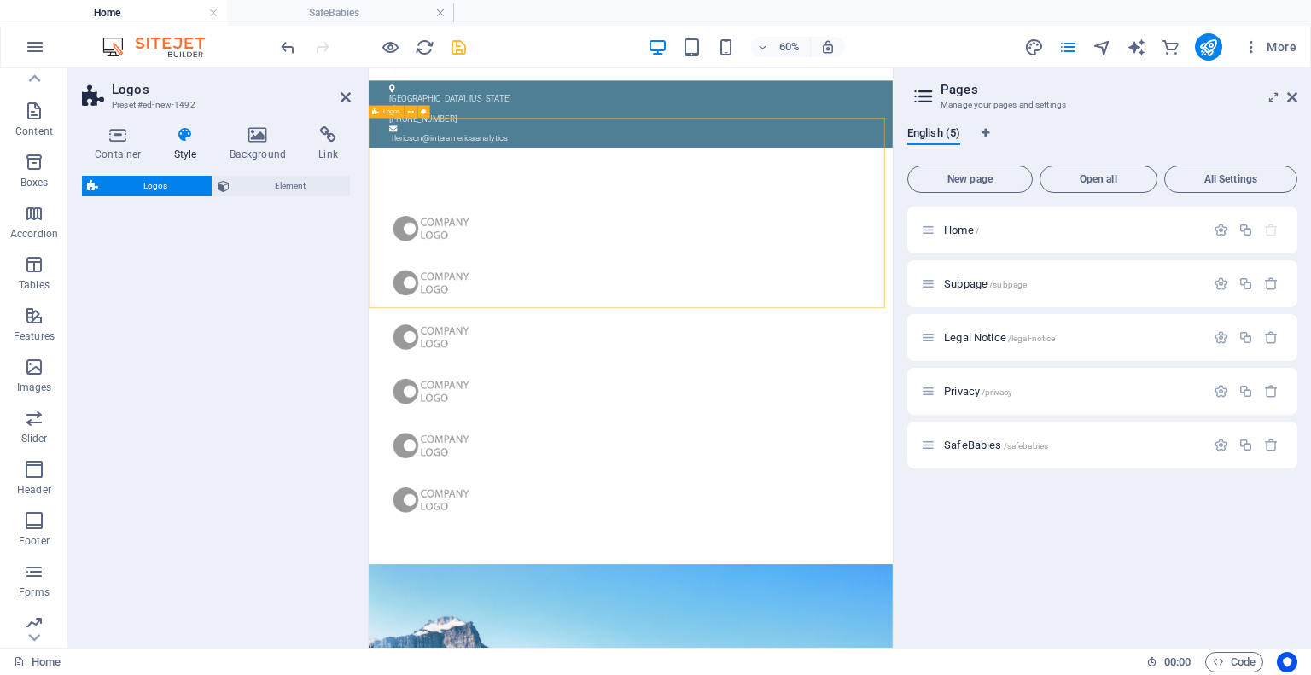
select select "rem"
select select "preset-partners-v3-plain"
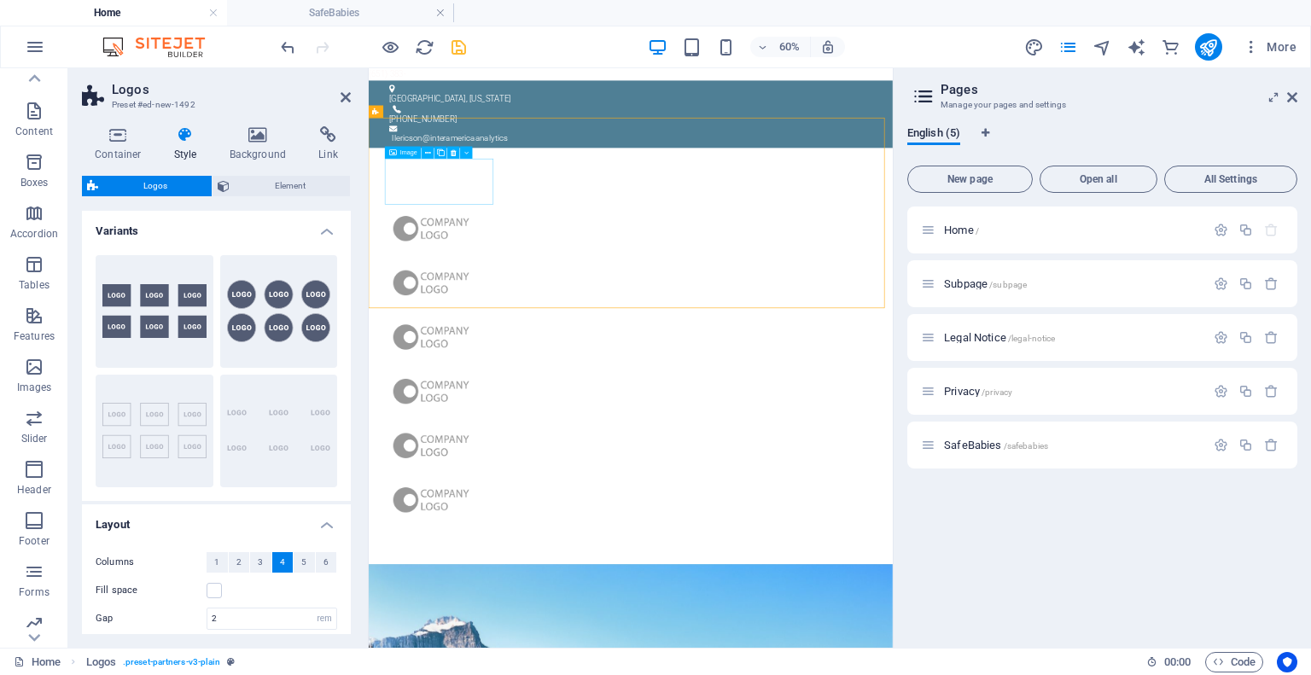
click at [403, 157] on div "Image" at bounding box center [403, 152] width 37 height 12
click at [406, 153] on span "Image" at bounding box center [408, 152] width 17 height 6
click at [426, 150] on icon at bounding box center [429, 152] width 6 height 11
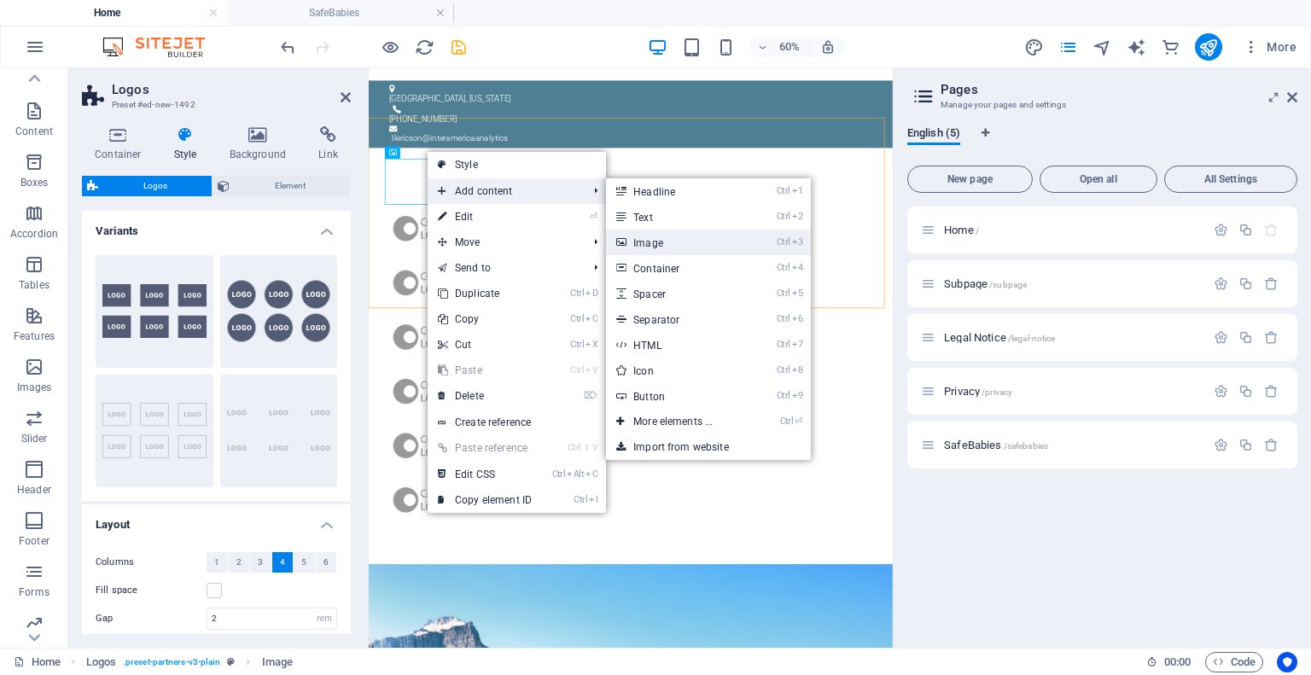
click at [643, 242] on link "Ctrl 3 Image" at bounding box center [676, 243] width 141 height 26
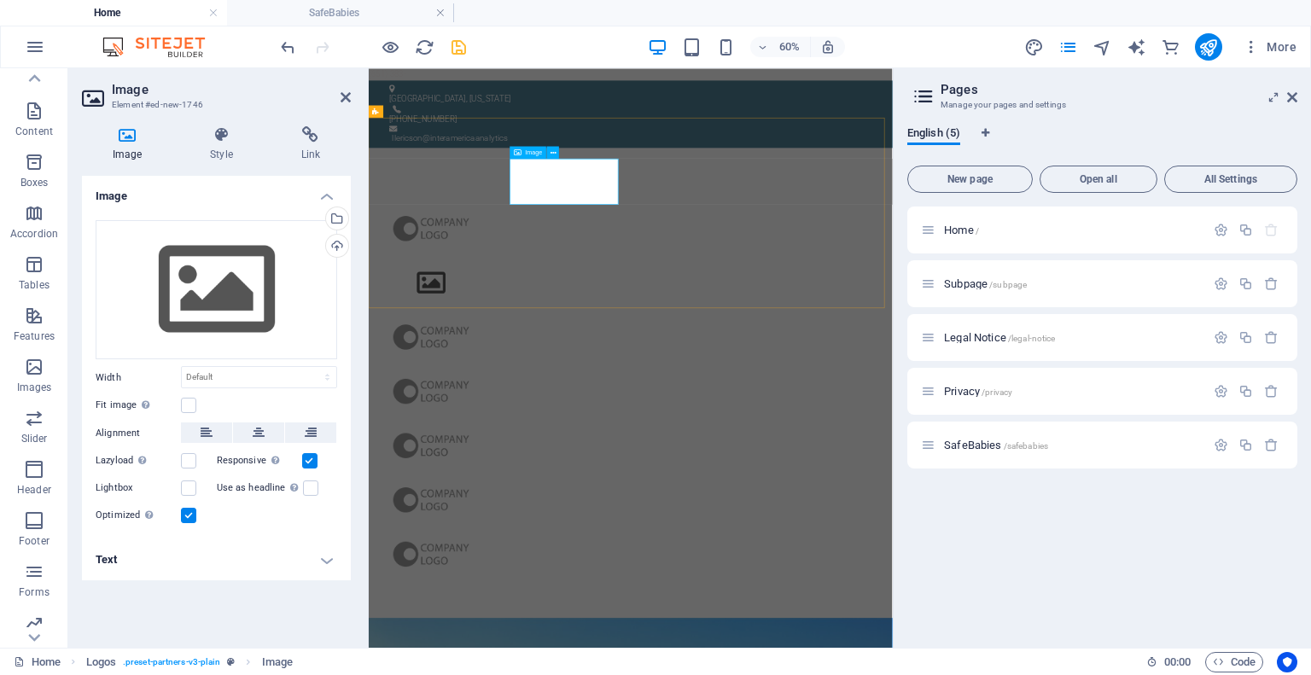
click at [563, 387] on figure at bounding box center [472, 425] width 181 height 77
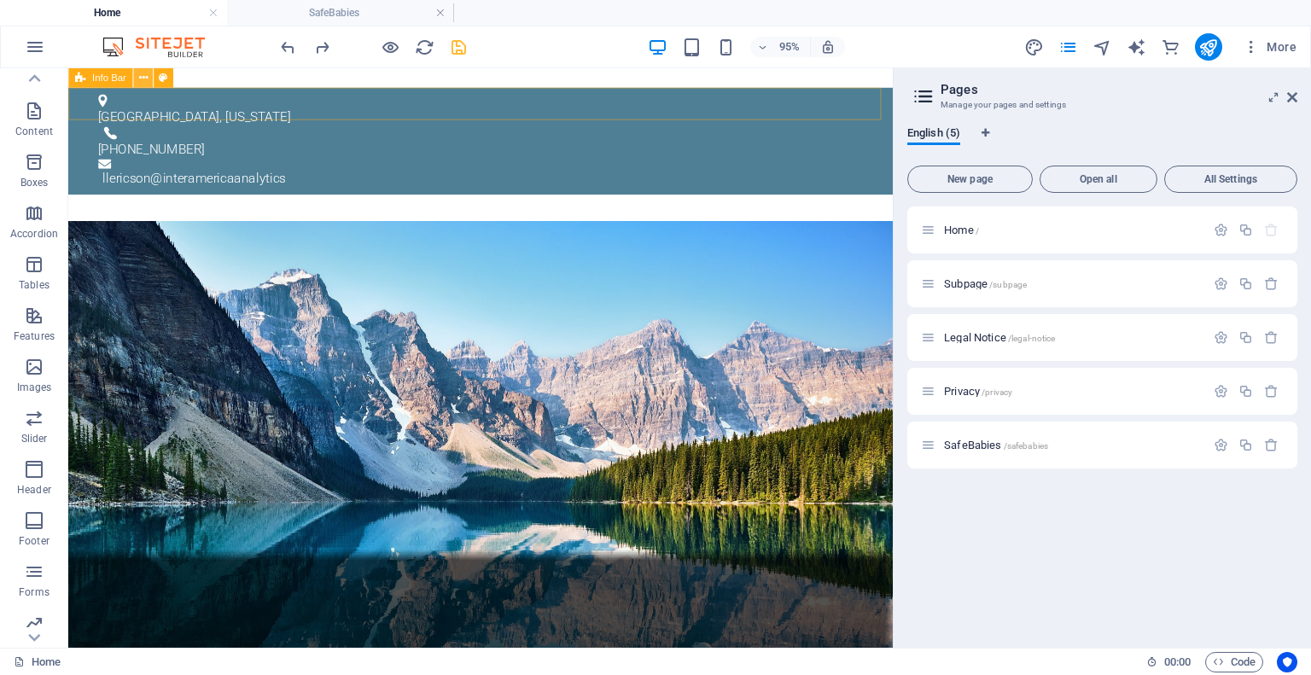
click at [138, 79] on icon at bounding box center [142, 77] width 9 height 17
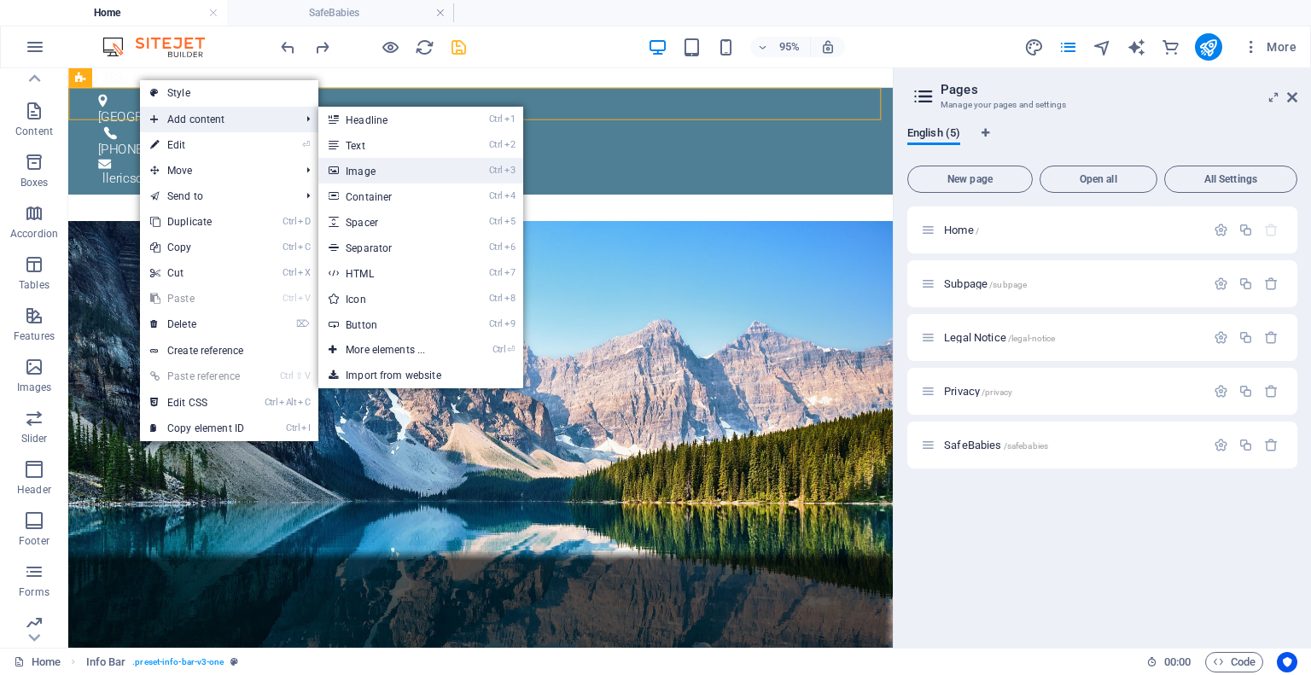
click at [359, 168] on link "Ctrl 3 Image" at bounding box center [388, 171] width 141 height 26
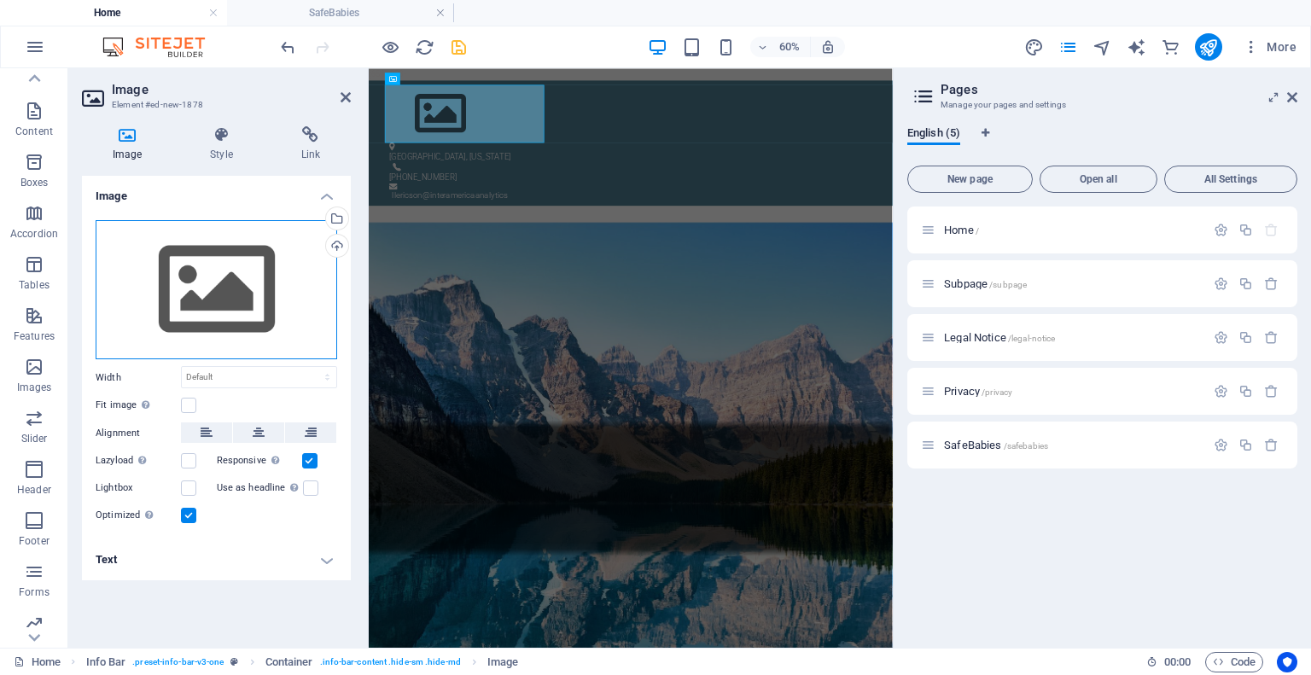
drag, startPoint x: 220, startPoint y: 298, endPoint x: 293, endPoint y: 341, distance: 84.2
click at [293, 341] on div "Drag files here, click to choose files or select files from Files or our free s…" at bounding box center [217, 290] width 242 height 140
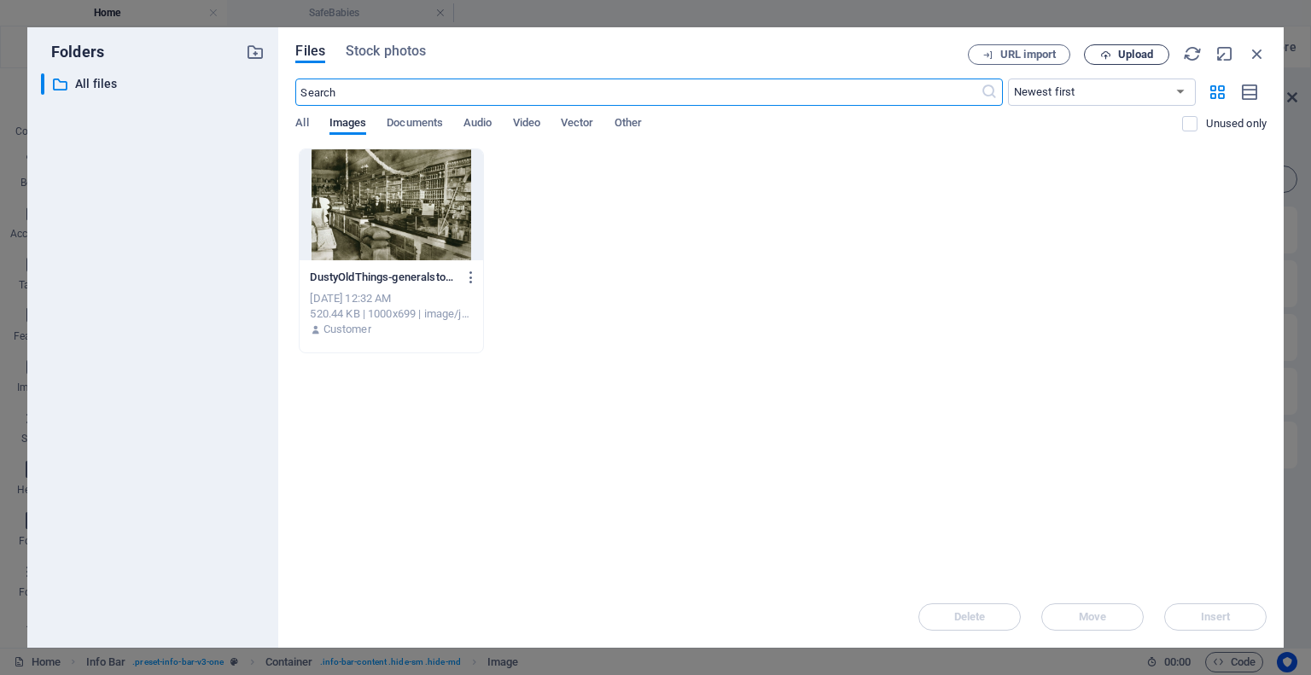
click at [1116, 52] on span "Upload" at bounding box center [1127, 55] width 70 height 11
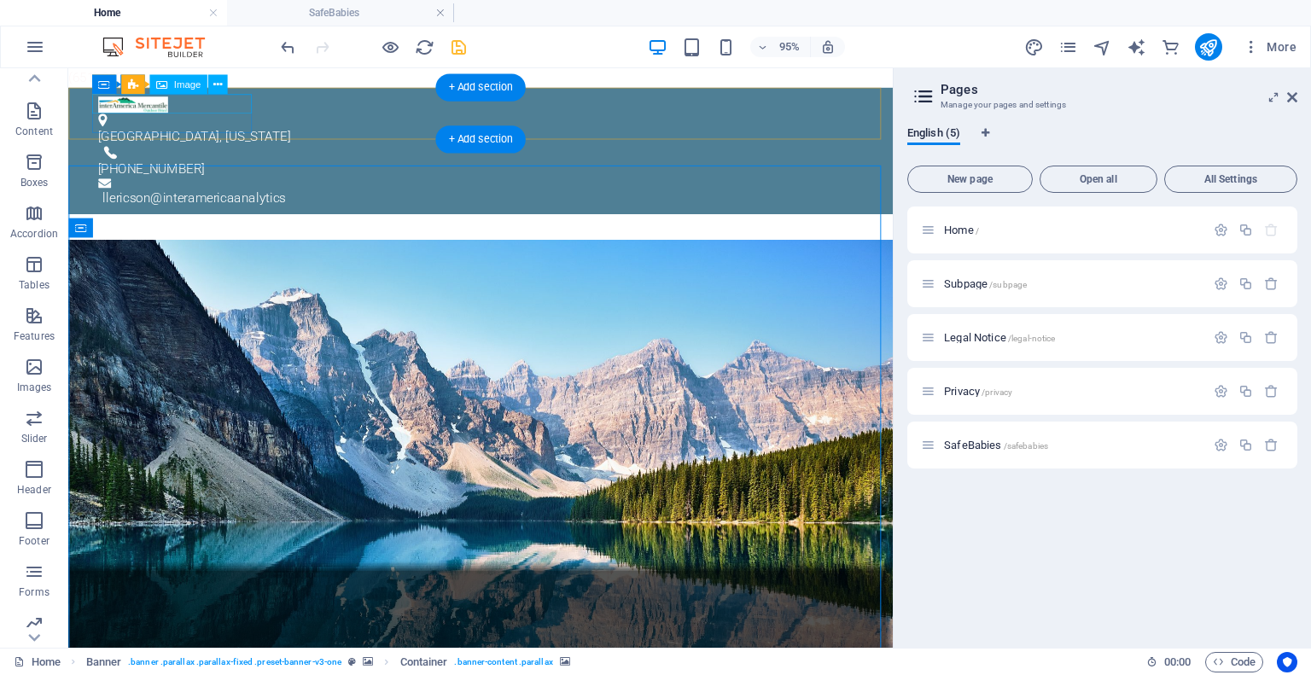
click at [122, 109] on figure at bounding box center [496, 106] width 792 height 20
click at [136, 104] on figure at bounding box center [496, 106] width 792 height 20
drag, startPoint x: 136, startPoint y: 104, endPoint x: 172, endPoint y: 112, distance: 37.5
click at [172, 112] on figure at bounding box center [496, 106] width 792 height 20
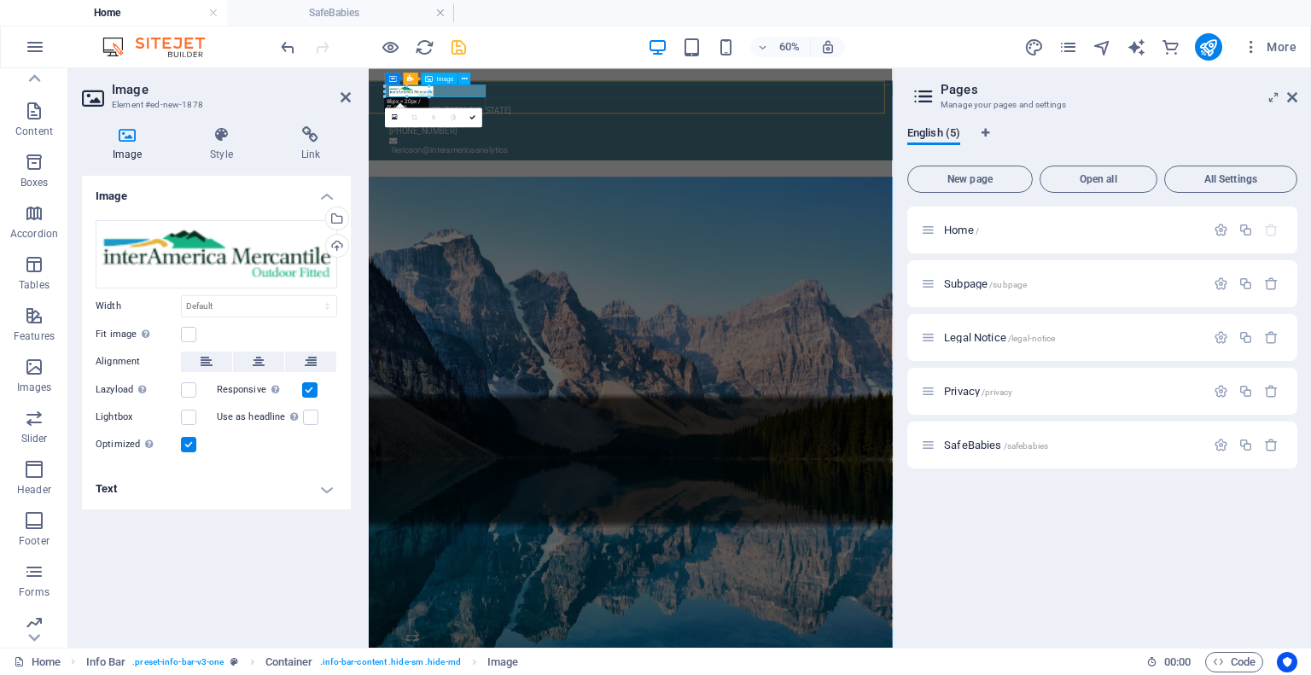
click at [516, 103] on figure at bounding box center [799, 106] width 792 height 20
click at [352, 100] on aside "Image Element #ed-new-1878 Image Style Link Image Drag files here, click to cho…" at bounding box center [218, 358] width 300 height 580
click at [341, 100] on icon at bounding box center [346, 97] width 10 height 14
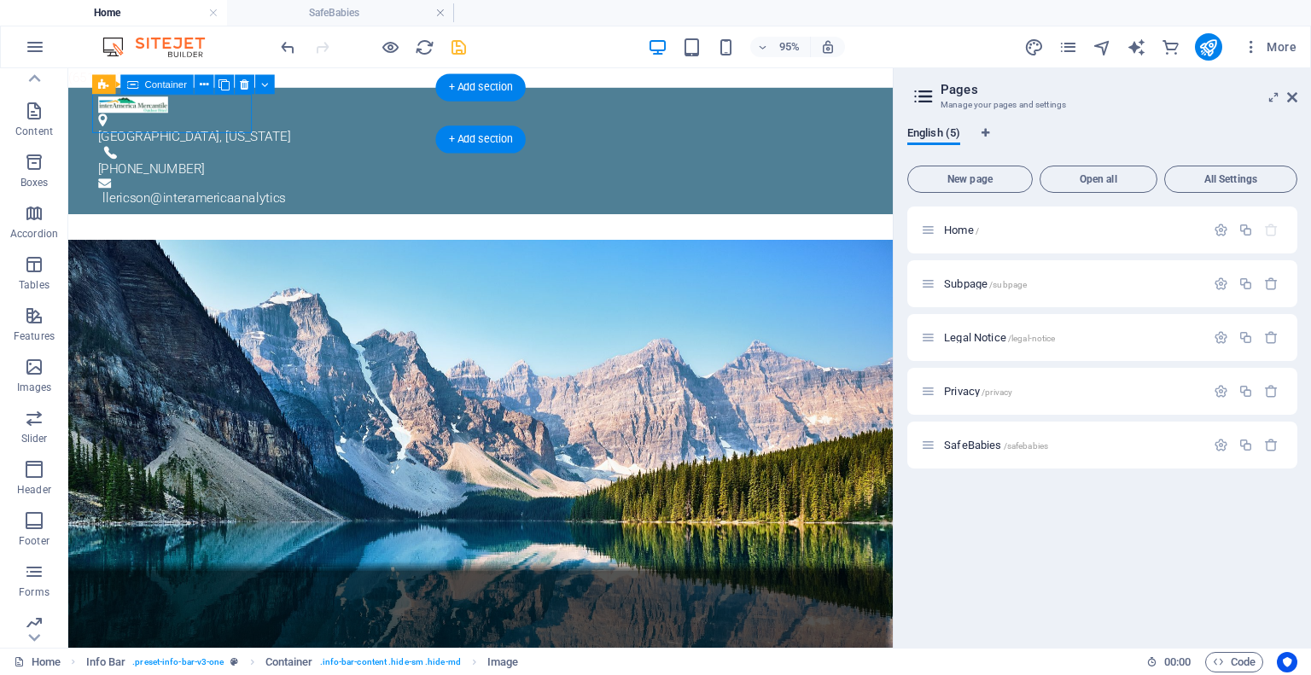
click at [211, 121] on div "[GEOGRAPHIC_DATA], [US_STATE]" at bounding box center [496, 123] width 792 height 55
click at [172, 130] on div "[GEOGRAPHIC_DATA], [US_STATE]" at bounding box center [496, 140] width 792 height 20
click at [104, 125] on figure at bounding box center [496, 123] width 792 height 14
click at [100, 126] on figure at bounding box center [496, 123] width 792 height 14
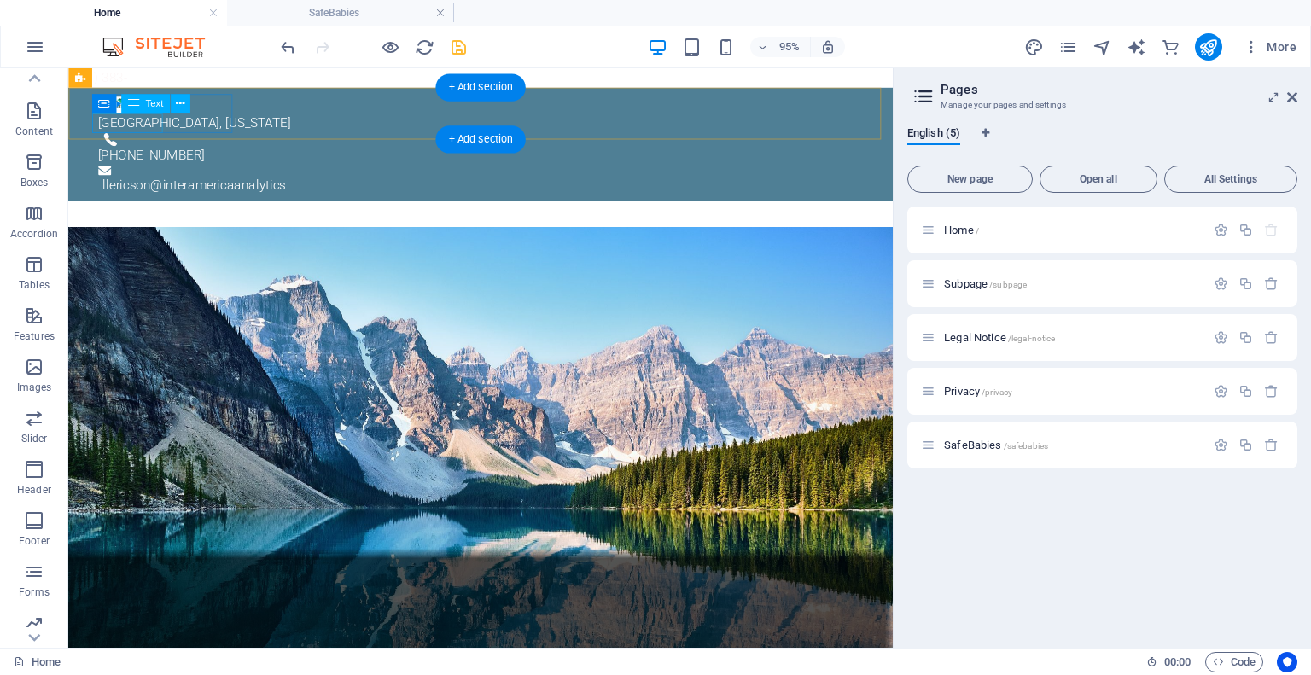
click at [121, 126] on div "[GEOGRAPHIC_DATA], [US_STATE]" at bounding box center [496, 126] width 792 height 20
click at [150, 124] on div "[GEOGRAPHIC_DATA], [US_STATE]" at bounding box center [496, 126] width 792 height 20
click at [160, 125] on div "[GEOGRAPHIC_DATA], [US_STATE]" at bounding box center [496, 126] width 792 height 20
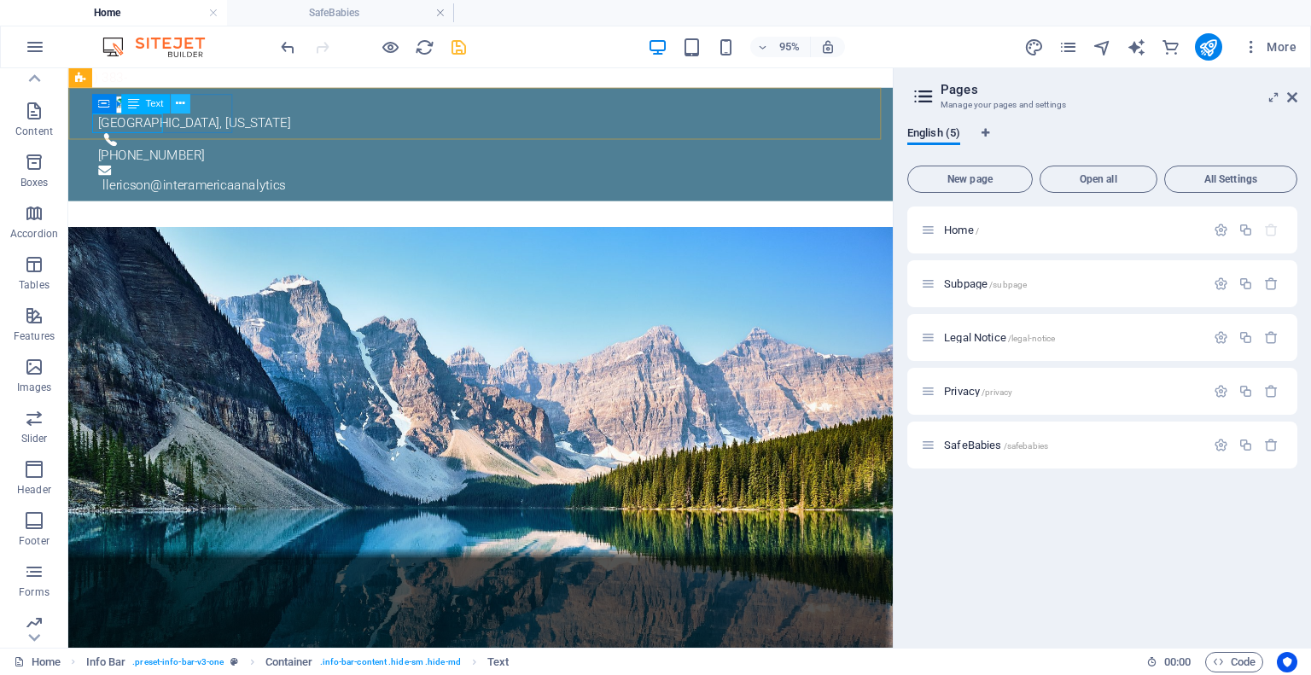
click at [181, 103] on icon at bounding box center [180, 104] width 9 height 17
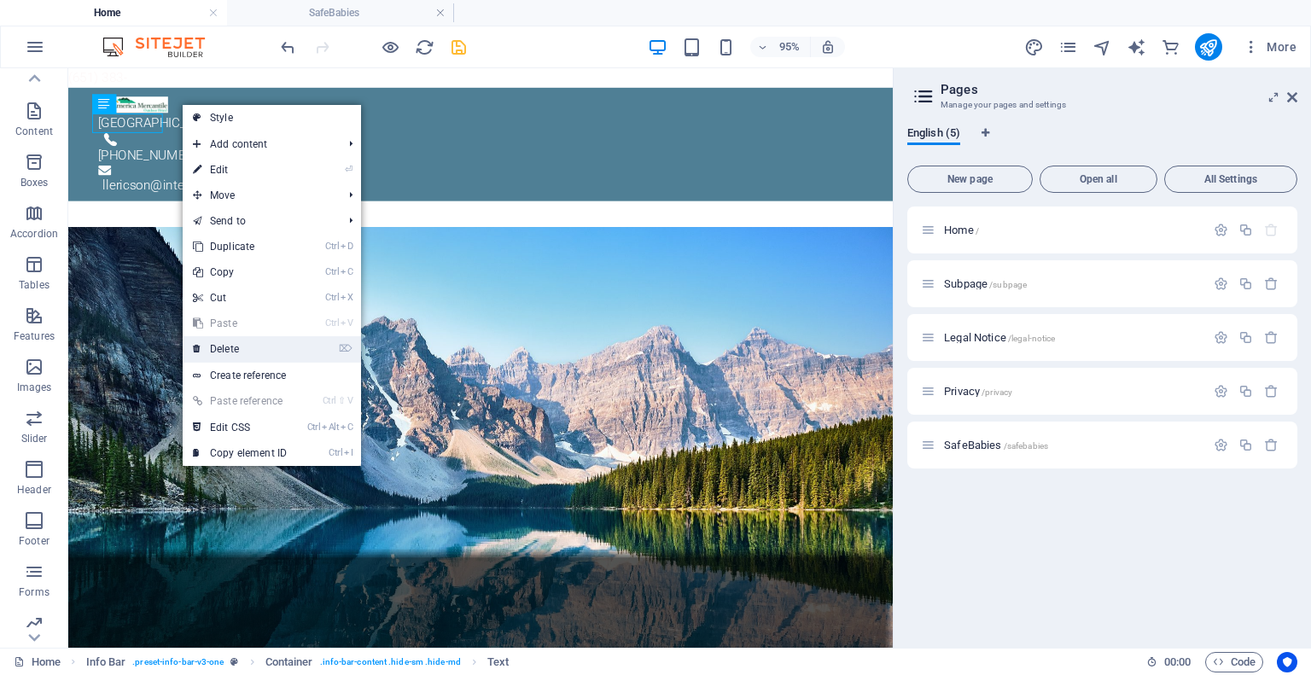
click at [201, 339] on icon at bounding box center [197, 349] width 9 height 26
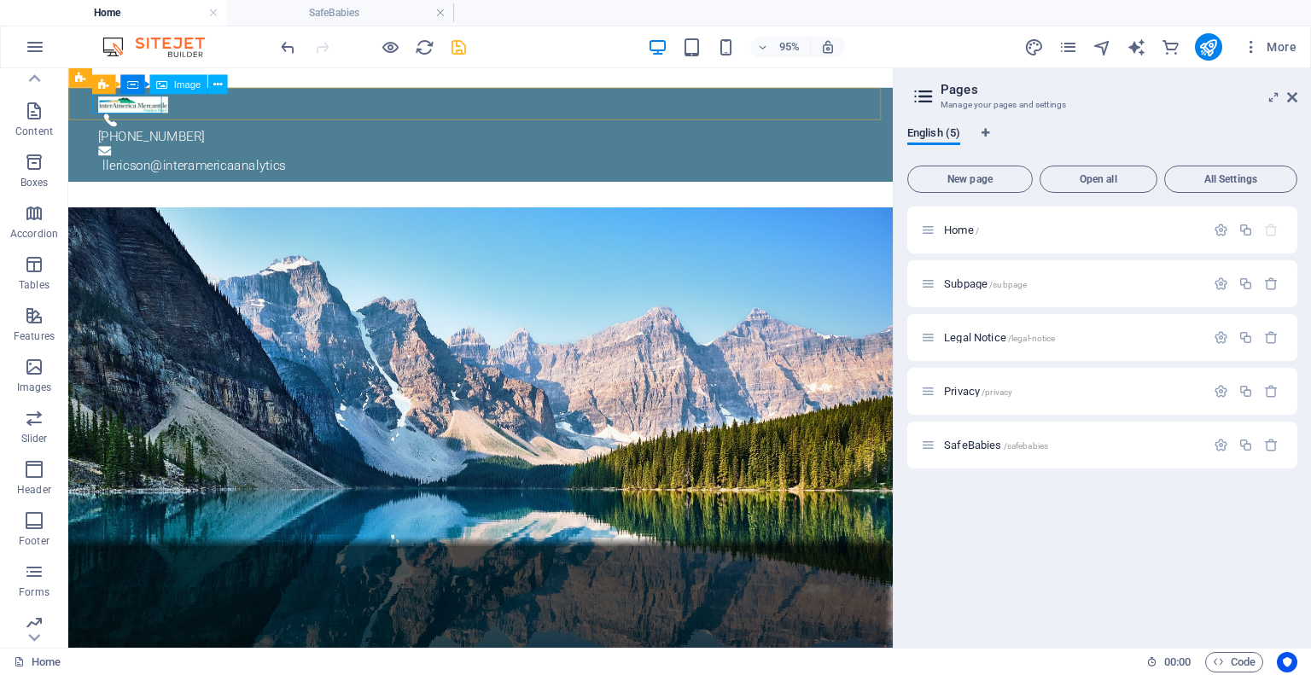
click at [169, 90] on div "Image" at bounding box center [178, 85] width 58 height 20
click at [182, 85] on span "Image" at bounding box center [186, 83] width 27 height 9
click at [180, 83] on span "Image" at bounding box center [186, 83] width 27 height 9
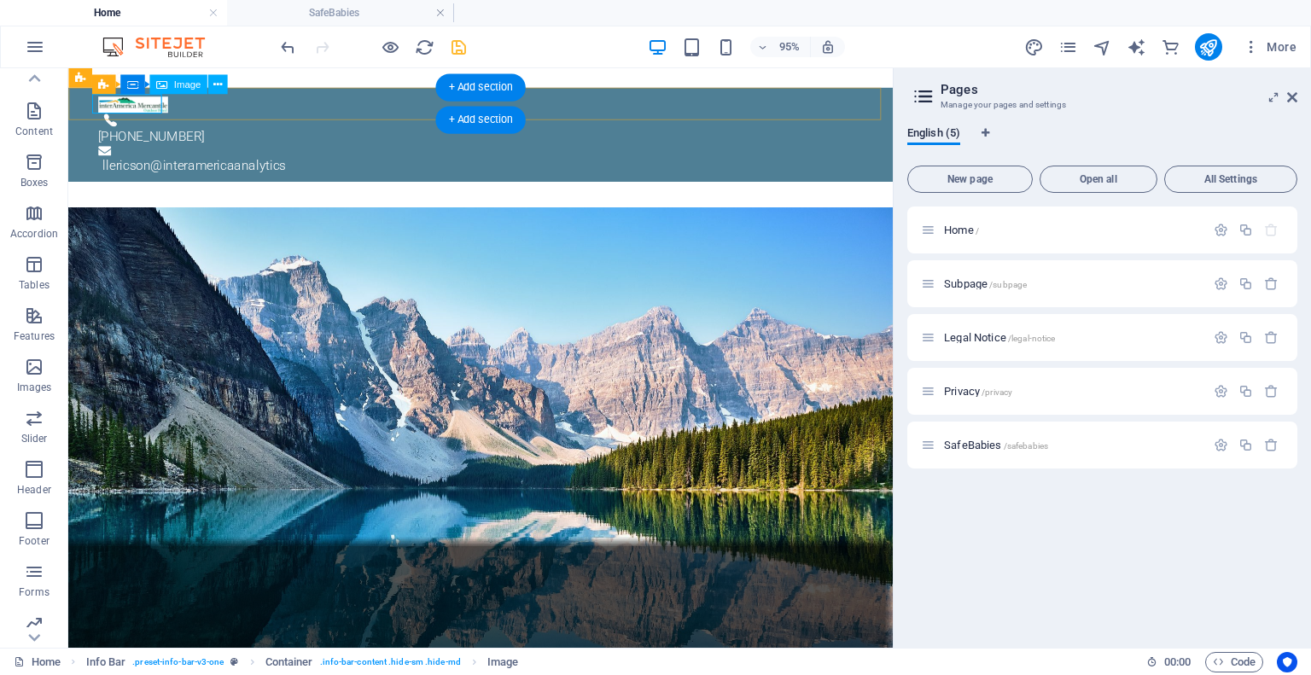
click at [123, 109] on figure at bounding box center [496, 106] width 792 height 20
click at [139, 87] on div "Container" at bounding box center [156, 85] width 73 height 20
click at [145, 88] on span "Container" at bounding box center [165, 83] width 42 height 9
click at [133, 111] on figure at bounding box center [496, 106] width 792 height 20
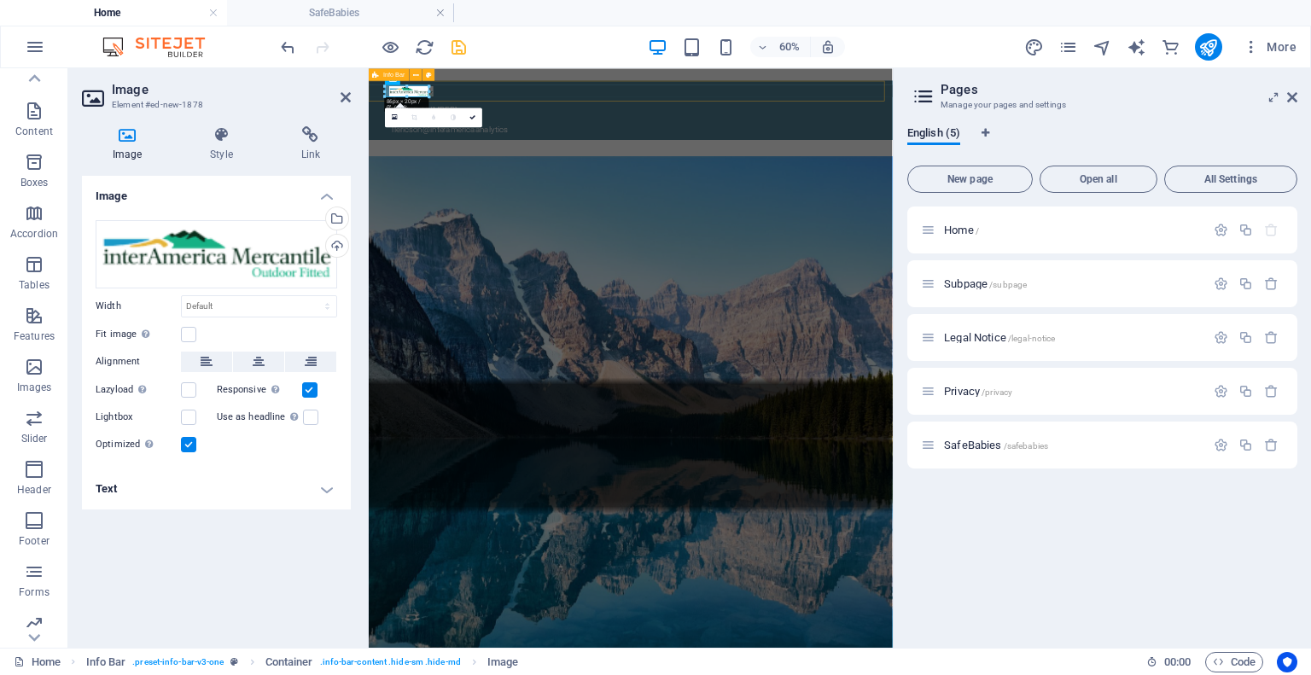
click at [585, 98] on div "[PHONE_NUMBER] l lericson@interamericaanalytics" at bounding box center [805, 138] width 873 height 99
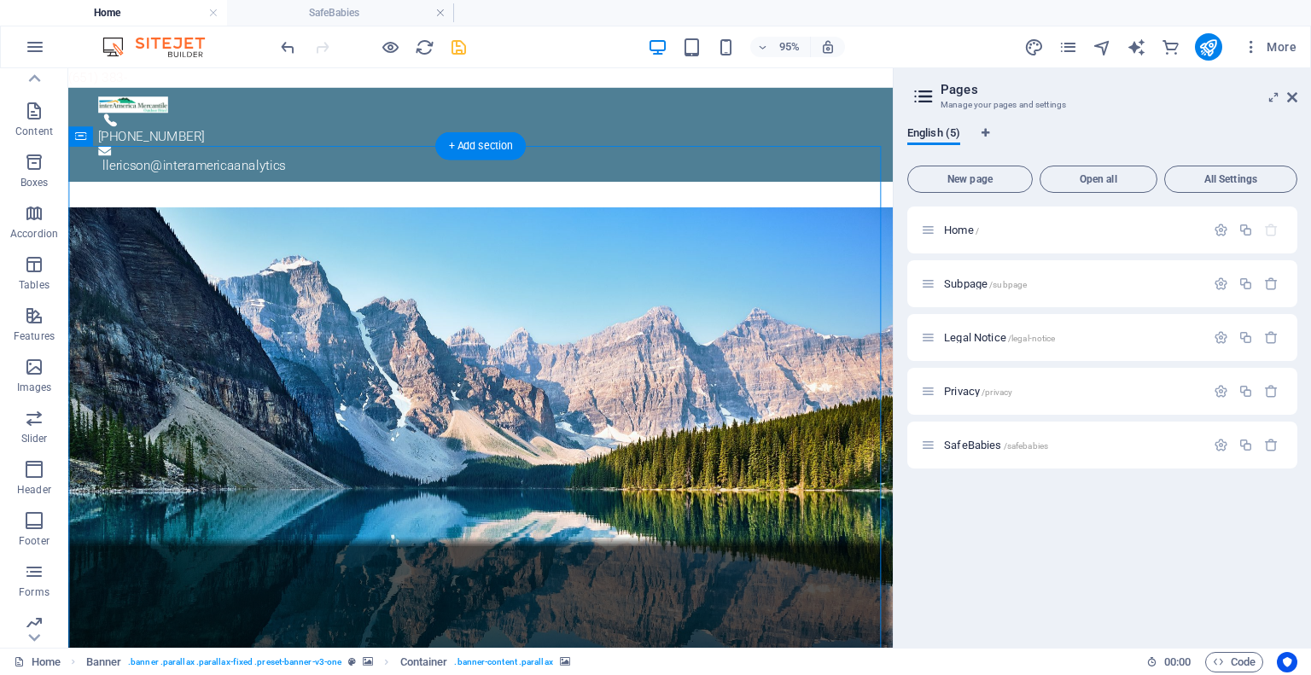
click at [215, 88] on icon at bounding box center [217, 84] width 9 height 17
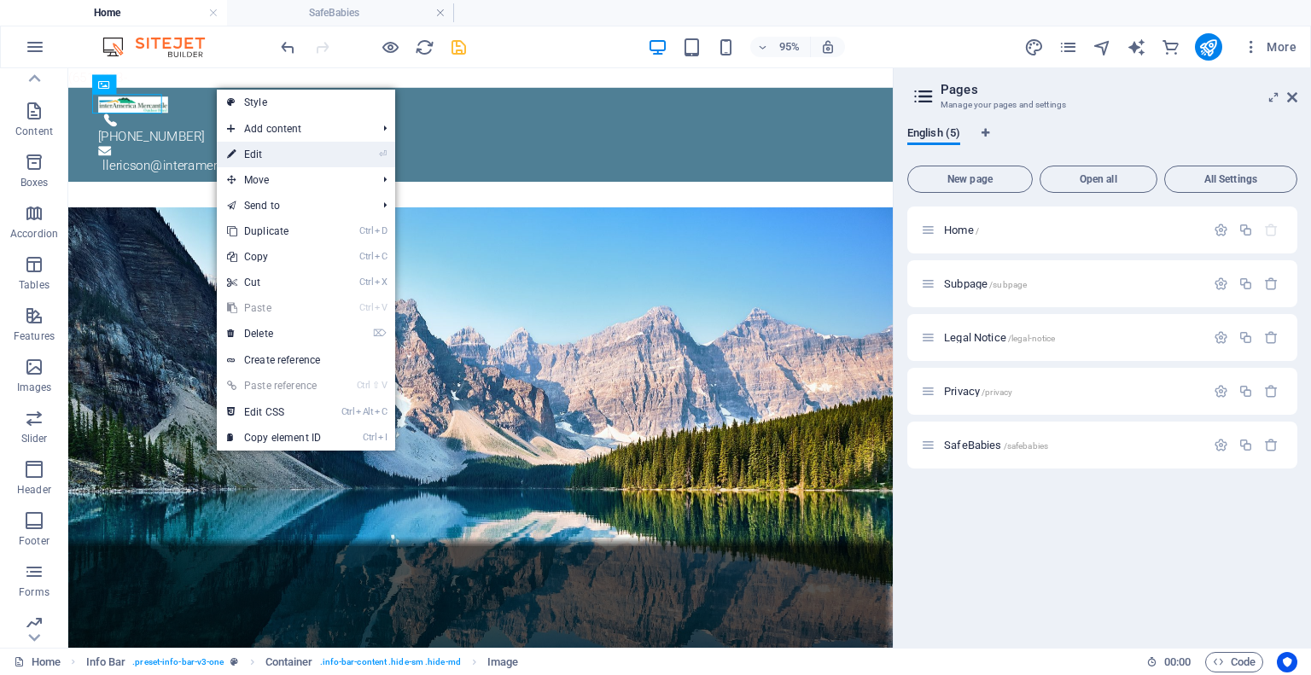
click at [259, 150] on link "⏎ Edit" at bounding box center [274, 155] width 114 height 26
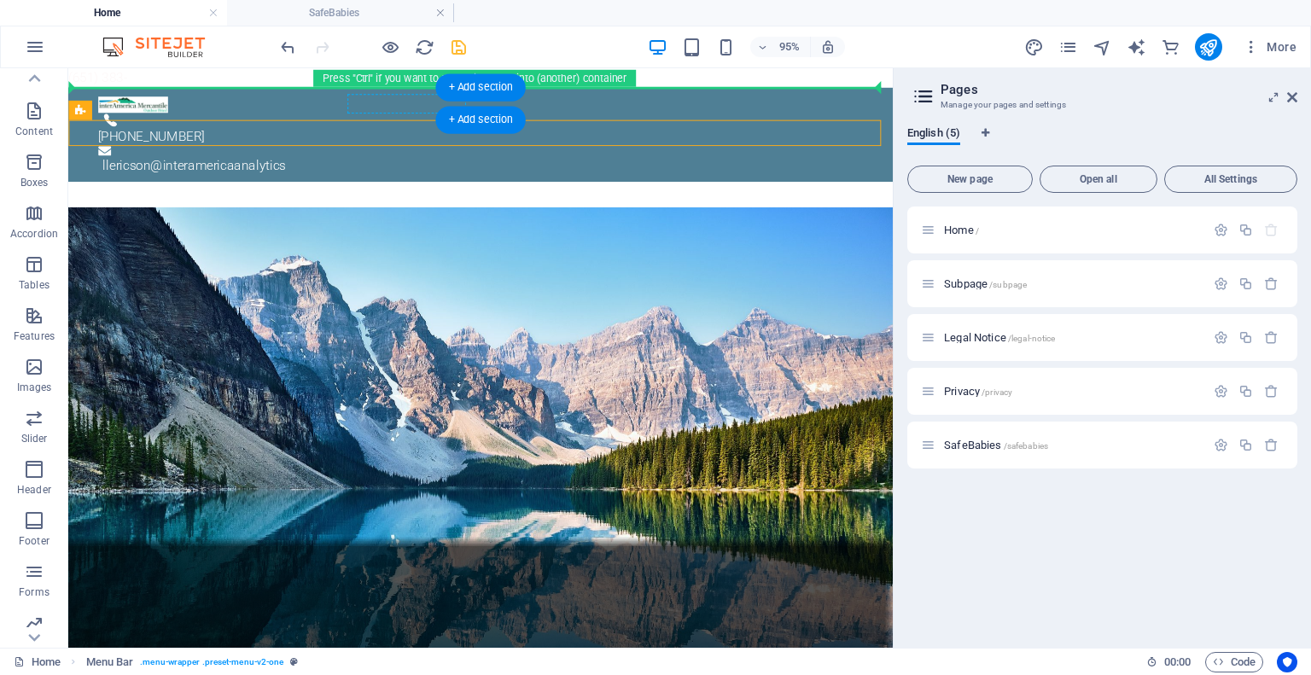
drag, startPoint x: 183, startPoint y: 124, endPoint x: 457, endPoint y: 105, distance: 274.6
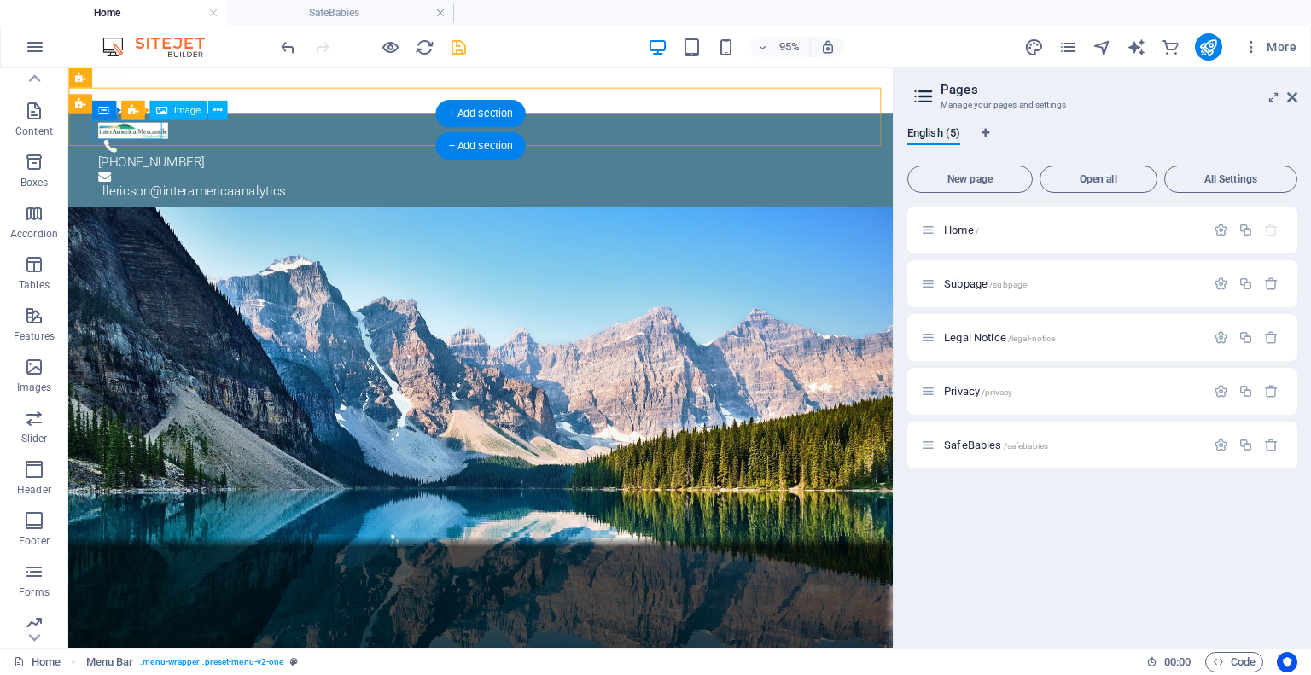
click at [155, 128] on figure at bounding box center [496, 133] width 792 height 20
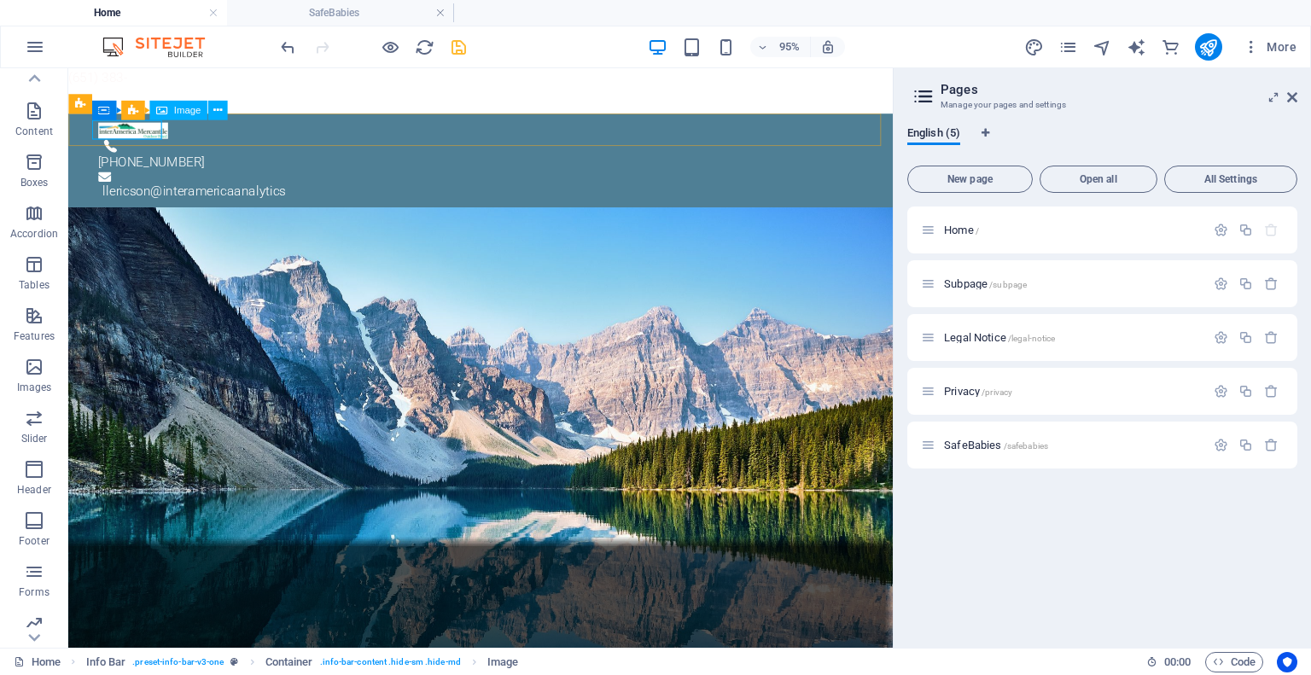
click at [167, 112] on div "Image" at bounding box center [178, 111] width 58 height 20
click at [213, 112] on icon at bounding box center [217, 110] width 9 height 17
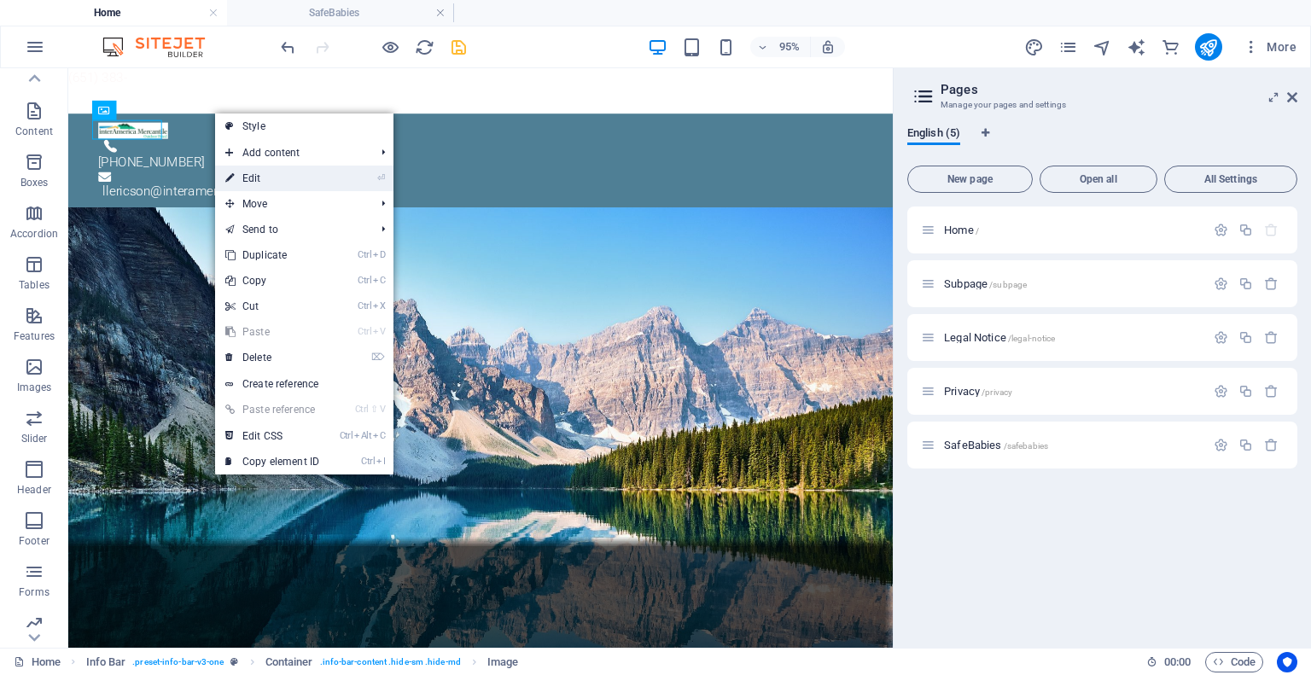
click at [241, 180] on link "⏎ Edit" at bounding box center [272, 179] width 114 height 26
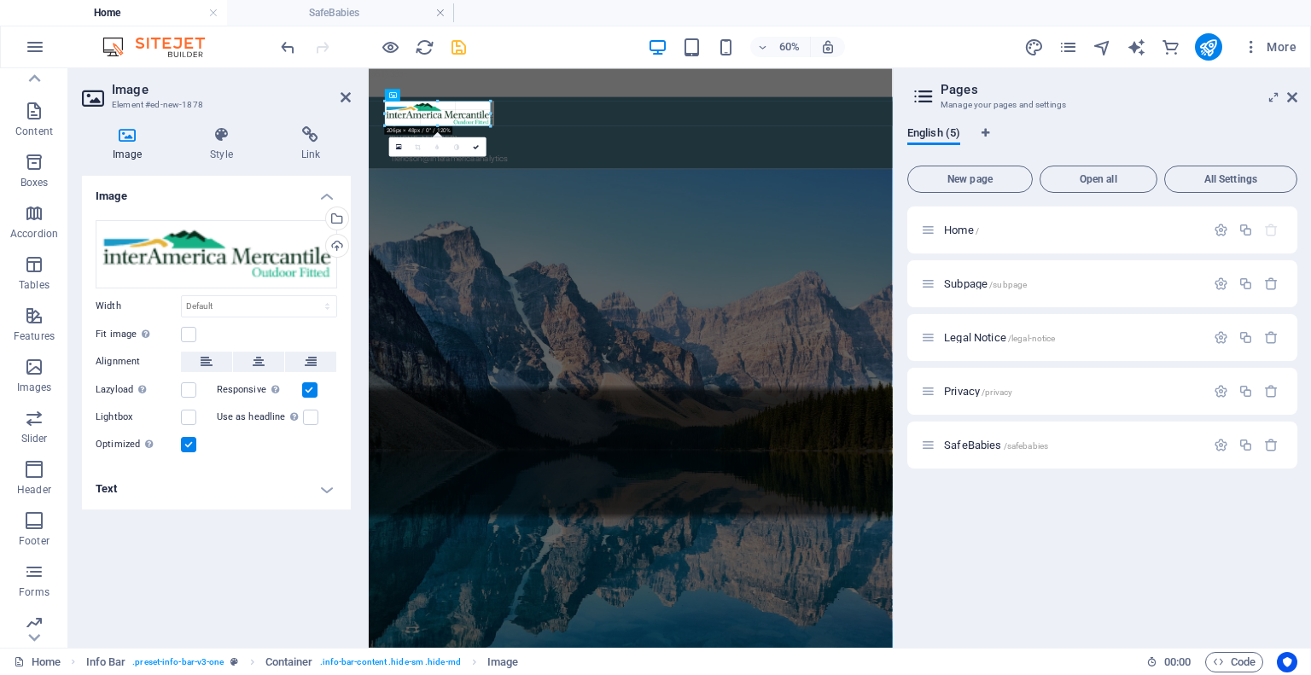
drag, startPoint x: 430, startPoint y: 112, endPoint x: 446, endPoint y: 137, distance: 30.3
type input "206"
select select "px"
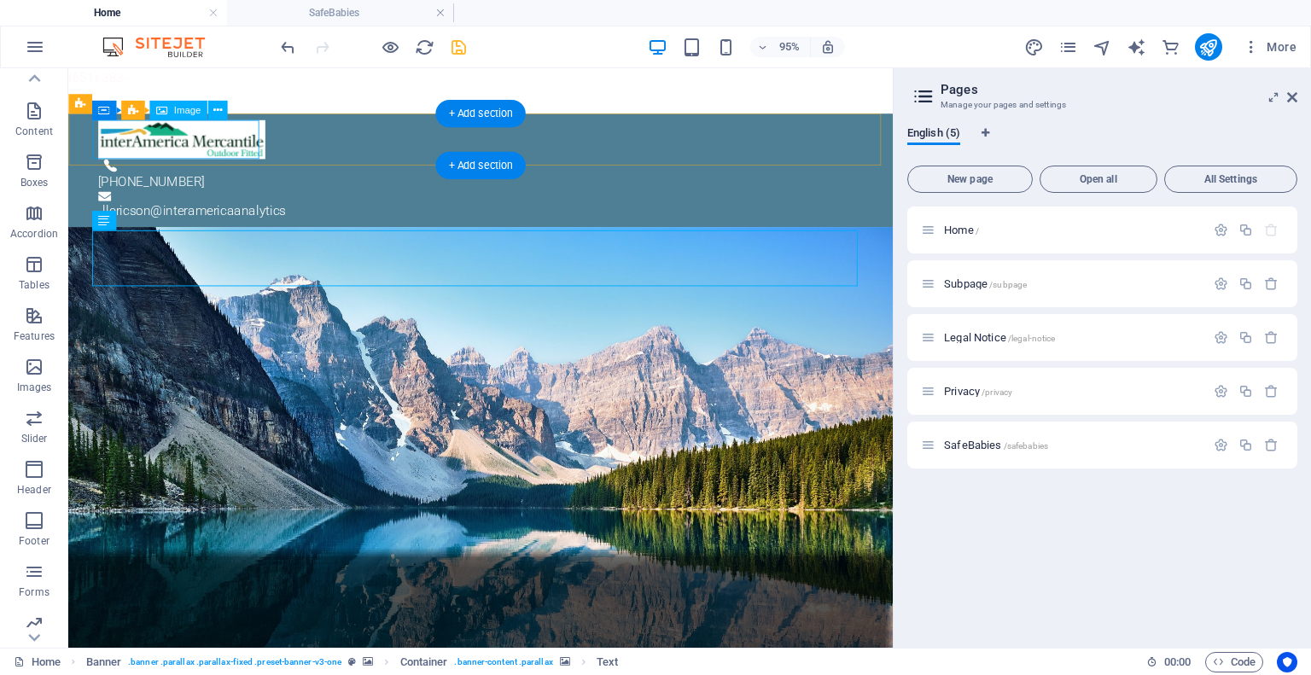
click at [228, 133] on figure at bounding box center [496, 143] width 792 height 41
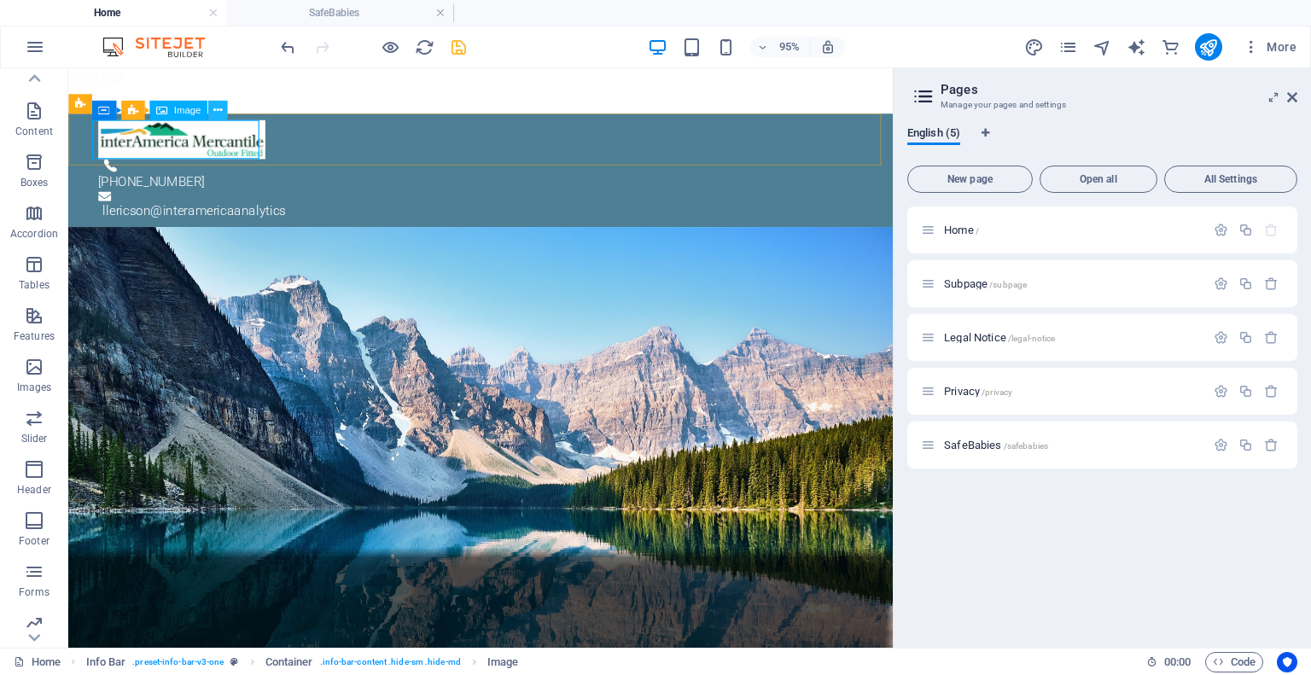
click at [224, 110] on button at bounding box center [218, 111] width 20 height 20
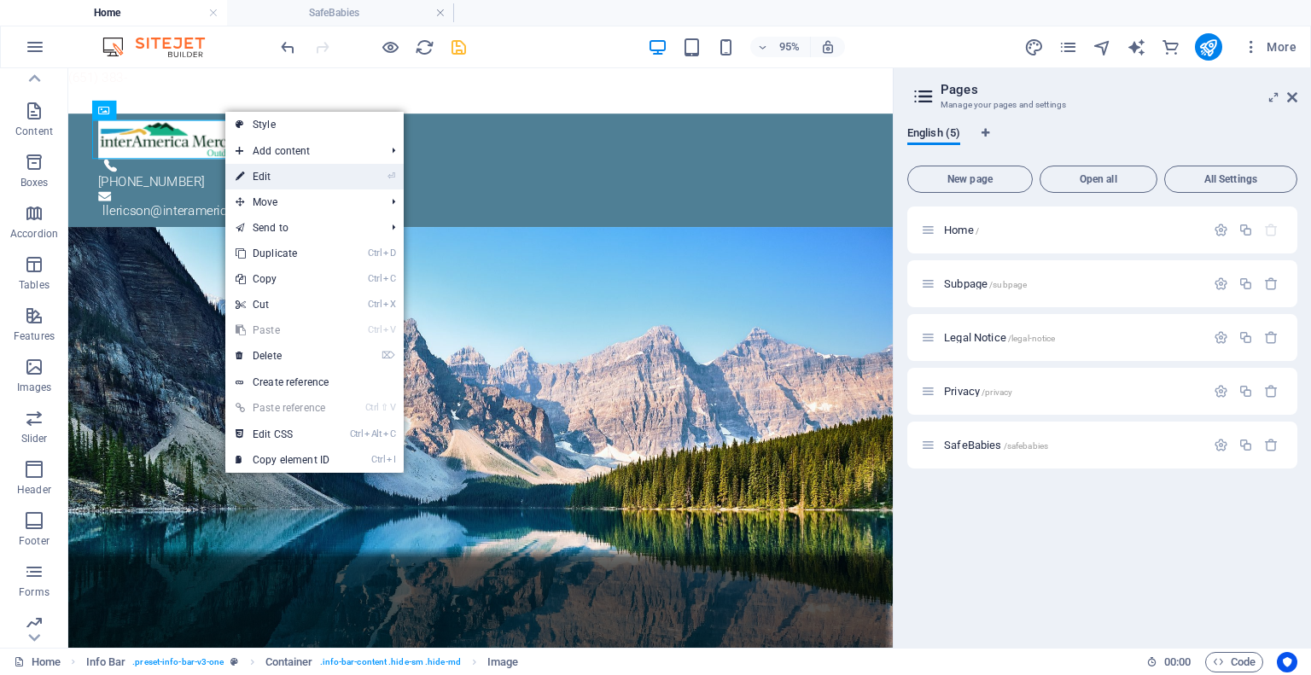
click at [261, 178] on link "⏎ Edit" at bounding box center [282, 177] width 114 height 26
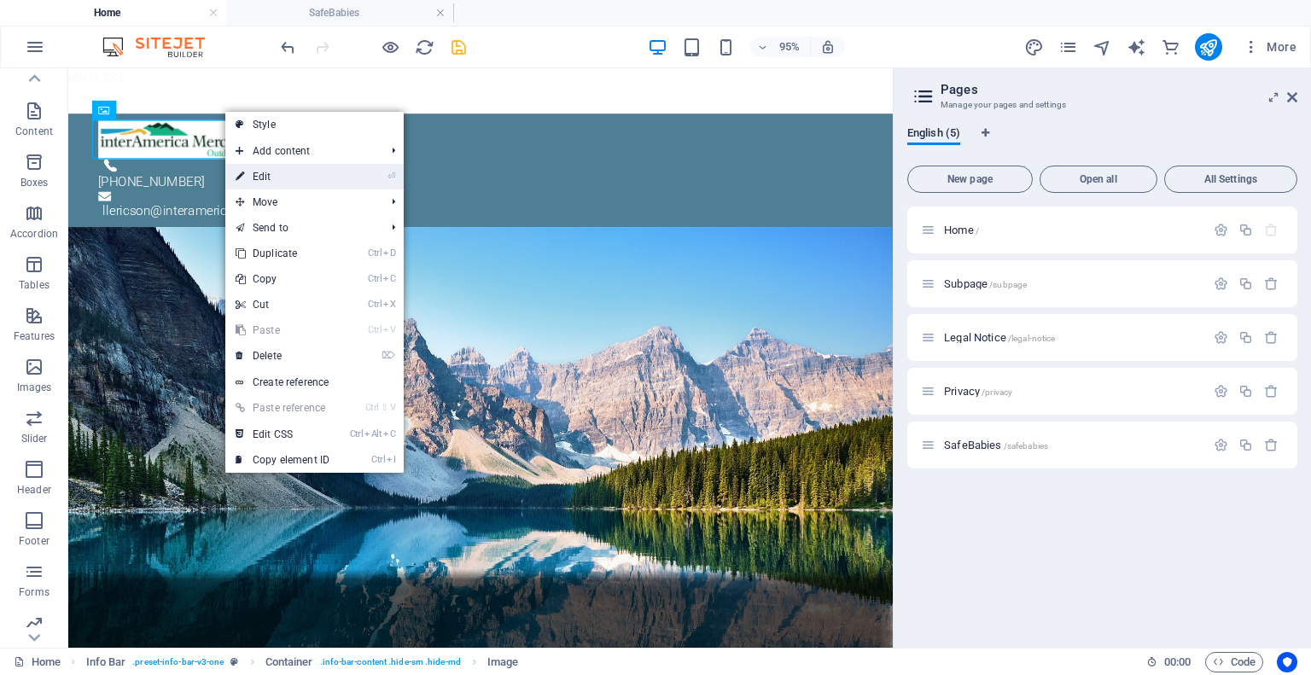
select select "px"
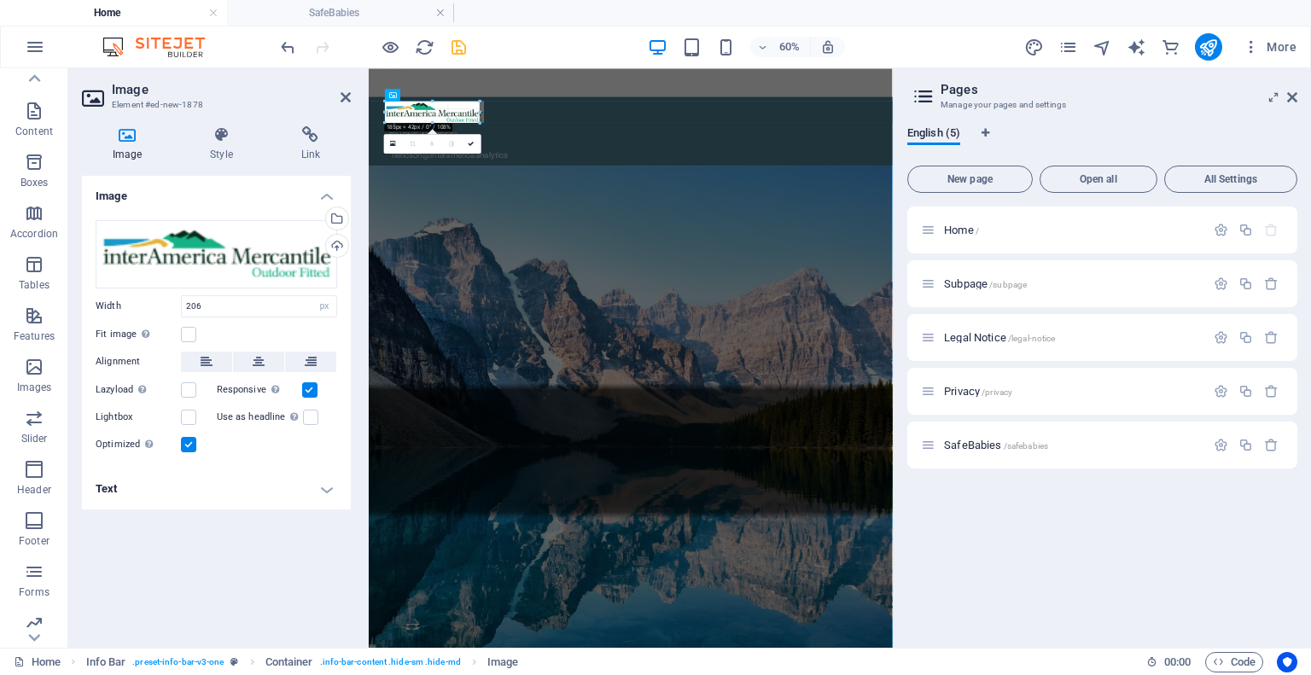
drag, startPoint x: 491, startPoint y: 110, endPoint x: 173, endPoint y: 70, distance: 320.0
type input "185"
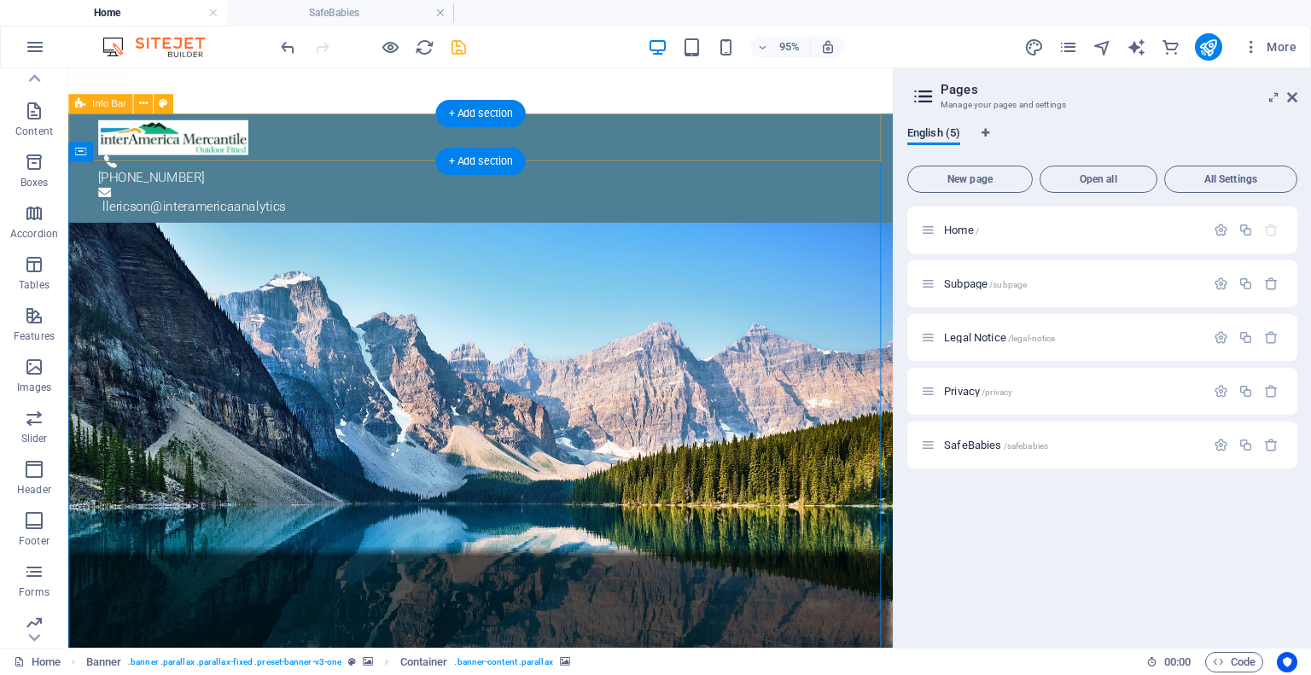
click at [660, 153] on div "[PHONE_NUMBER] l lericson@interamericaanalytics" at bounding box center [502, 173] width 868 height 115
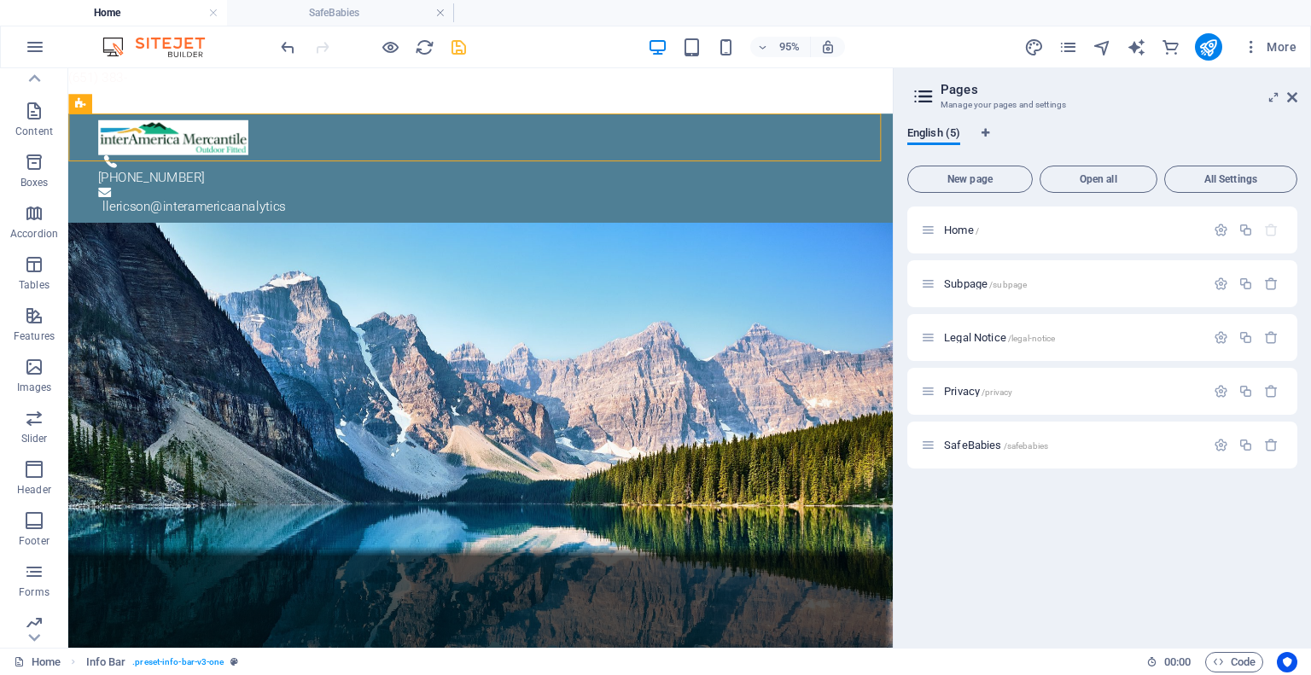
click at [1048, 527] on div "Home / Subpage /subpage Legal Notice /legal-notice Privacy /privacy SafeBabies …" at bounding box center [1102, 421] width 390 height 428
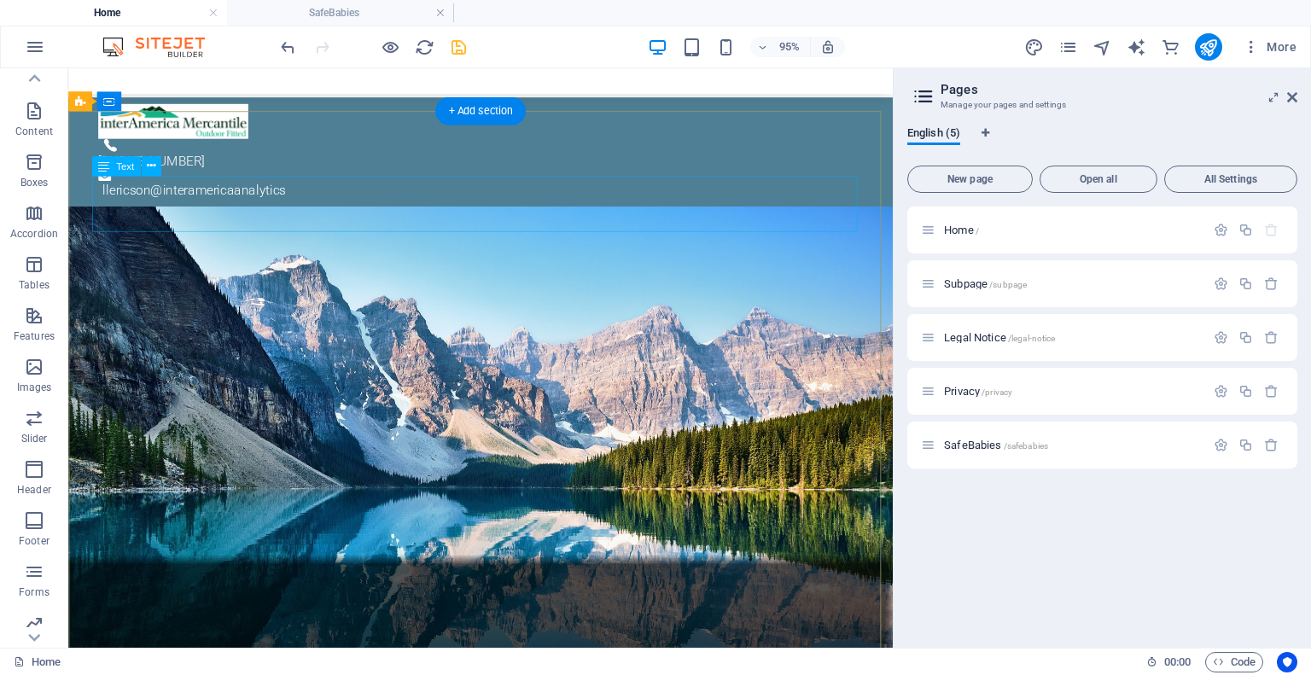
scroll to position [0, 0]
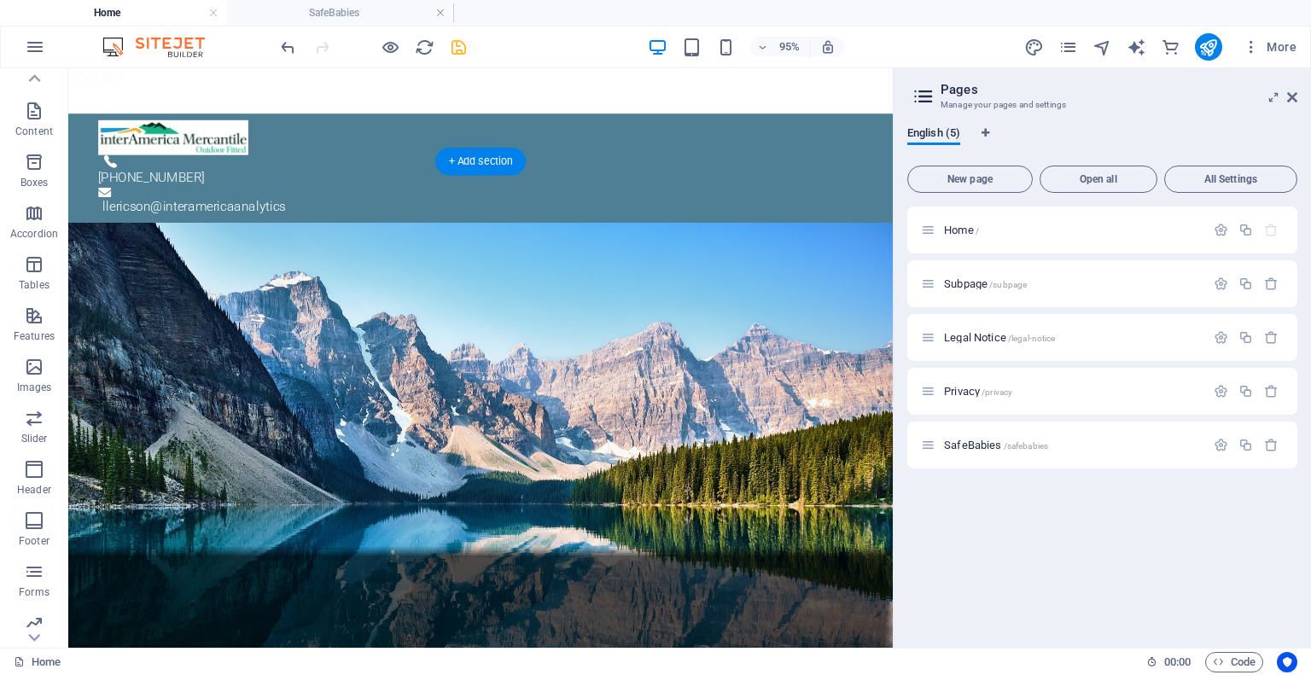
checkbox input "false"
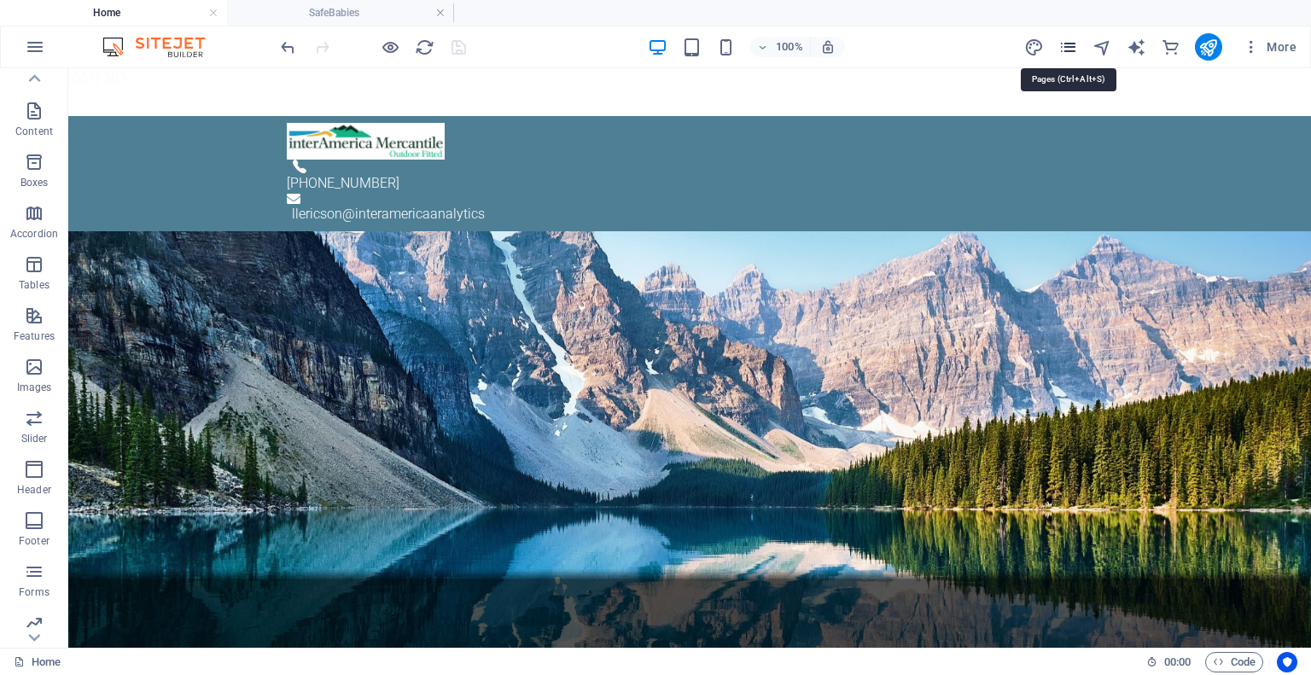
click at [1071, 47] on icon "pages" at bounding box center [1068, 48] width 20 height 20
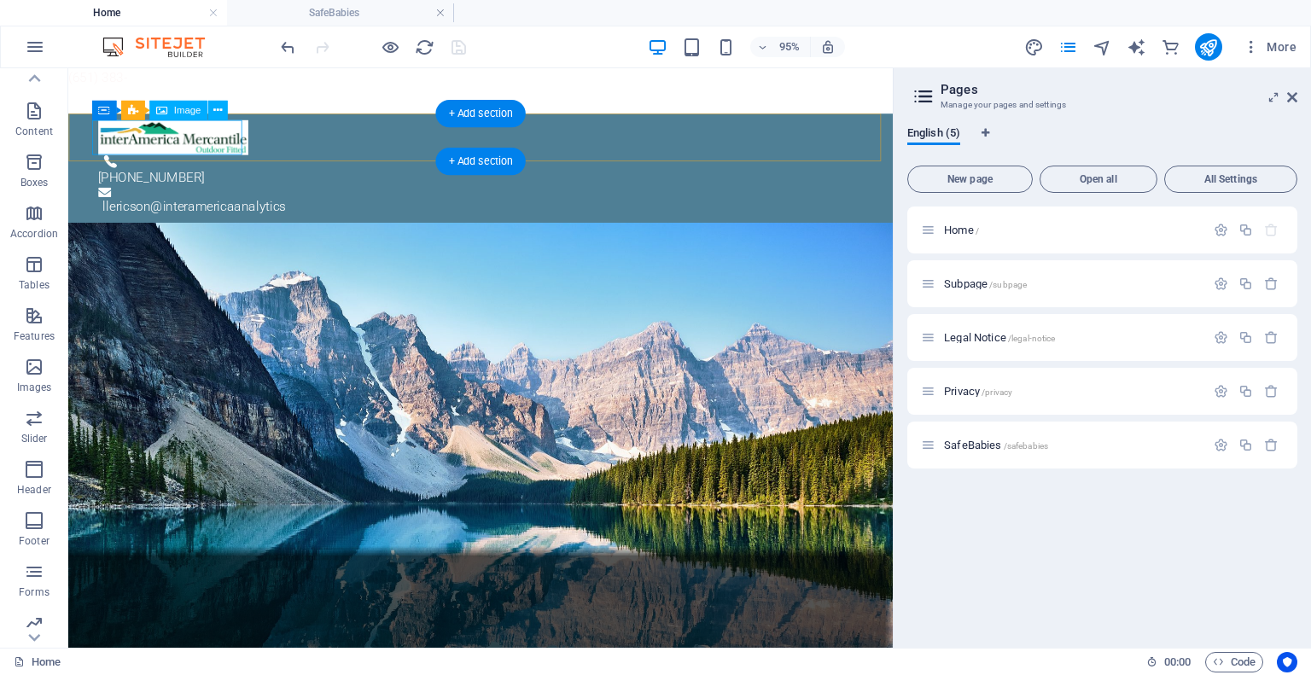
click at [204, 144] on figure at bounding box center [496, 141] width 792 height 37
click at [217, 139] on figure at bounding box center [496, 141] width 792 height 37
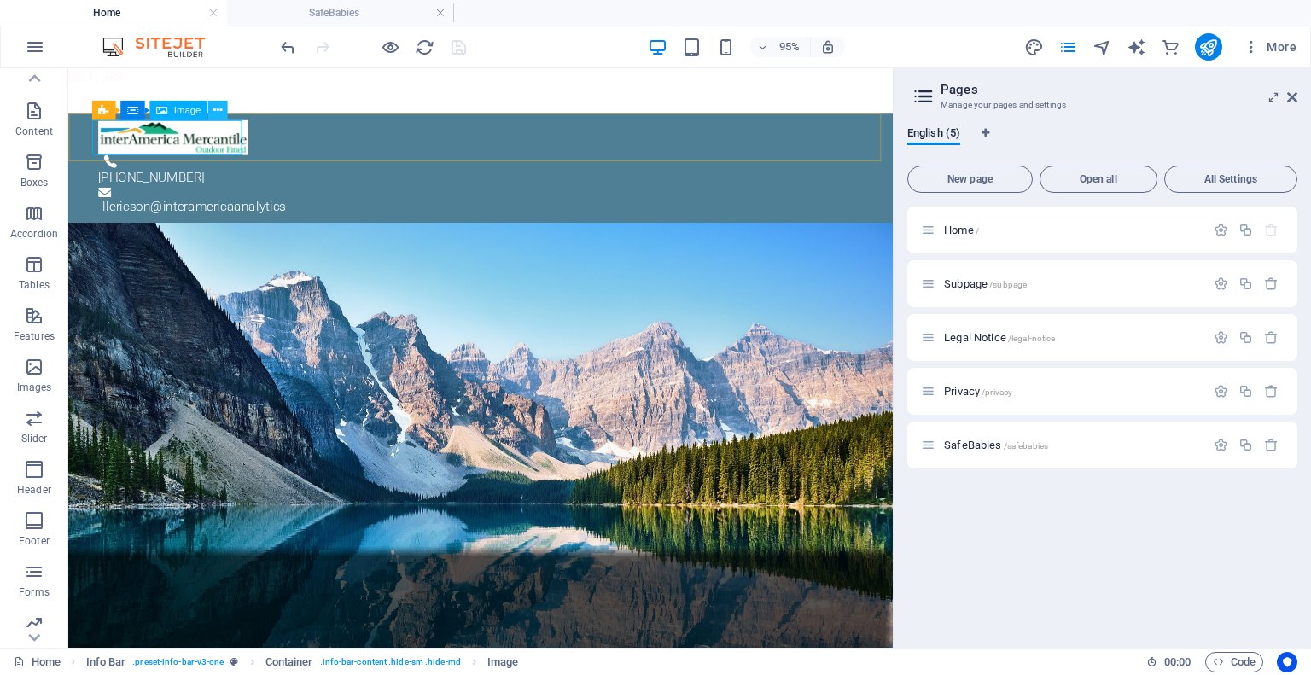
click at [213, 116] on icon at bounding box center [217, 110] width 9 height 17
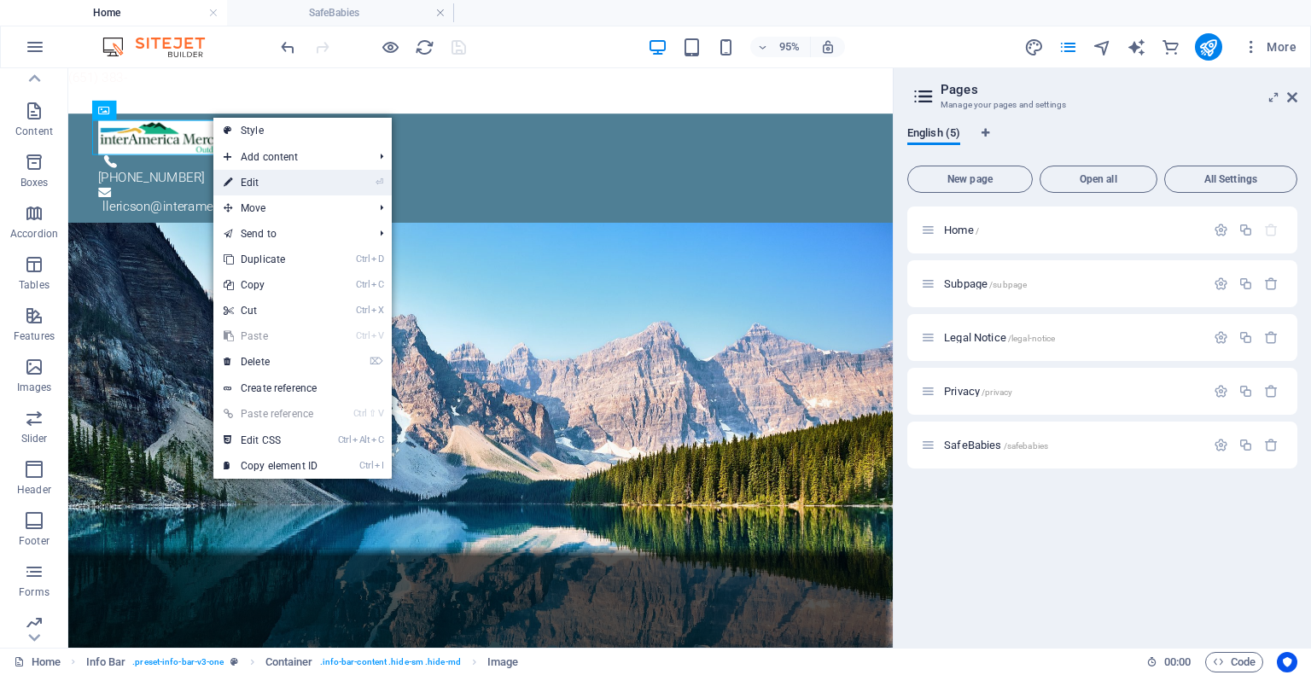
click at [238, 188] on link "⏎ Edit" at bounding box center [270, 183] width 114 height 26
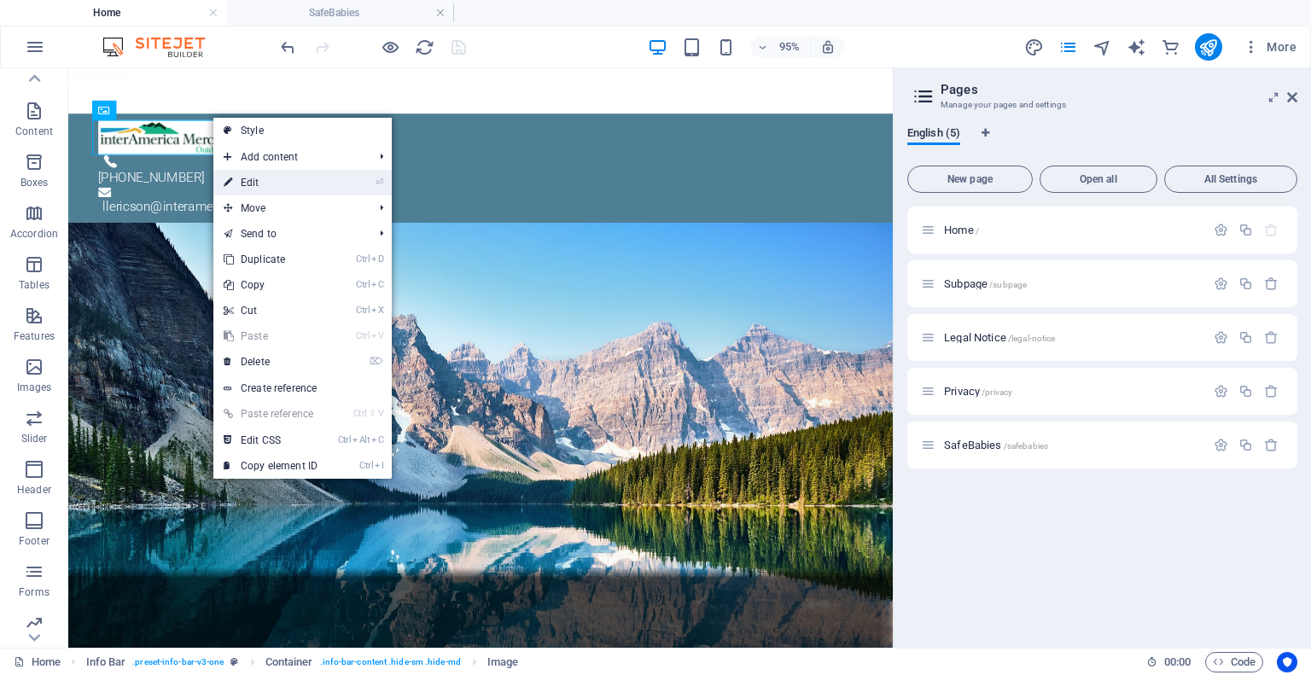
select select "px"
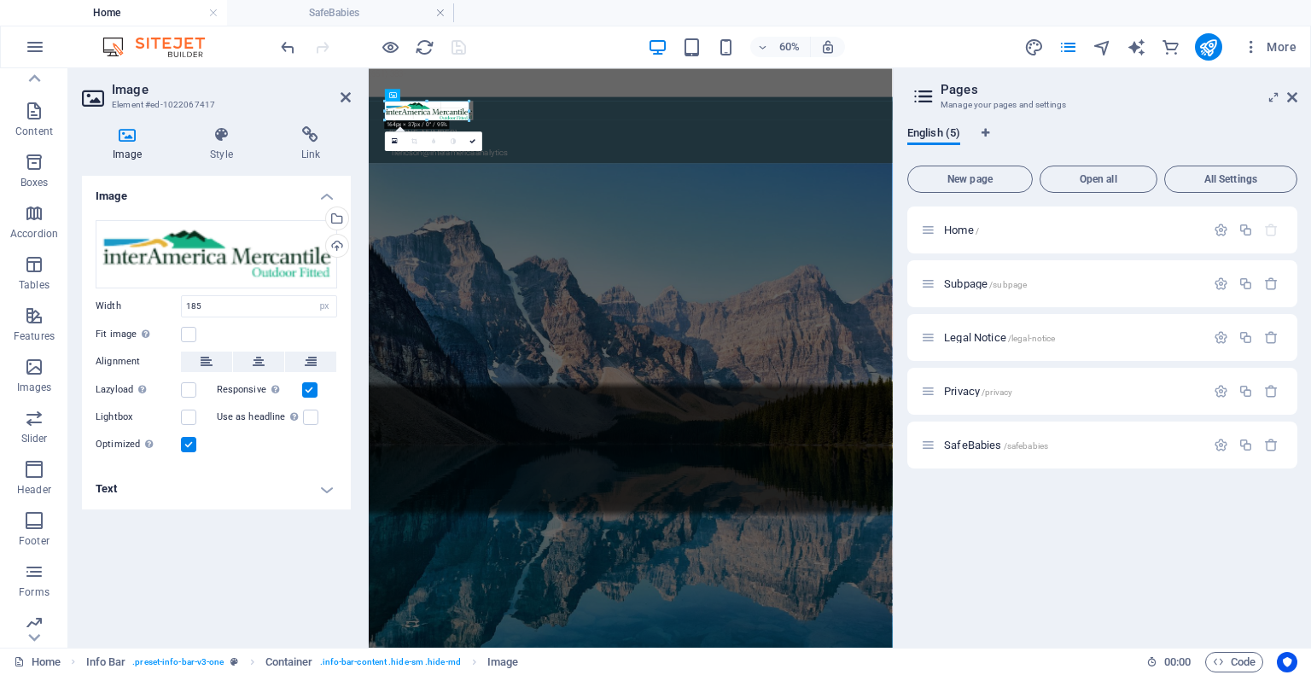
drag, startPoint x: 481, startPoint y: 115, endPoint x: 166, endPoint y: 98, distance: 315.4
type input "164"
drag, startPoint x: 637, startPoint y: 102, endPoint x: 853, endPoint y: 90, distance: 217.1
click at [853, 90] on div at bounding box center [805, 102] width 873 height 27
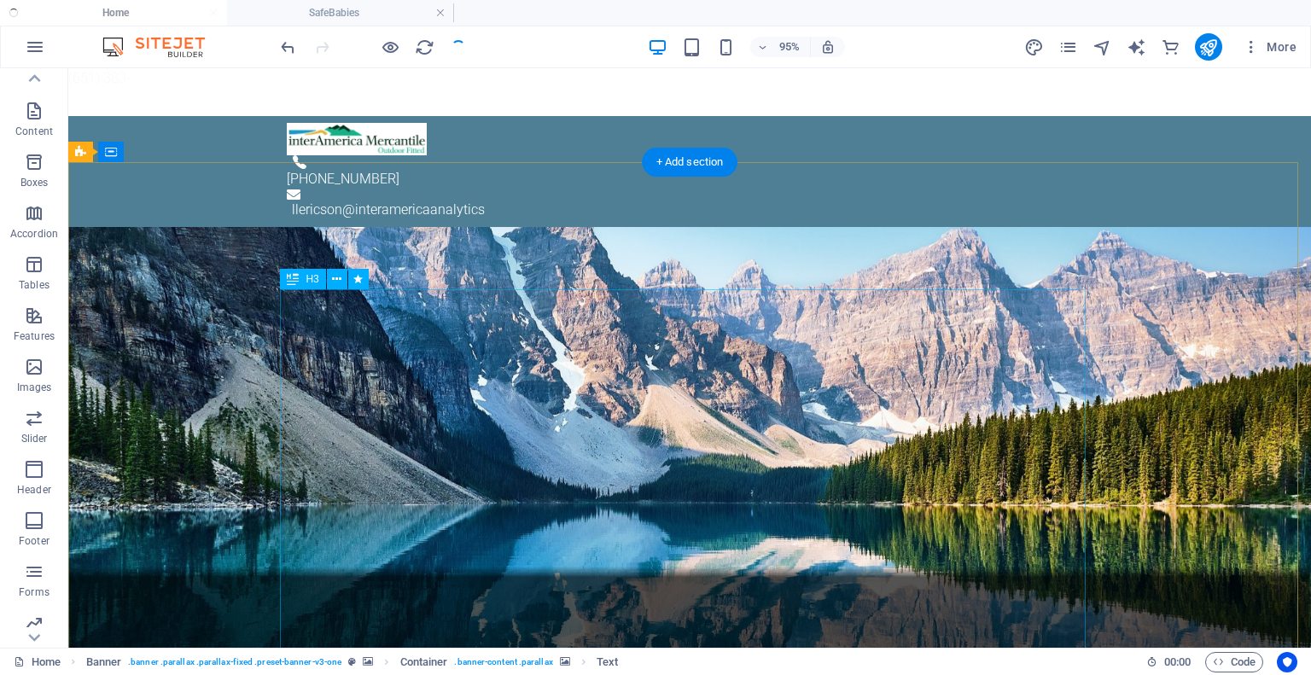
checkbox input "false"
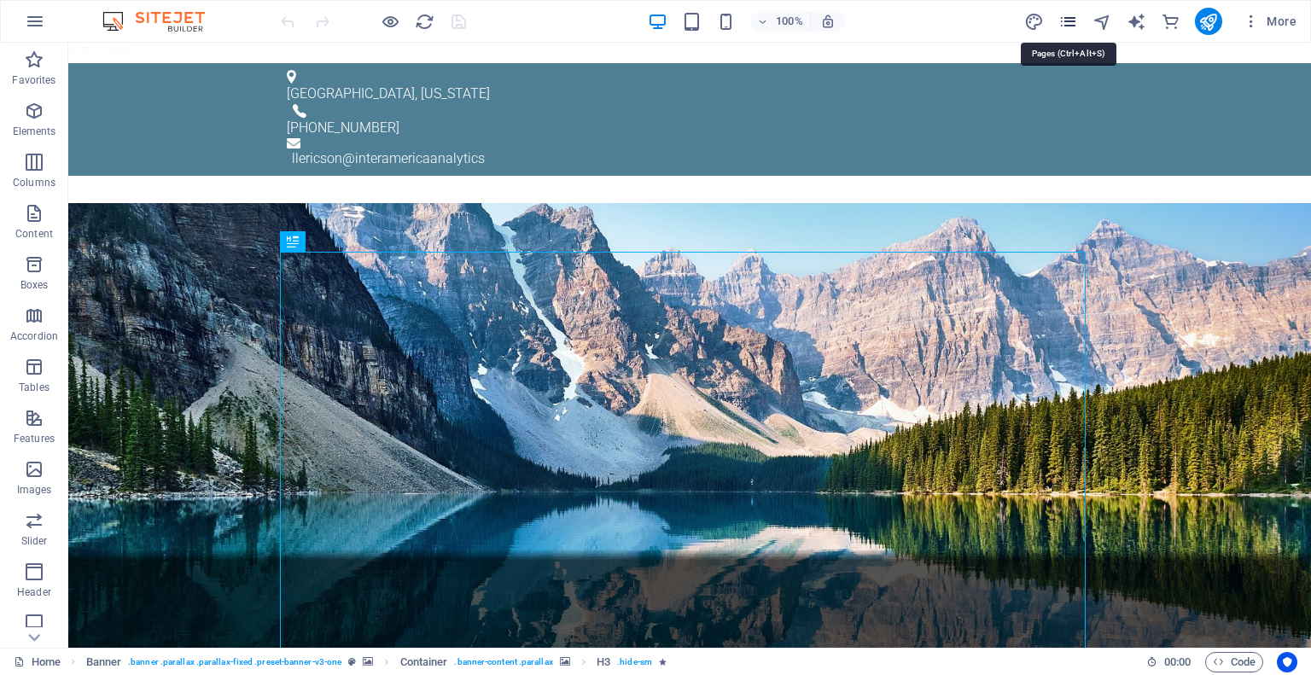
click at [1071, 13] on icon "pages" at bounding box center [1068, 22] width 20 height 20
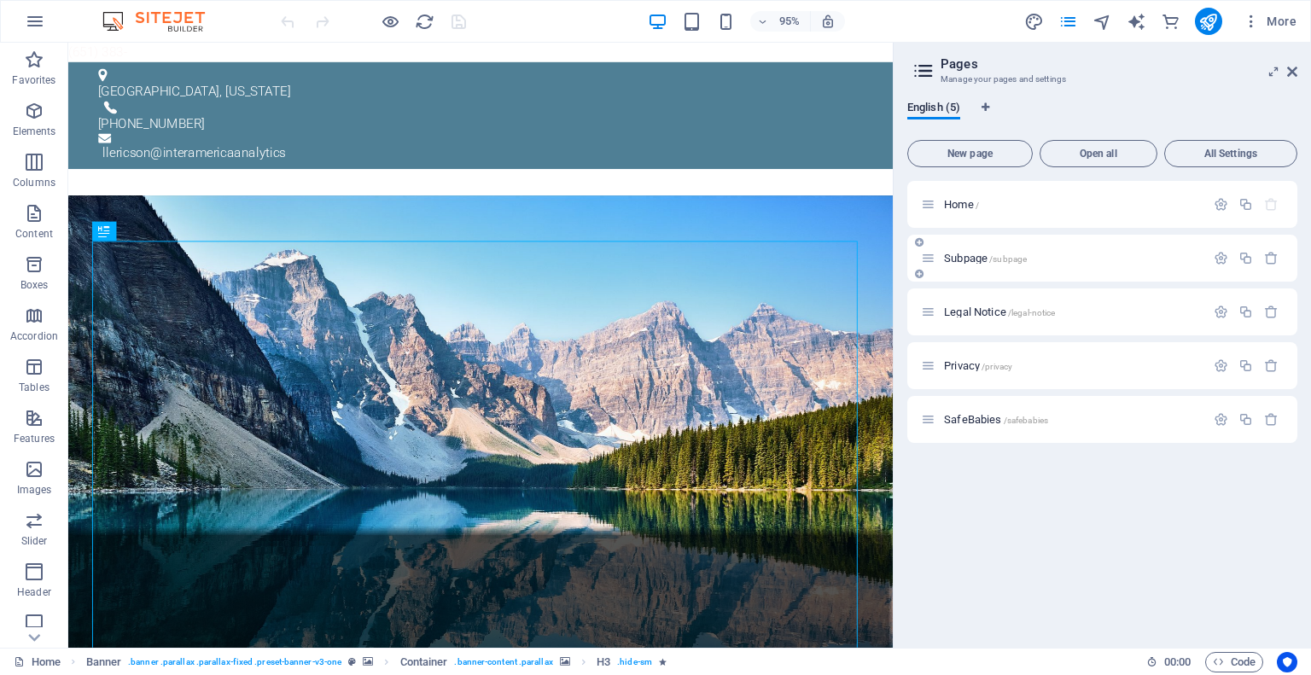
drag, startPoint x: 1088, startPoint y: 429, endPoint x: 1076, endPoint y: 248, distance: 181.3
click at [1076, 248] on div "Home / Subpage /subpage Legal Notice /legal-notice Privacy /privacy SafeBabies …" at bounding box center [1102, 312] width 390 height 262
click at [142, 55] on icon at bounding box center [142, 52] width 9 height 17
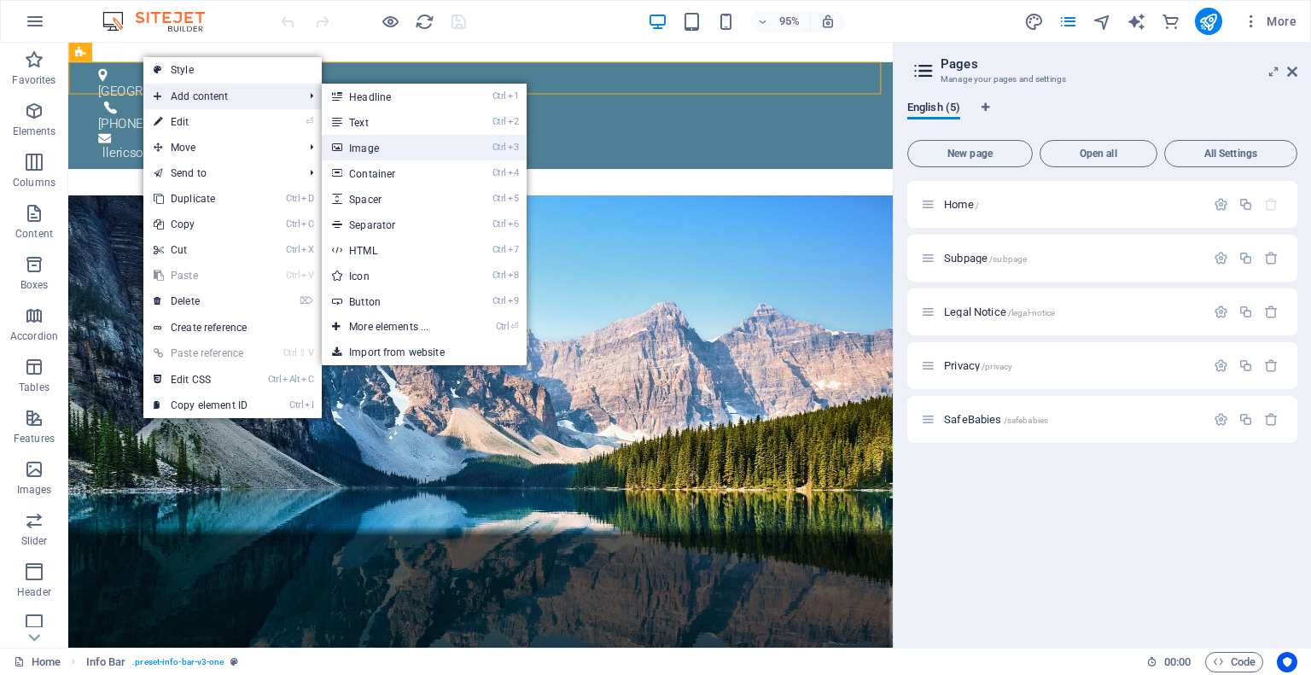
click at [371, 146] on link "Ctrl 3 Image" at bounding box center [392, 148] width 141 height 26
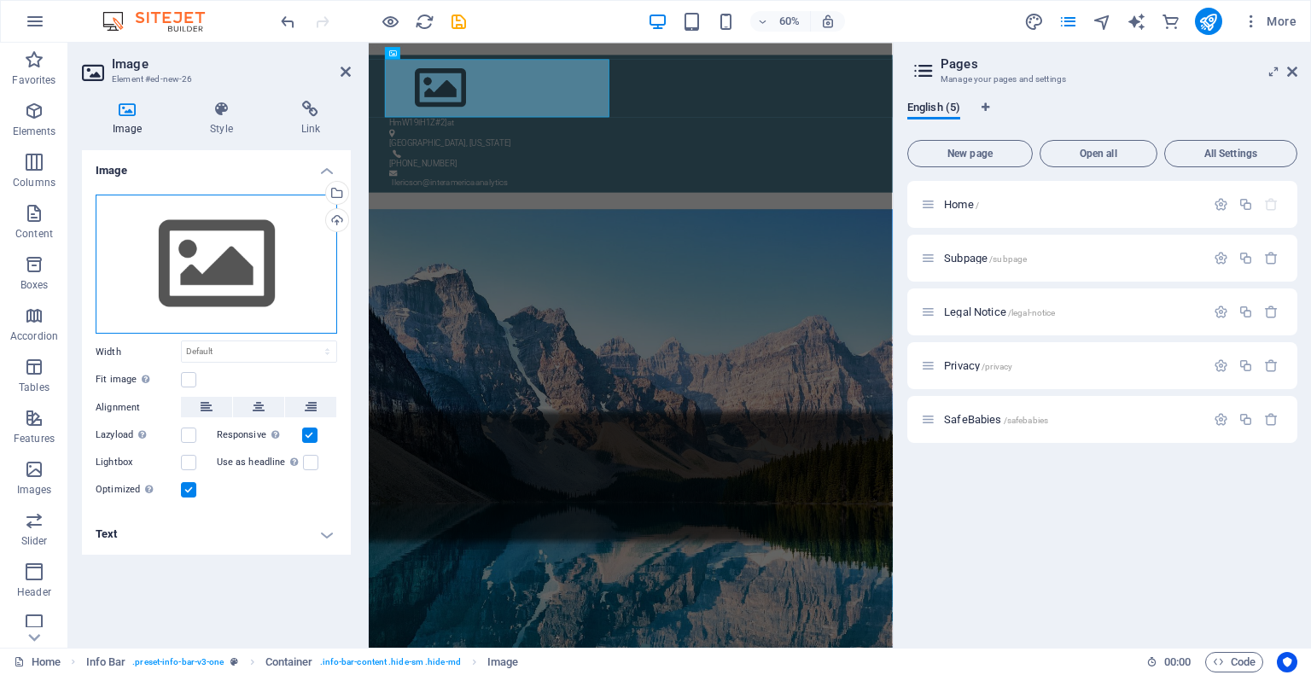
click at [222, 265] on div "Drag files here, click to choose files or select files from Files or our free s…" at bounding box center [217, 265] width 242 height 140
